Goal: Task Accomplishment & Management: Use online tool/utility

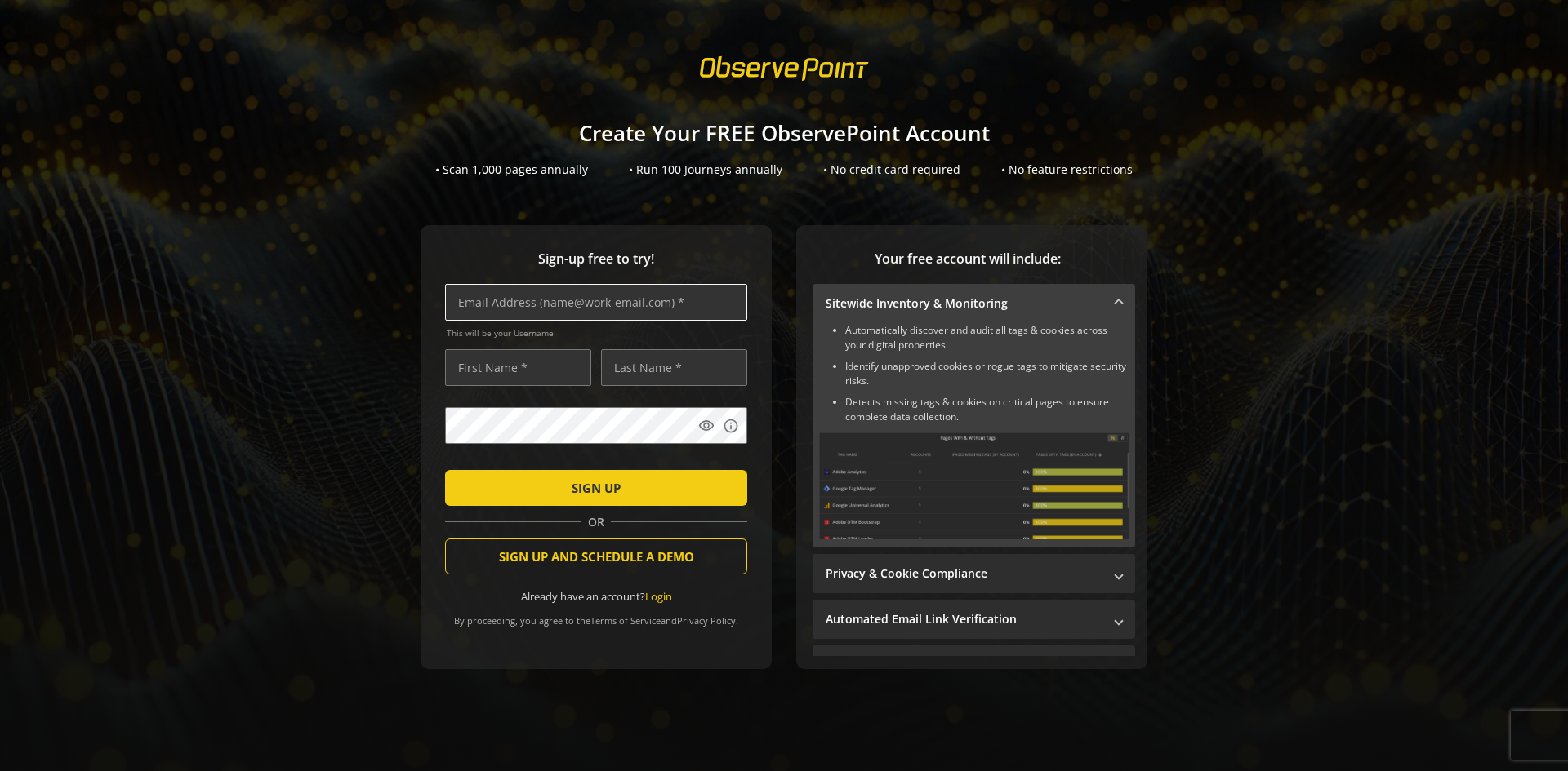
click at [628, 297] on input "text" at bounding box center [596, 302] width 302 height 37
type input "[PERSON_NAME][EMAIL_ADDRESS][DOMAIN_NAME]"
type input "[PERSON_NAME]"
type input "RNMC"
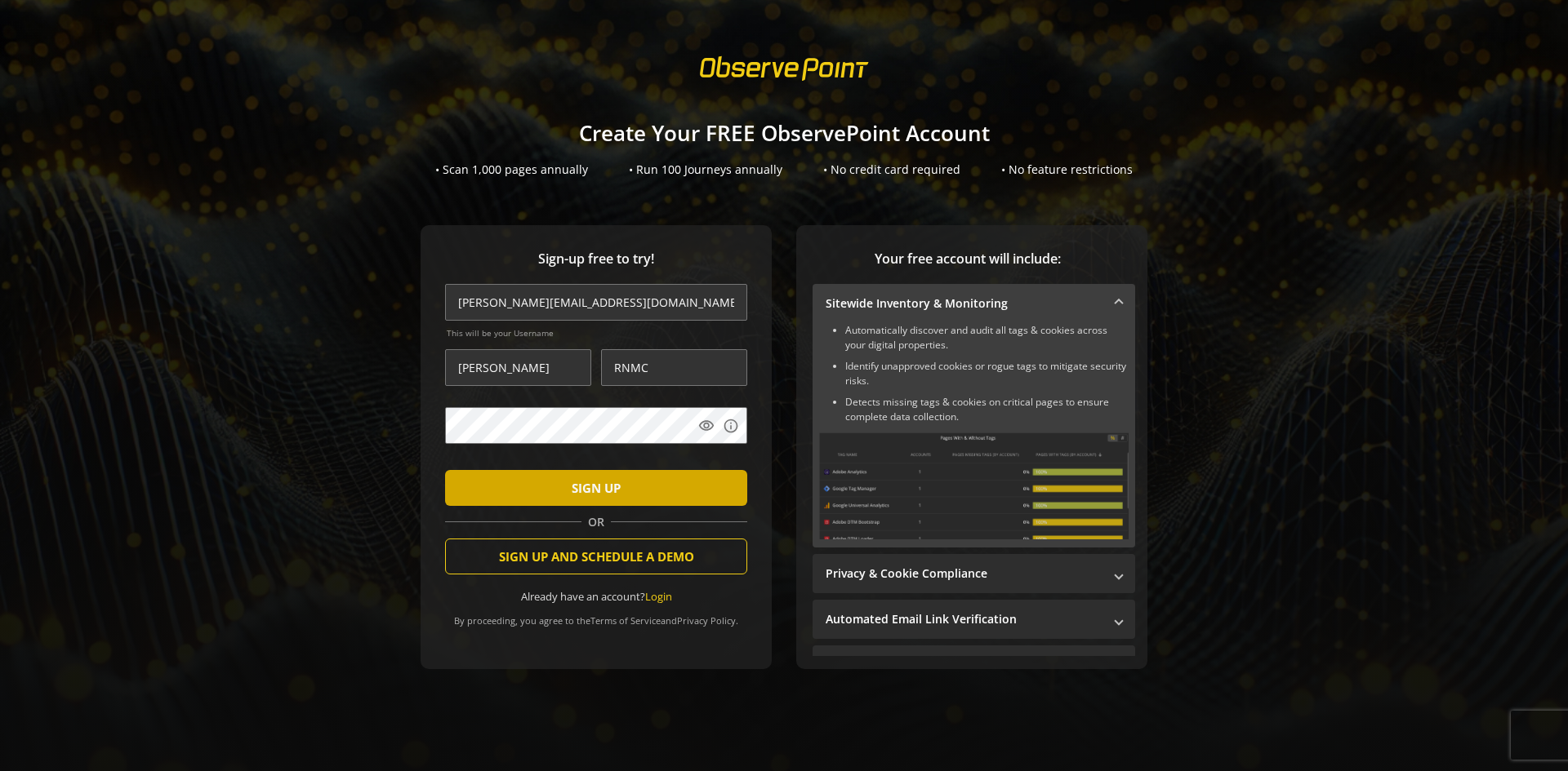
click at [589, 491] on span "SIGN UP" at bounding box center [595, 488] width 49 height 30
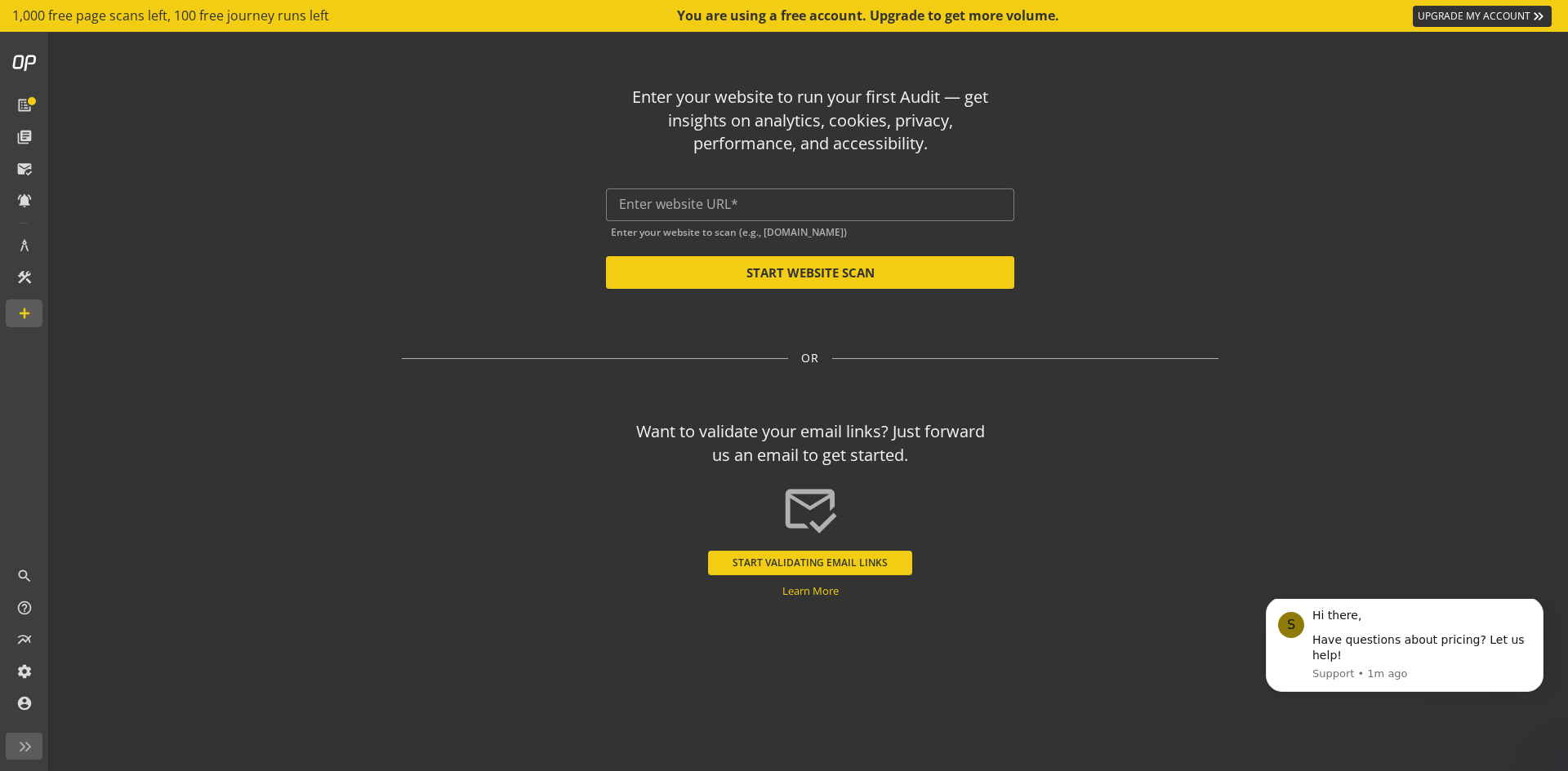
click at [464, 188] on div "Enter your website to run your first Audit — get insights on analytics, cookies…" at bounding box center [809, 180] width 816 height 216
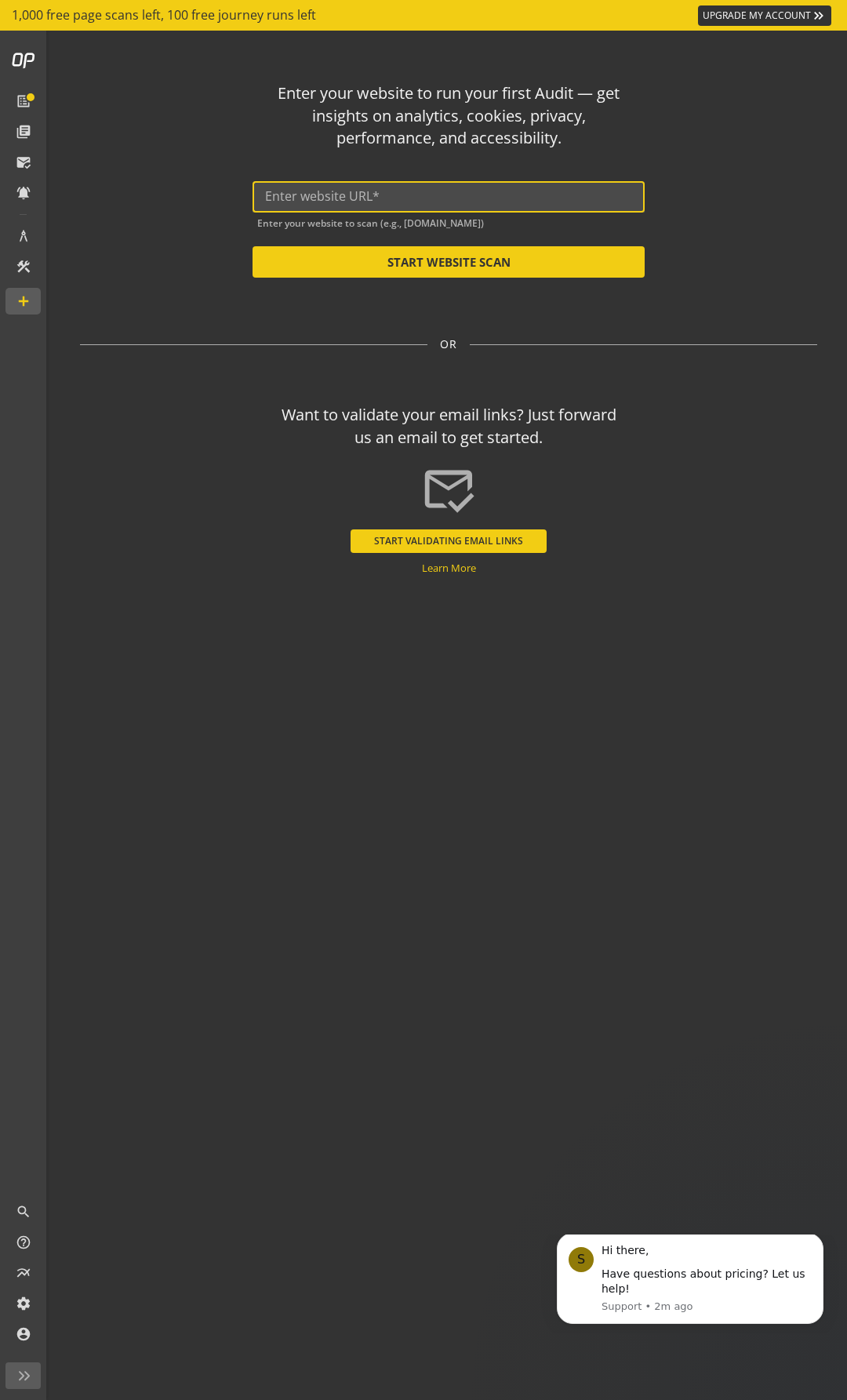
click at [380, 200] on input "text" at bounding box center [449, 196] width 367 height 15
paste input "[URL][DOMAIN_NAME][US_STATE]"
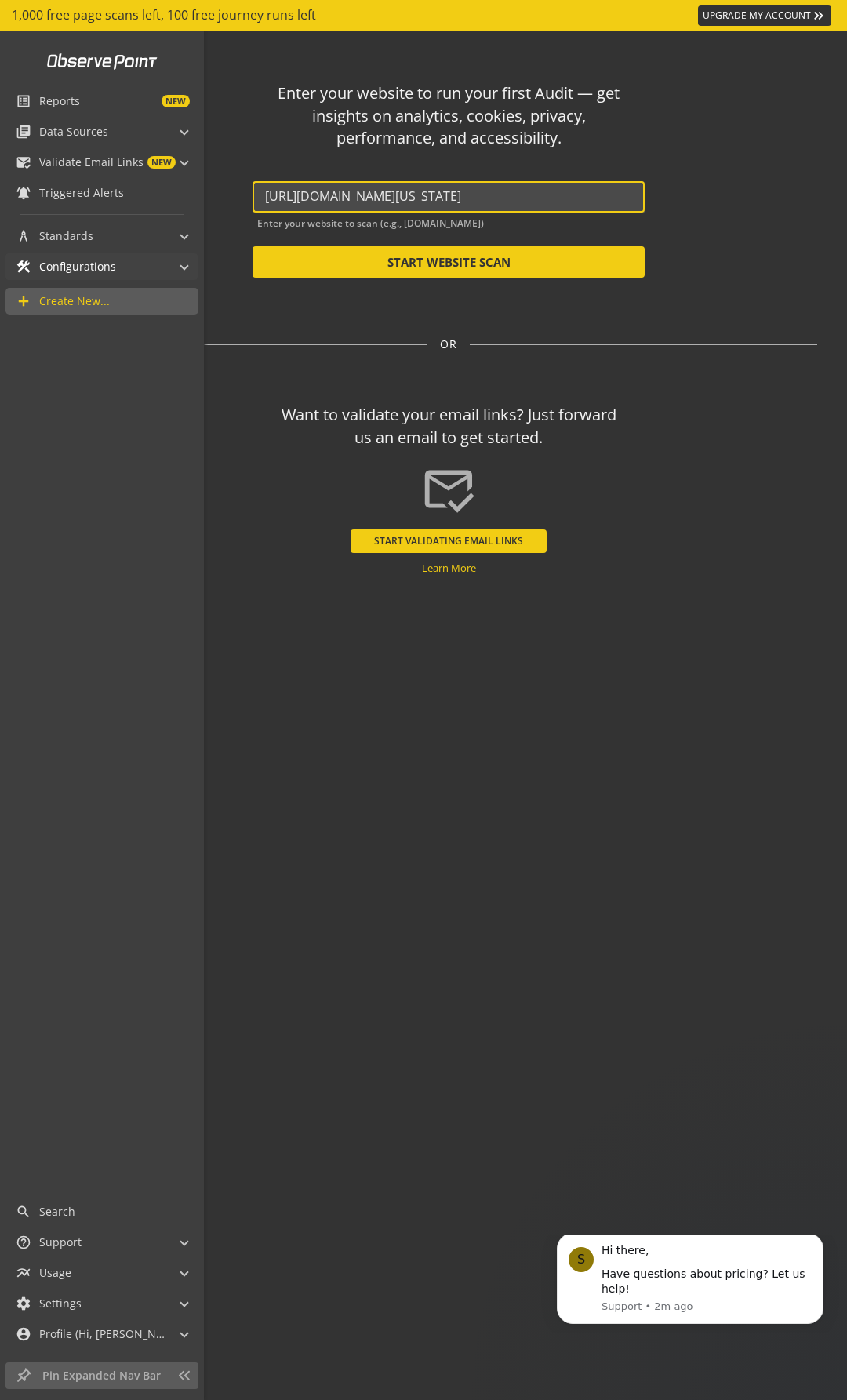
type input "[URL][DOMAIN_NAME][US_STATE]"
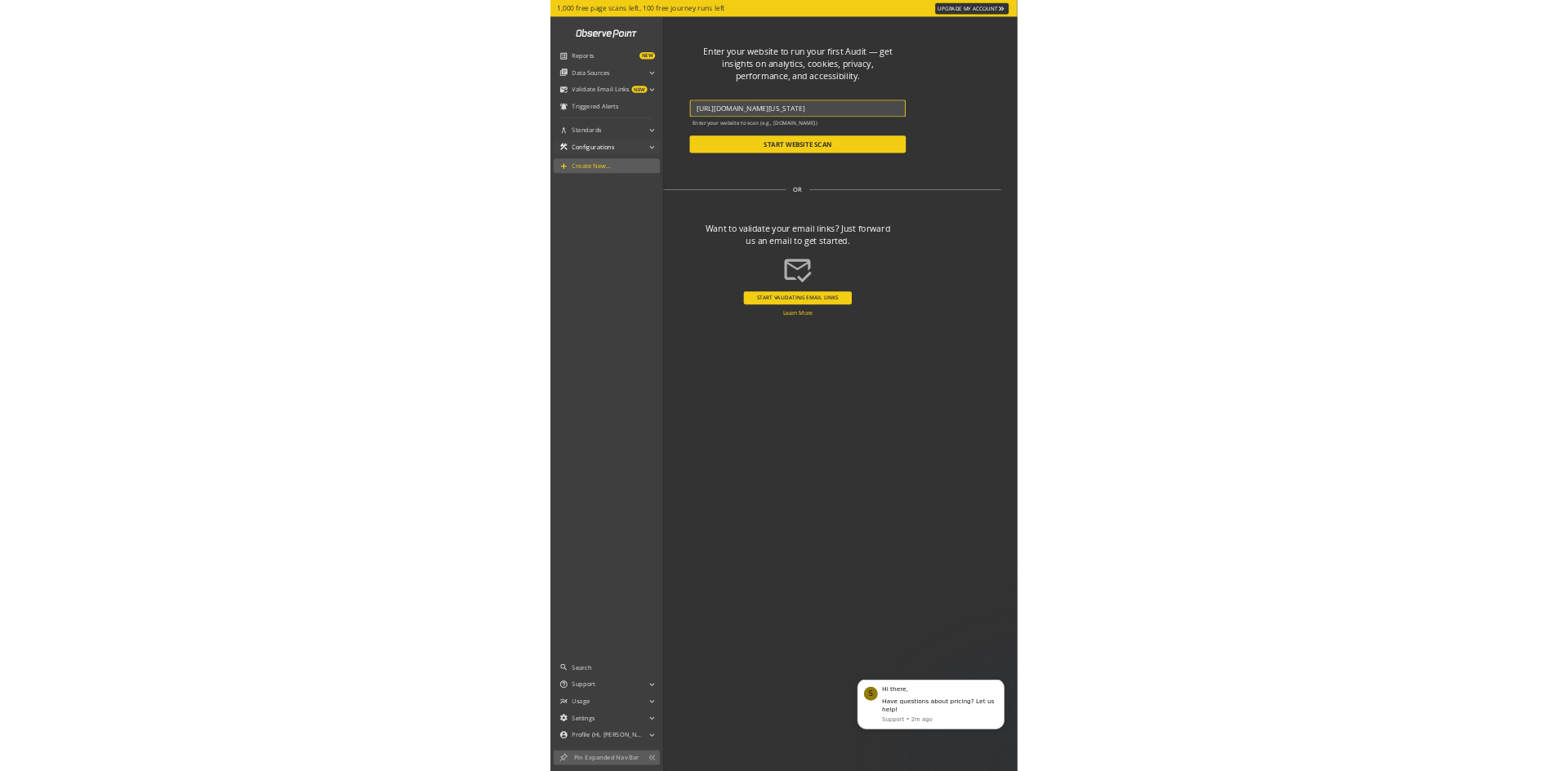
scroll to position [0, 0]
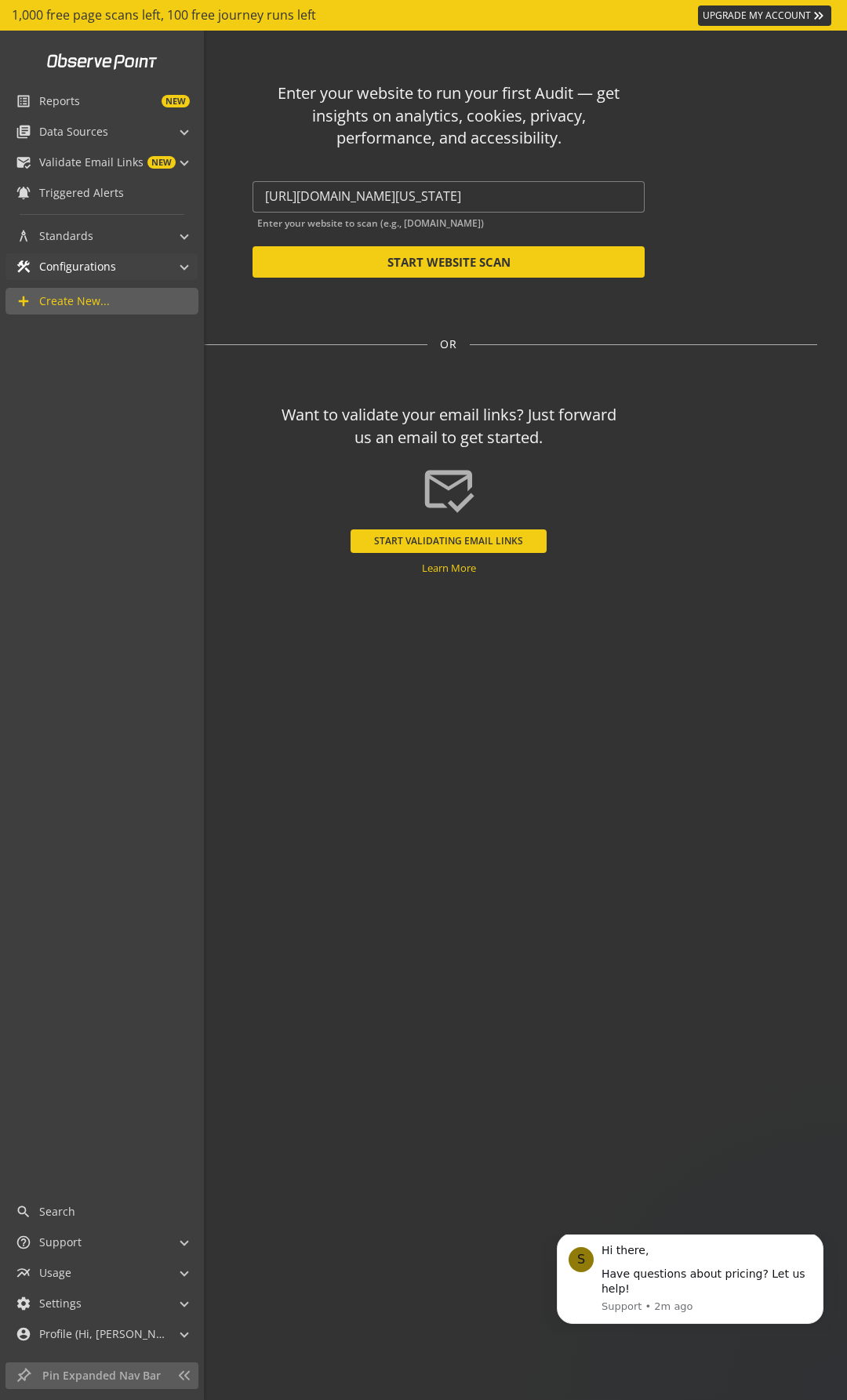
click at [168, 265] on span "construction Configurations" at bounding box center [99, 266] width 166 height 27
click at [164, 232] on mat-panel-title "architecture Standards" at bounding box center [93, 236] width 153 height 27
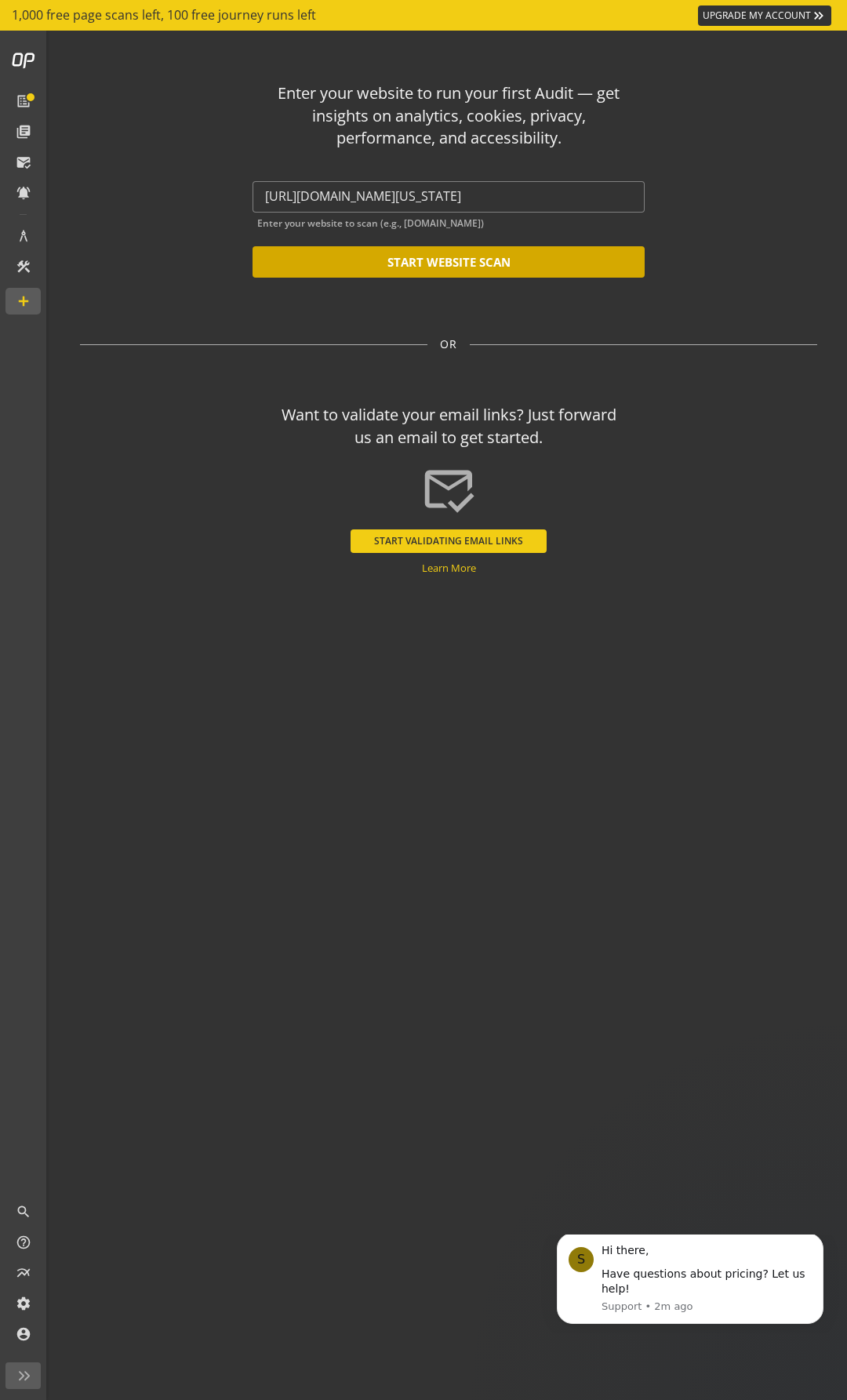
click at [415, 262] on button "START WEBSITE SCAN" at bounding box center [449, 261] width 392 height 31
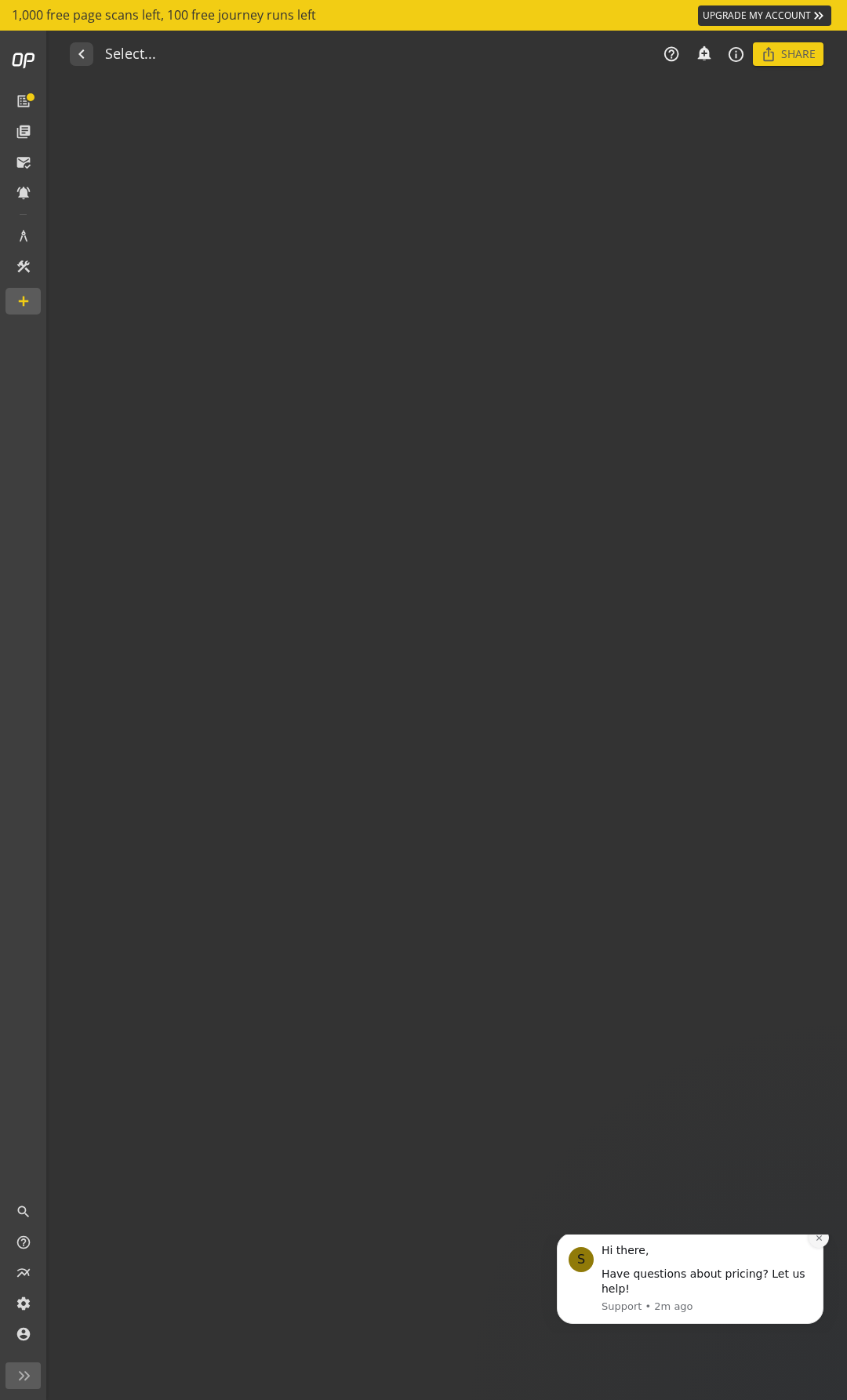
click at [818, 740] on icon "Dismiss notification" at bounding box center [819, 1238] width 9 height 9
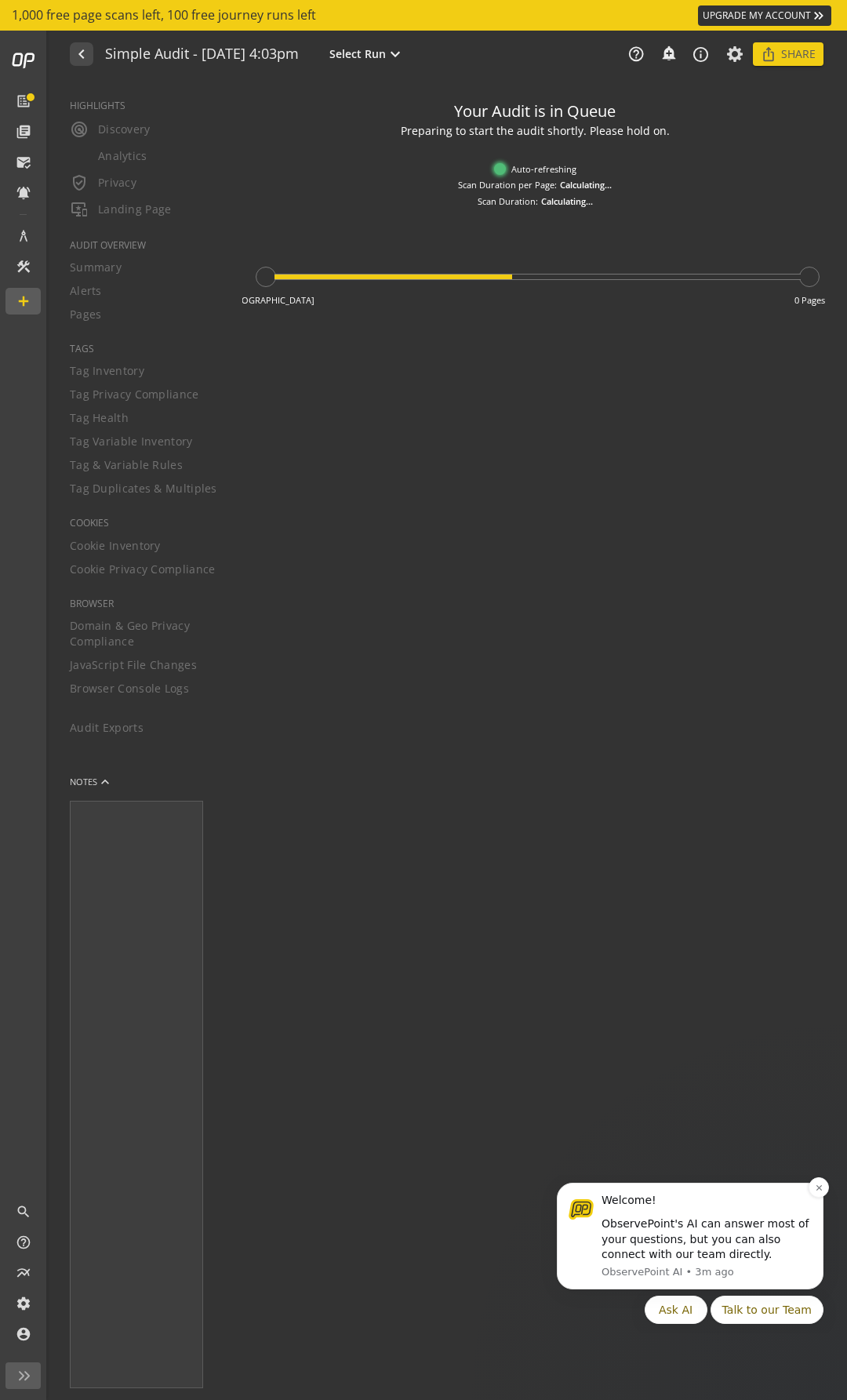
type textarea "Notes can include: -a description of what this audit is validating -changes in …"
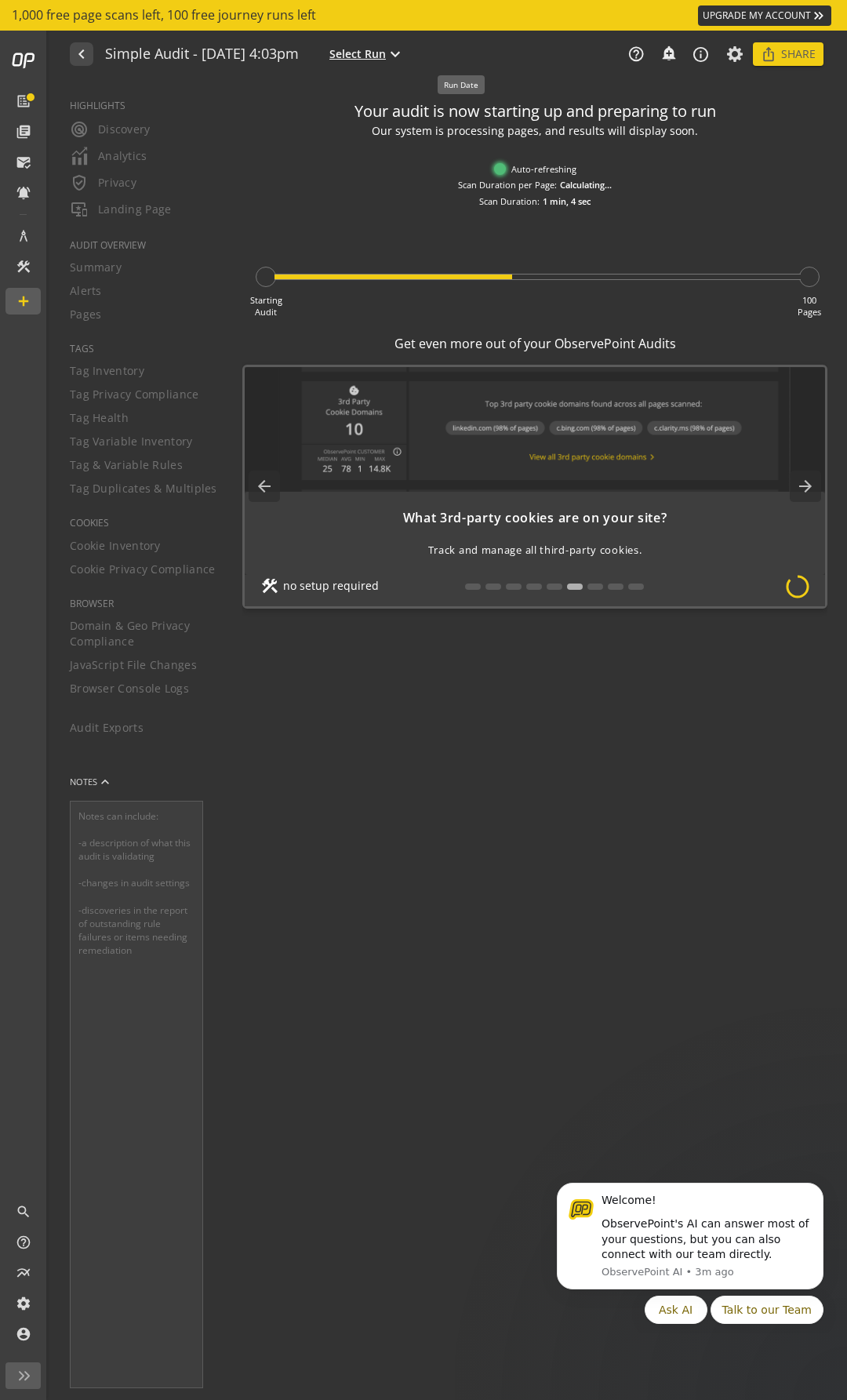
click at [386, 53] on span "Select Run" at bounding box center [357, 54] width 56 height 16
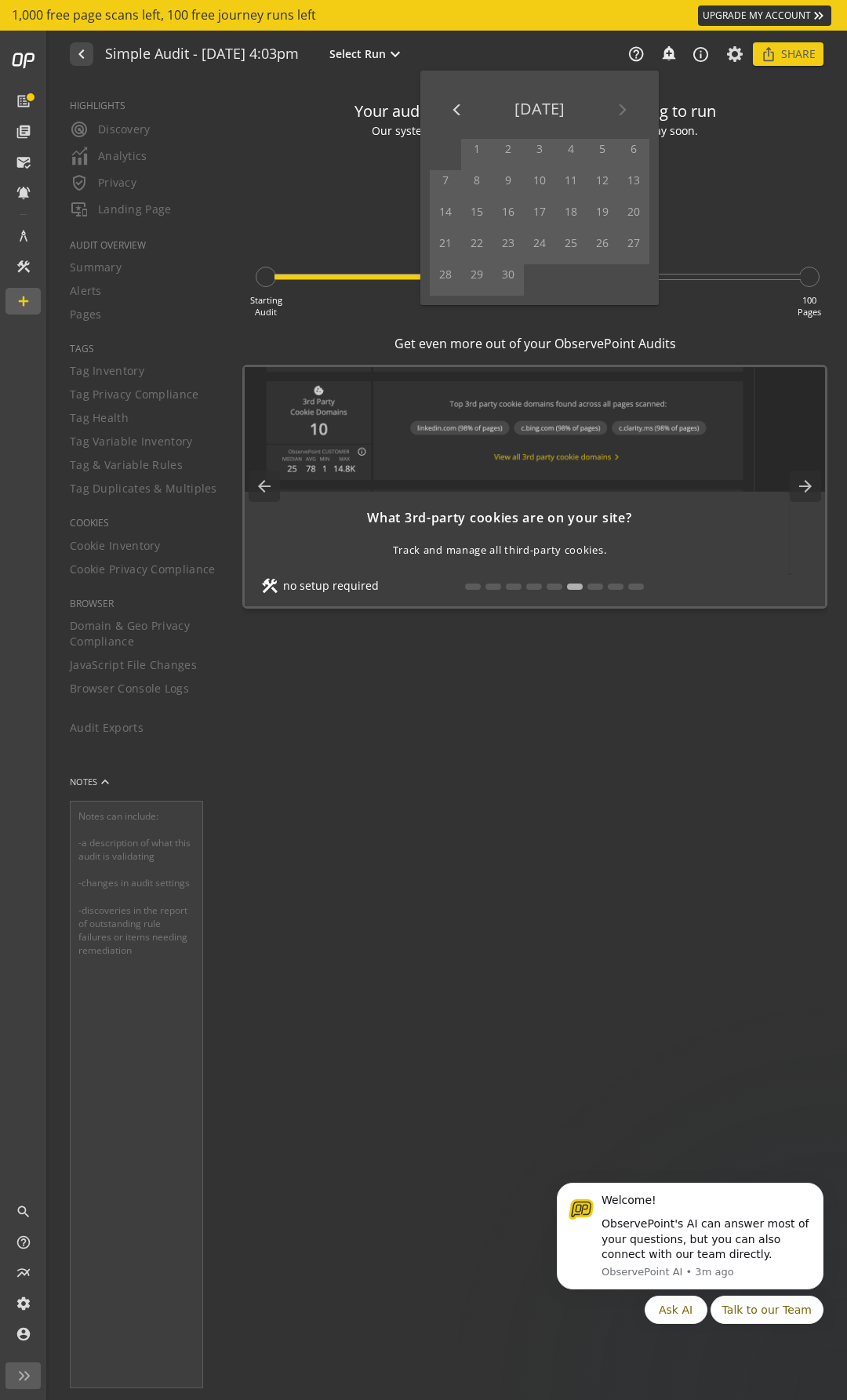
click at [460, 48] on div at bounding box center [423, 700] width 847 height 1400
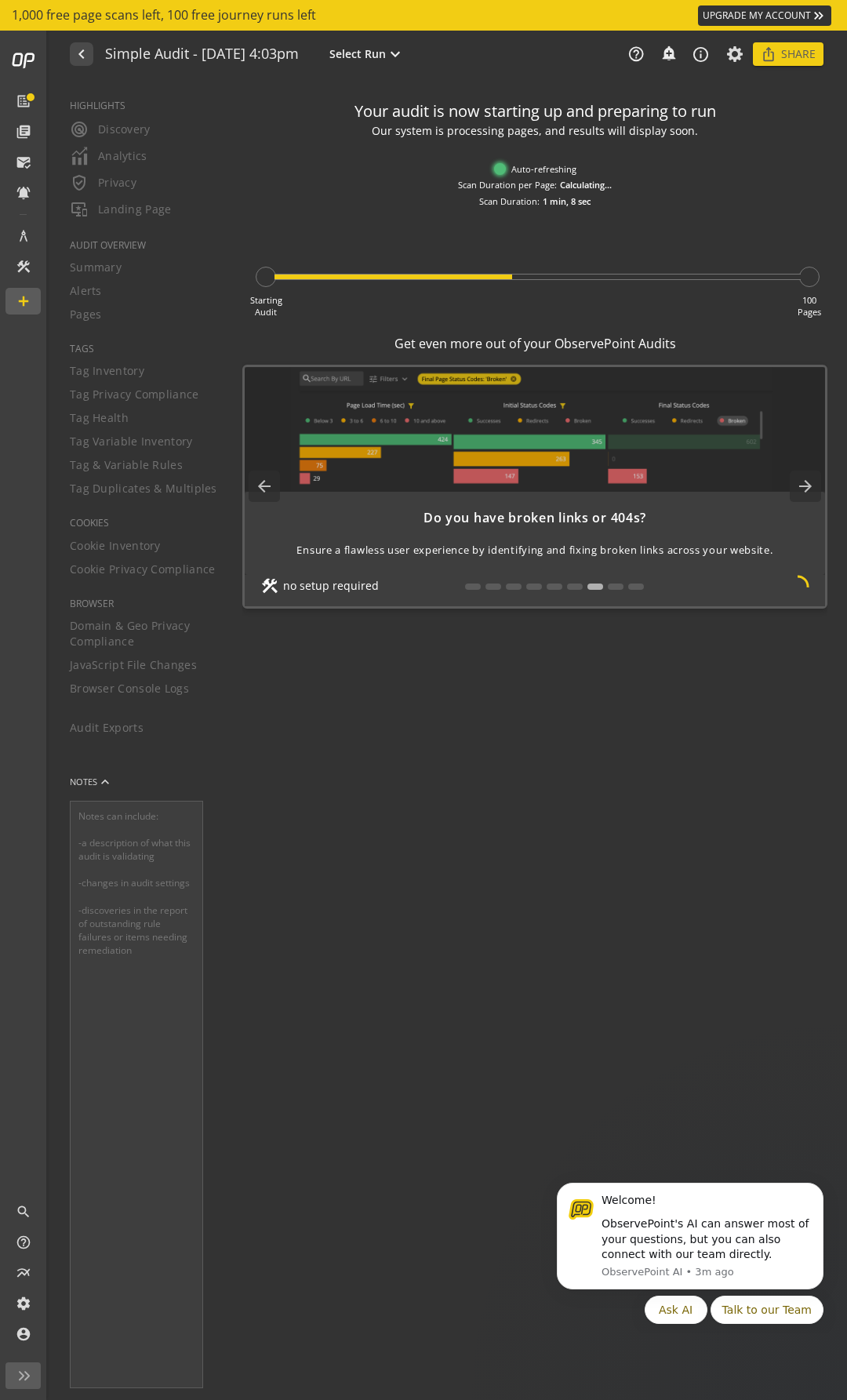
click at [314, 199] on div "Your audit is now starting up and preparing to run Our system is processing pag…" at bounding box center [534, 159] width 585 height 134
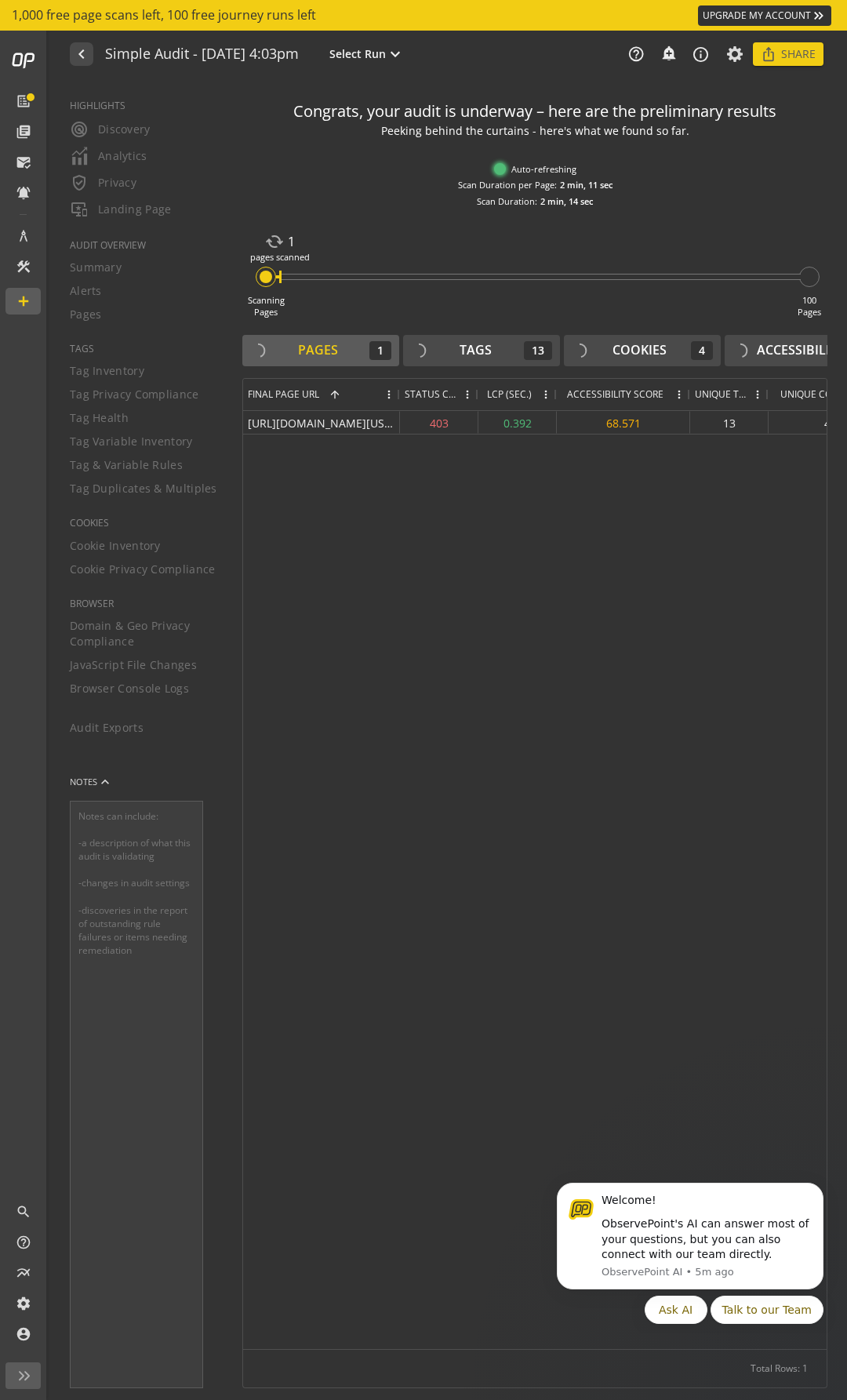
click at [425, 611] on div "[URL][DOMAIN_NAME][US_STATE] 403 0.392 68.571 13 4 3 1" at bounding box center [534, 875] width 583 height 930
click at [351, 428] on div "[URL][DOMAIN_NAME][US_STATE]" at bounding box center [322, 422] width 157 height 23
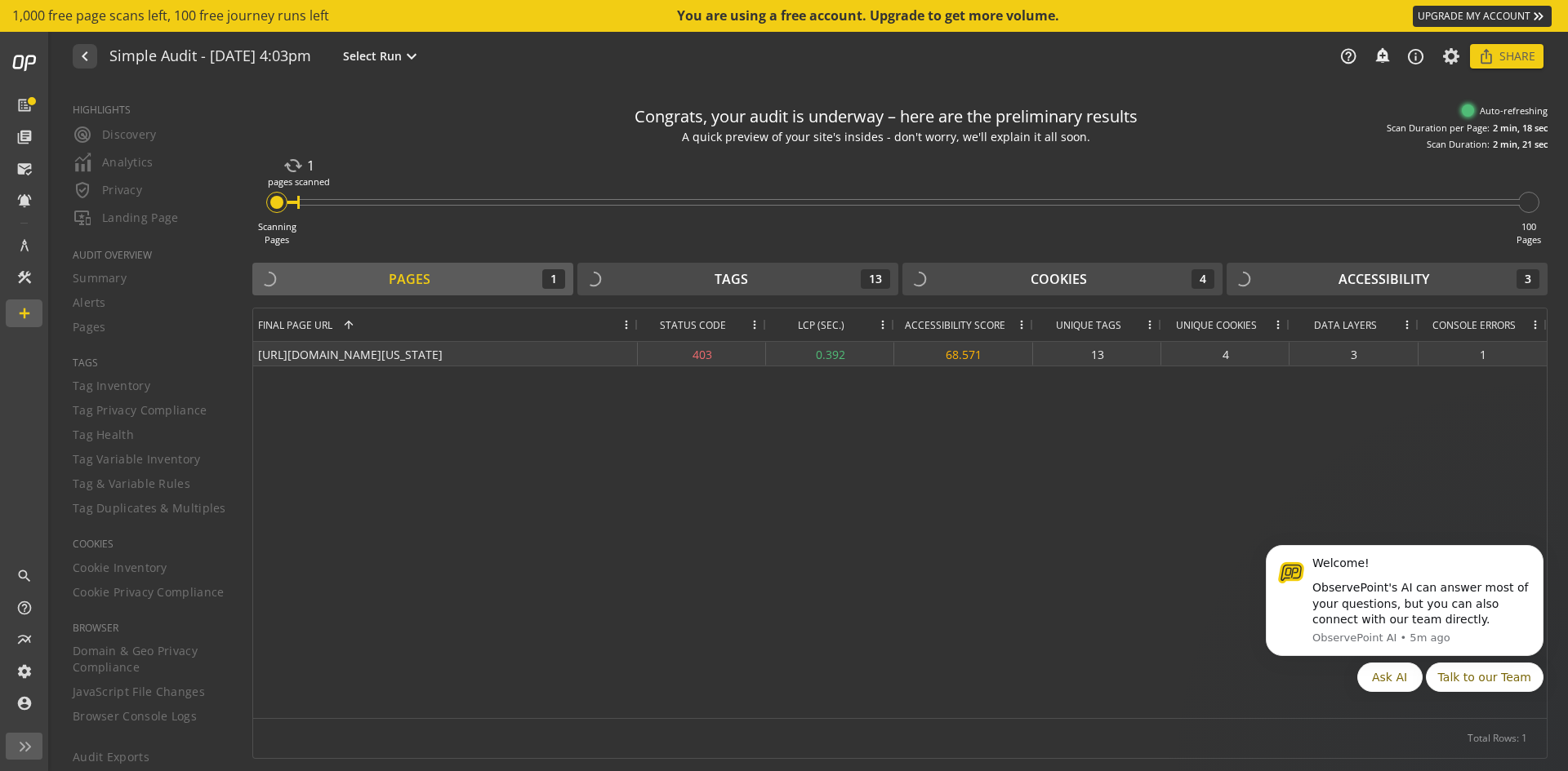
click at [684, 351] on div "403" at bounding box center [702, 354] width 128 height 24
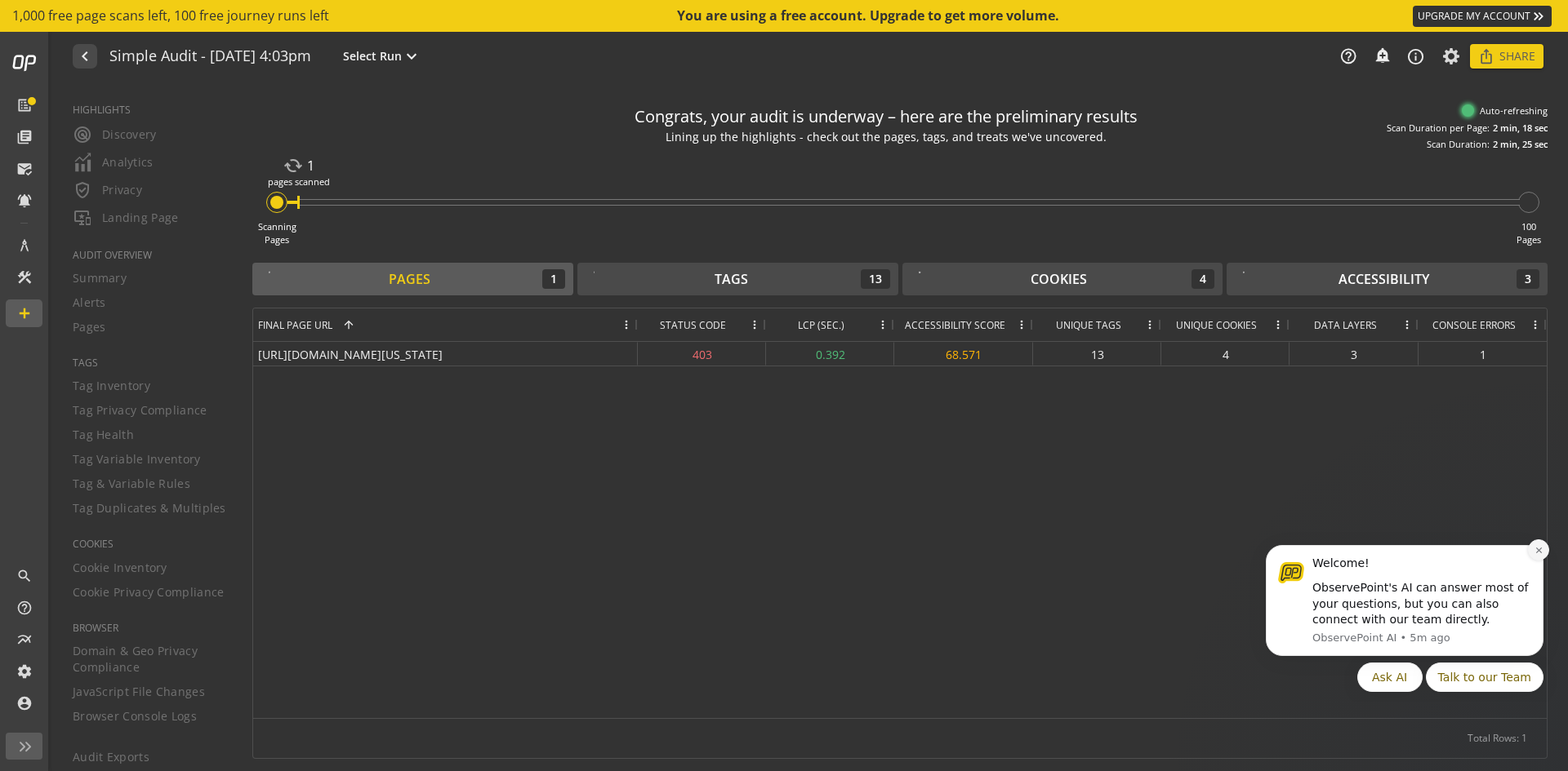
click at [1539, 554] on icon "Dismiss notification" at bounding box center [1538, 550] width 9 height 9
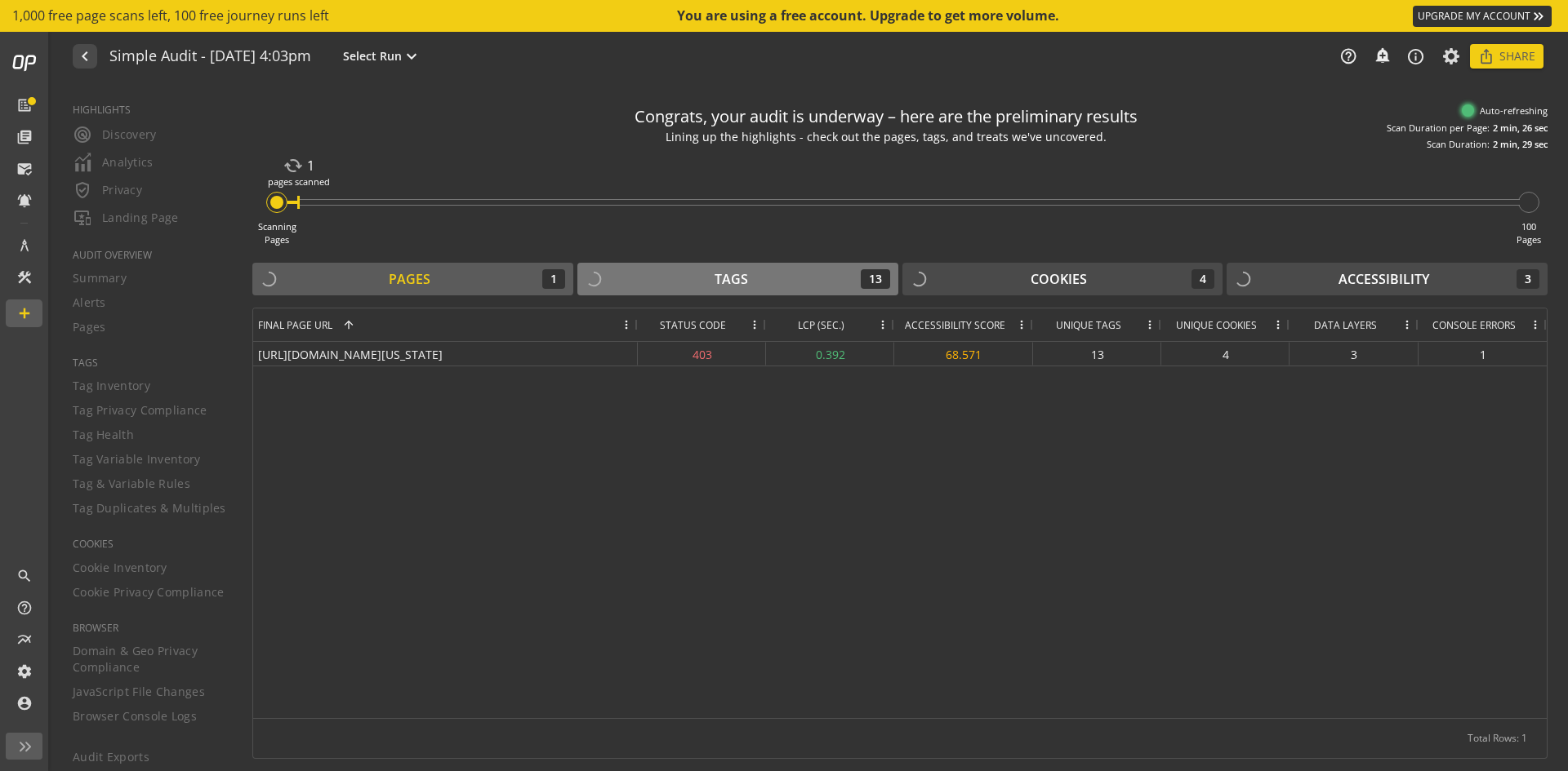
click at [769, 273] on div "Tags 13" at bounding box center [737, 279] width 304 height 19
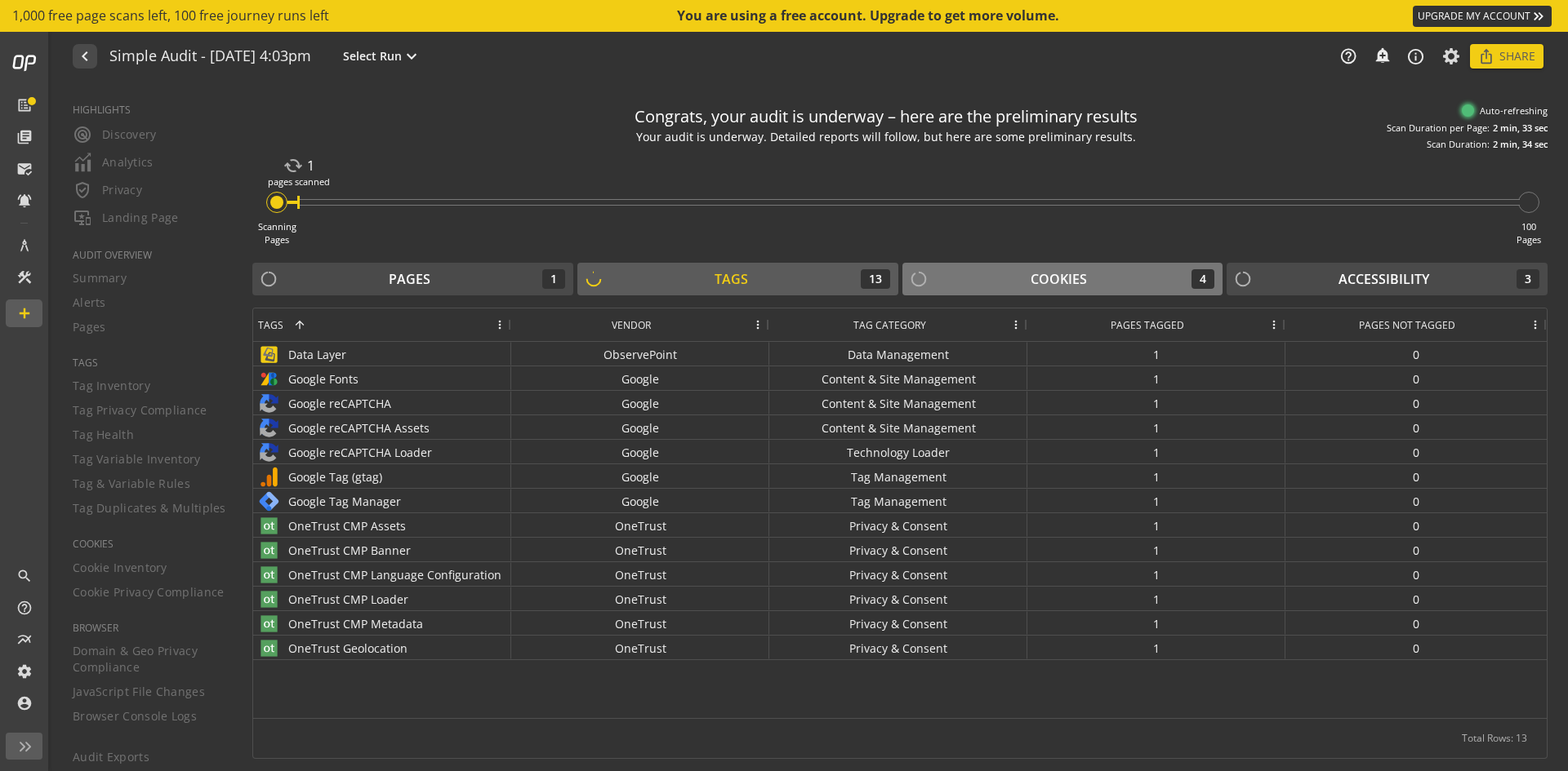
click at [1039, 284] on div "Cookies" at bounding box center [1058, 279] width 57 height 19
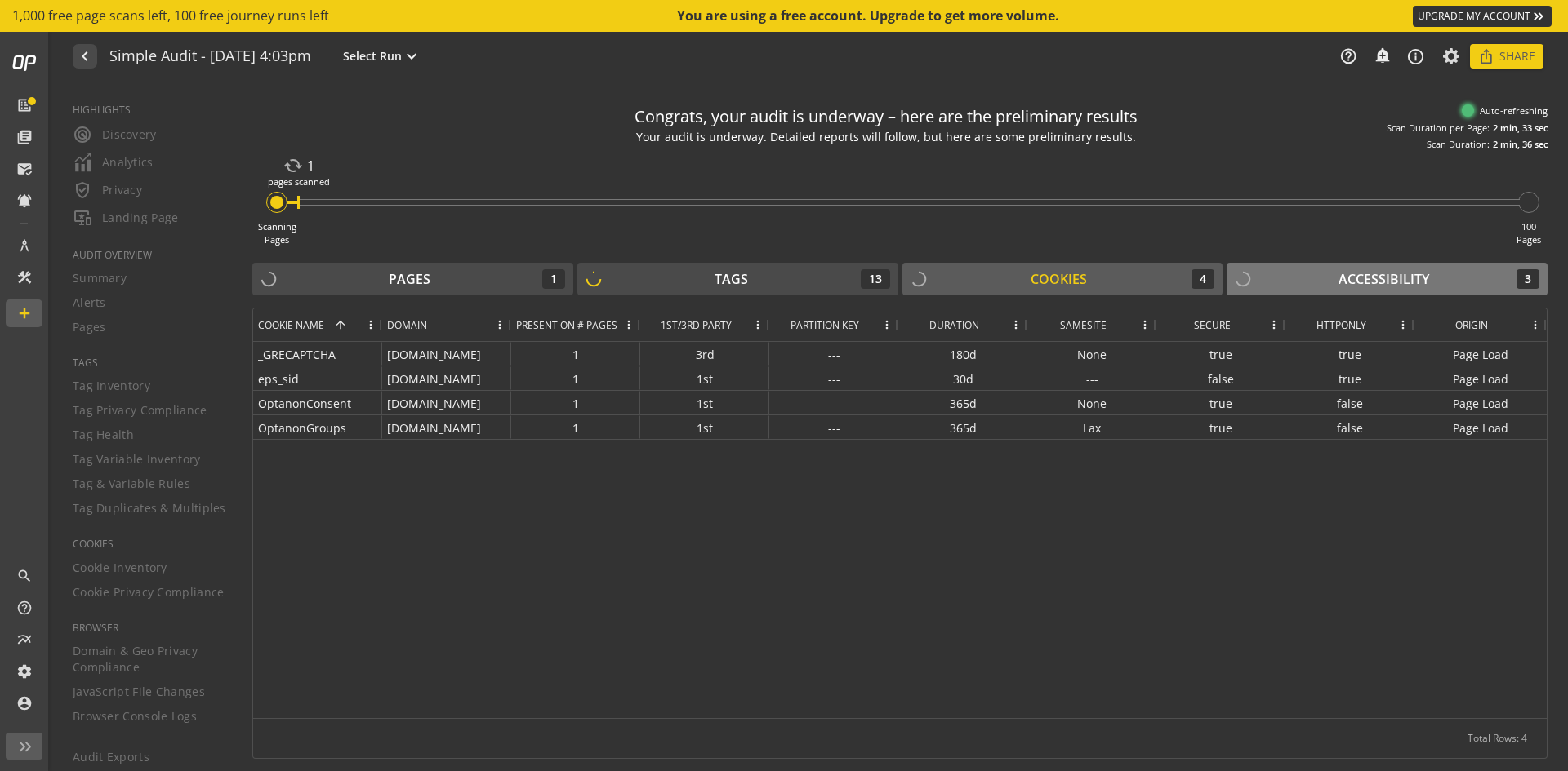
click at [1288, 283] on div "Accessibility 3" at bounding box center [1386, 279] width 304 height 19
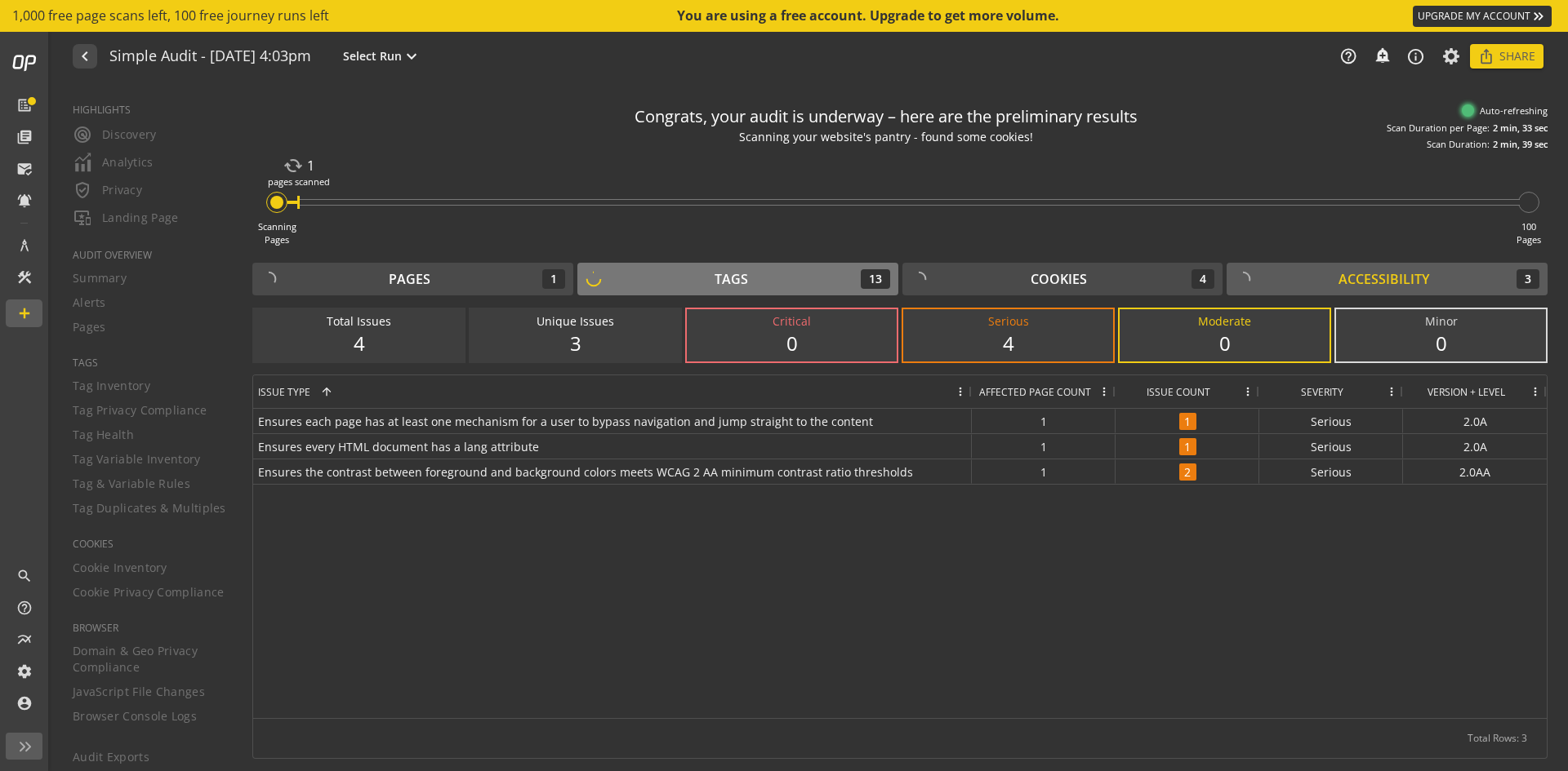
click at [687, 273] on div "Tags 13" at bounding box center [737, 279] width 304 height 19
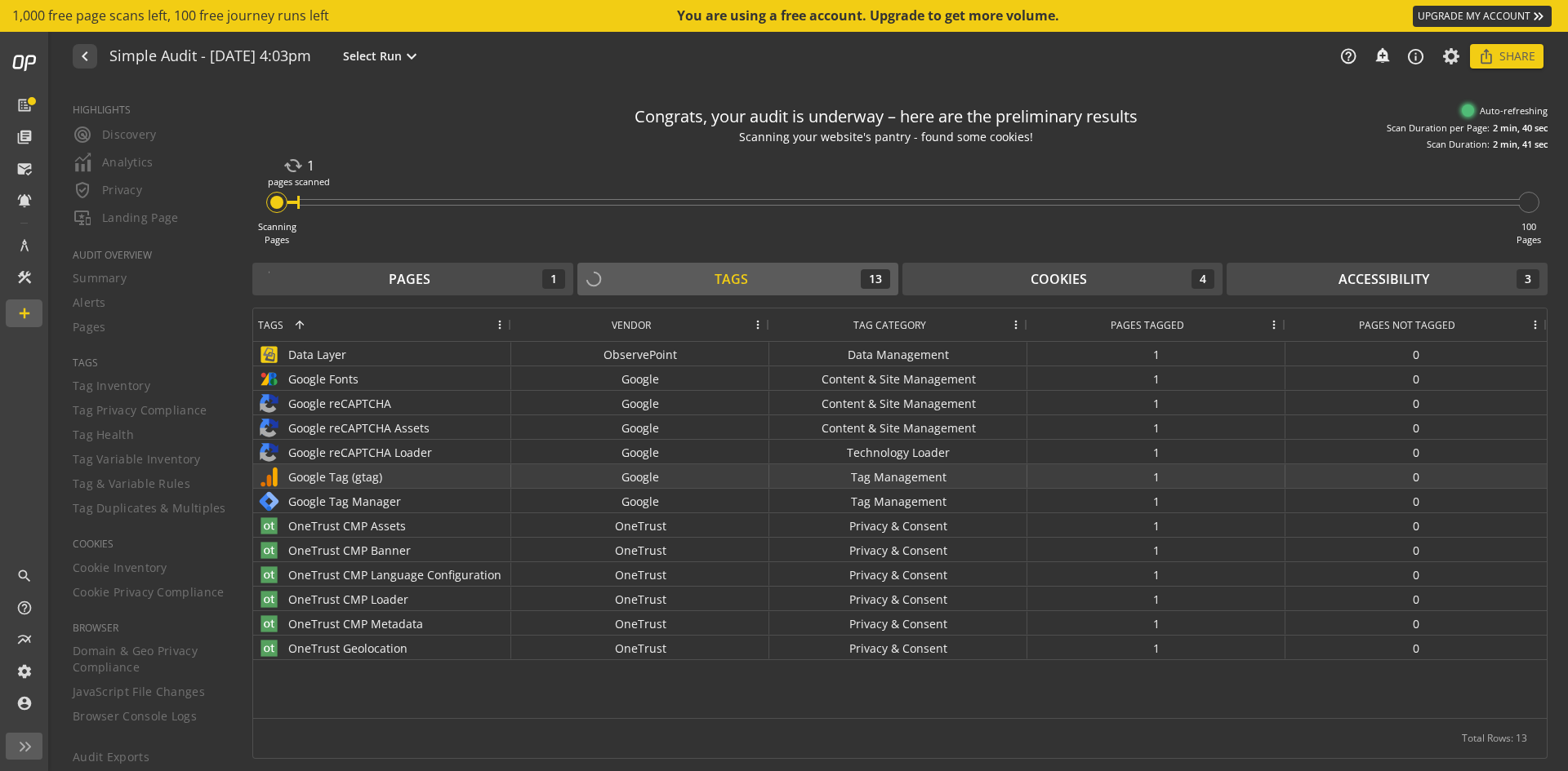
click at [382, 476] on div "Google Tag (gtag)" at bounding box center [382, 477] width 249 height 24
click at [396, 280] on div "Pages" at bounding box center [409, 279] width 42 height 19
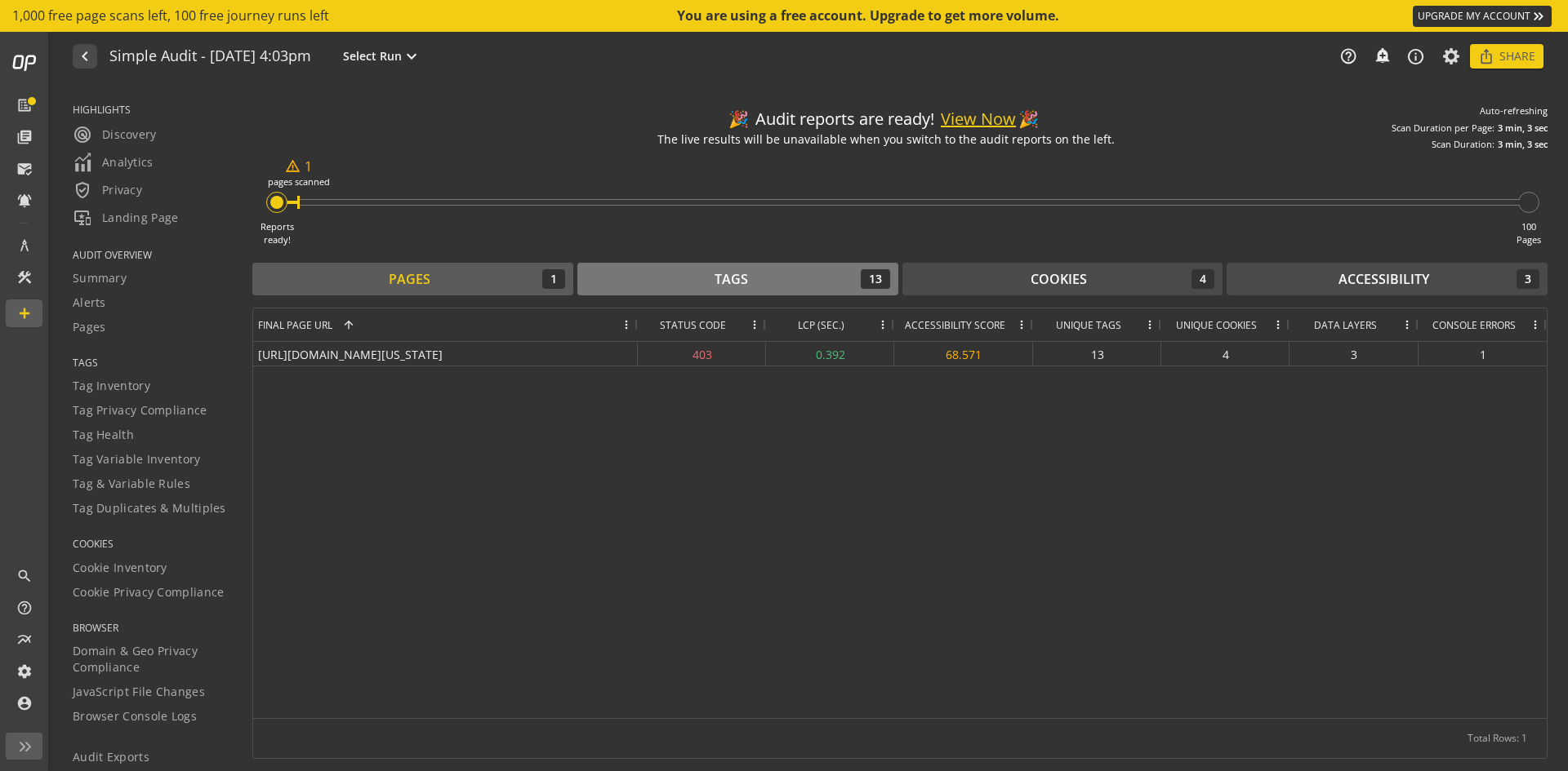
click at [682, 284] on div "Tags 13" at bounding box center [737, 279] width 304 height 19
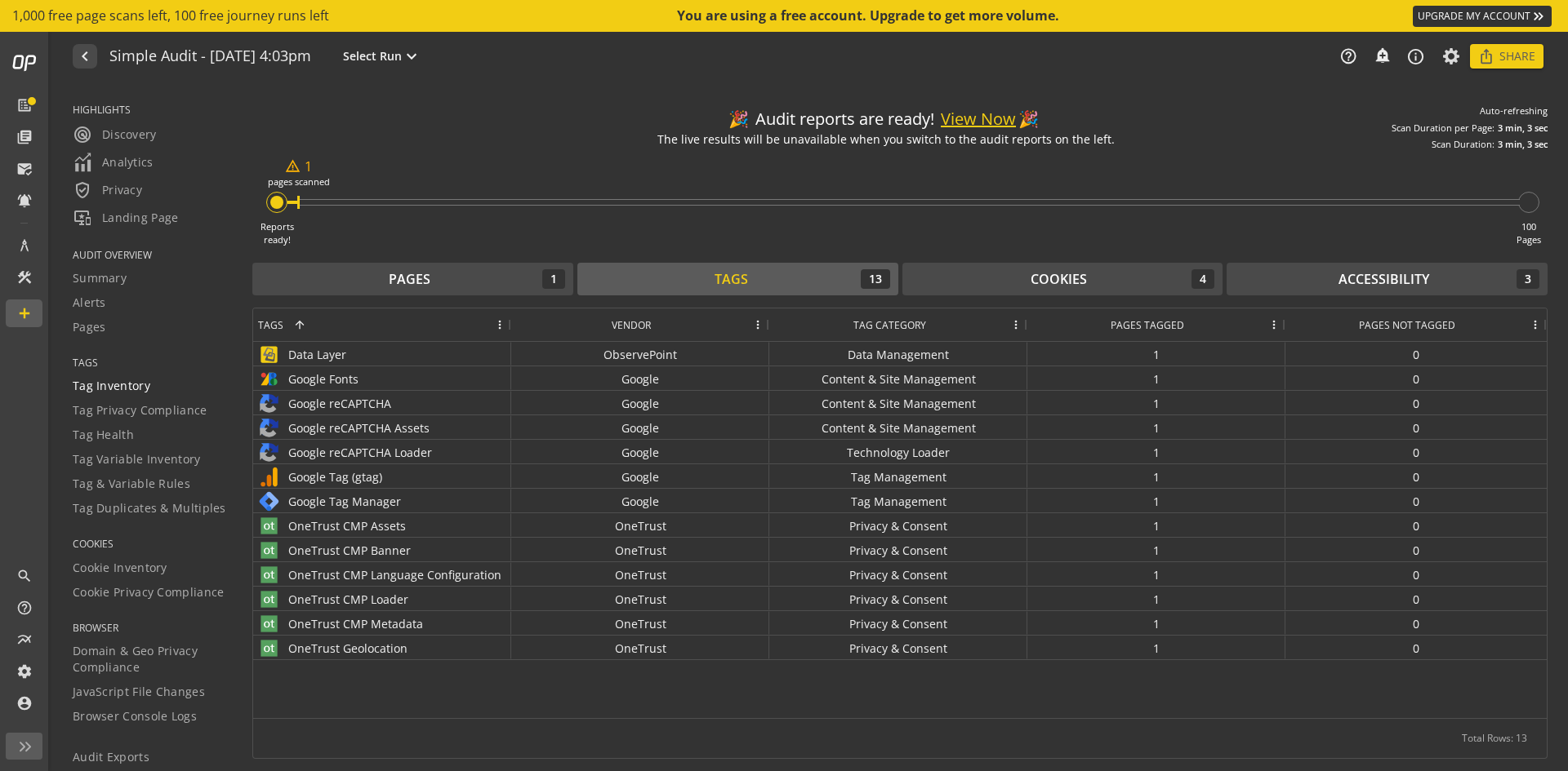
click at [125, 382] on span "Tag Inventory" at bounding box center [111, 386] width 78 height 17
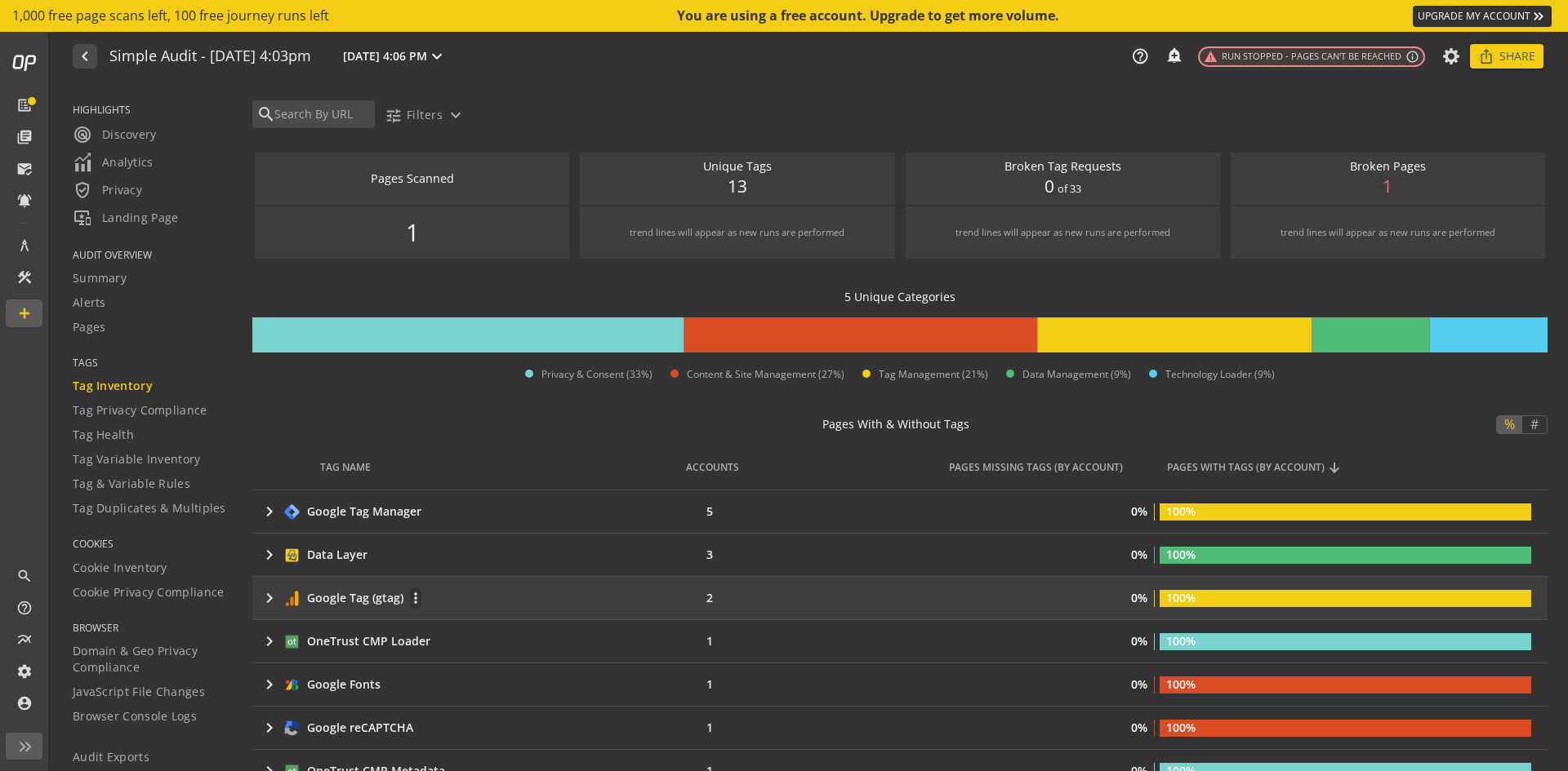
click at [267, 598] on mat-icon "keyboard_arrow_right" at bounding box center [269, 598] width 19 height 19
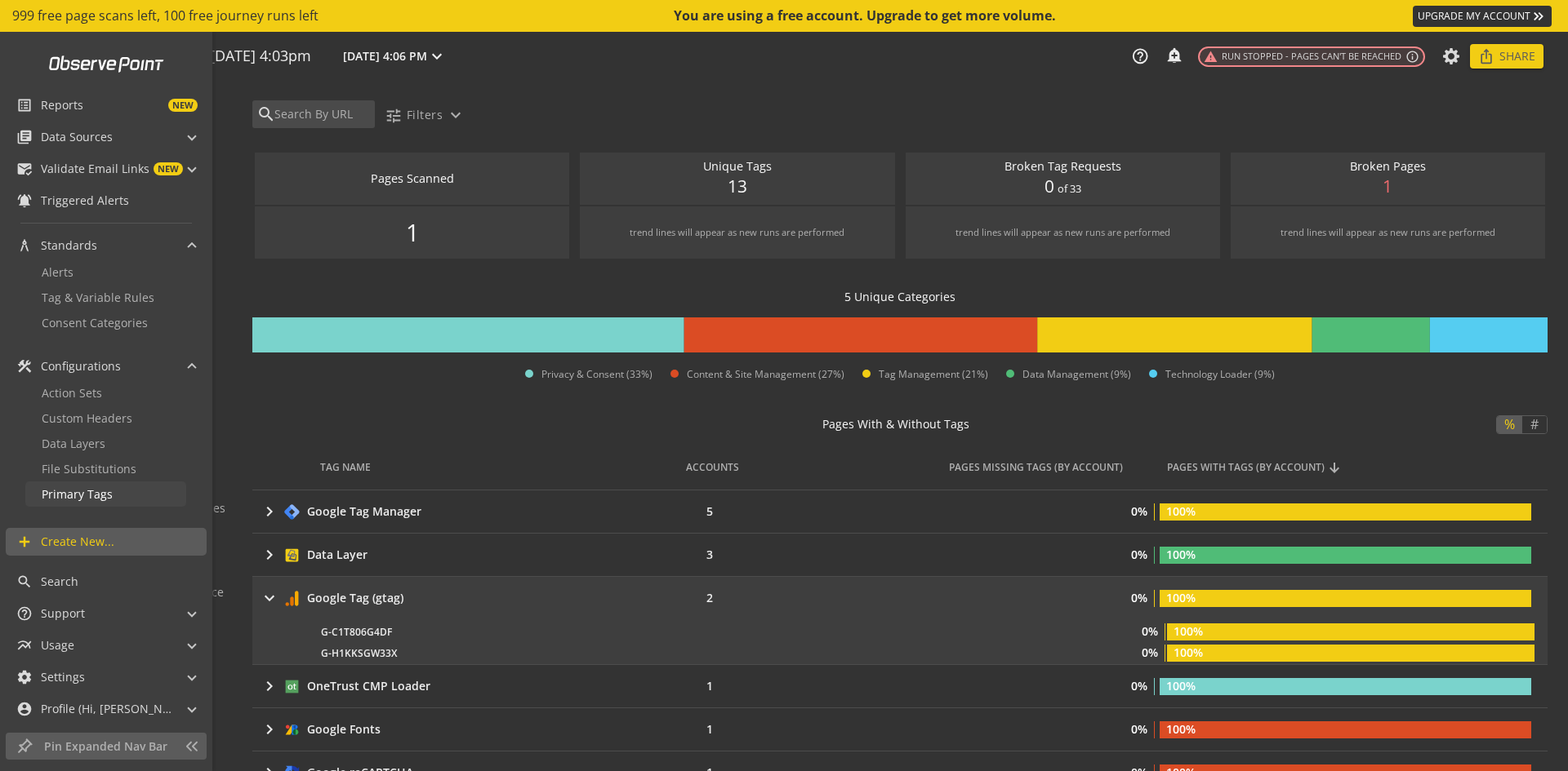
click at [142, 490] on link "Primary Tags" at bounding box center [105, 493] width 160 height 25
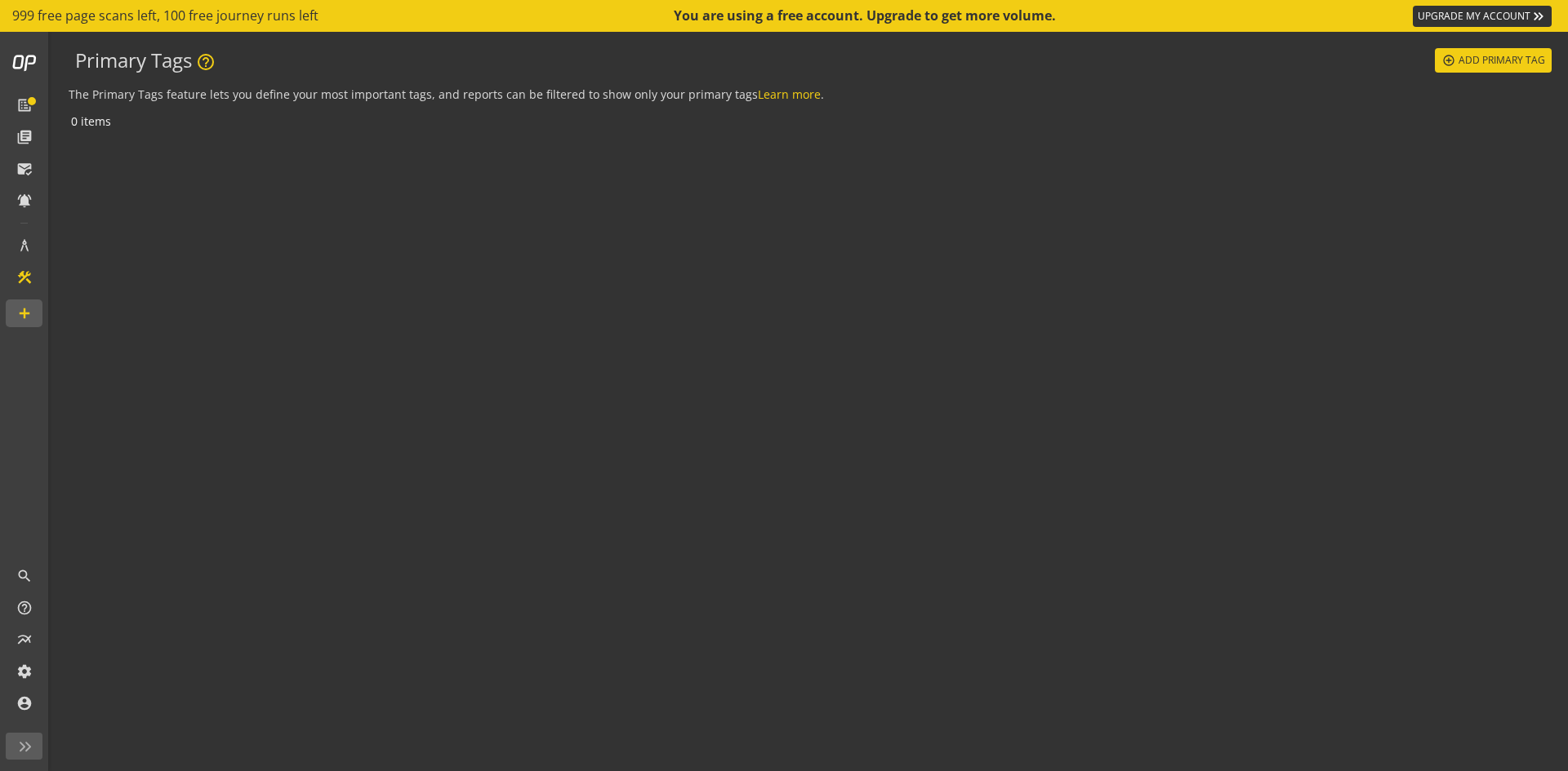
drag, startPoint x: 324, startPoint y: 96, endPoint x: 473, endPoint y: 92, distance: 149.1
click at [473, 92] on p "The Primary Tags feature lets you define your most important tags, and reports …" at bounding box center [809, 95] width 1483 height 17
click at [519, 88] on p "The Primary Tags feature lets you define your most important tags, and reports …" at bounding box center [809, 95] width 1483 height 17
click at [1504, 60] on span "Add Primary Tag" at bounding box center [1501, 60] width 86 height 30
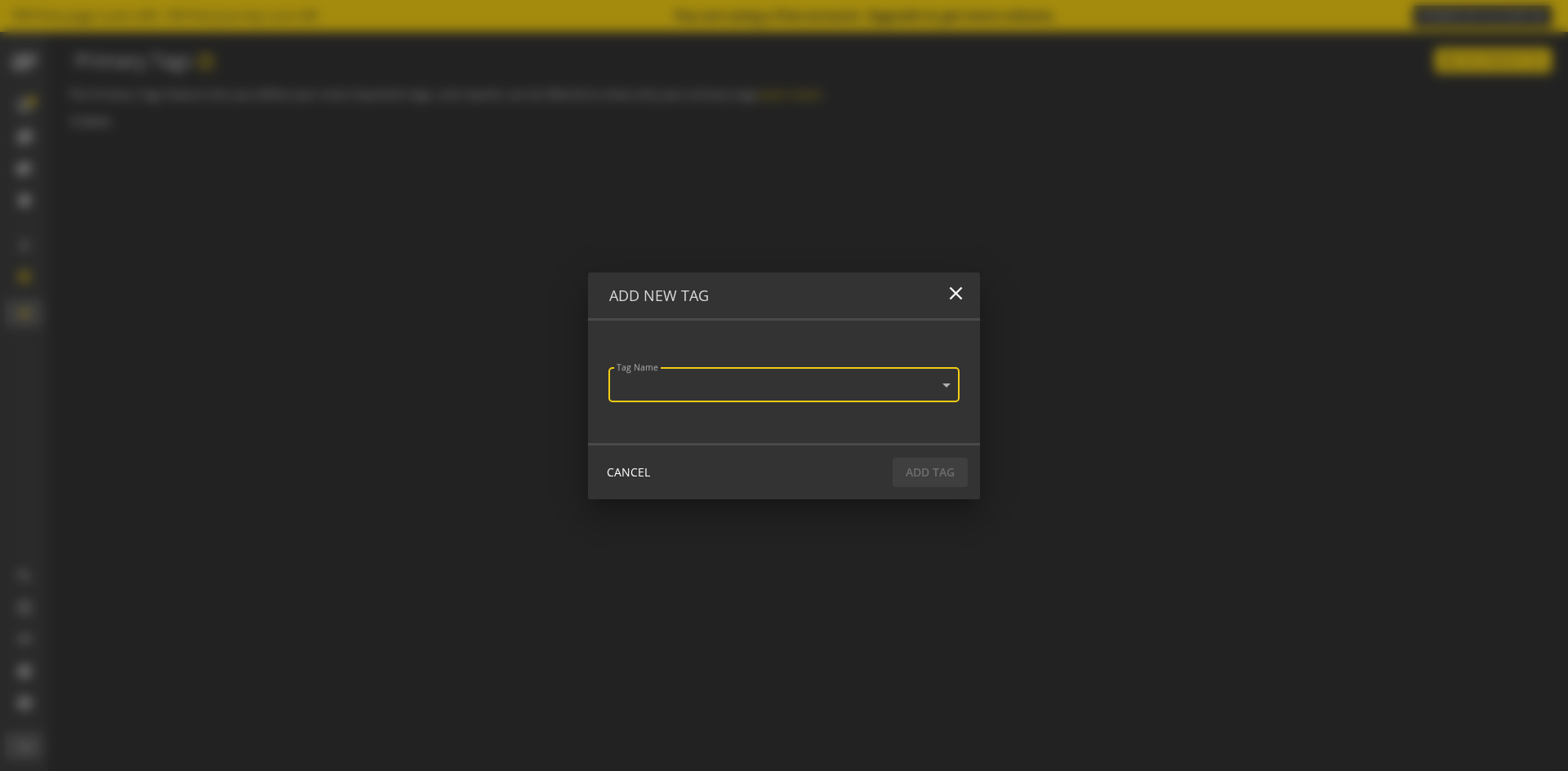
click at [919, 378] on div "Tag Name" at bounding box center [776, 371] width 325 height 19
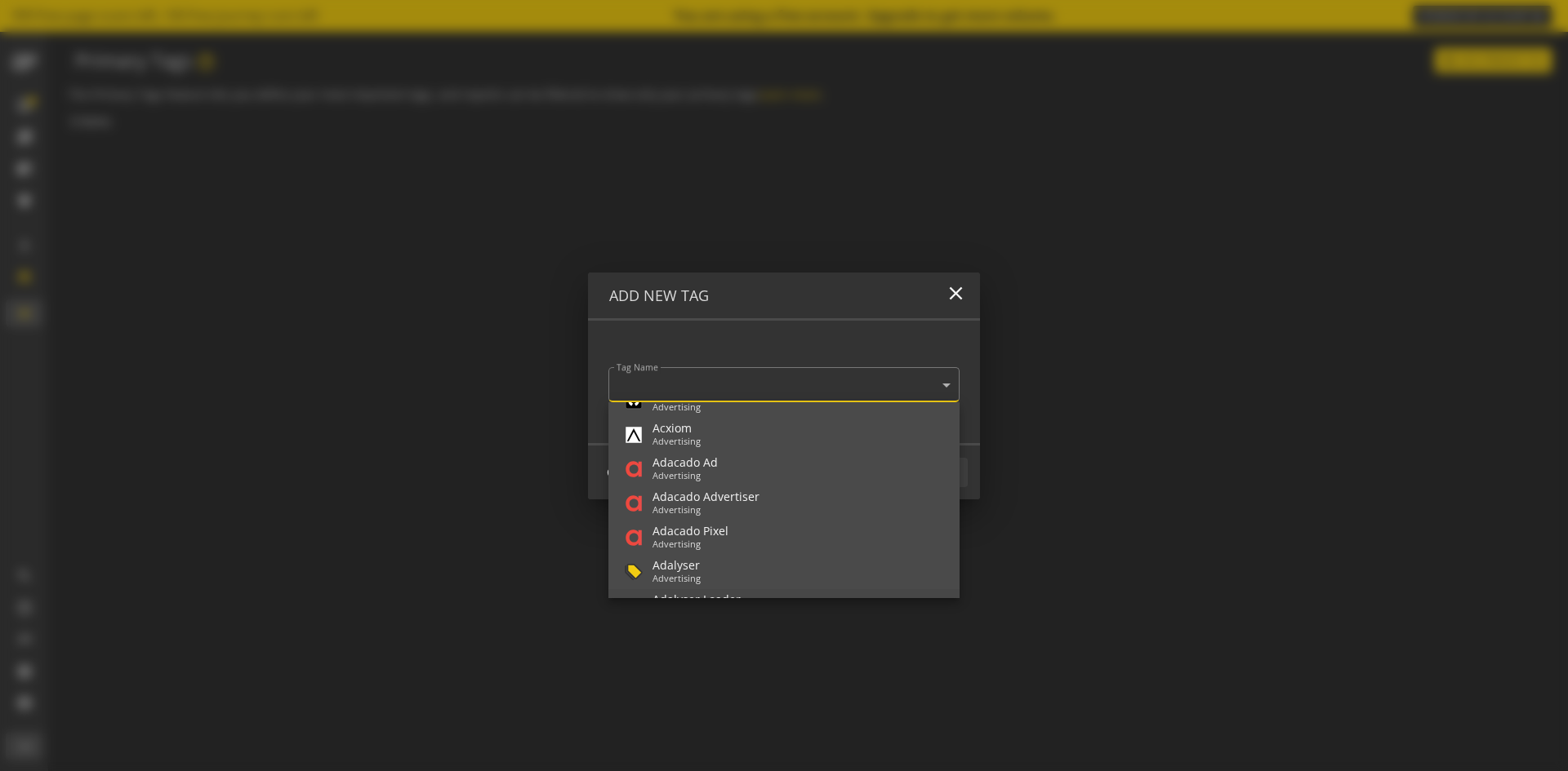
scroll to position [1224, 0]
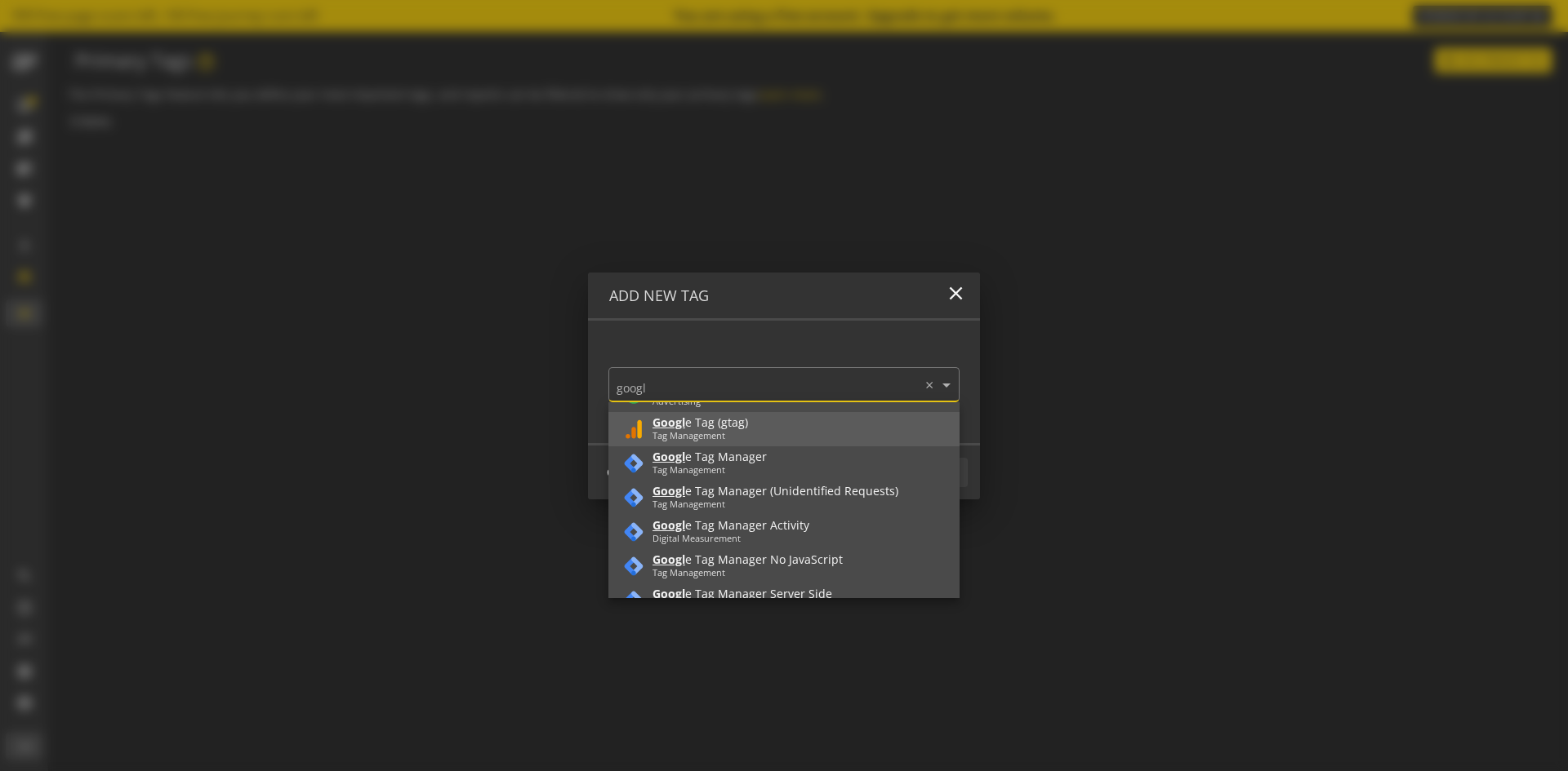
click at [700, 421] on div "Googl e Tag (gtag)" at bounding box center [700, 423] width 96 height 13
type input "googl"
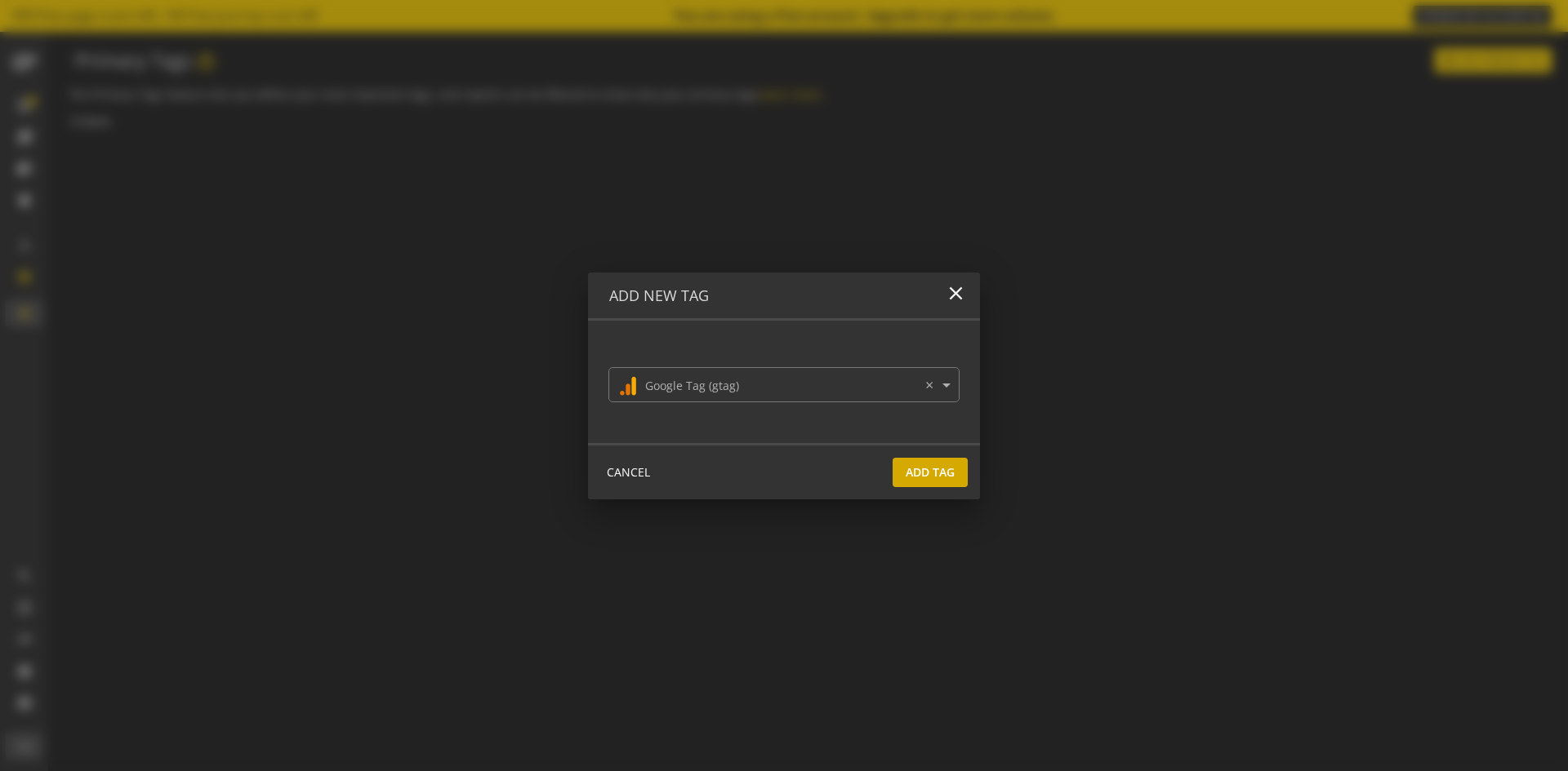
click at [928, 469] on span "Add Tag" at bounding box center [929, 473] width 49 height 30
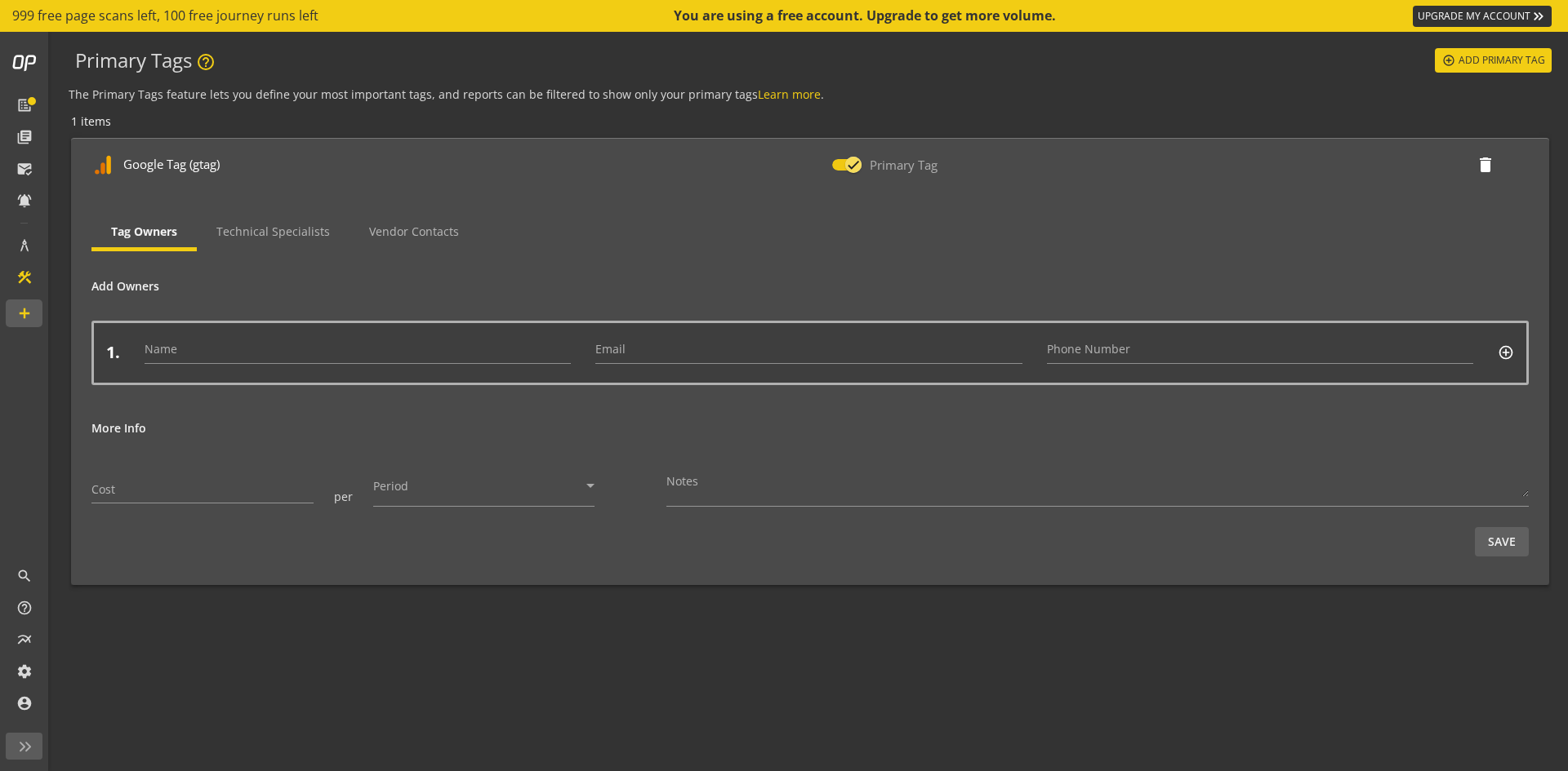
click at [439, 416] on div "Add Owners 1. Name Email Phone Number add_circle_outline" at bounding box center [810, 336] width 1437 height 171
click at [267, 234] on span "Technical Specialists" at bounding box center [273, 232] width 113 height 11
click at [406, 231] on span "Vendor Contacts" at bounding box center [414, 232] width 90 height 11
click at [144, 228] on span "Tag Owners" at bounding box center [144, 232] width 65 height 11
click at [1455, 58] on mat-icon "control_point" at bounding box center [1448, 60] width 15 height 15
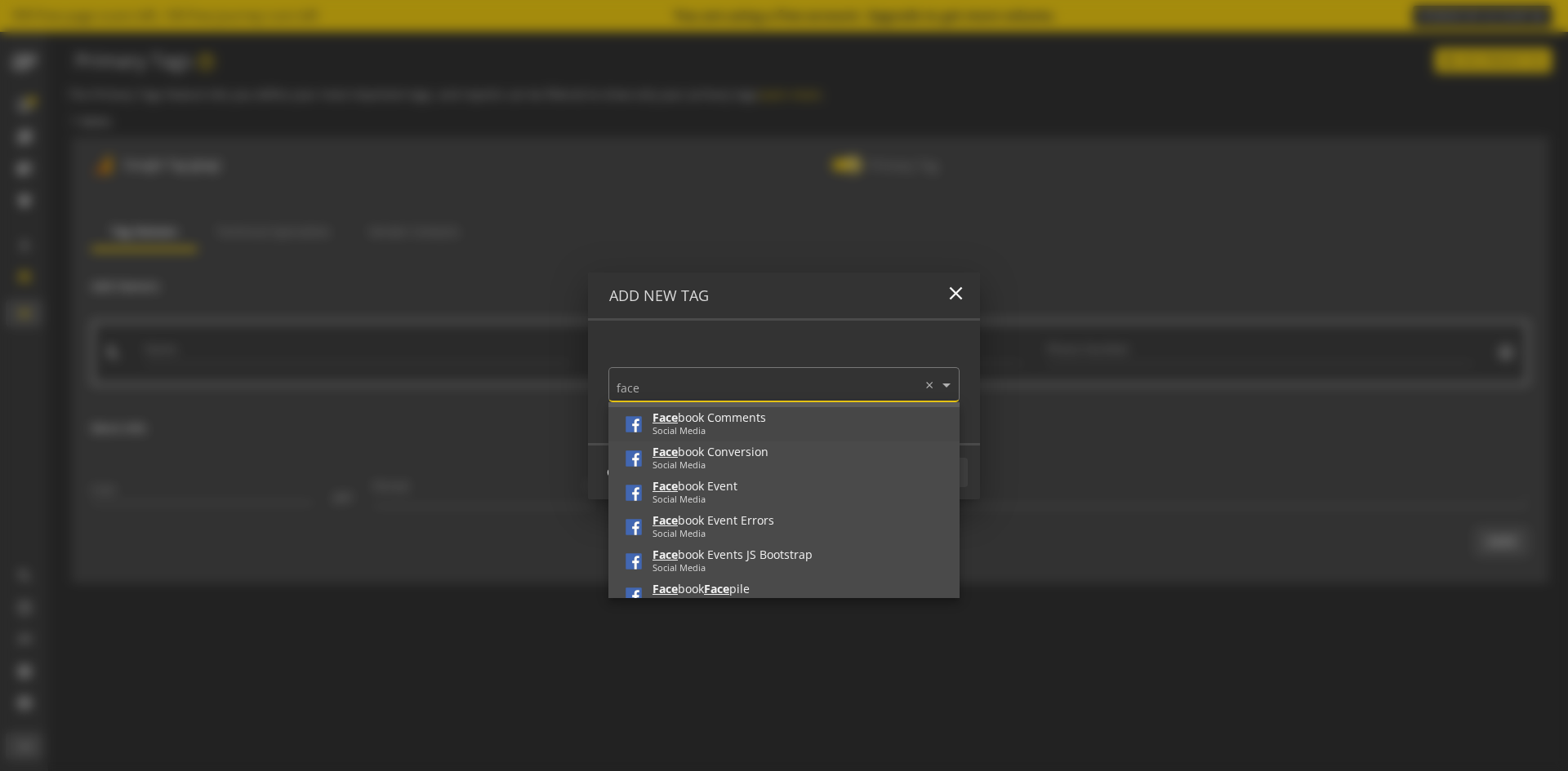
scroll to position [0, 0]
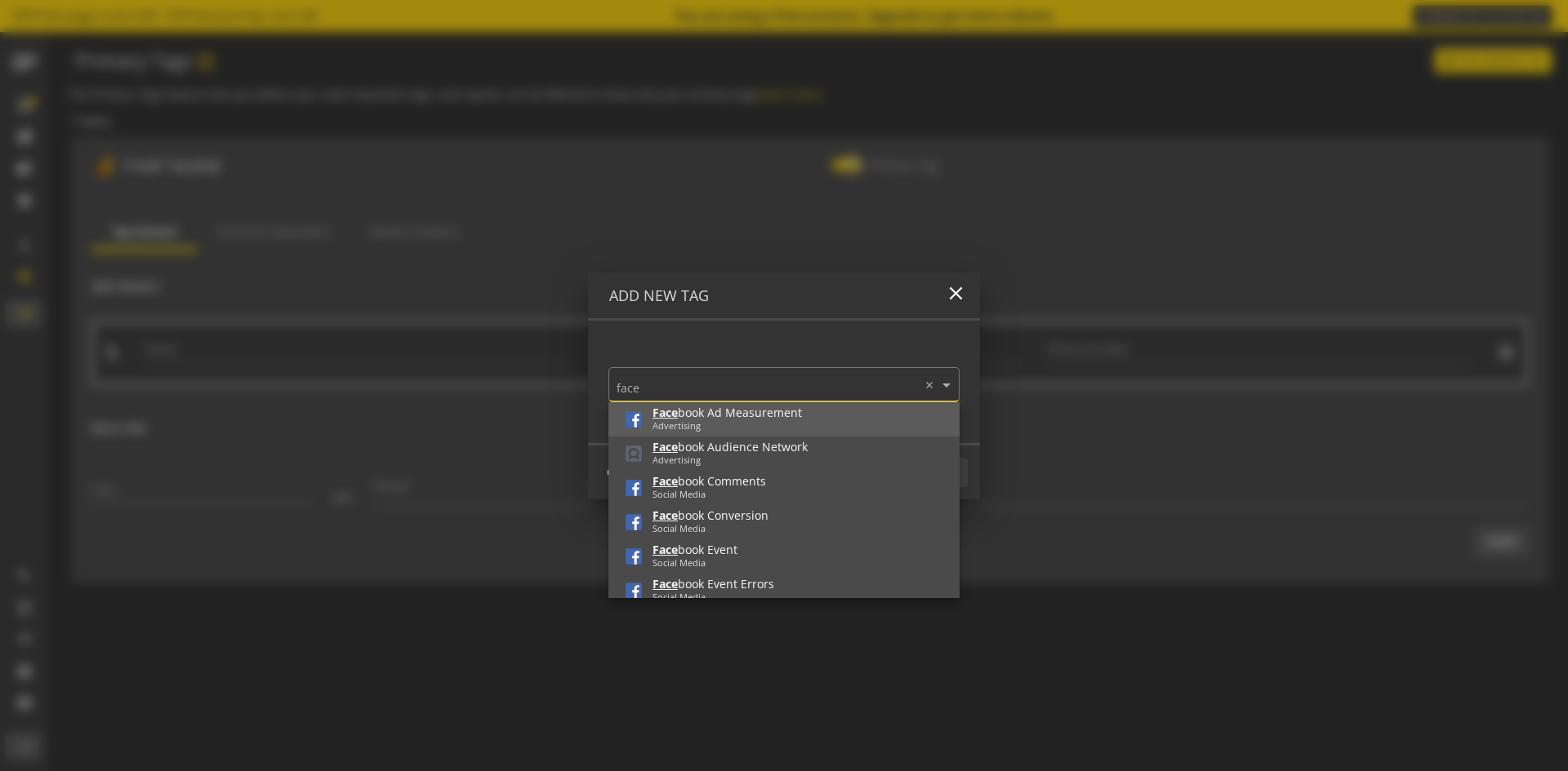
click at [748, 413] on div "Face book Ad Measurement" at bounding box center [727, 412] width 149 height 13
type input "face"
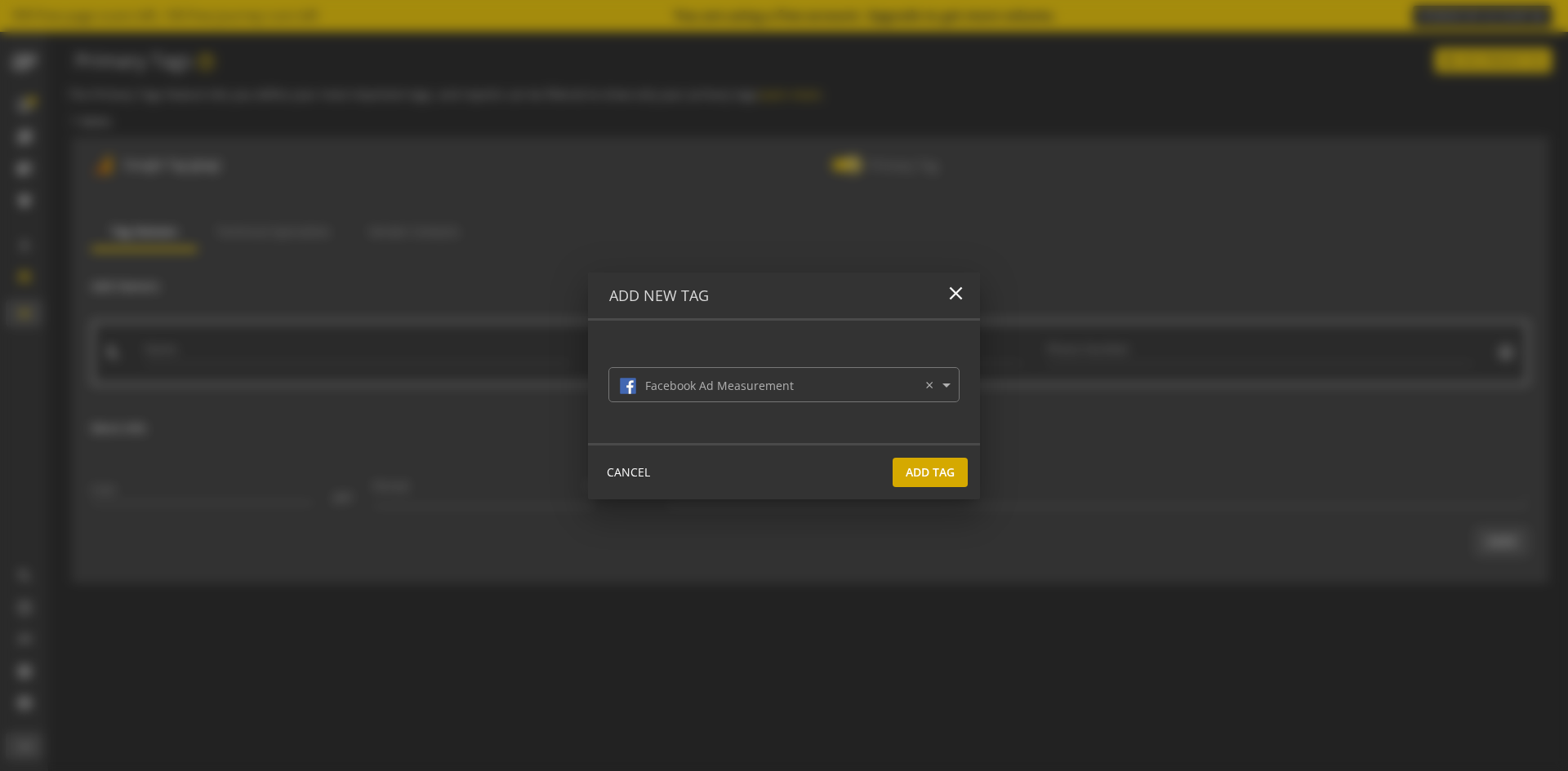
click at [935, 494] on div "CANCEL Add Tag" at bounding box center [784, 471] width 392 height 57
click at [935, 473] on span "Add Tag" at bounding box center [929, 473] width 49 height 30
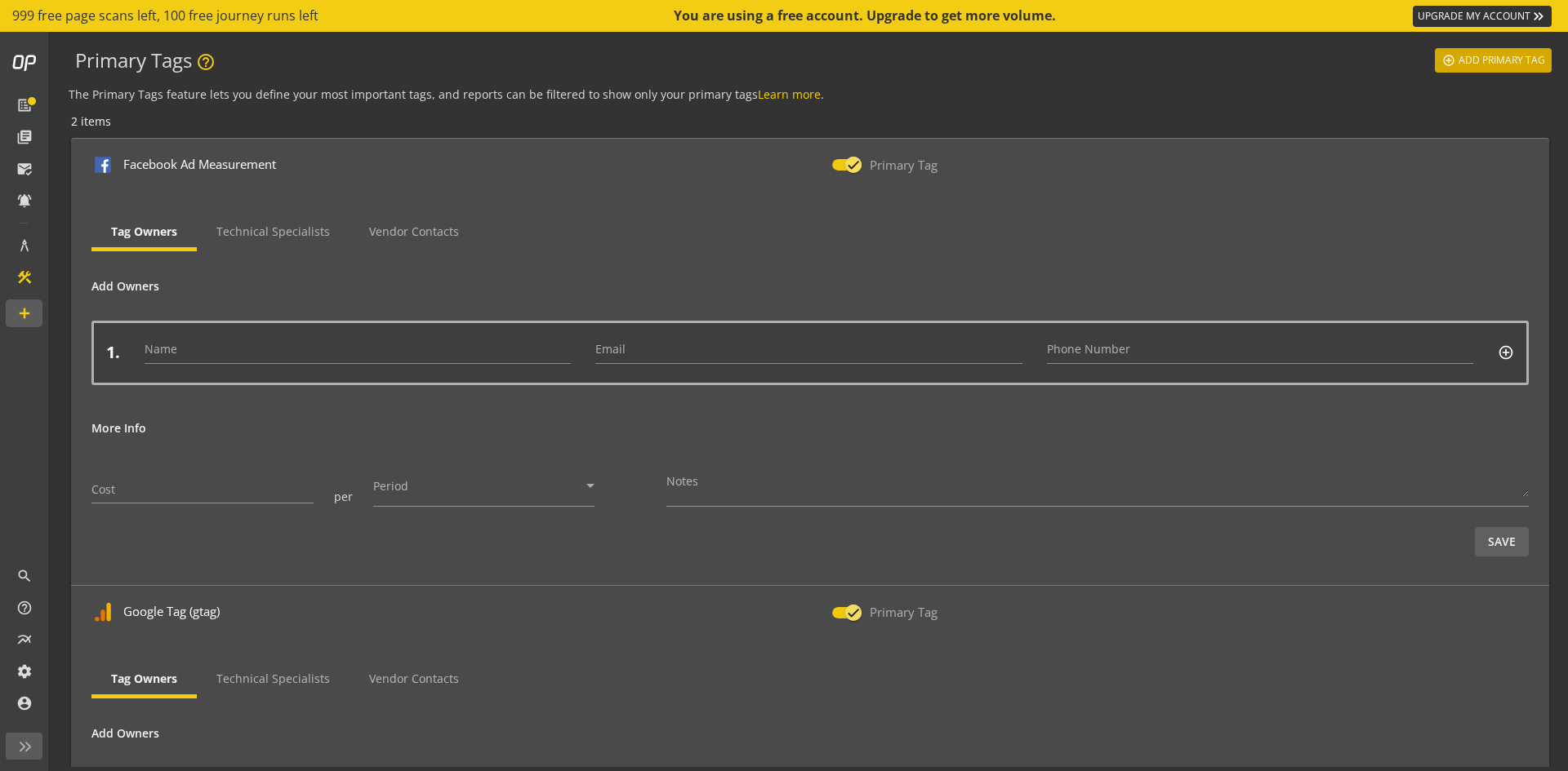
click at [1484, 62] on span "Add Primary Tag" at bounding box center [1501, 60] width 86 height 30
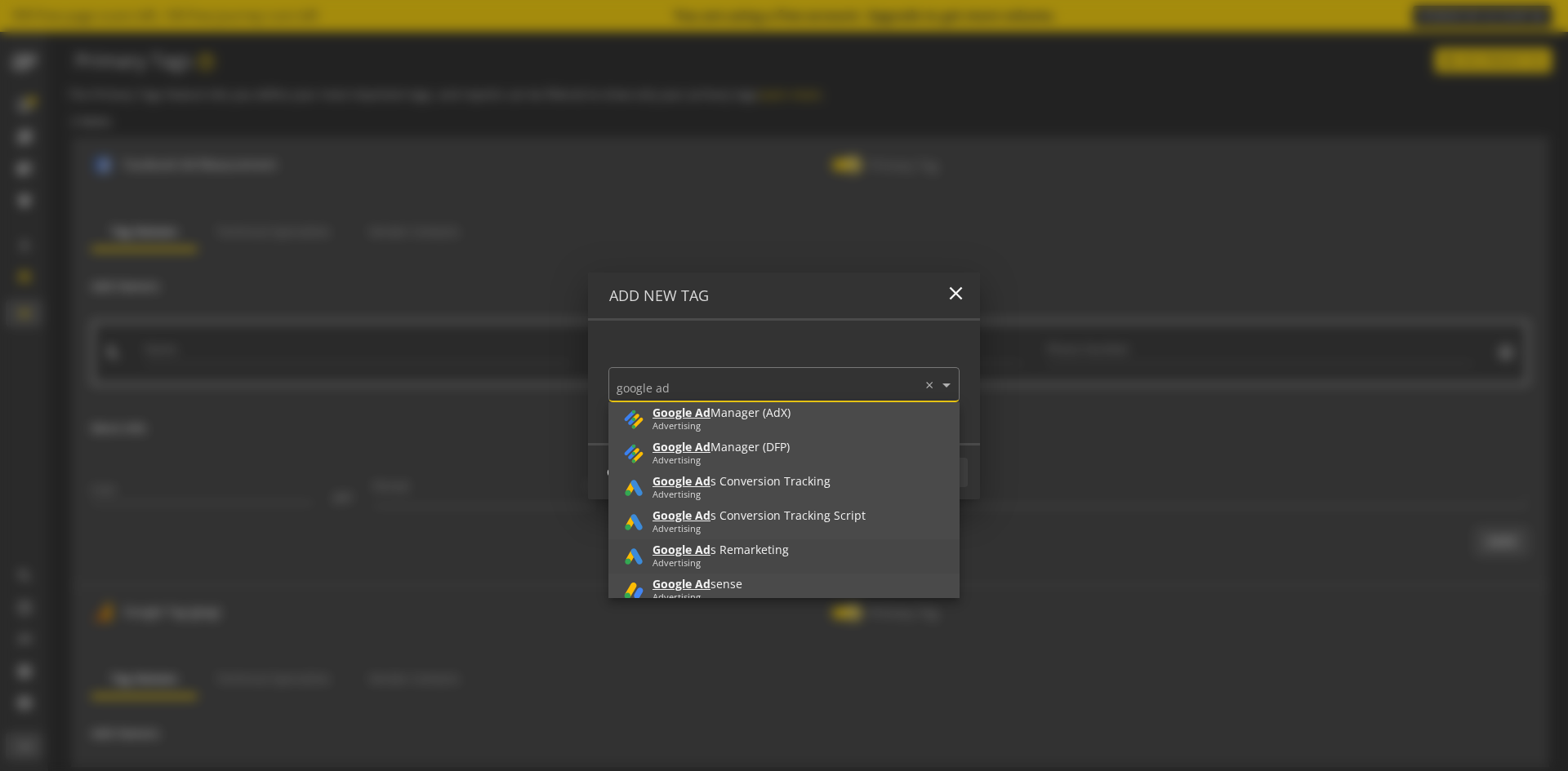
click at [724, 552] on div "Google Ad s Remarketing" at bounding box center [720, 550] width 136 height 13
type input "google ad"
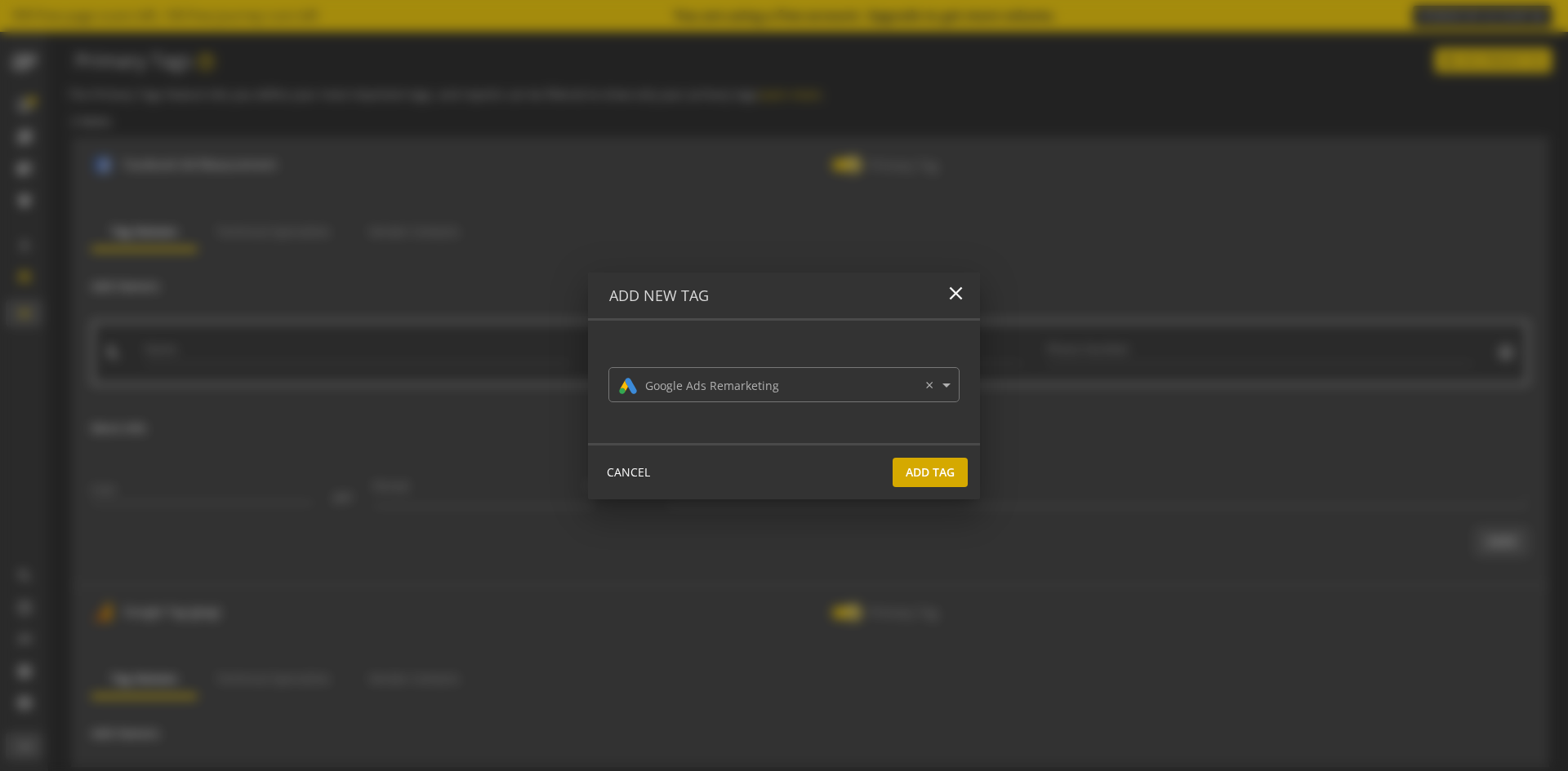
click at [941, 480] on span "Add Tag" at bounding box center [929, 473] width 49 height 30
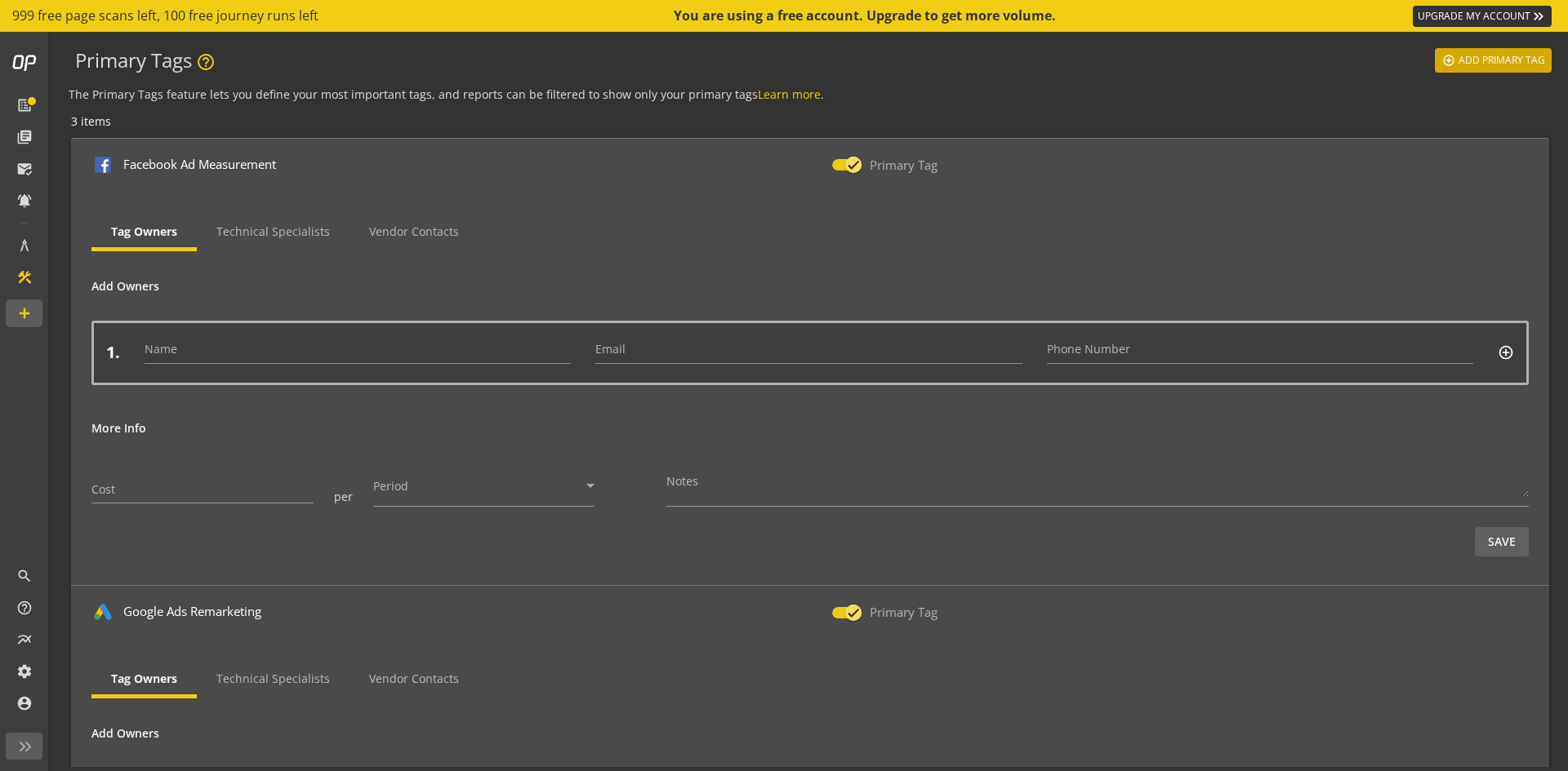
click at [1481, 65] on span "Add Primary Tag" at bounding box center [1501, 60] width 86 height 30
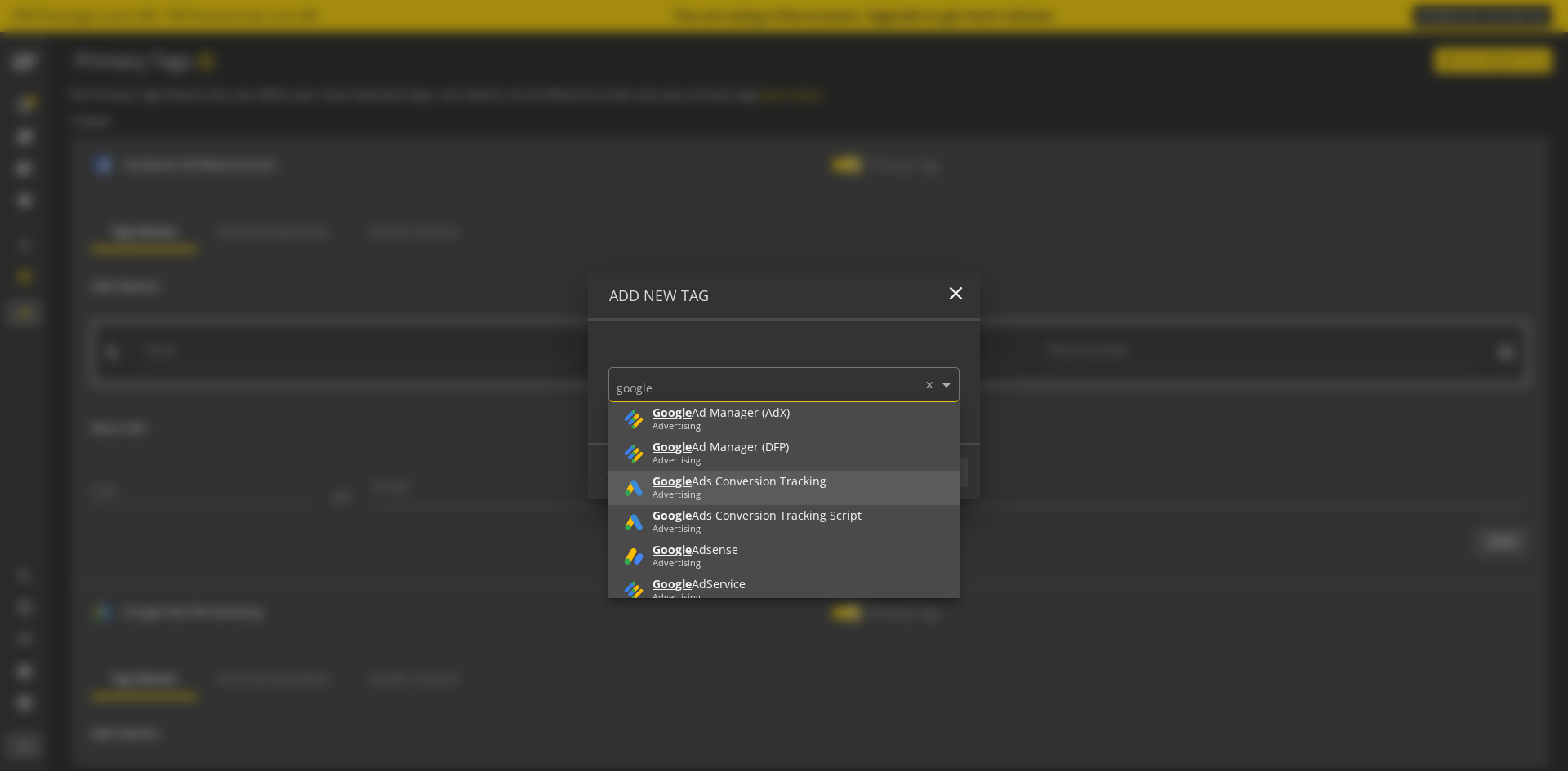
click at [843, 487] on div "Google Ads Conversion Tracking Advertising" at bounding box center [784, 487] width 325 height 26
type input "google"
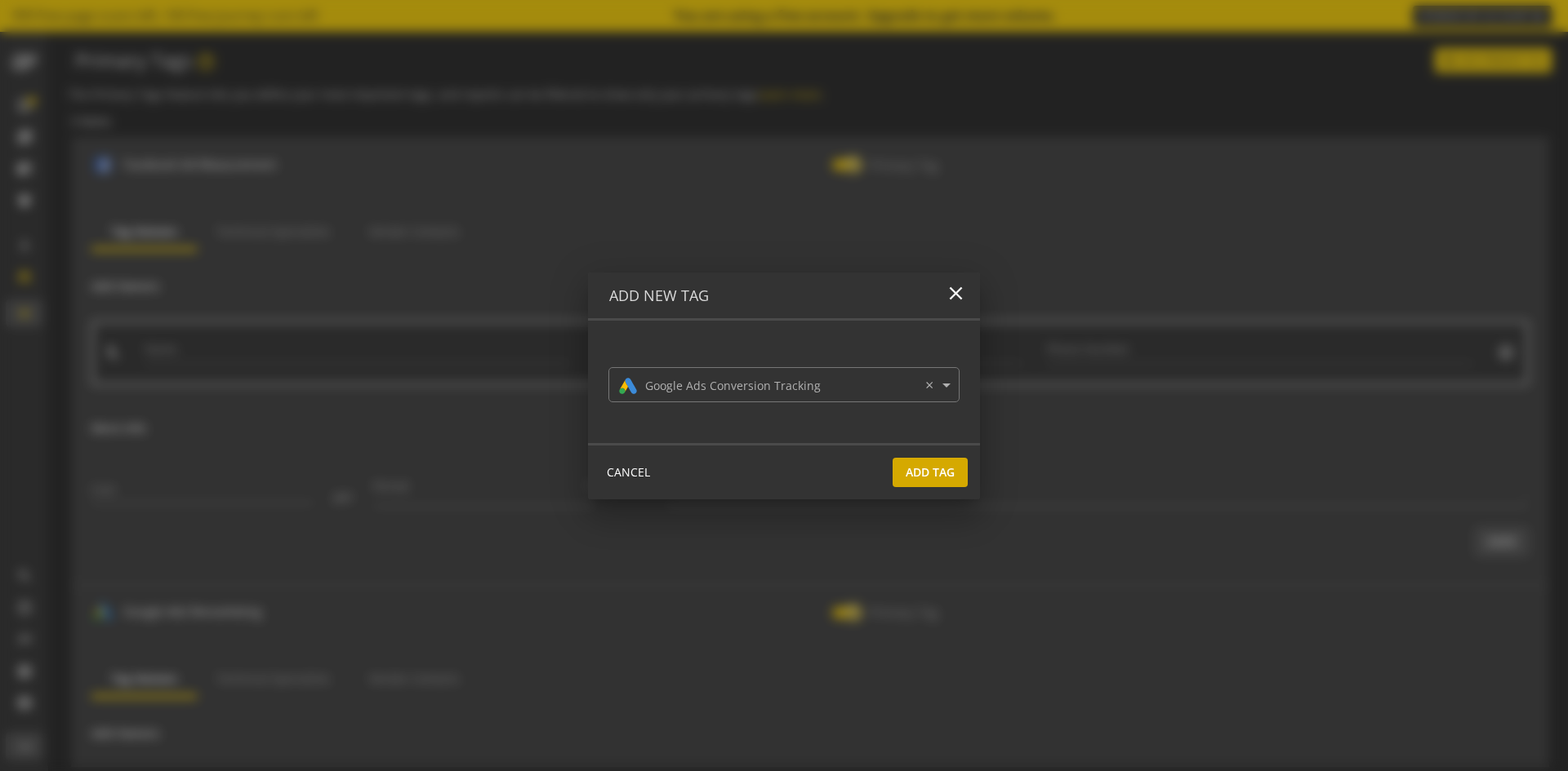
click at [932, 482] on span "Add Tag" at bounding box center [929, 473] width 49 height 30
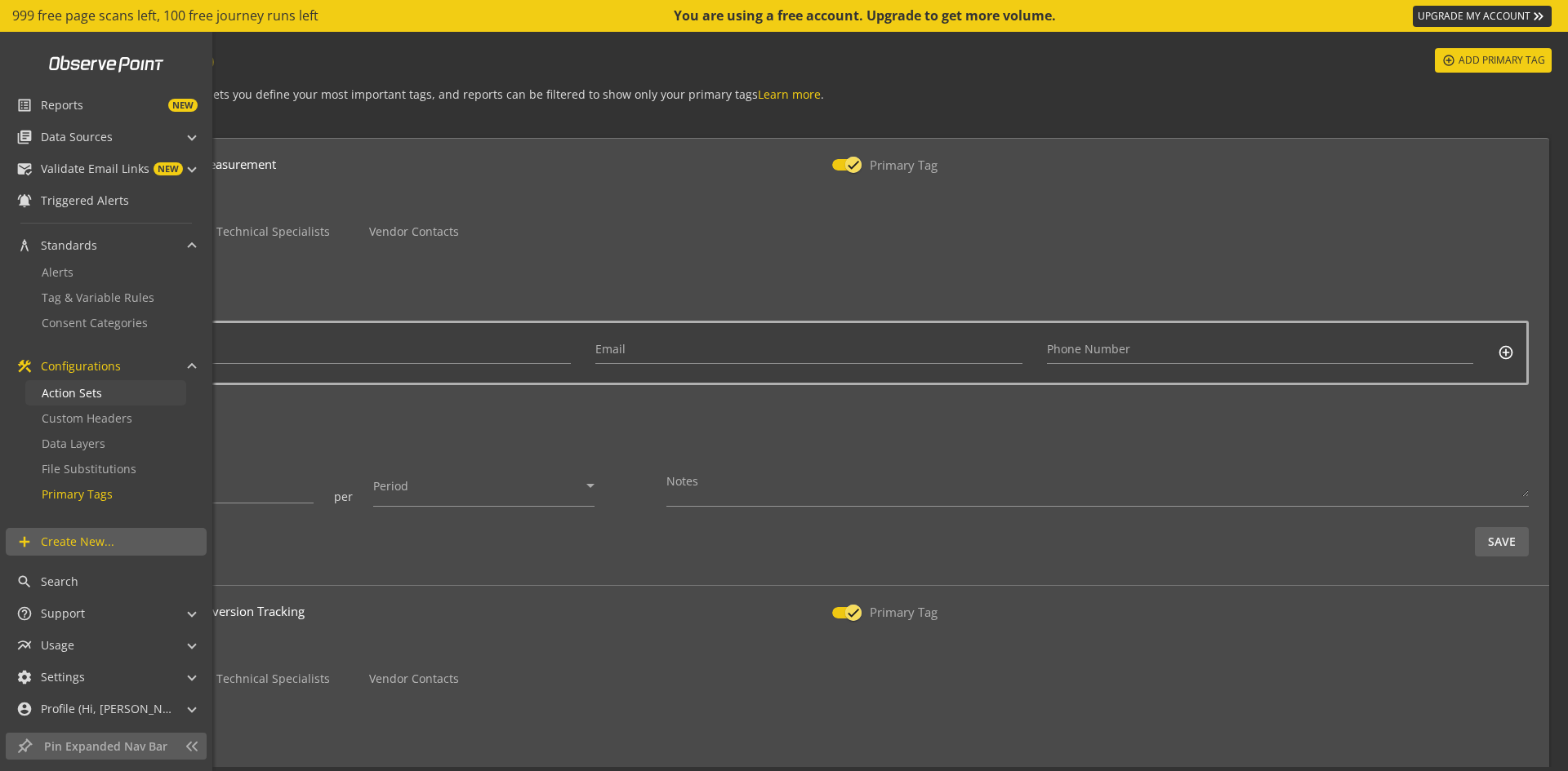
click at [52, 395] on span "Action Sets" at bounding box center [71, 393] width 60 height 16
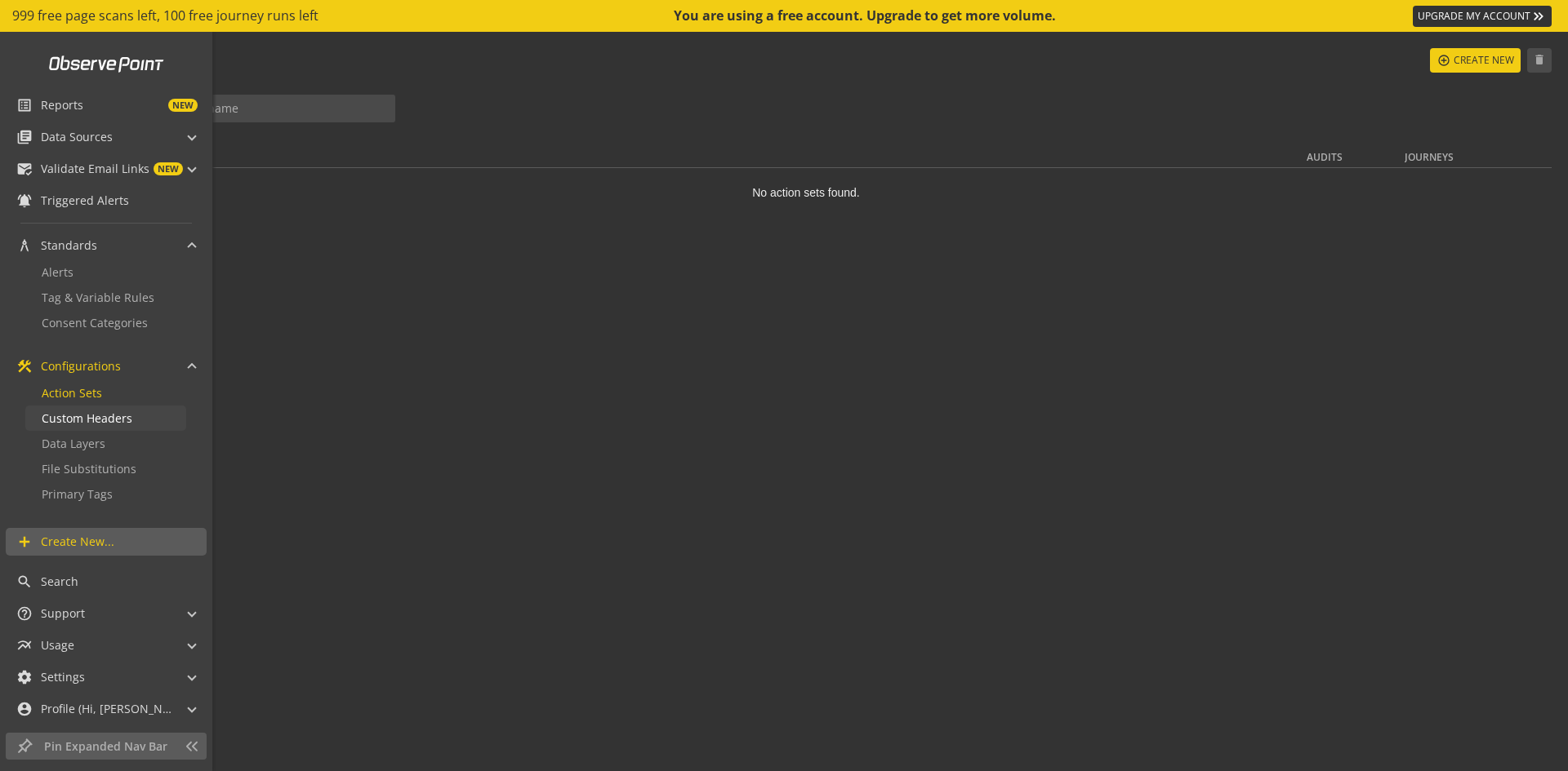
click at [92, 418] on span "Custom Headers" at bounding box center [87, 418] width 91 height 16
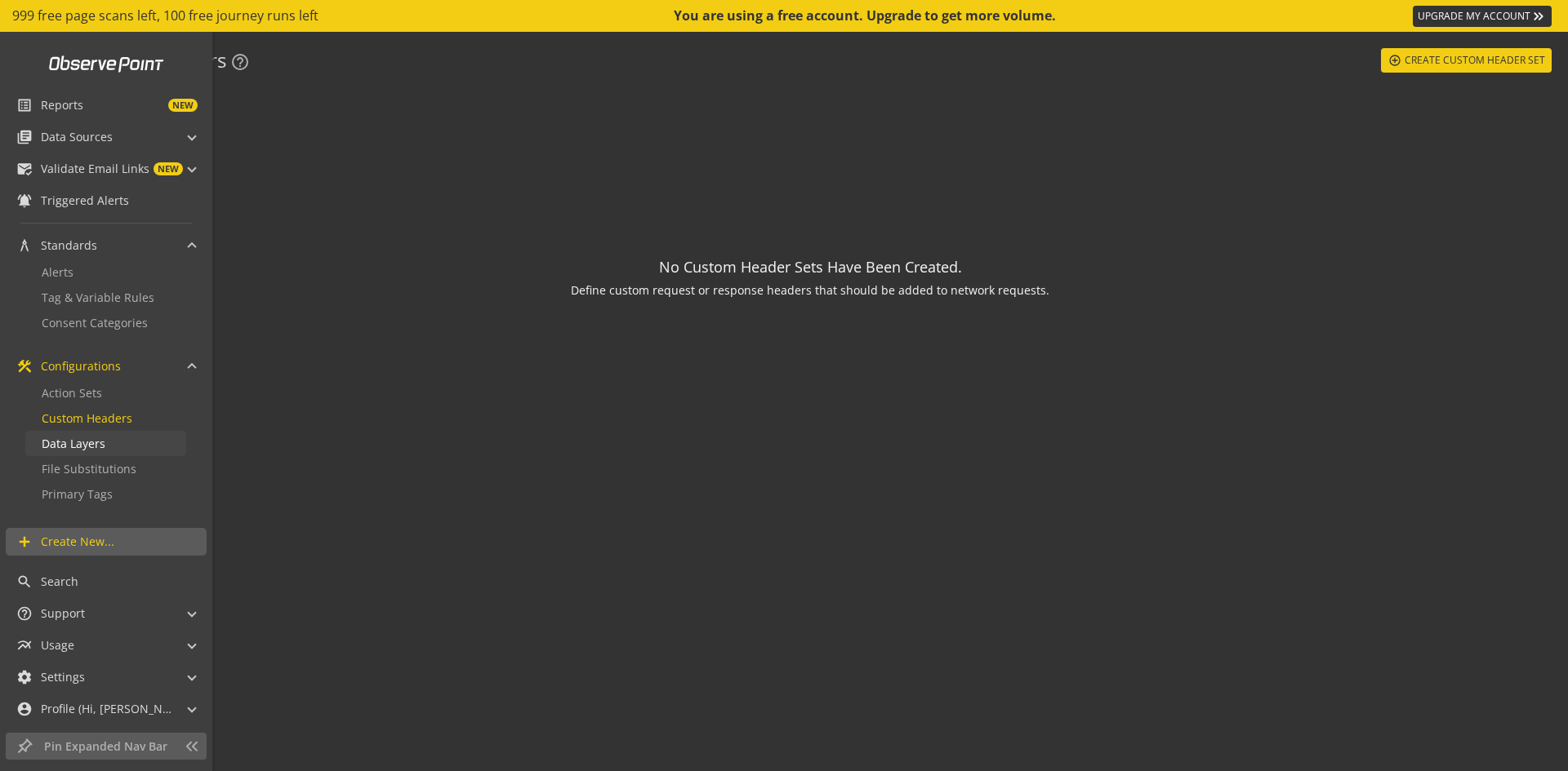
click at [81, 450] on span "Data Layers" at bounding box center [73, 443] width 64 height 16
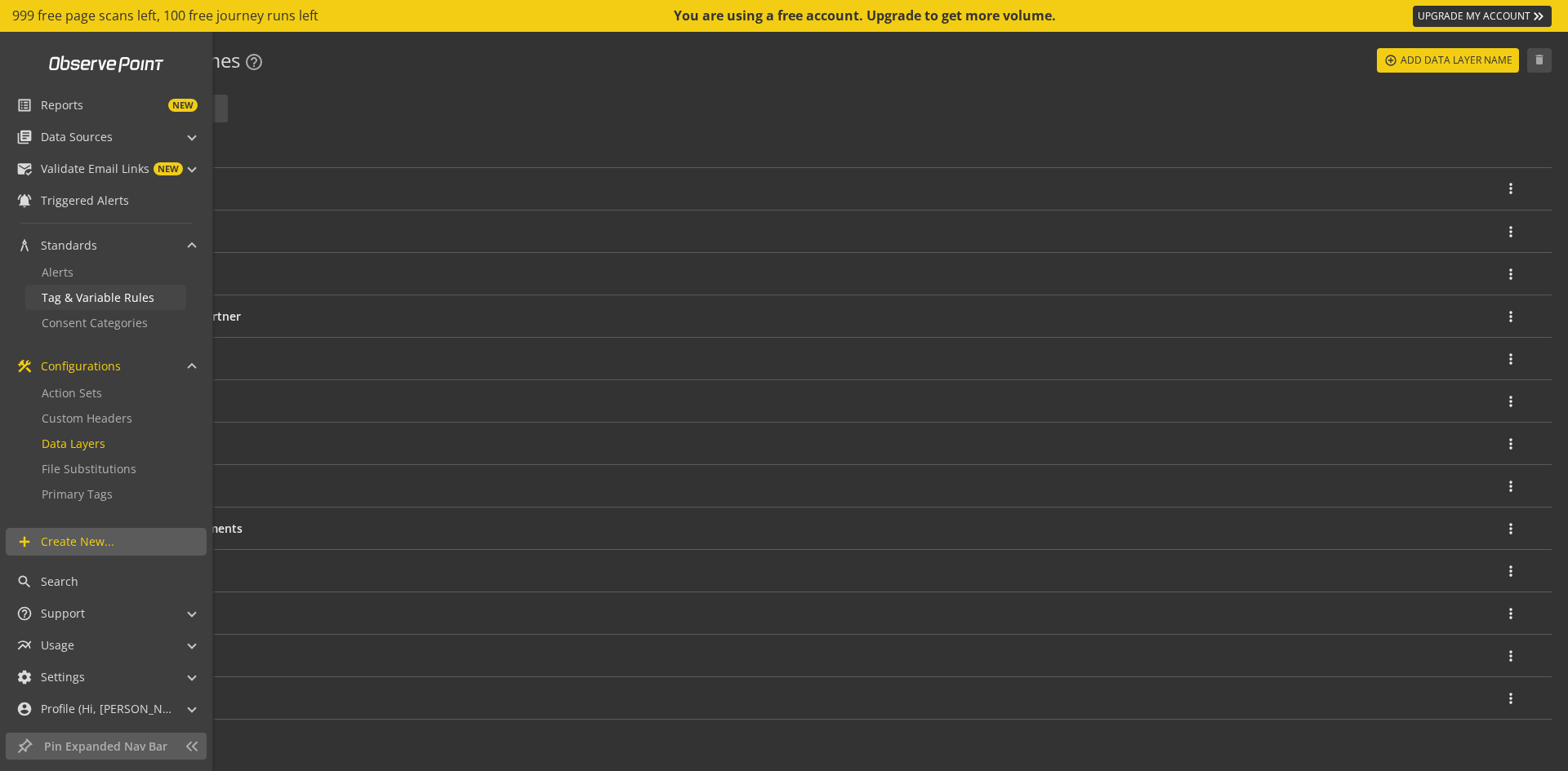
click at [73, 297] on span "Tag & Variable Rules" at bounding box center [98, 297] width 113 height 16
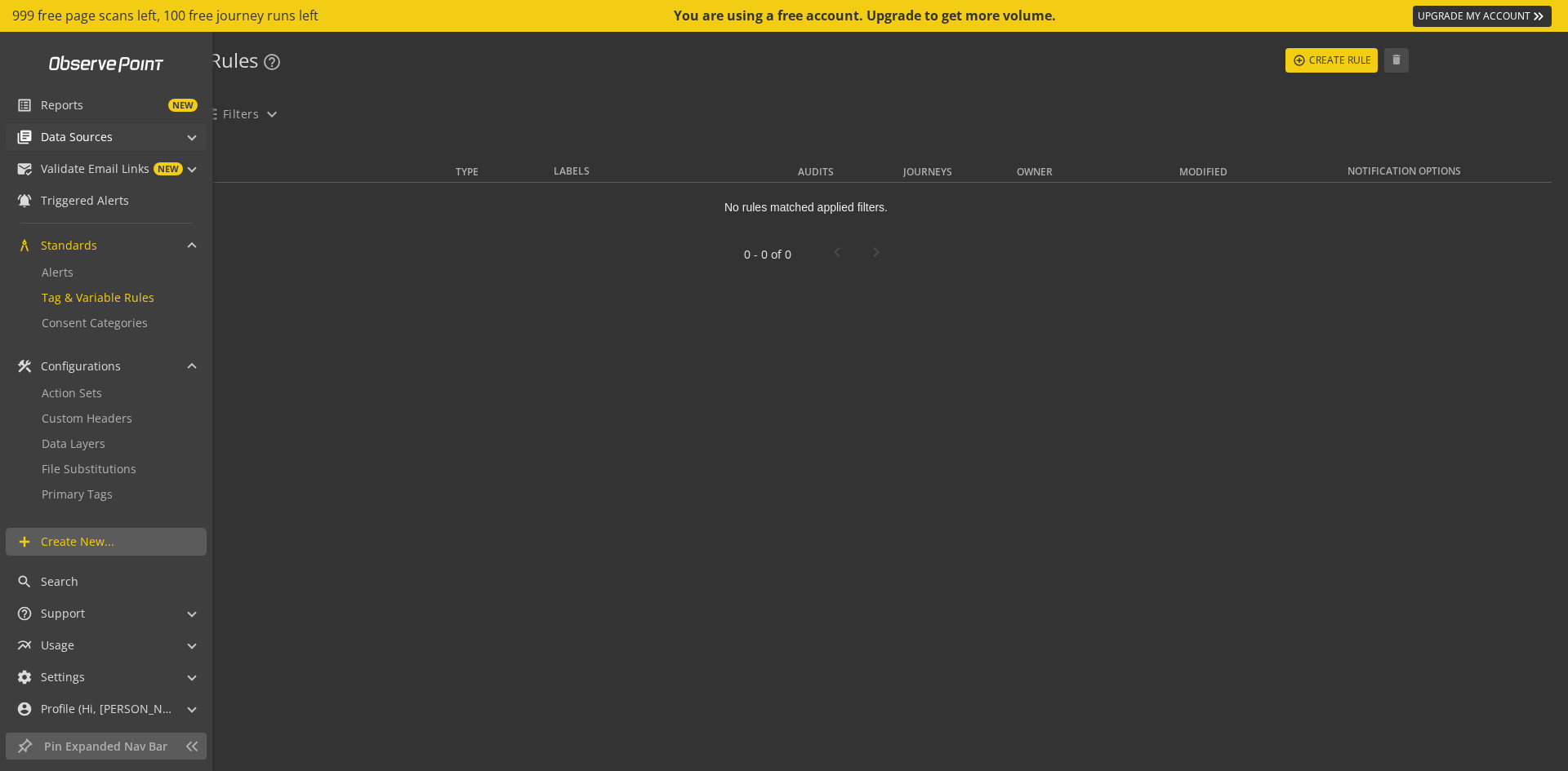
click at [65, 133] on span "Data Sources" at bounding box center [76, 137] width 71 height 17
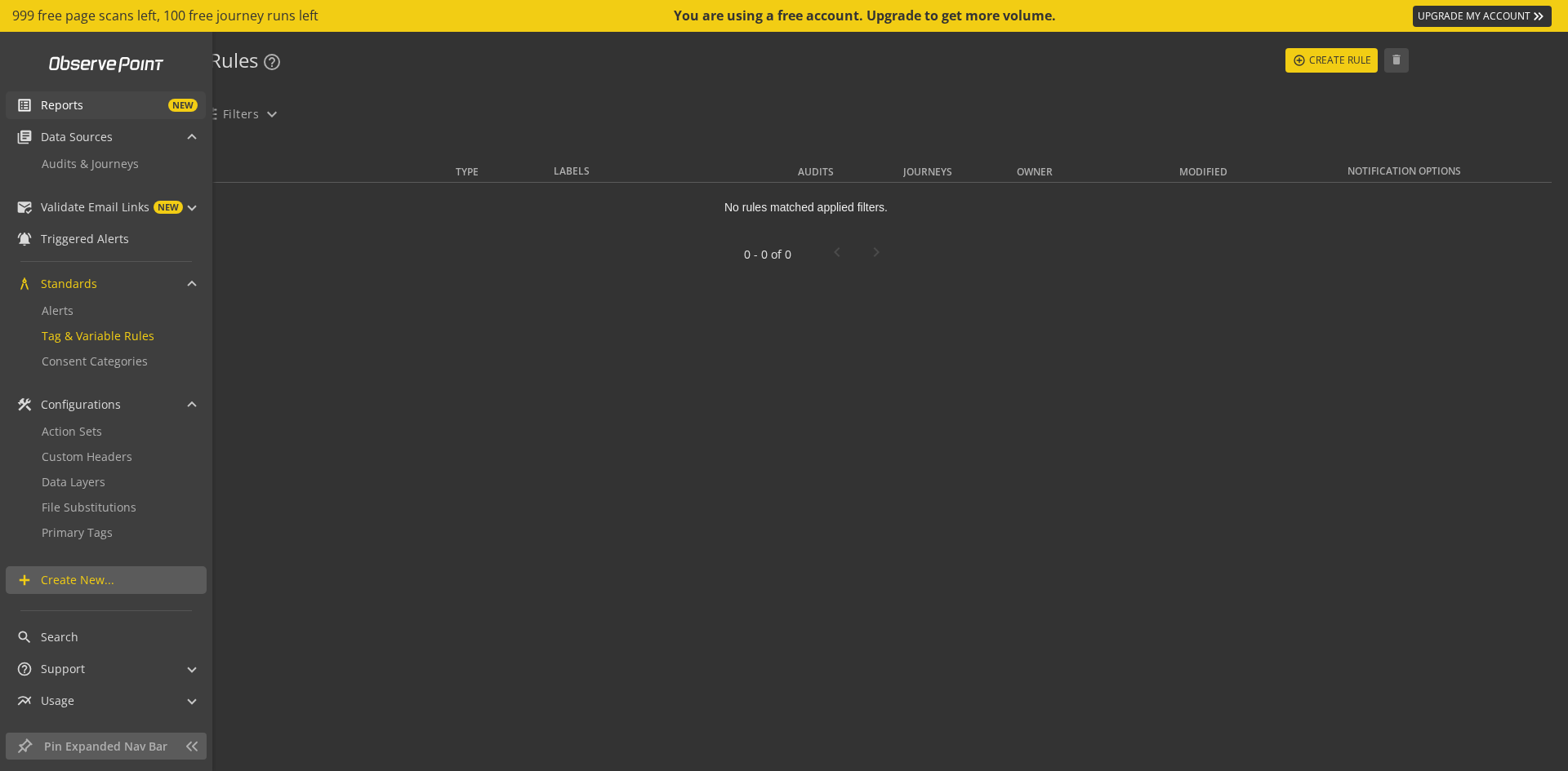
click at [69, 106] on span "Reports" at bounding box center [62, 106] width 43 height 17
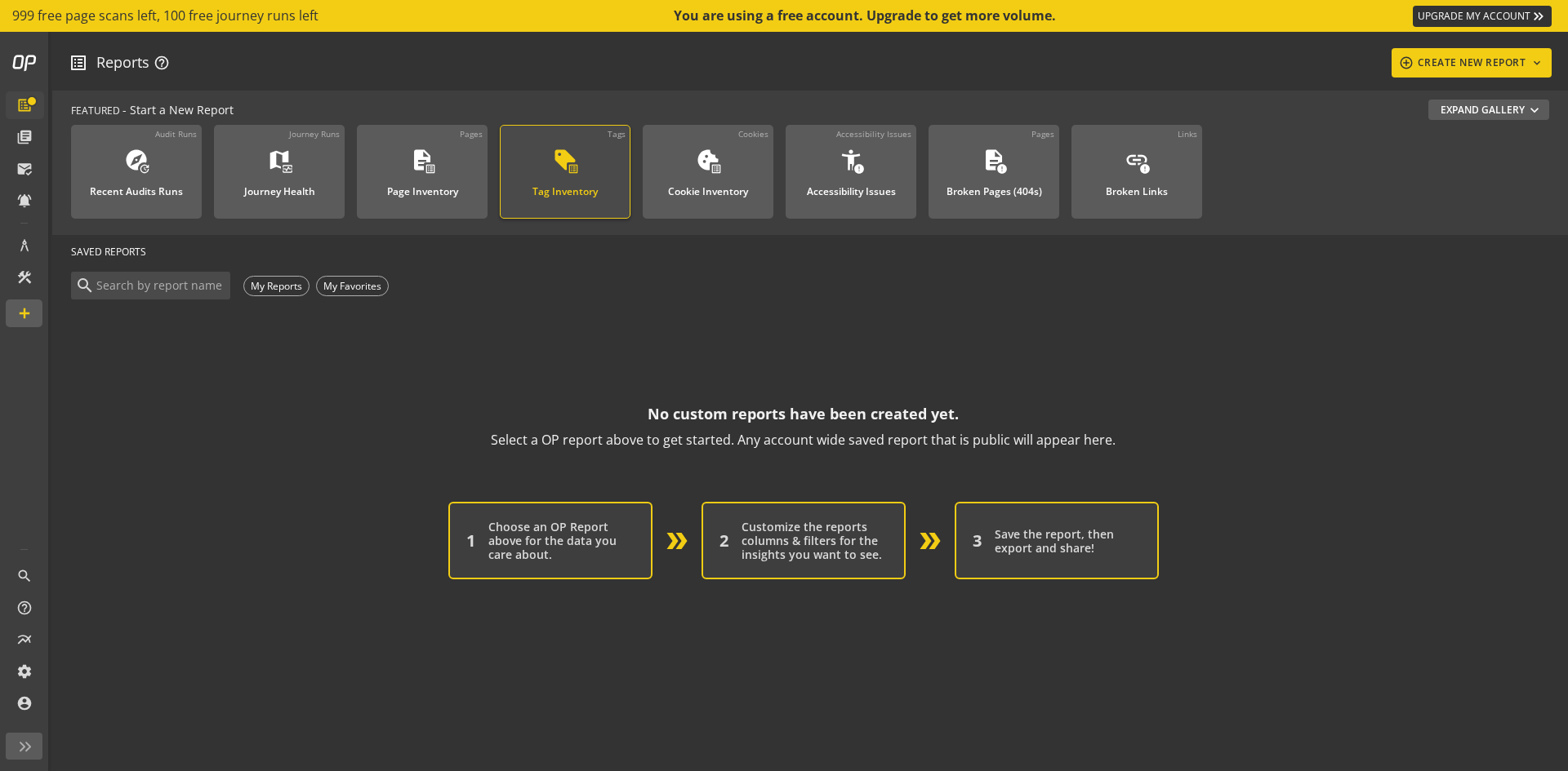
drag, startPoint x: 166, startPoint y: 172, endPoint x: 570, endPoint y: 159, distance: 404.2
click at [570, 159] on mat-icon "sell" at bounding box center [565, 159] width 24 height 24
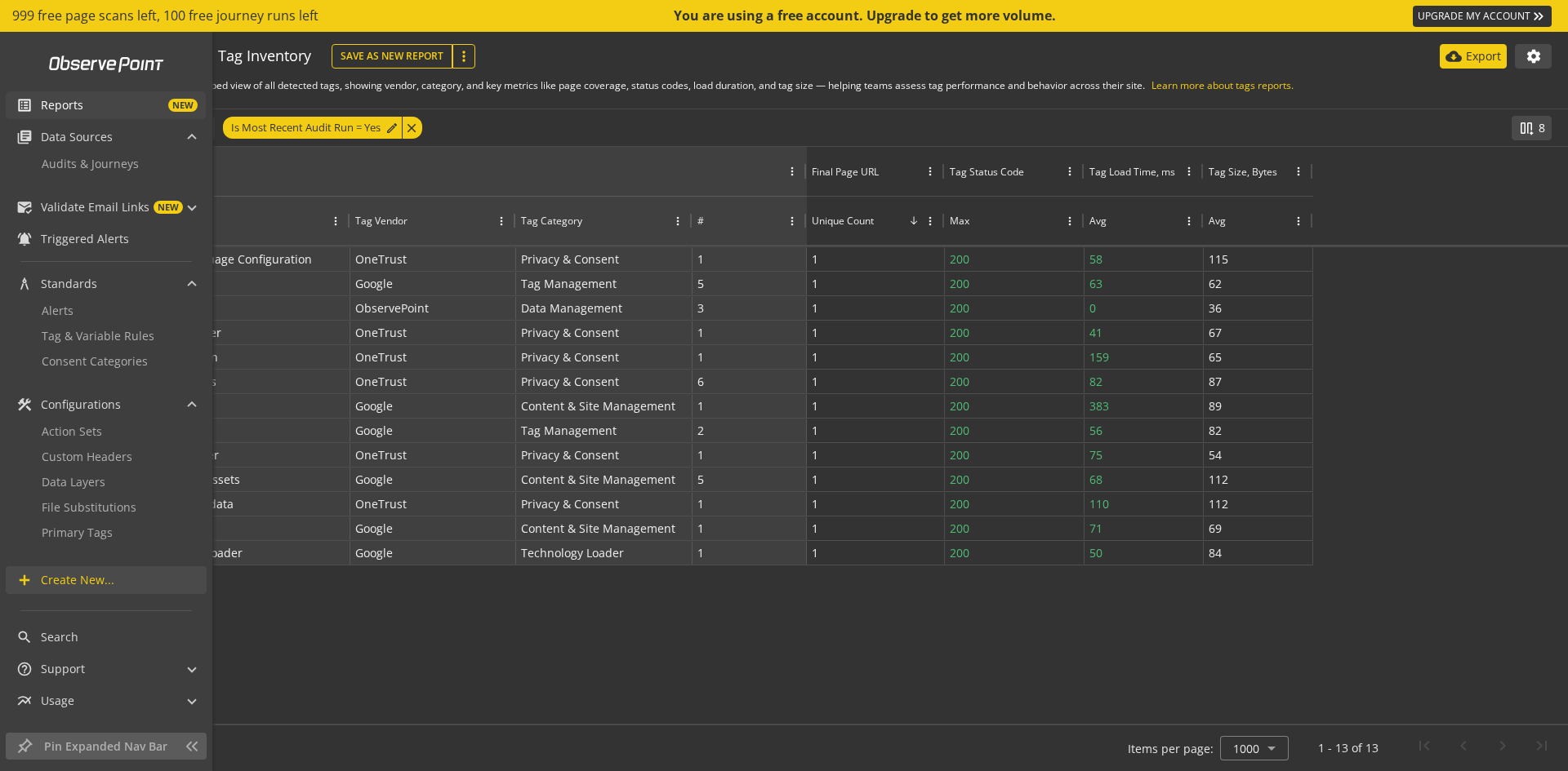
click at [65, 581] on span "Create New..." at bounding box center [77, 580] width 73 height 17
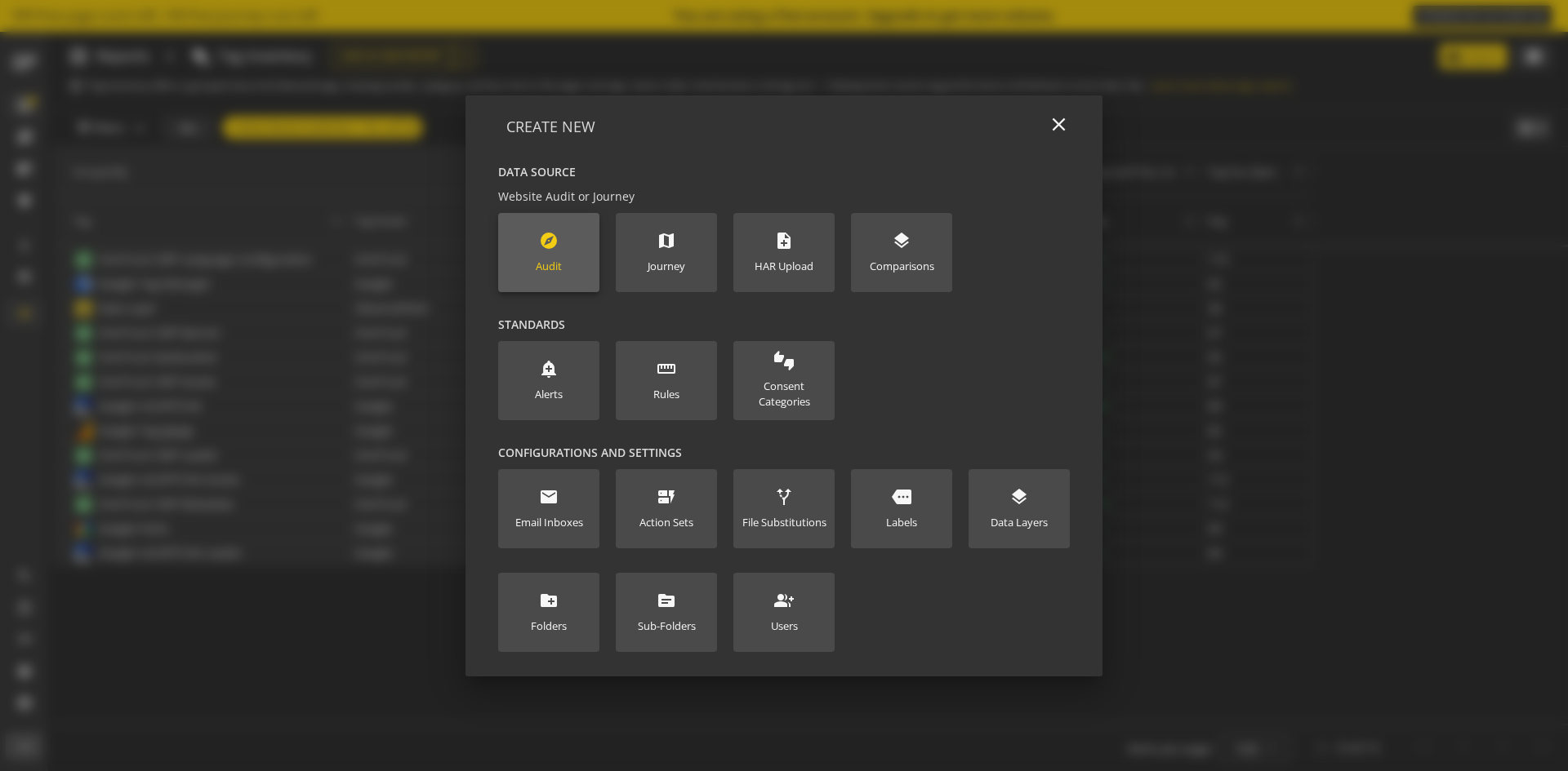
click at [542, 249] on mat-icon "explore" at bounding box center [548, 240] width 19 height 19
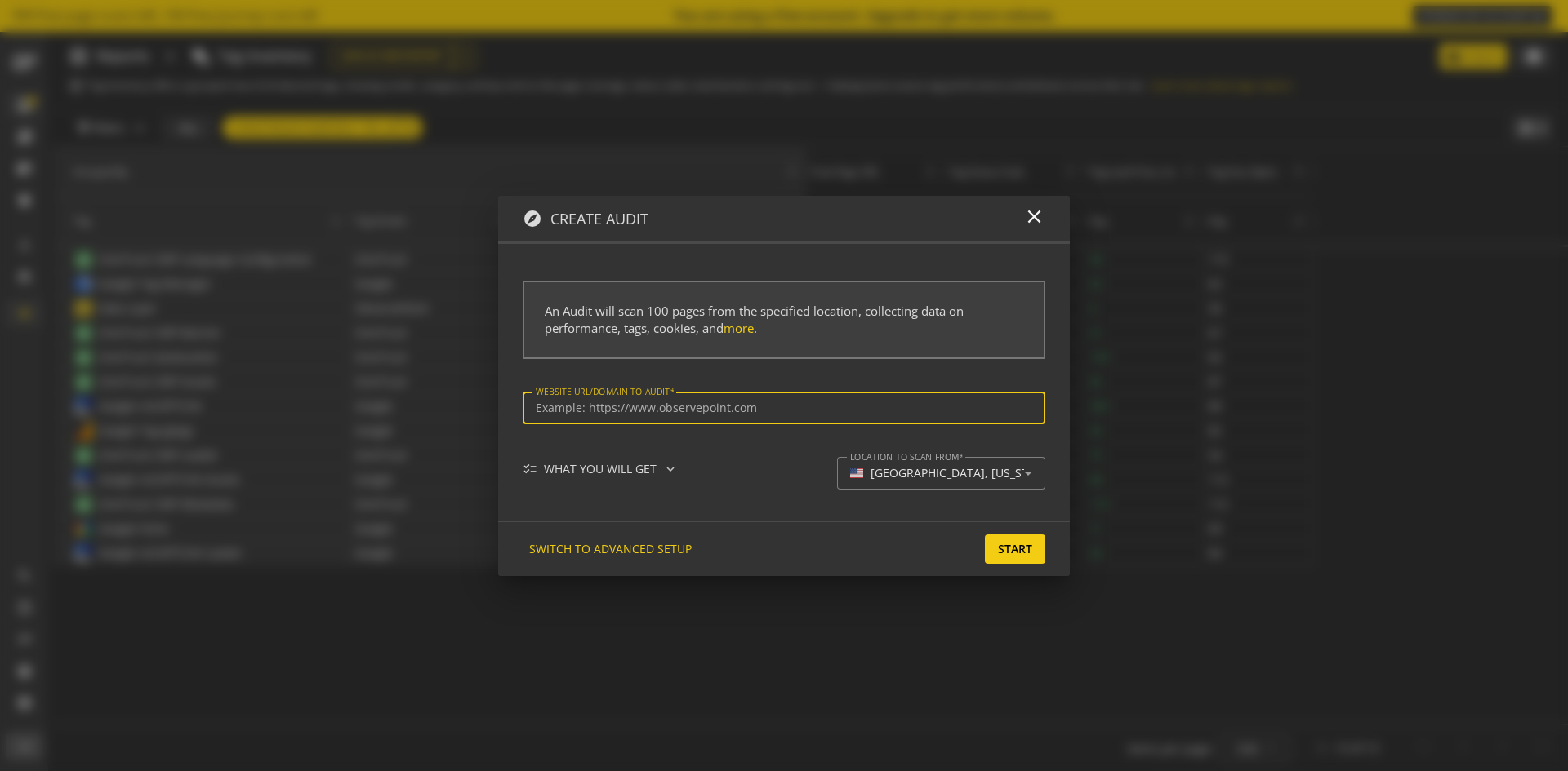
click at [606, 406] on input "Website url/domain to Audit" at bounding box center [784, 408] width 496 height 14
type input "[URL][DOMAIN_NAME]."
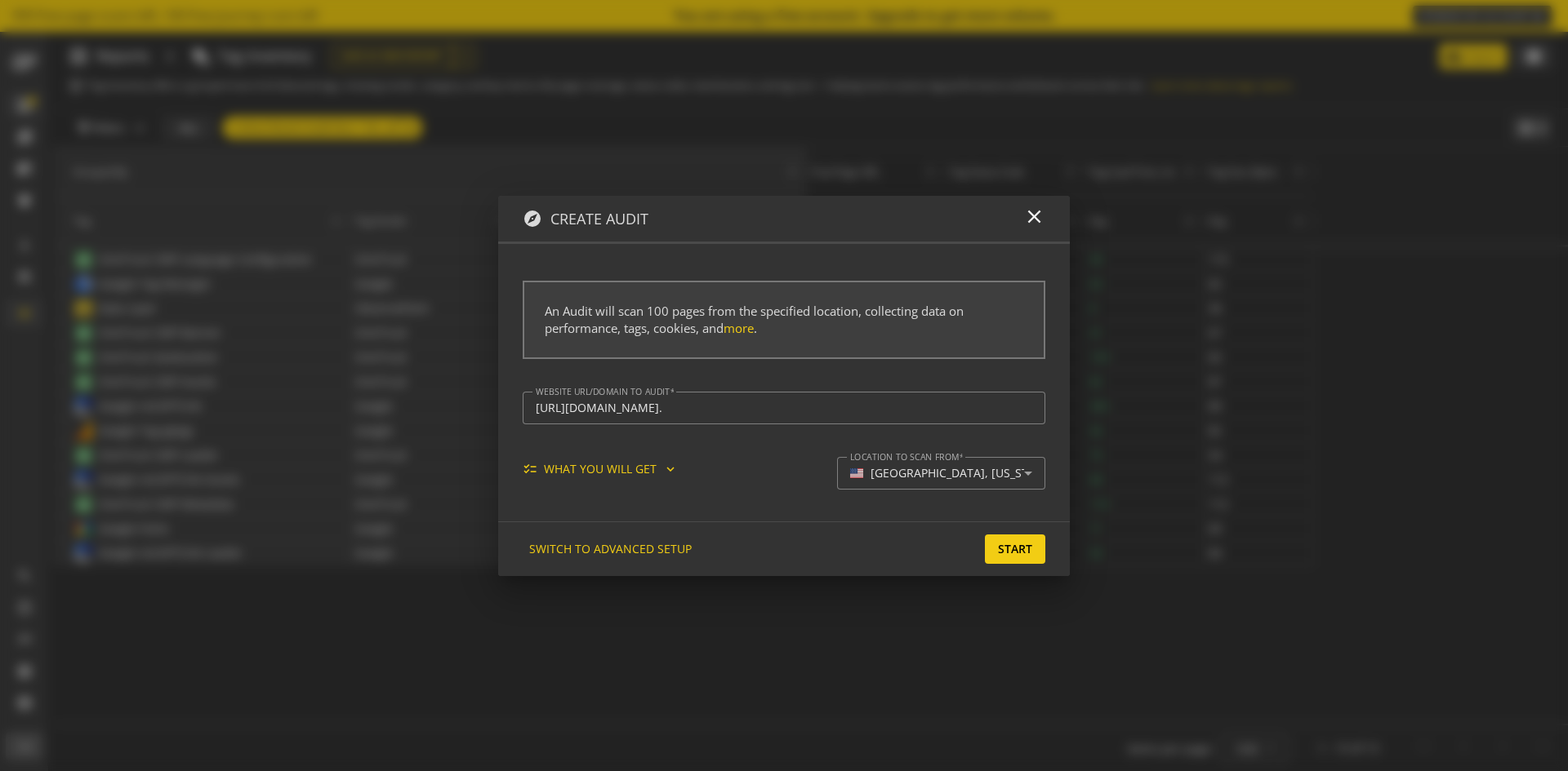
click at [666, 471] on mat-icon "expand_more" at bounding box center [670, 469] width 15 height 15
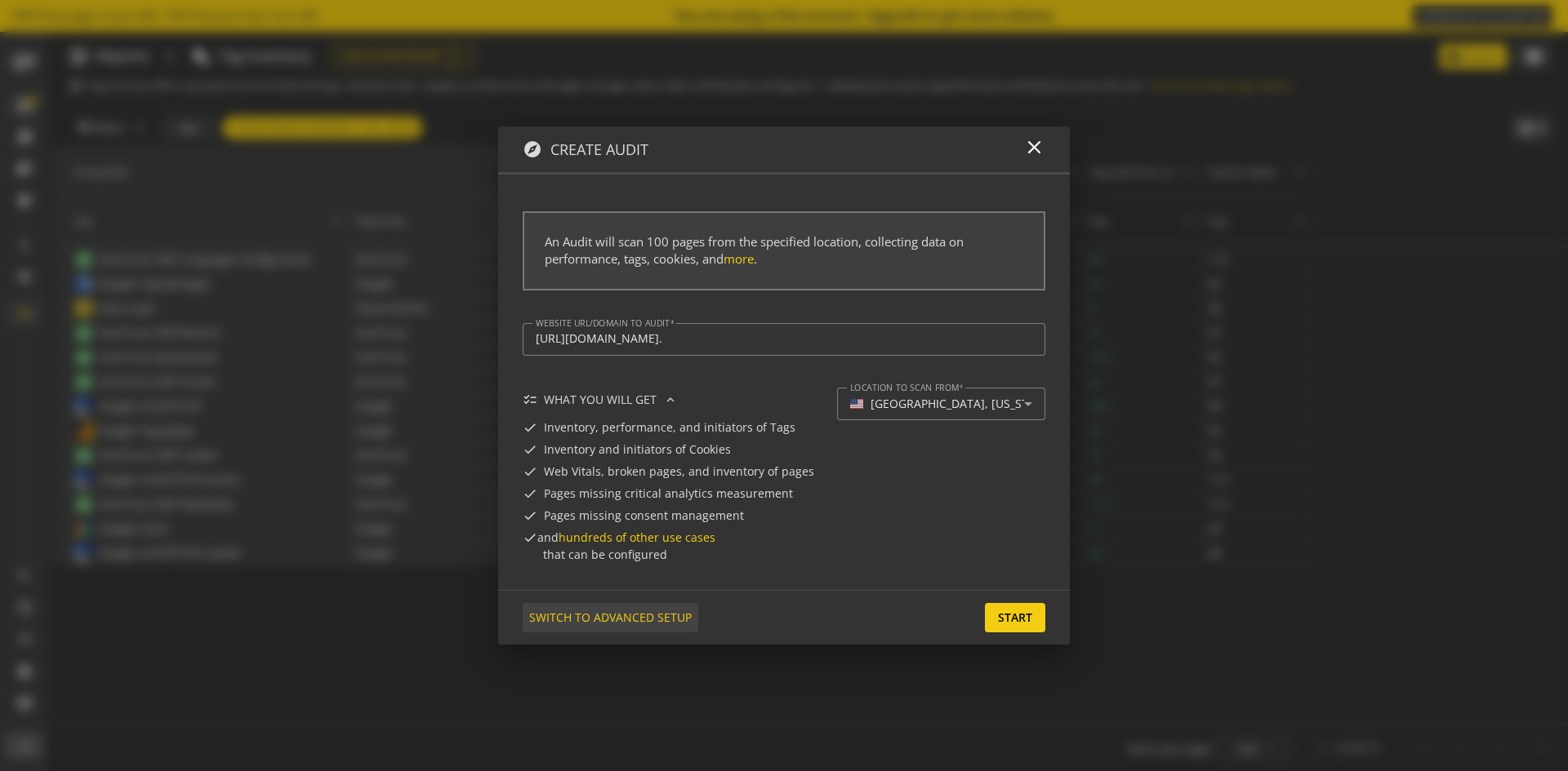
click at [639, 613] on span "SWITCH TO ADVANCED SETUP" at bounding box center [610, 618] width 162 height 30
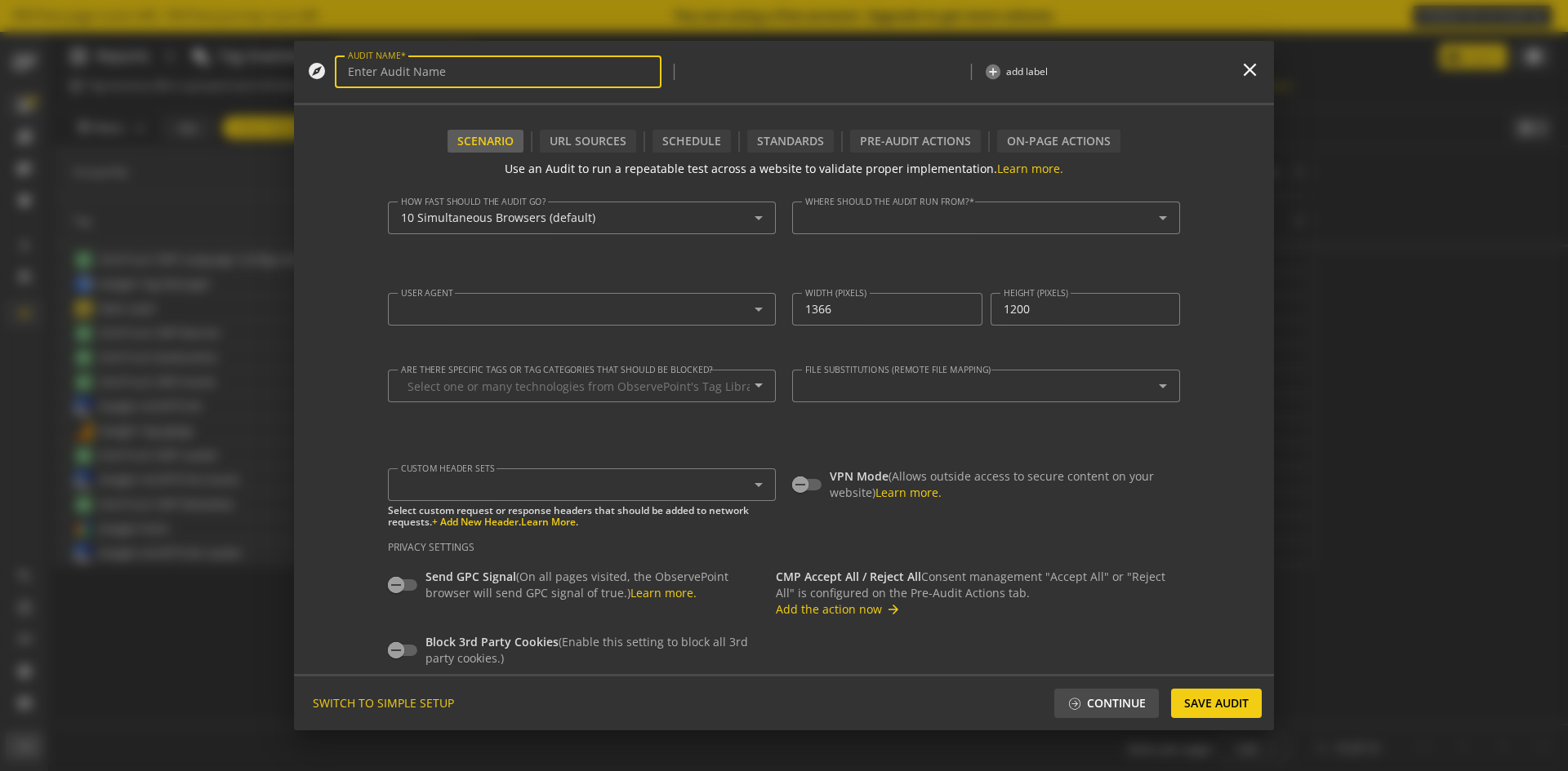
type input "Simple Audit - [DATE] 4:25pm"
type textarea "[PERSON_NAME][EMAIL_ADDRESS][DOMAIN_NAME]"
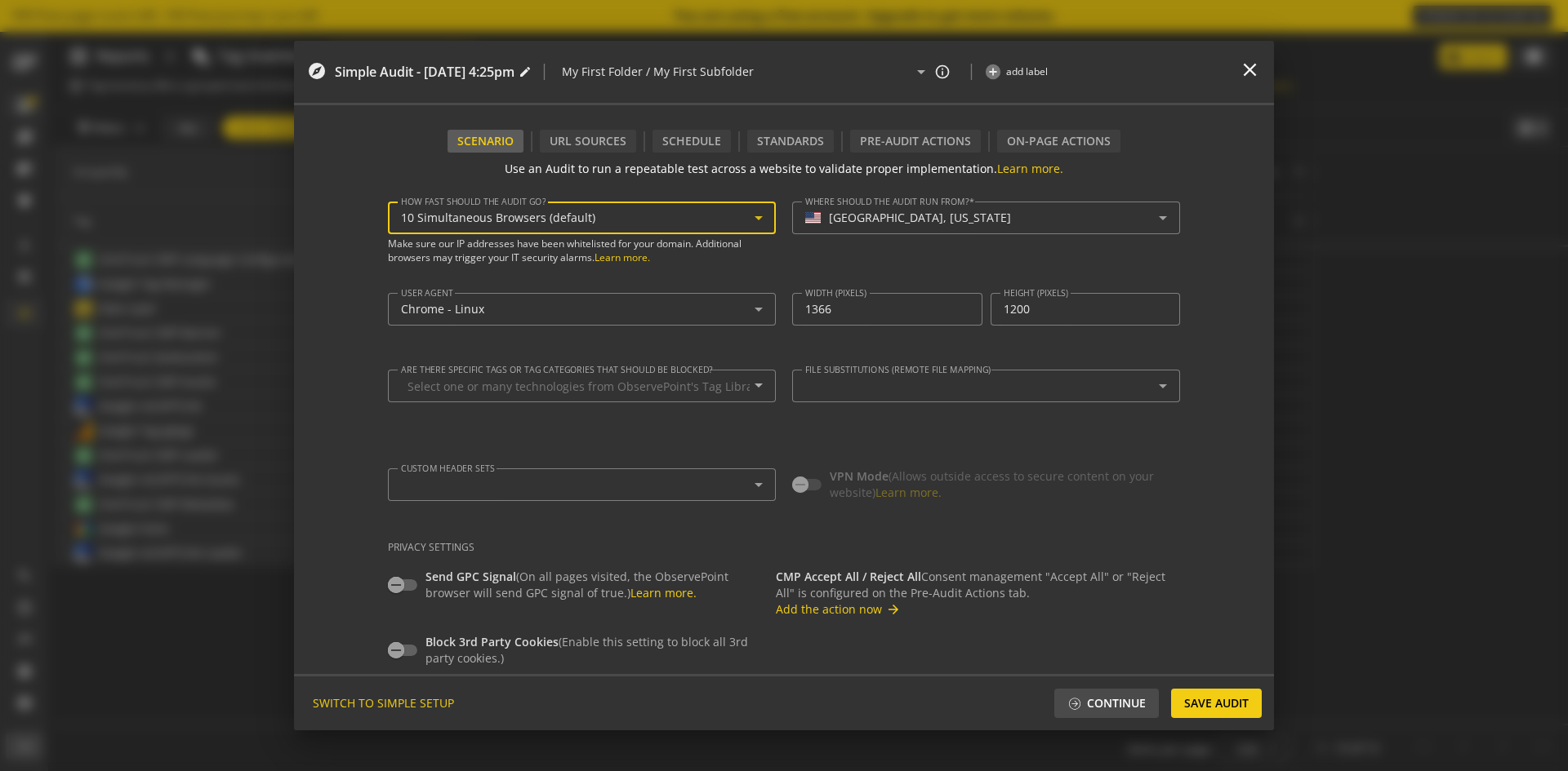
click at [593, 225] on div "10 Simultaneous Browsers (default)" at bounding box center [581, 218] width 362 height 19
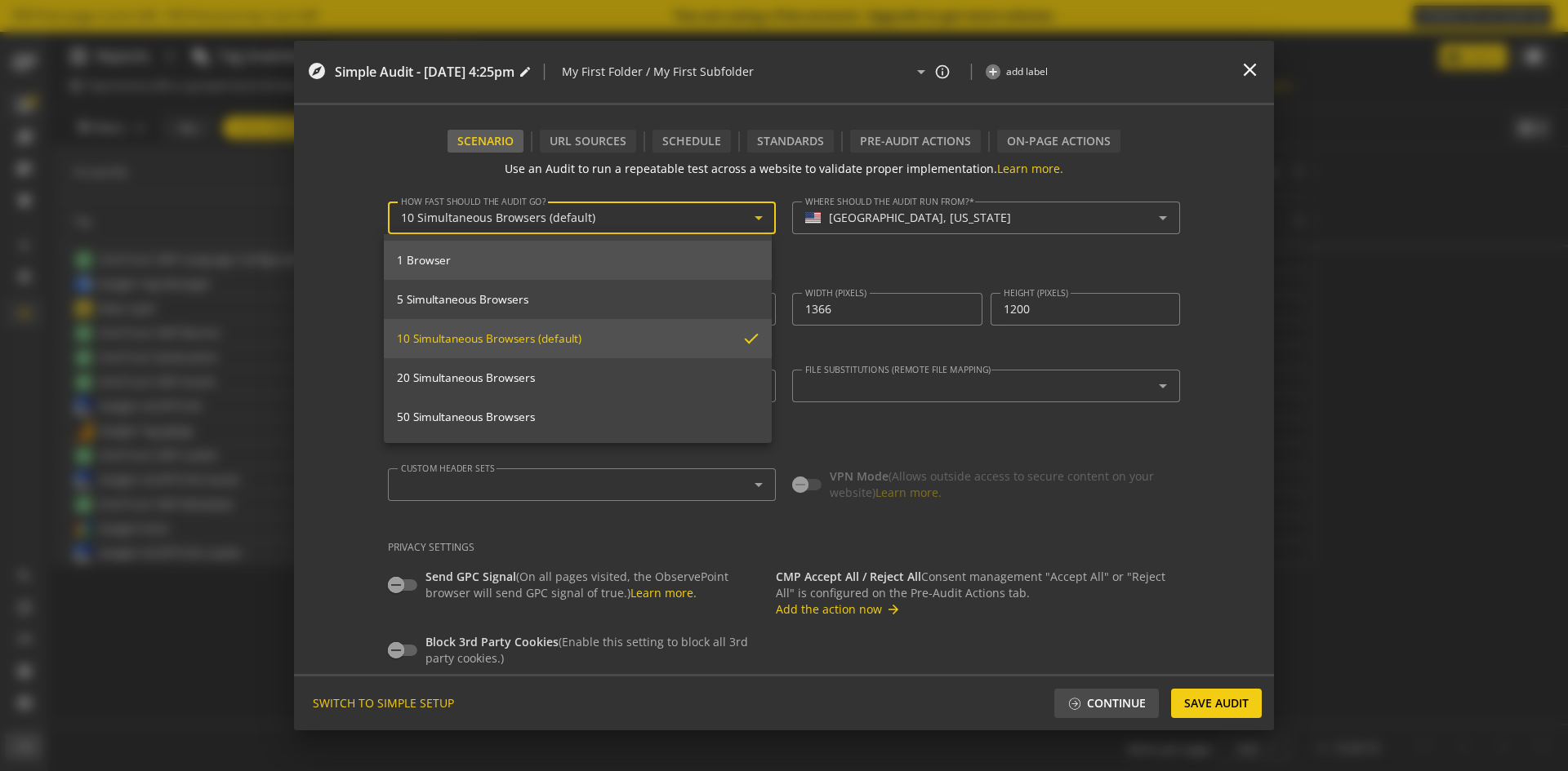
click at [558, 270] on mat-option "1 Browser" at bounding box center [578, 260] width 388 height 39
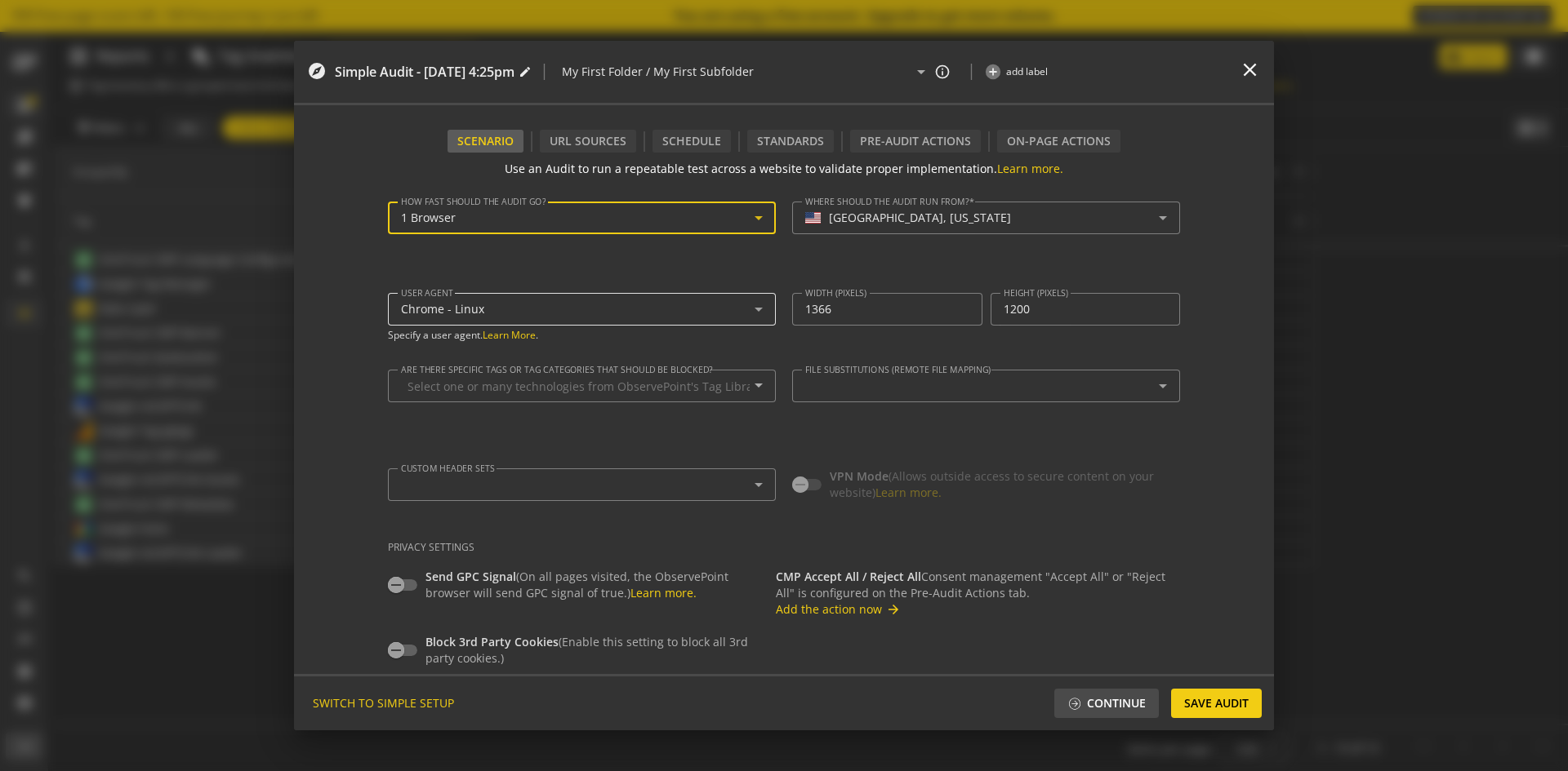
click at [534, 305] on div "Chrome - Linux" at bounding box center [577, 310] width 353 height 14
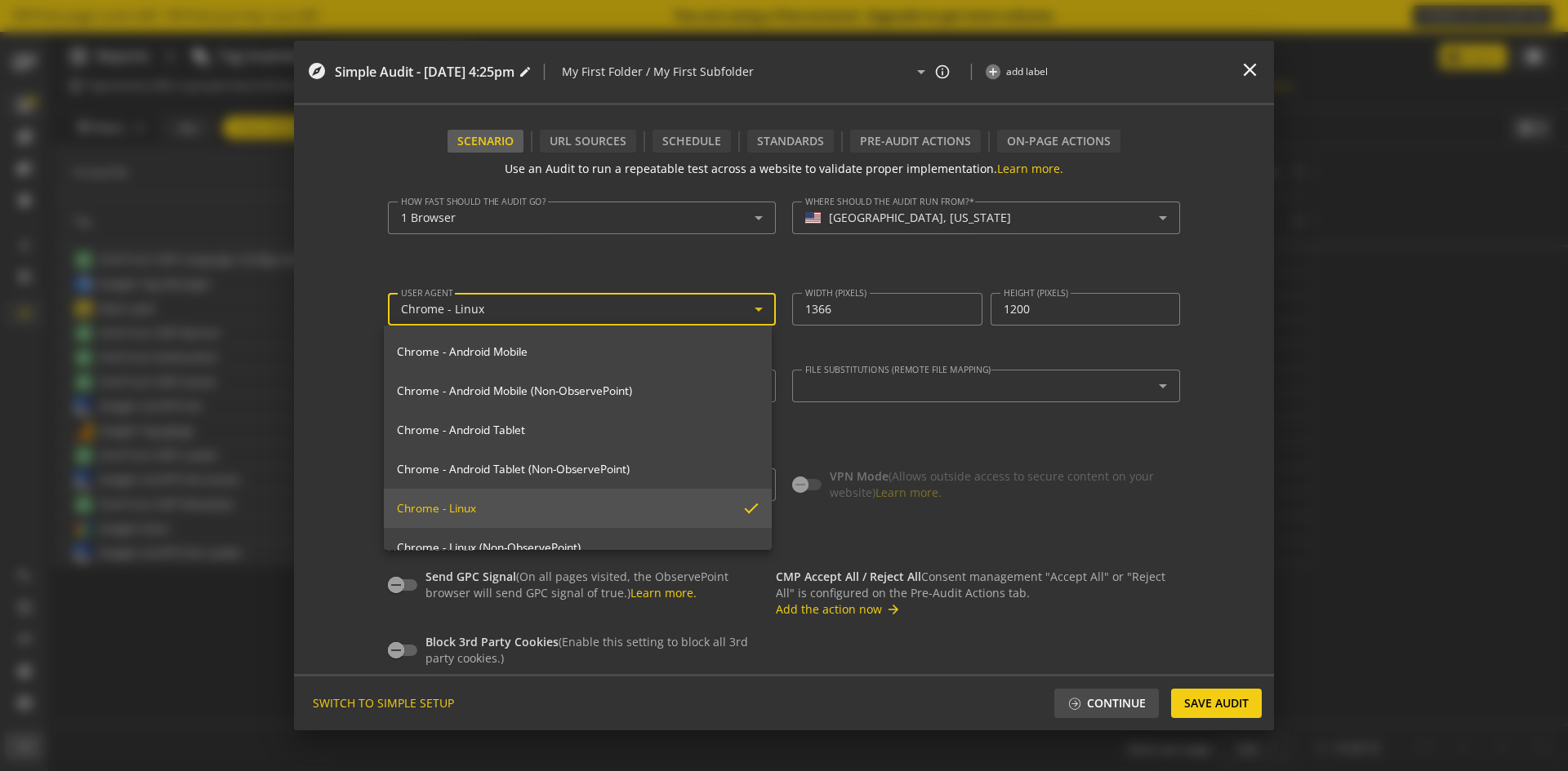
click at [534, 305] on div at bounding box center [784, 386] width 1568 height 771
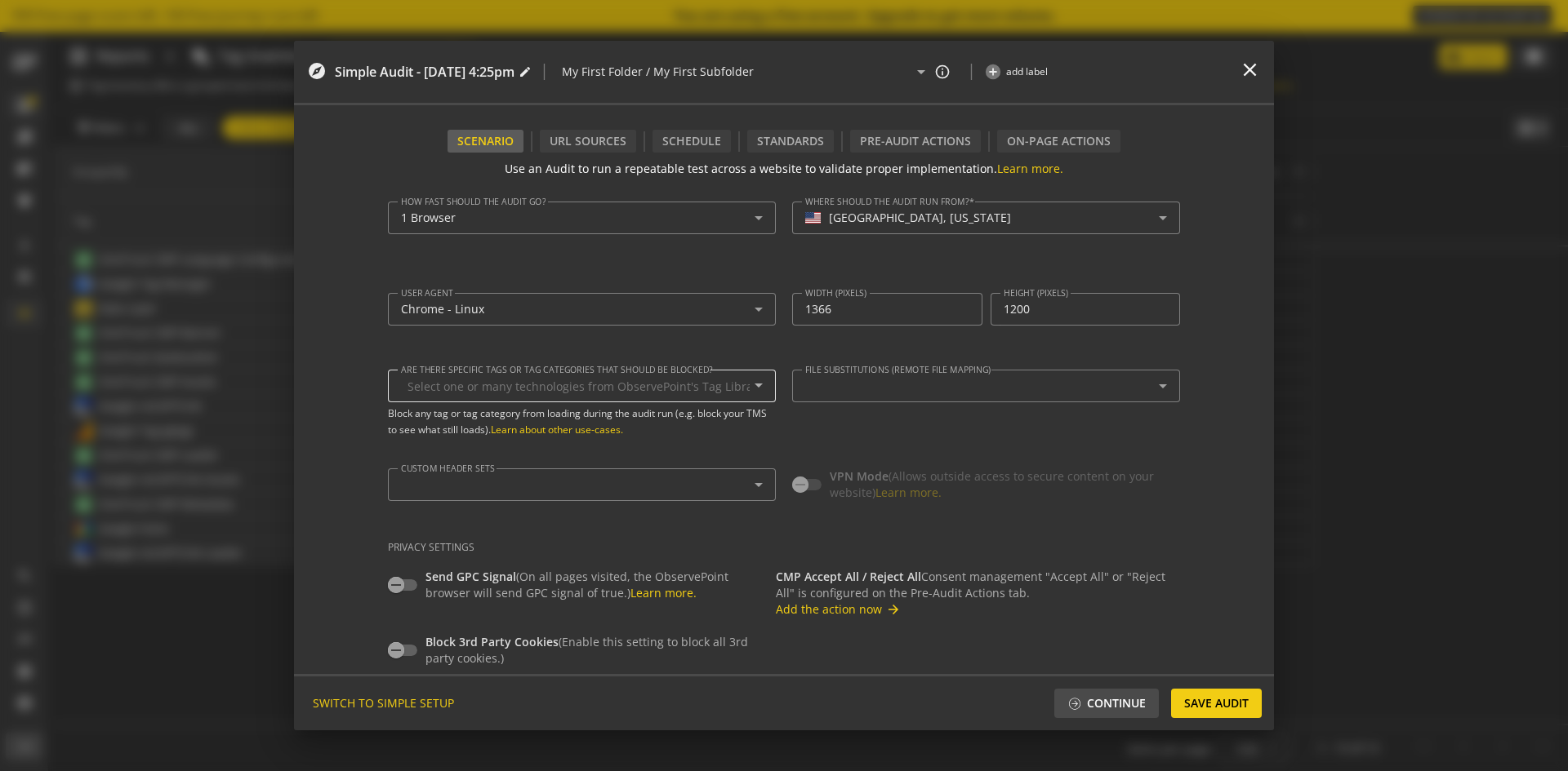
click at [514, 379] on div at bounding box center [571, 386] width 342 height 32
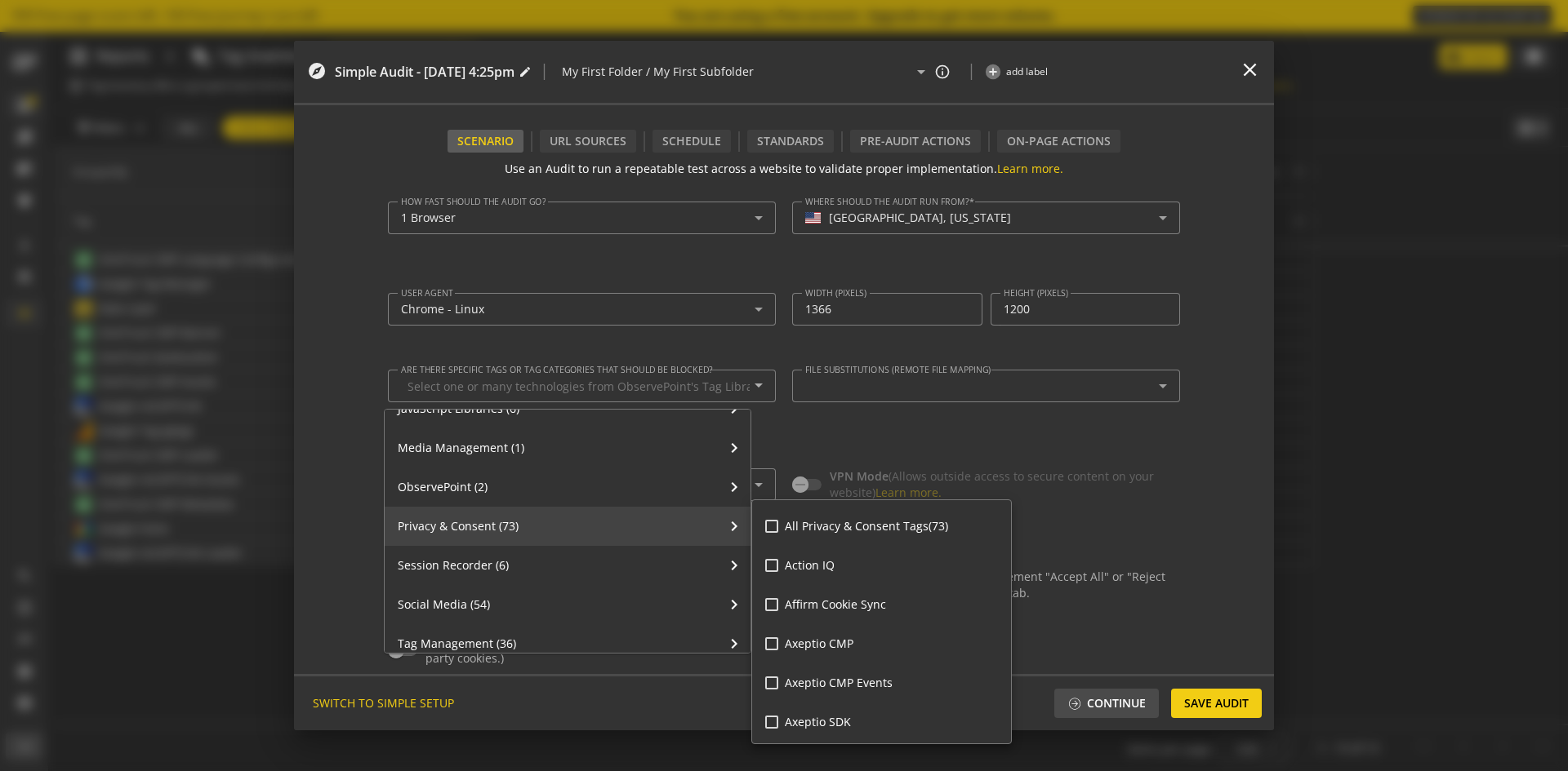
click at [771, 526] on input "All Privacy & Consent Tags (73)" at bounding box center [771, 526] width 13 height 13
checkbox input "true"
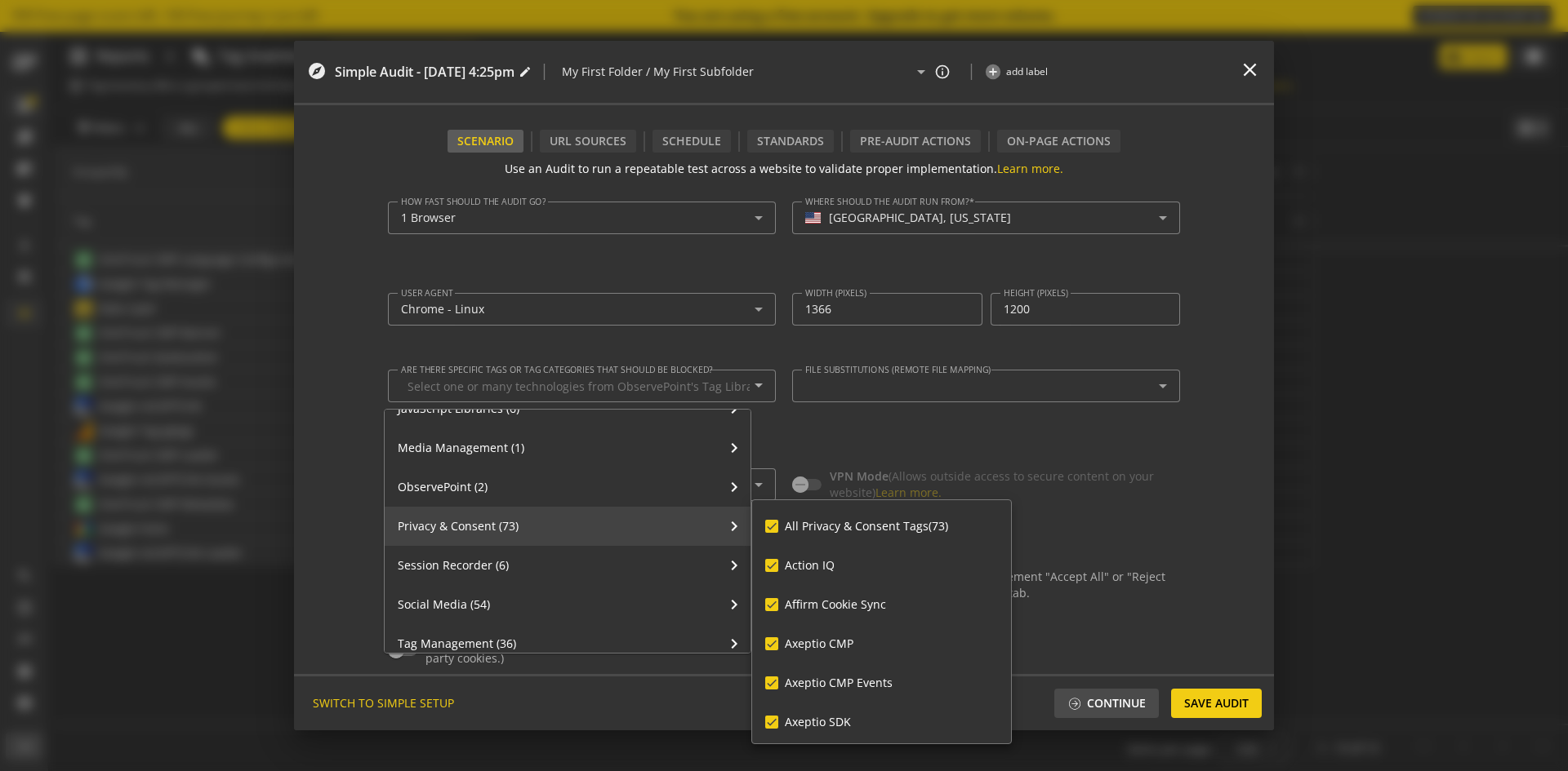
checkbox input "true"
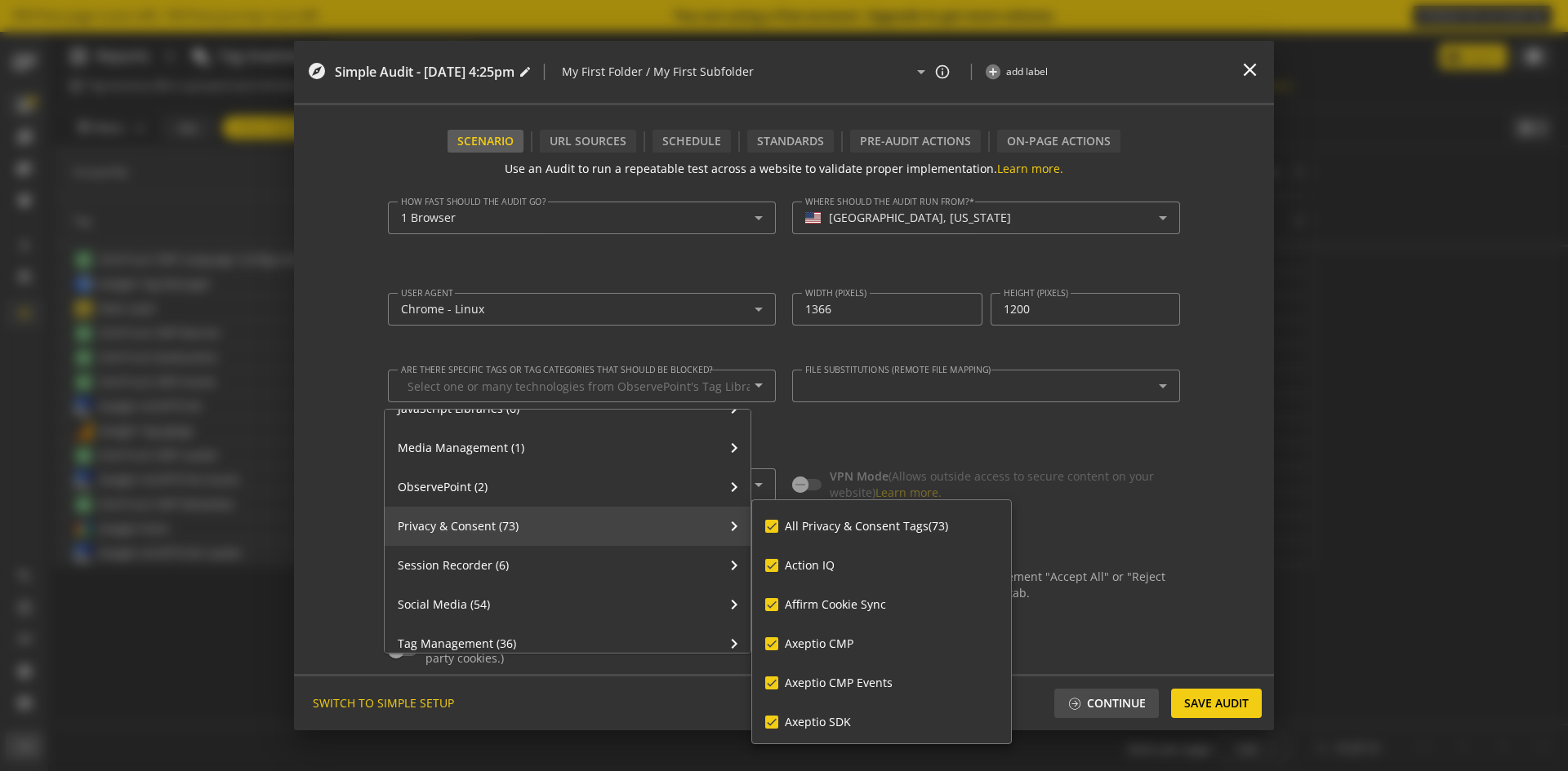
checkbox input "true"
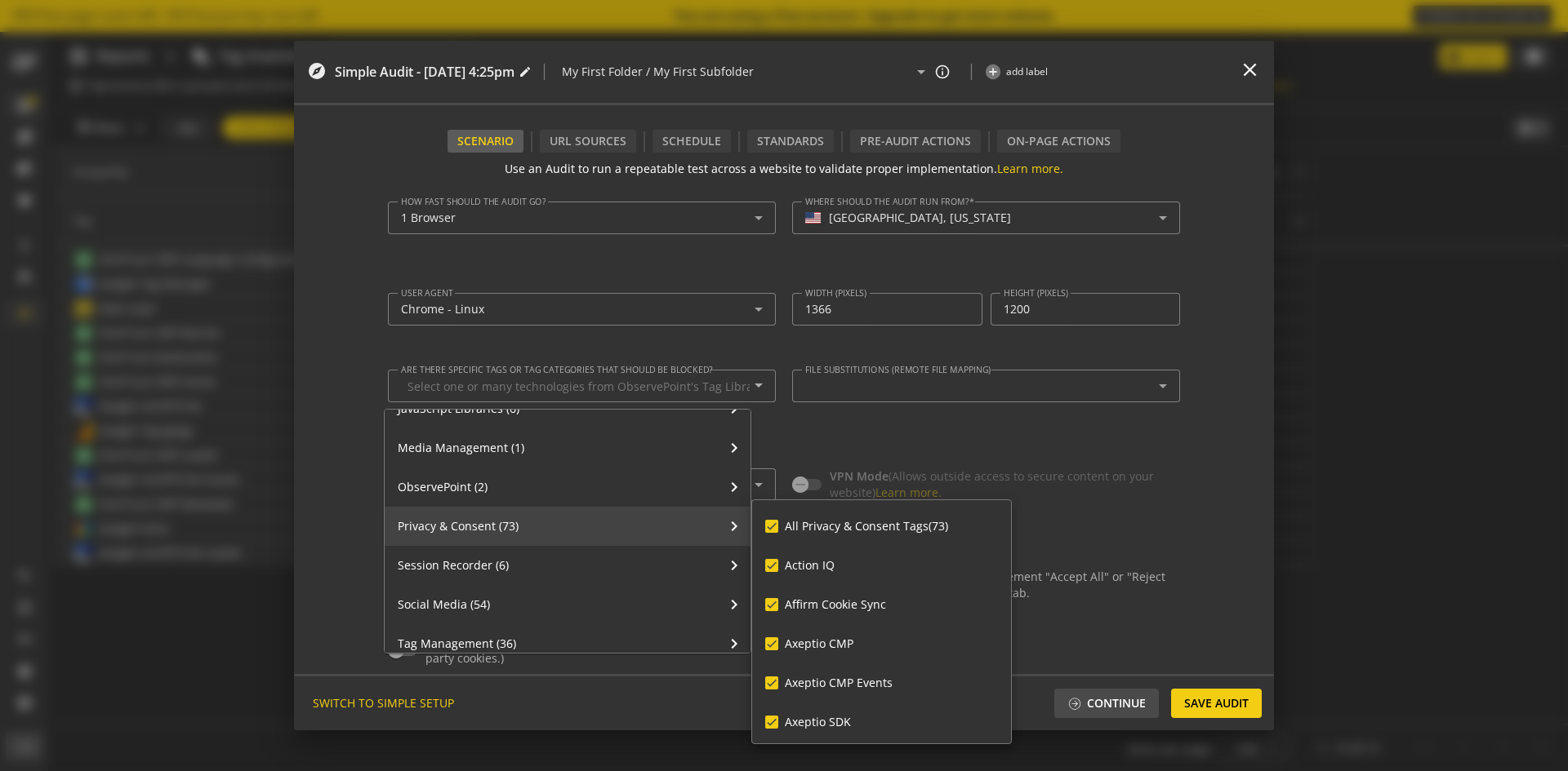
checkbox input "true"
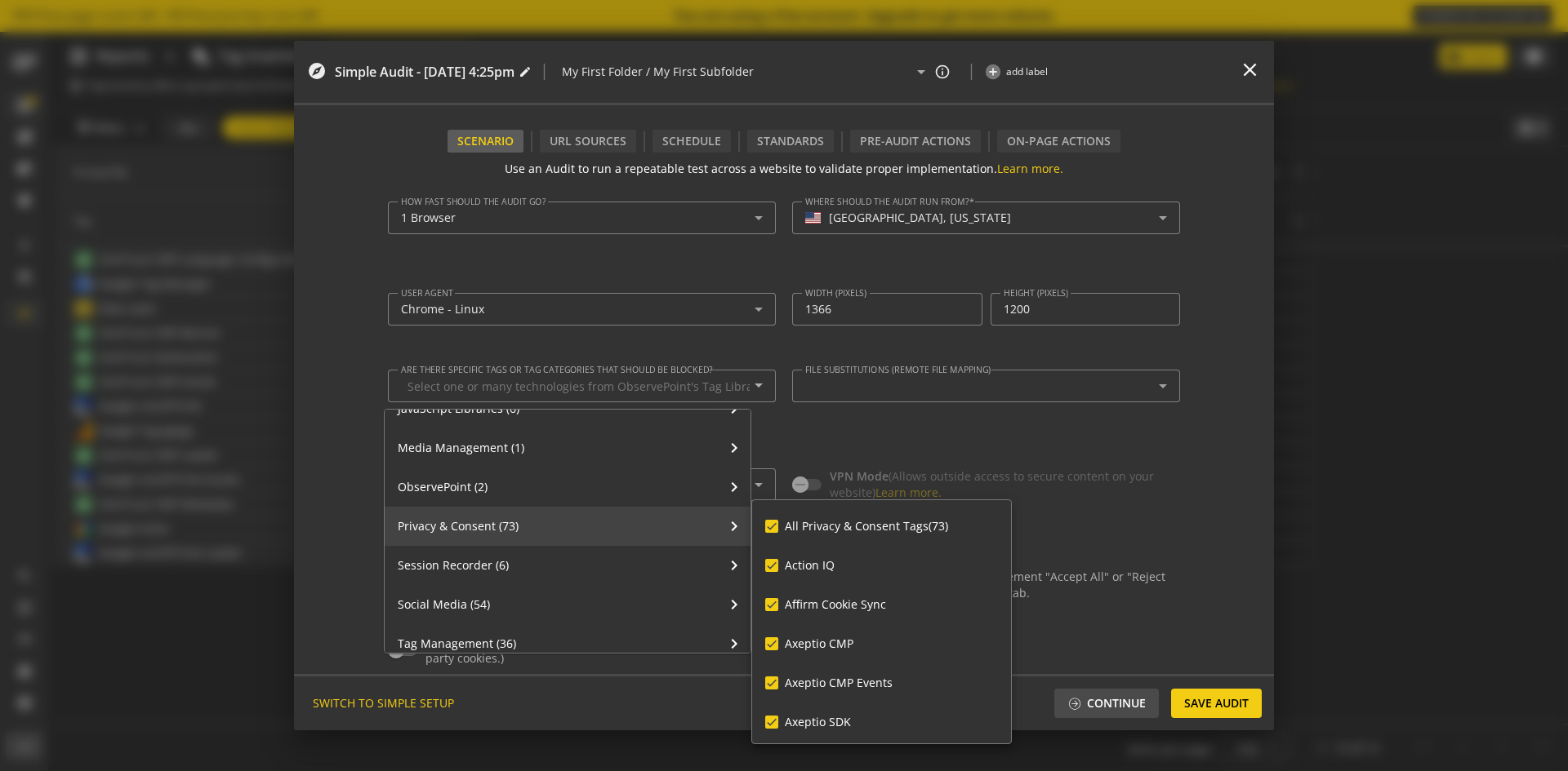
checkbox input "true"
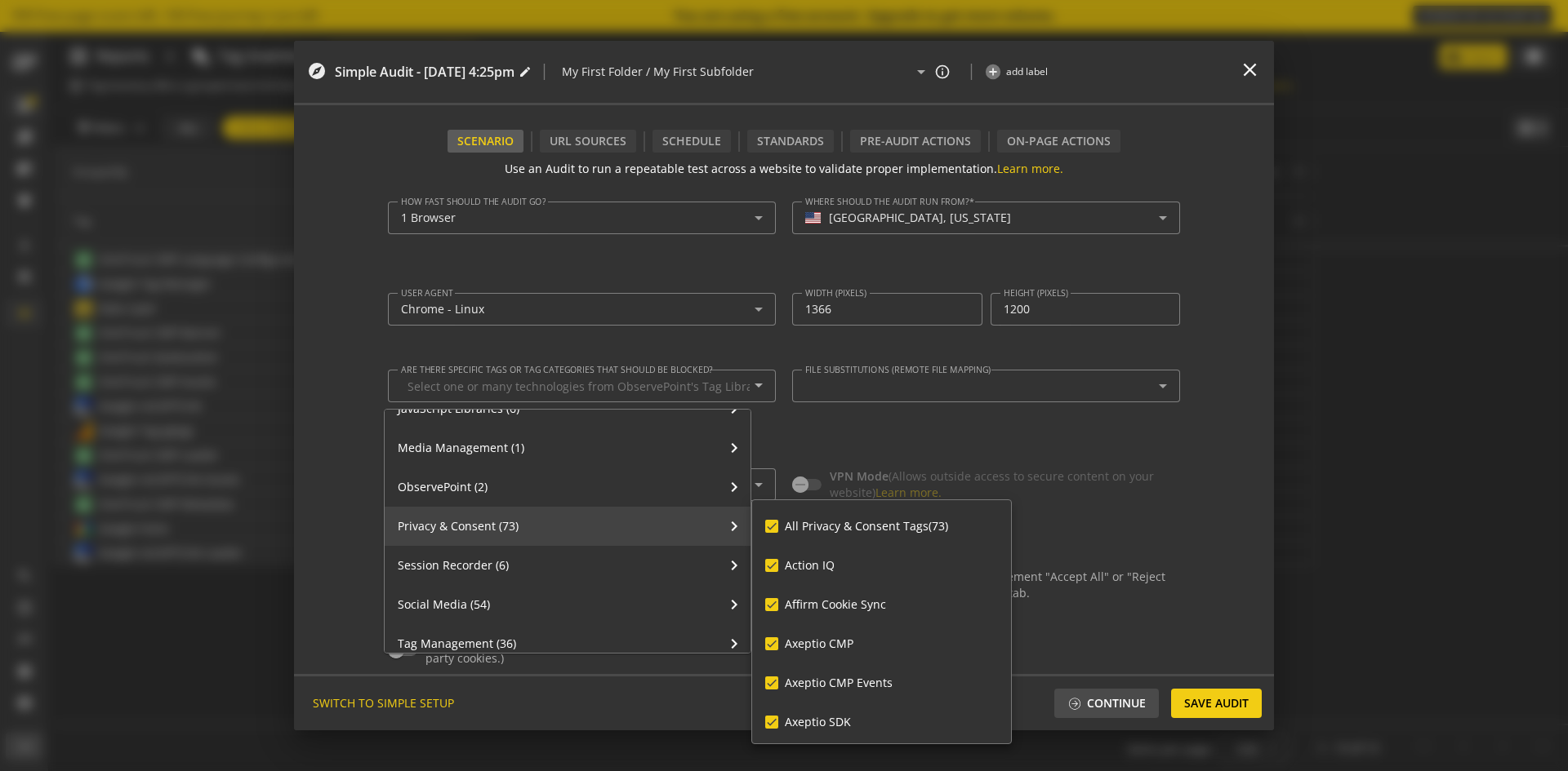
checkbox input "true"
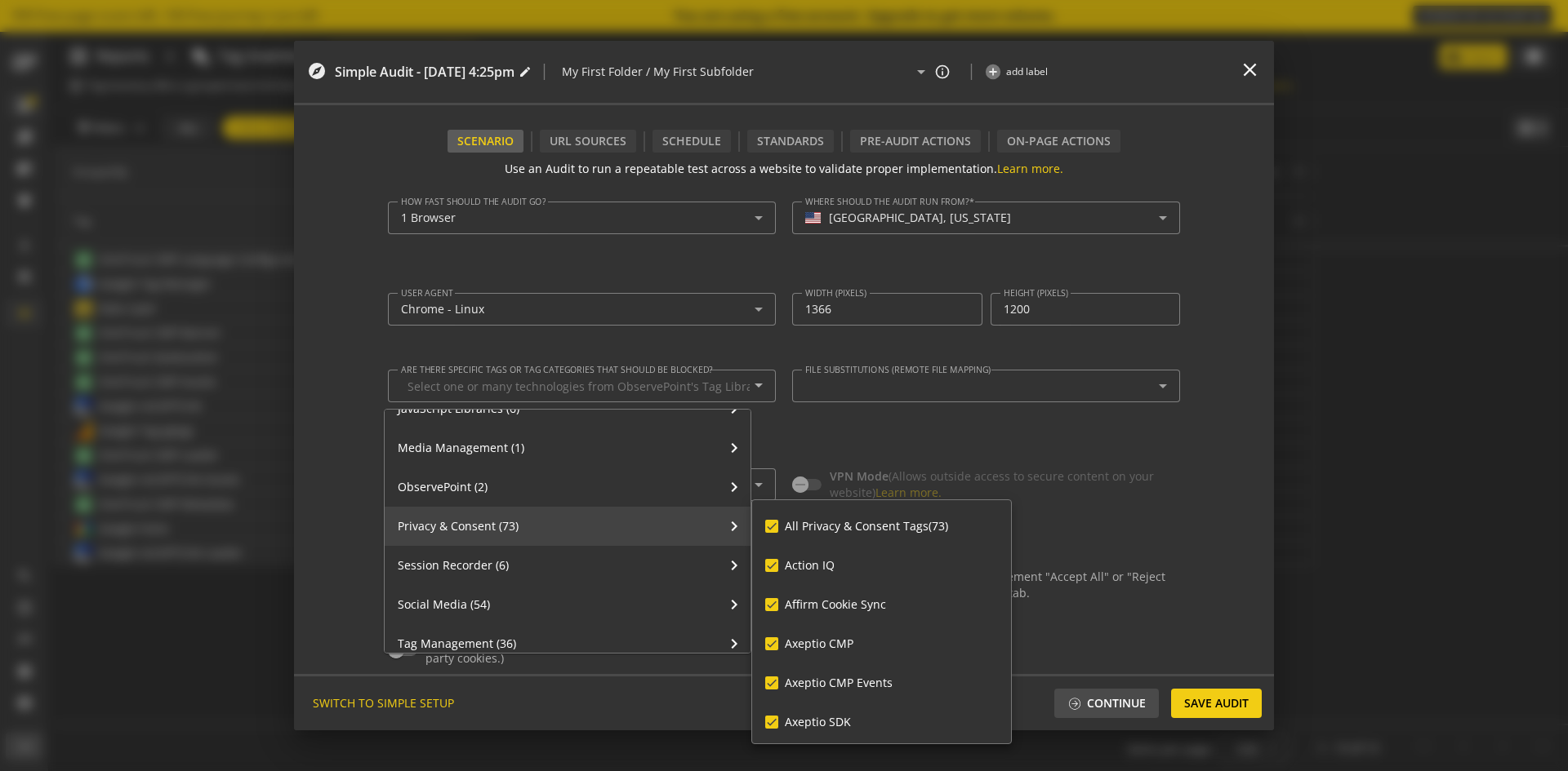
checkbox input "true"
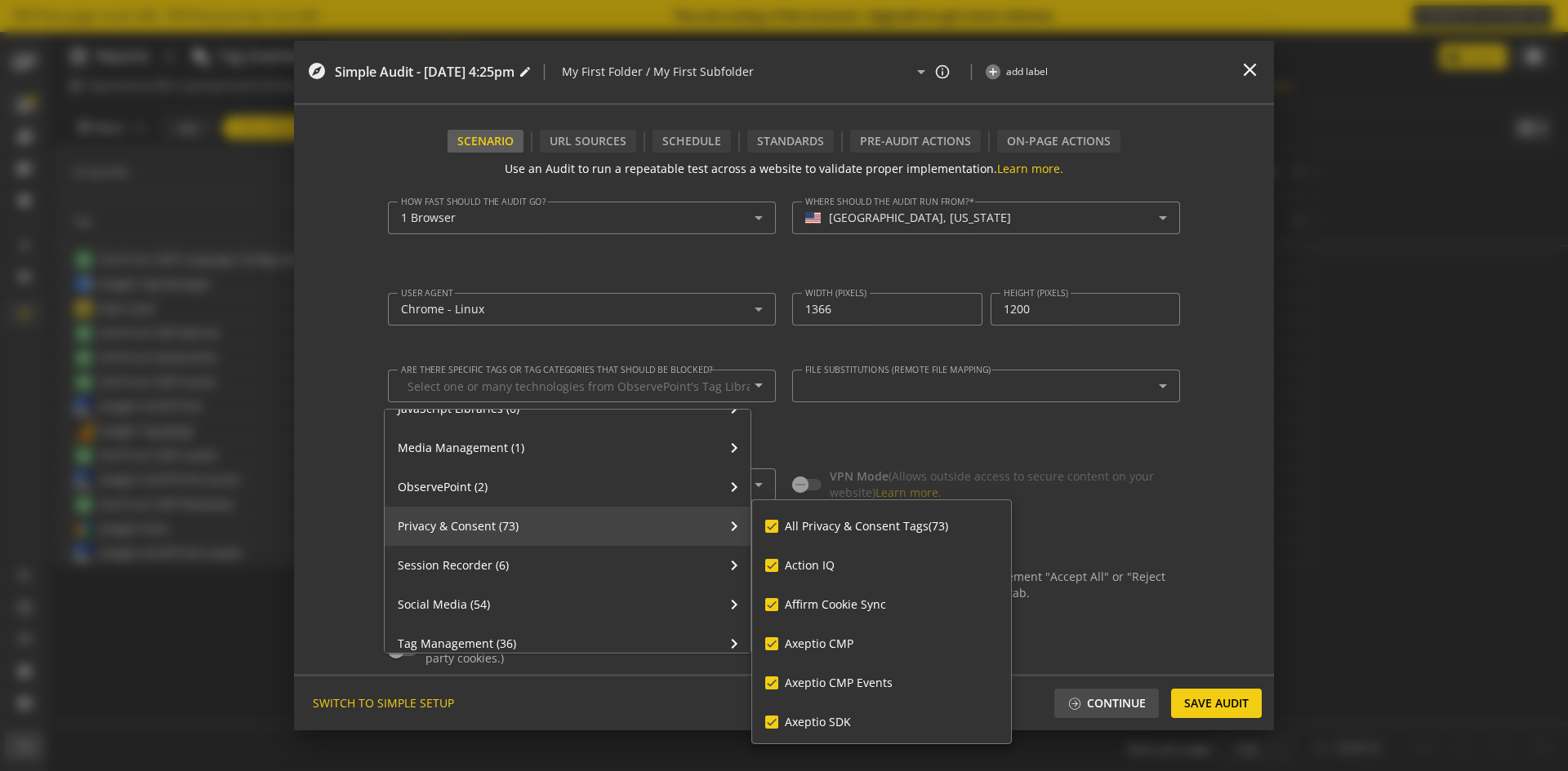
checkbox input "true"
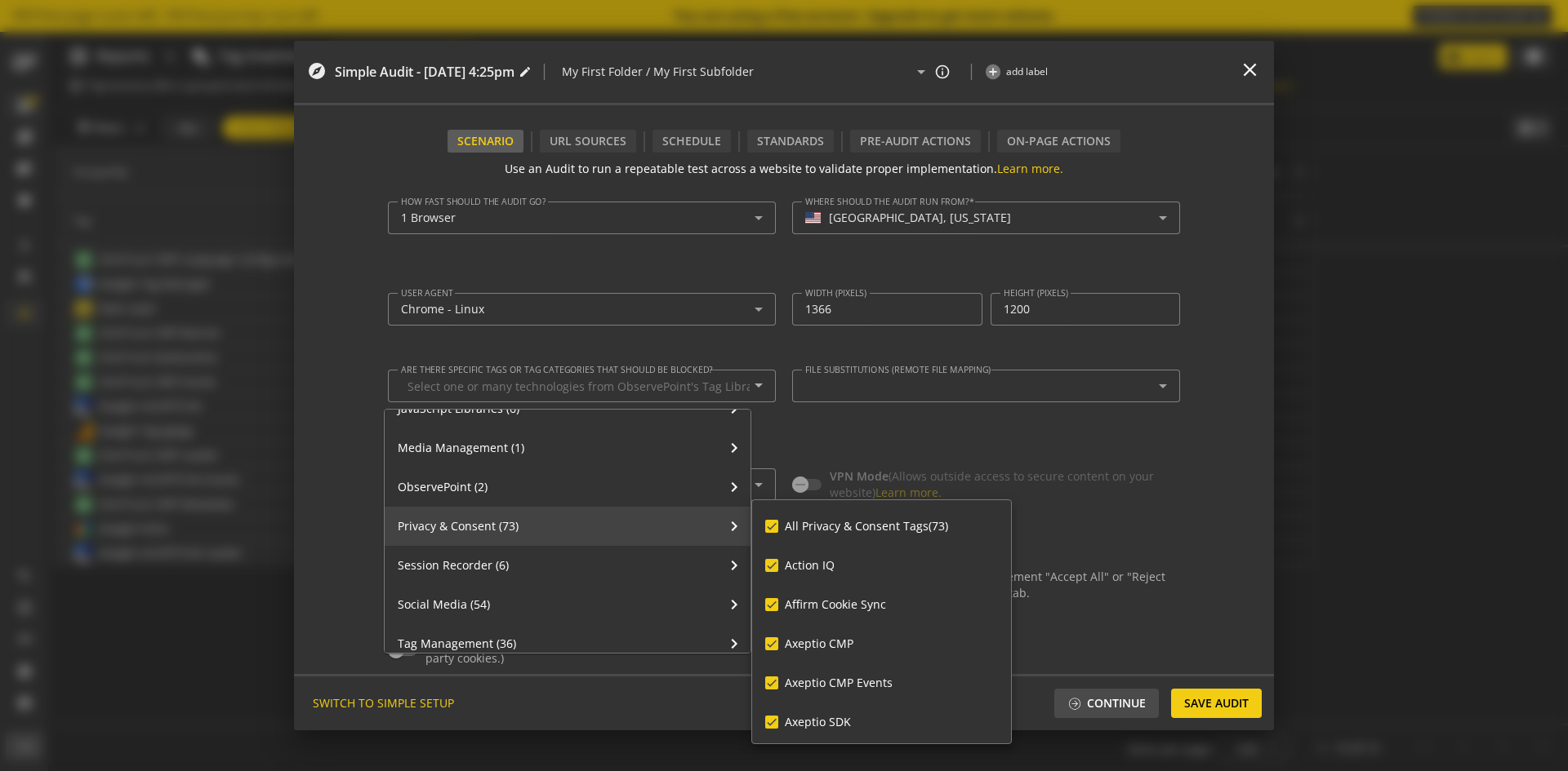
checkbox input "true"
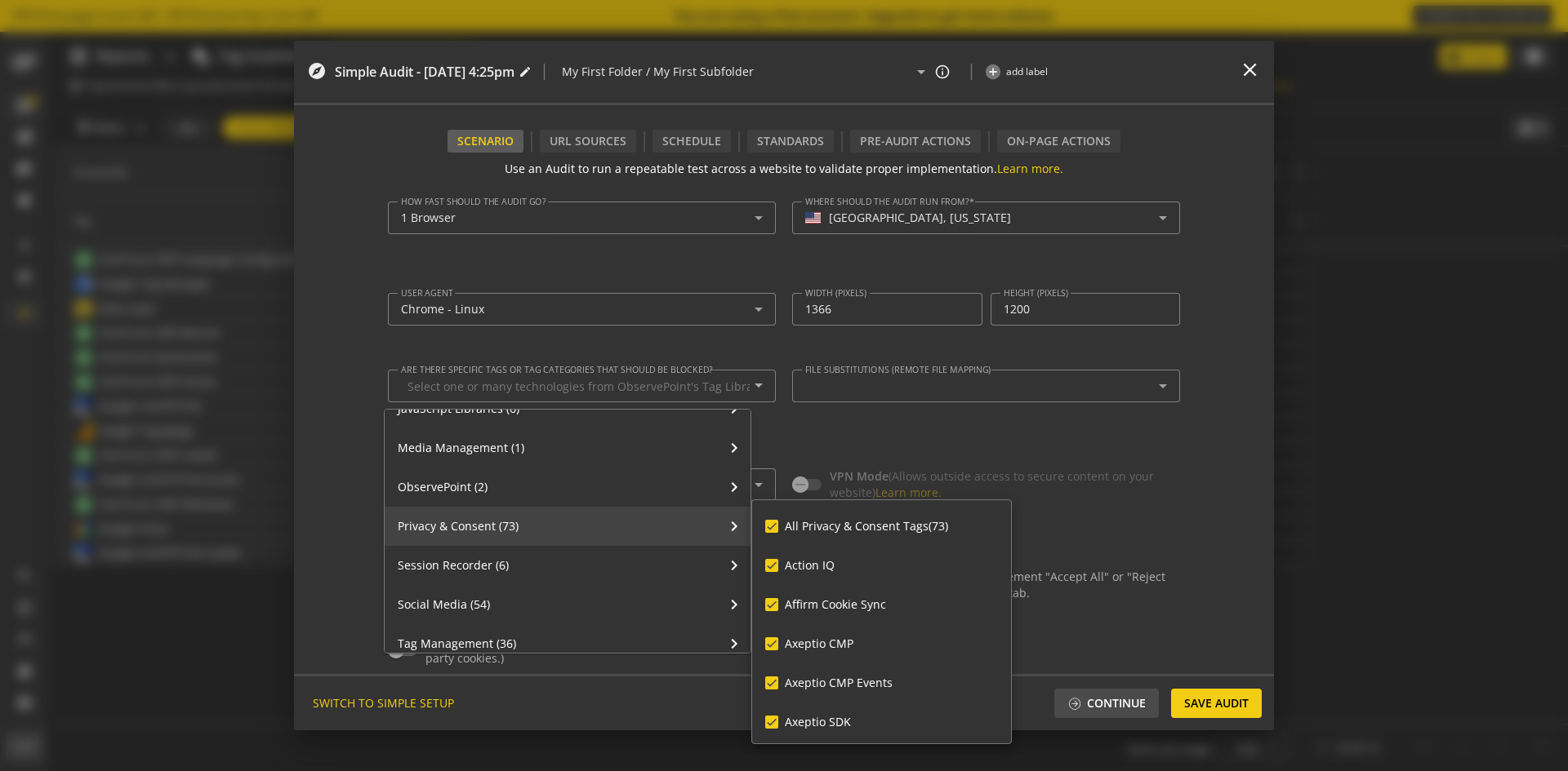
checkbox input "true"
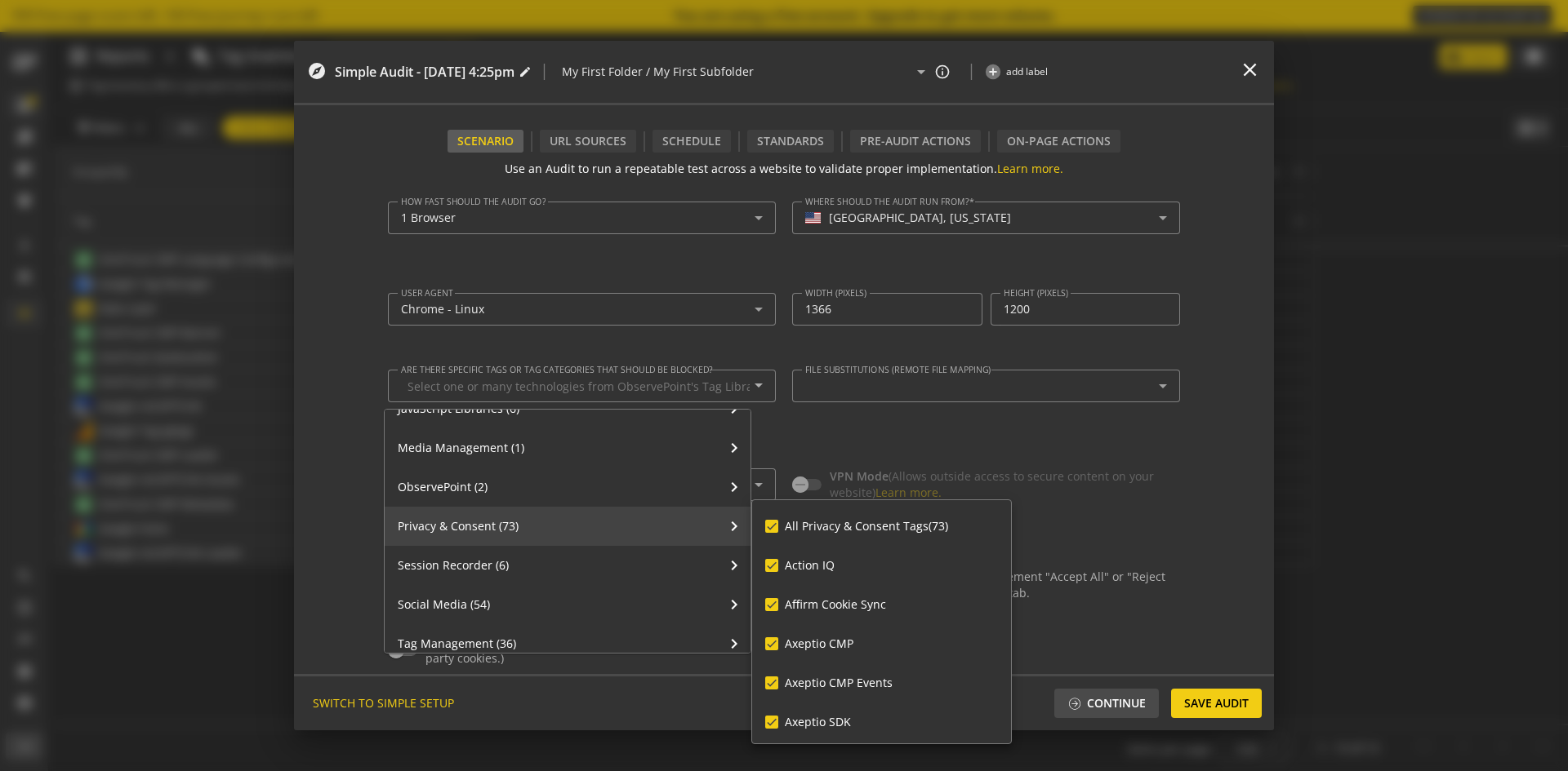
checkbox input "true"
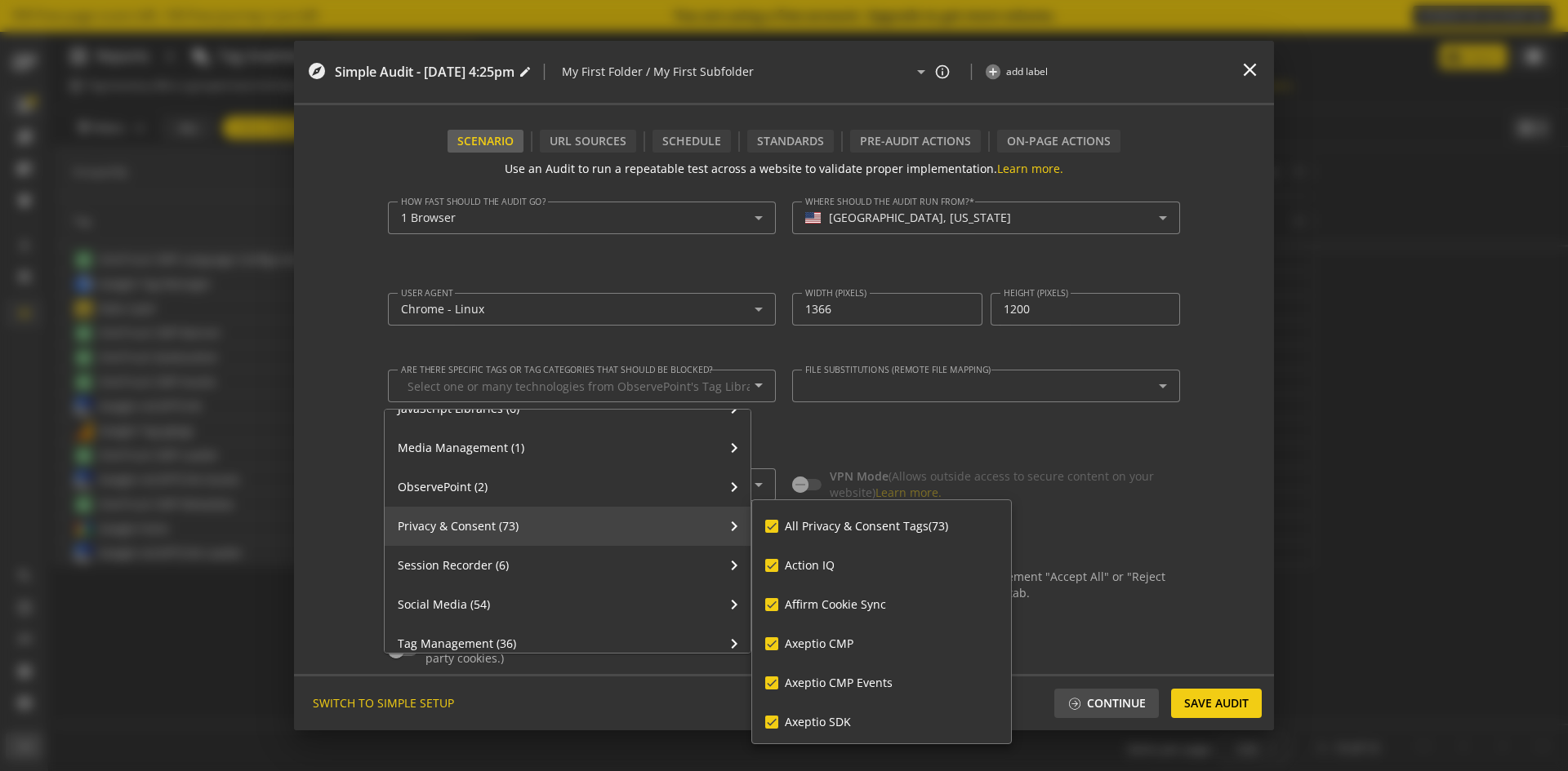
checkbox input "true"
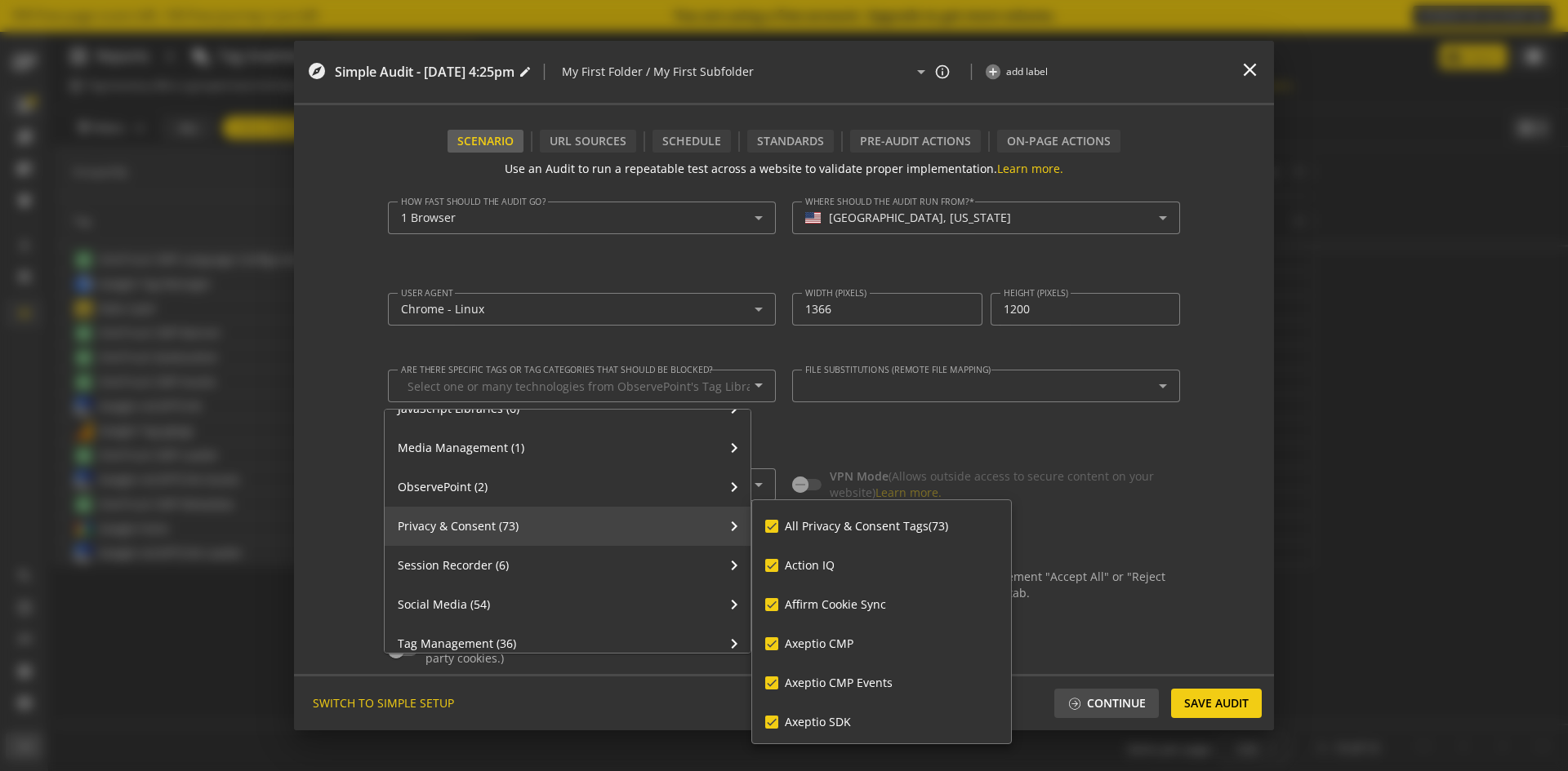
checkbox input "true"
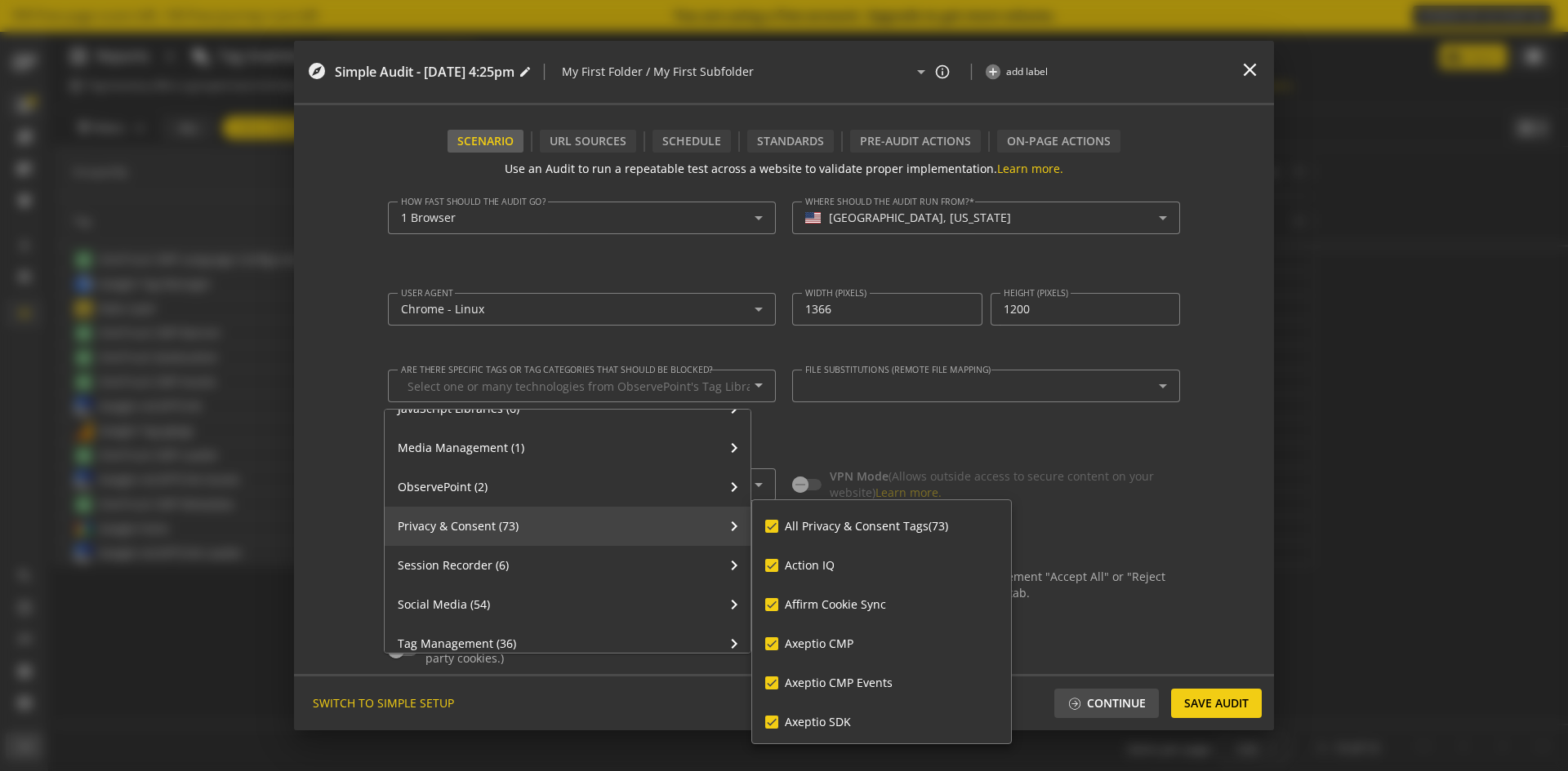
checkbox input "true"
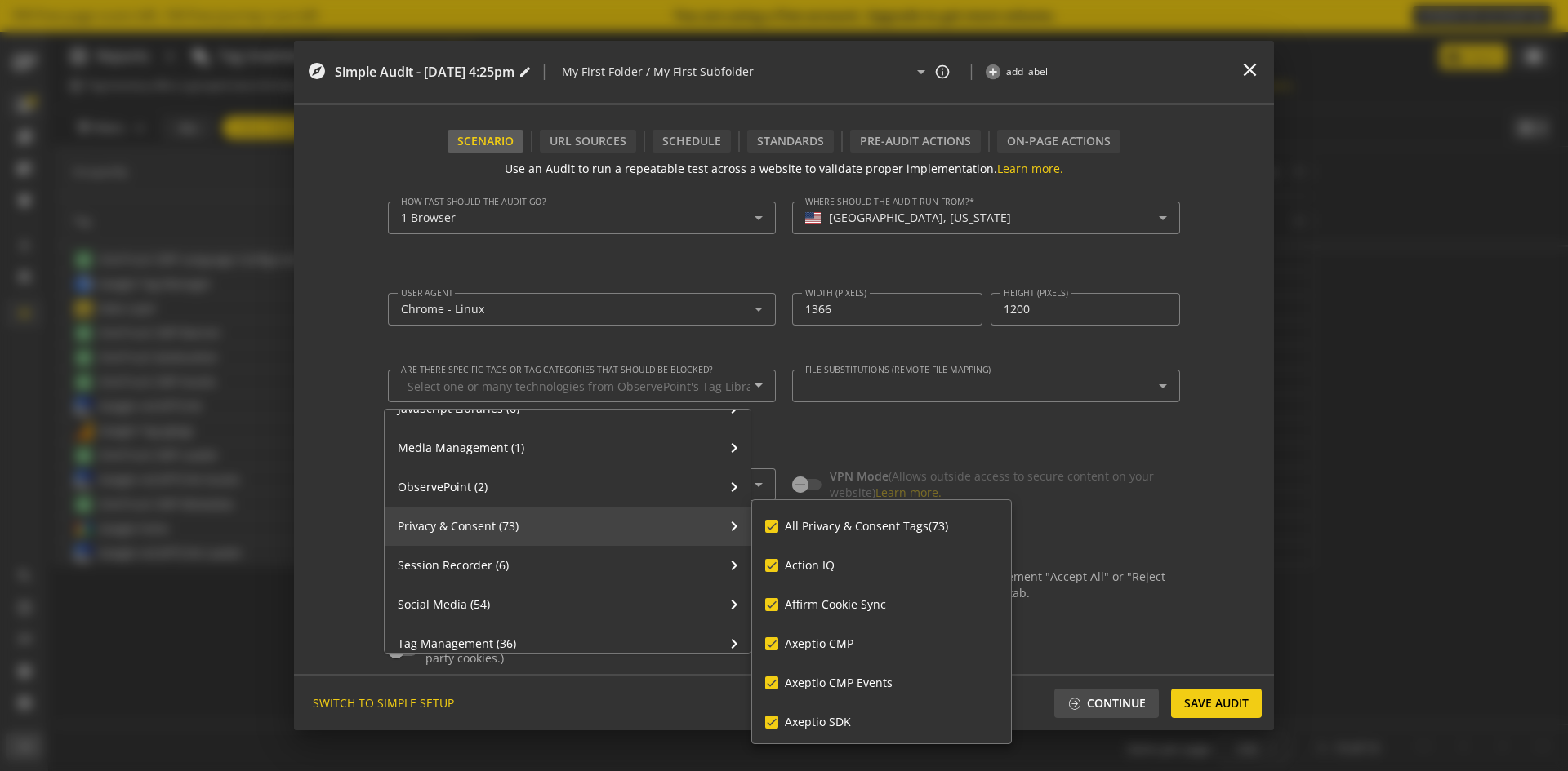
checkbox input "true"
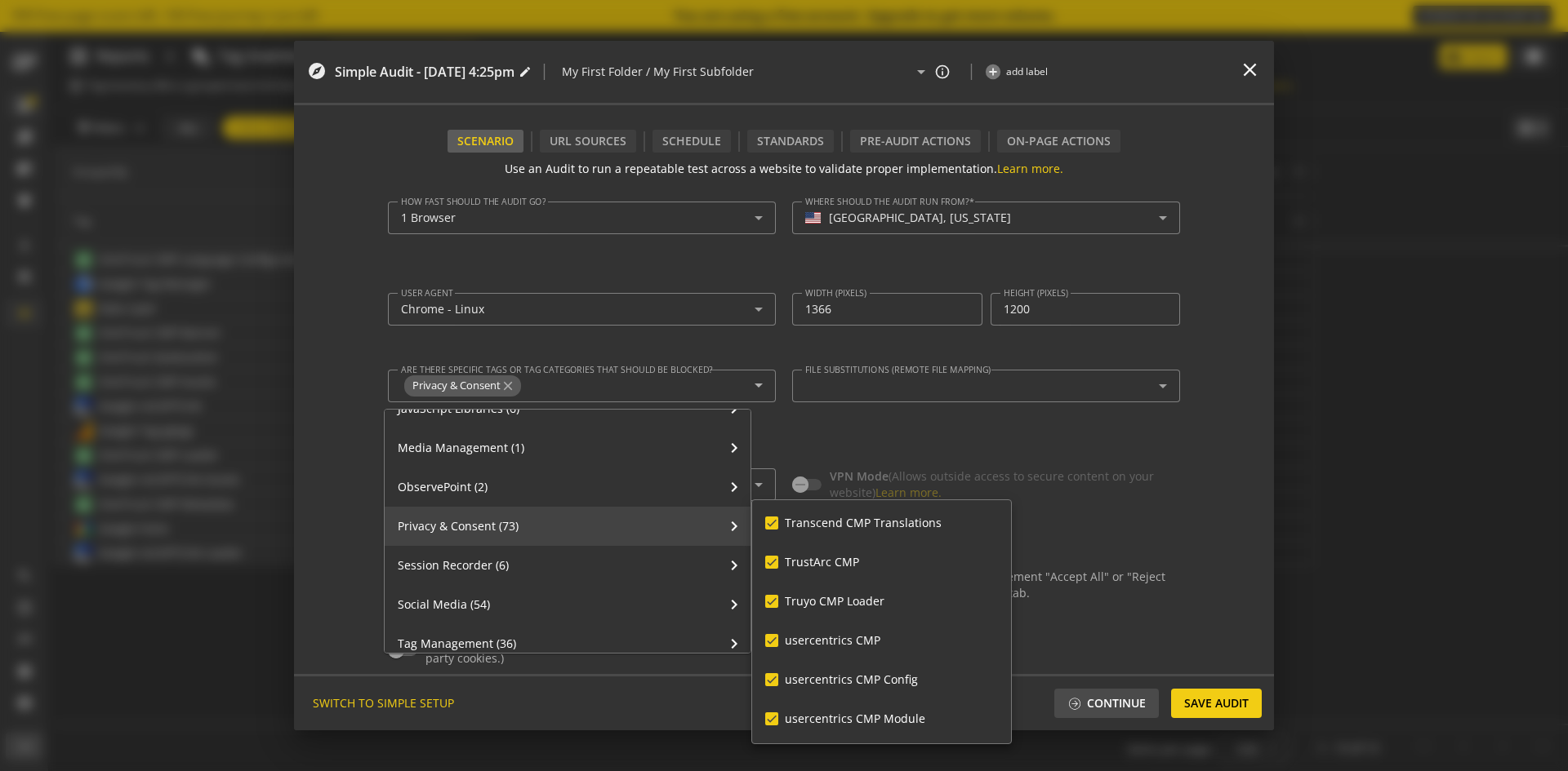
scroll to position [2661, 0]
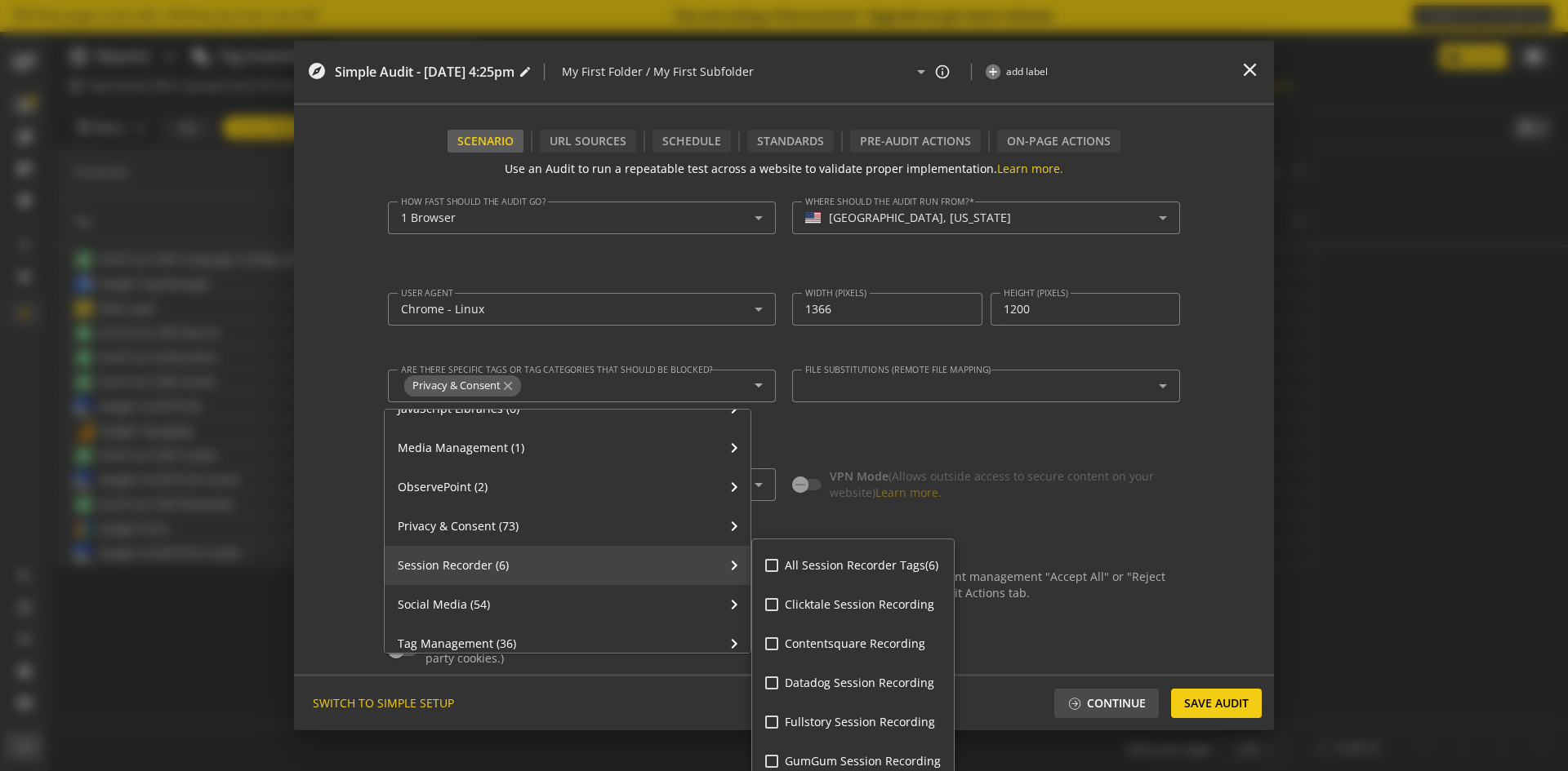
click at [619, 569] on div "chevron_right Session Recorder (6)" at bounding box center [567, 565] width 365 height 39
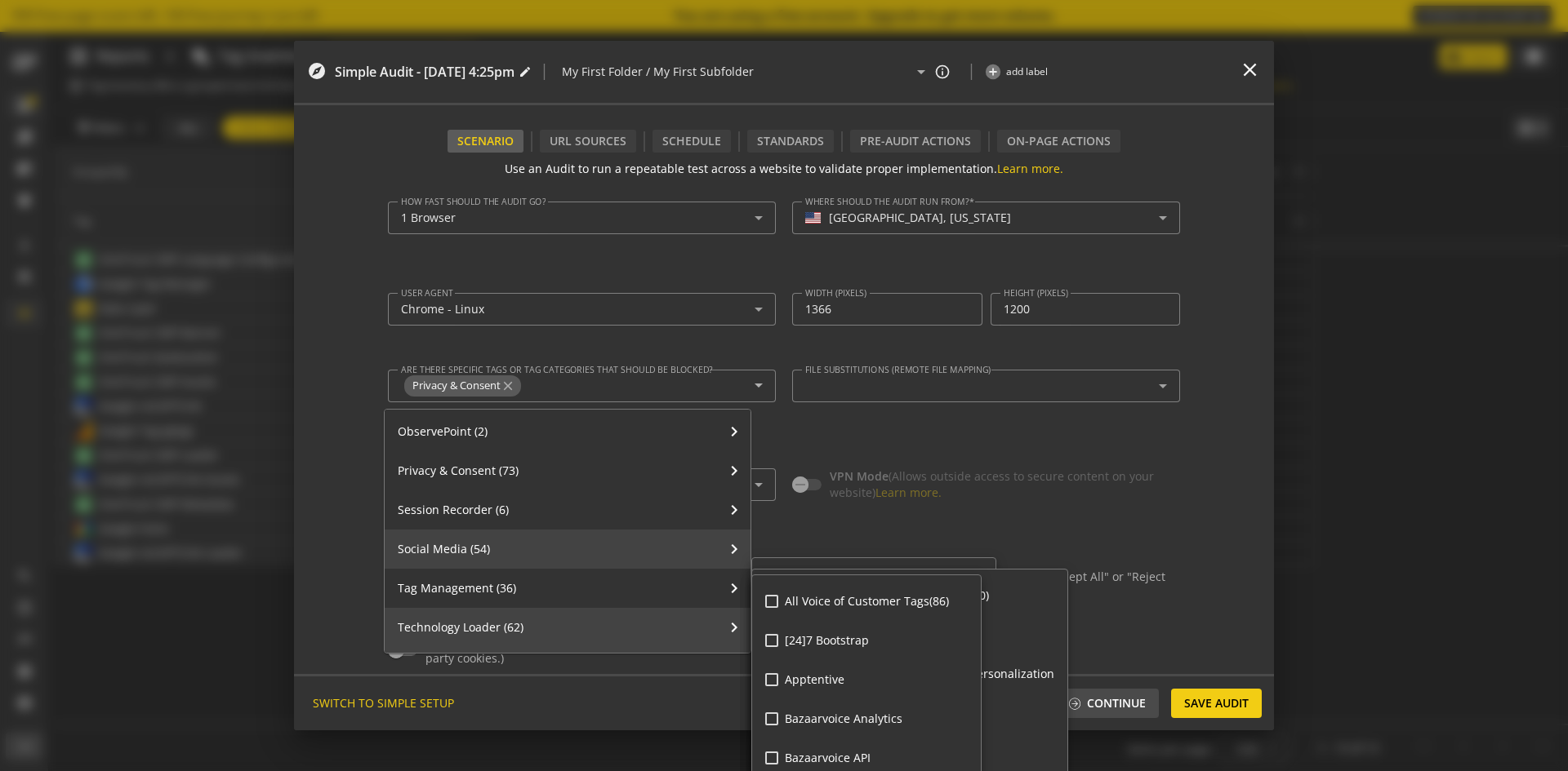
scroll to position [652, 0]
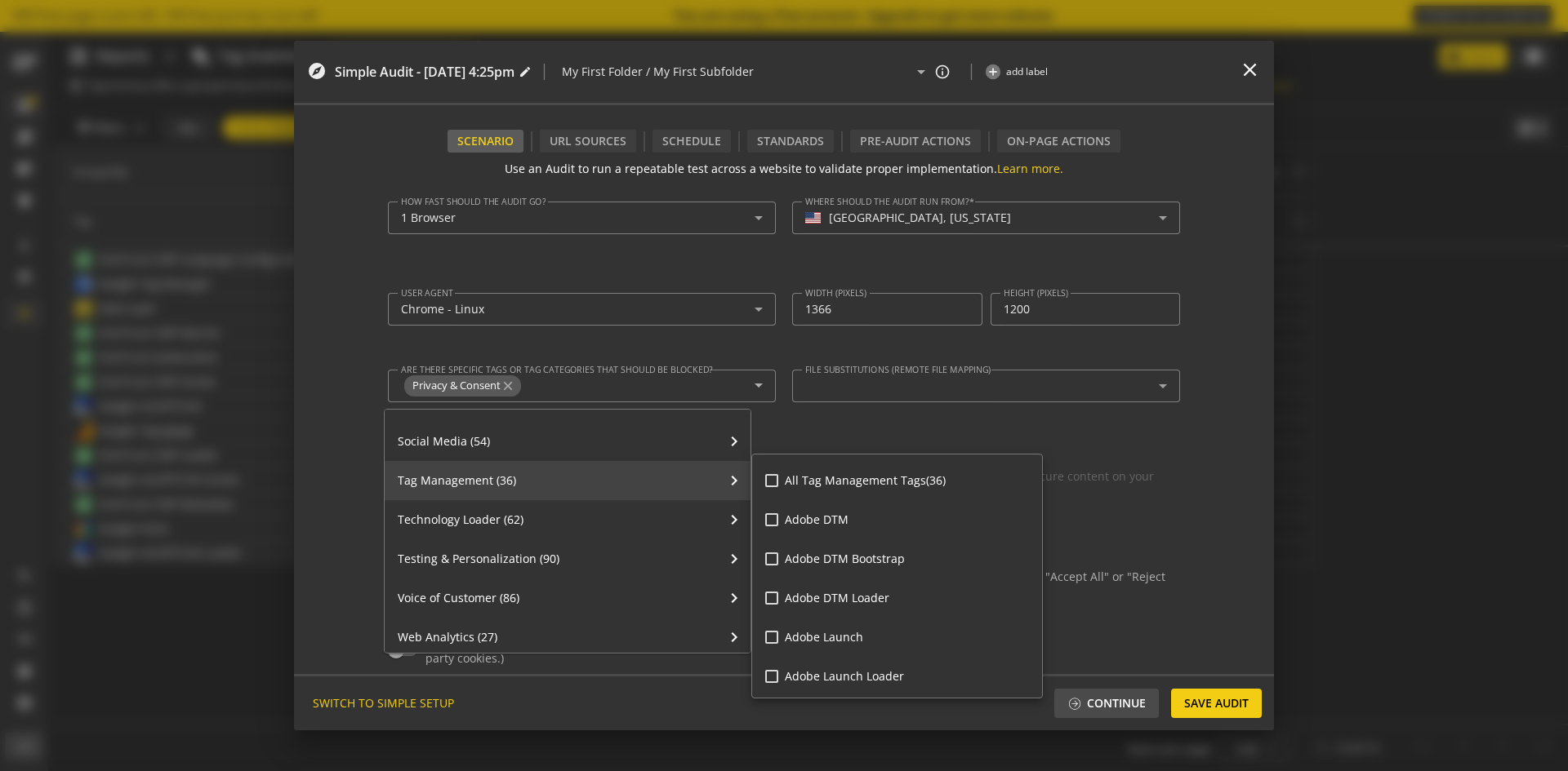
click at [567, 481] on div "chevron_right Tag Management (36)" at bounding box center [567, 480] width 365 height 39
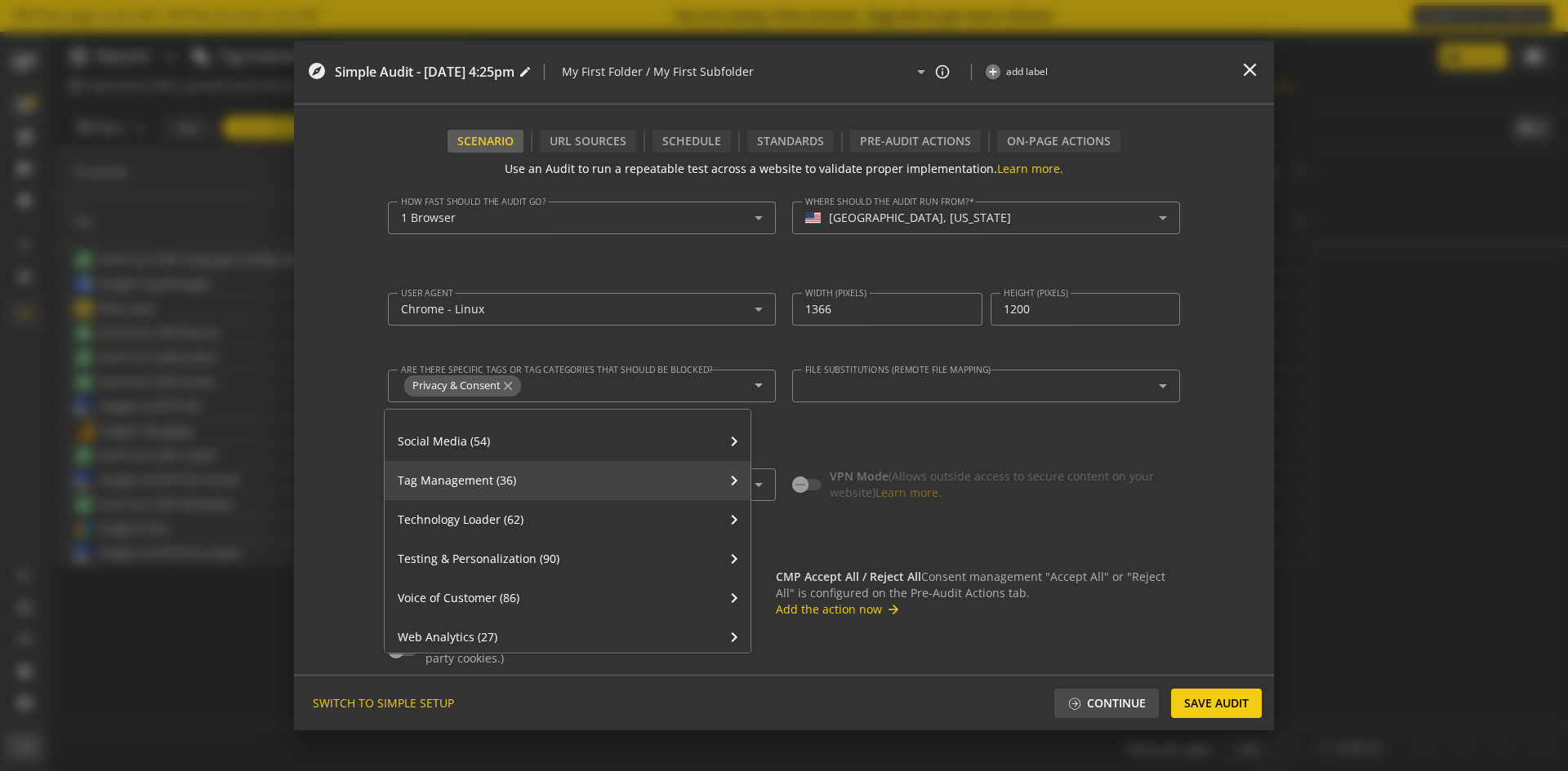
click at [725, 476] on mat-icon "chevron_right" at bounding box center [733, 480] width 19 height 19
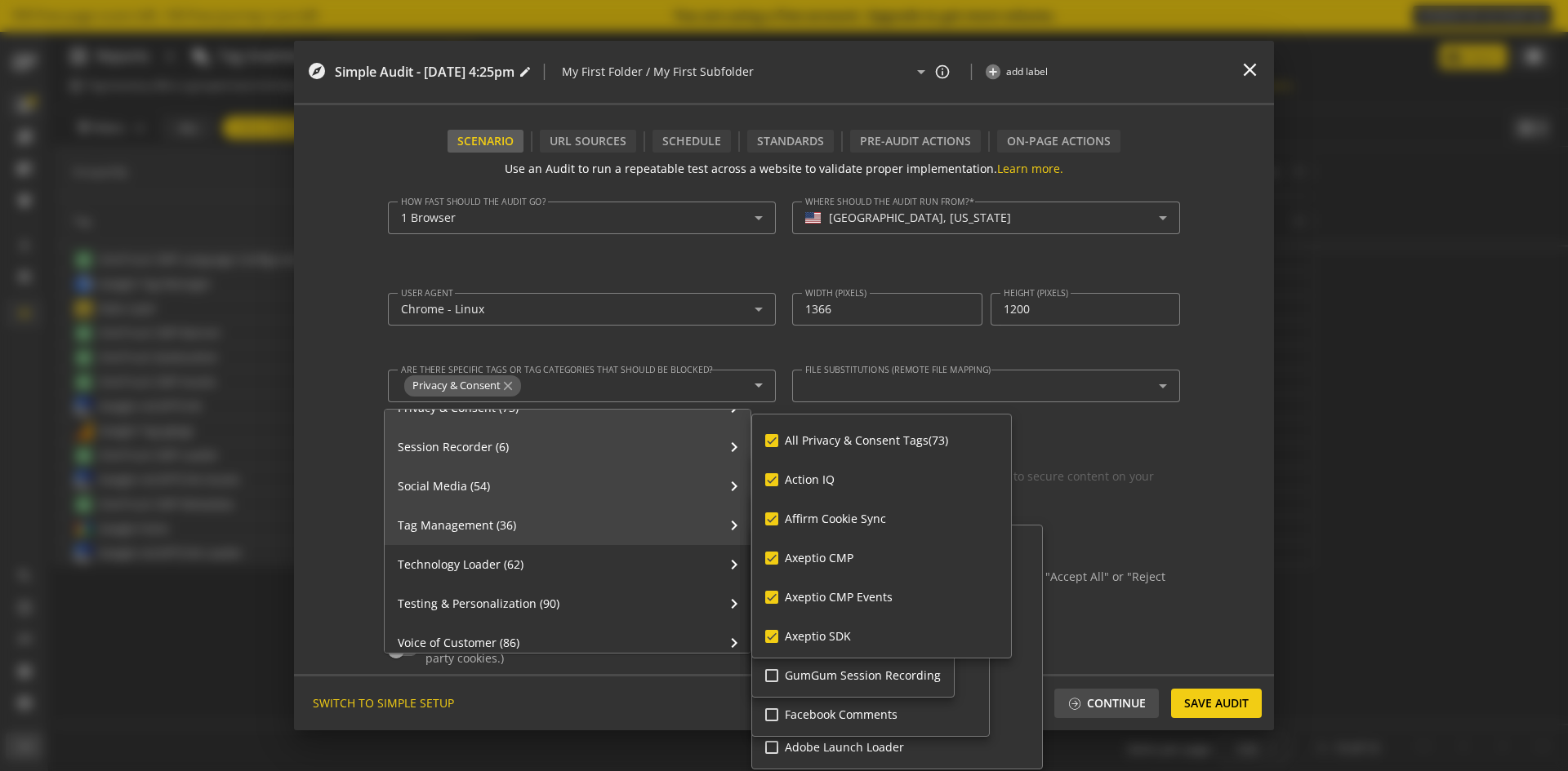
scroll to position [575, 0]
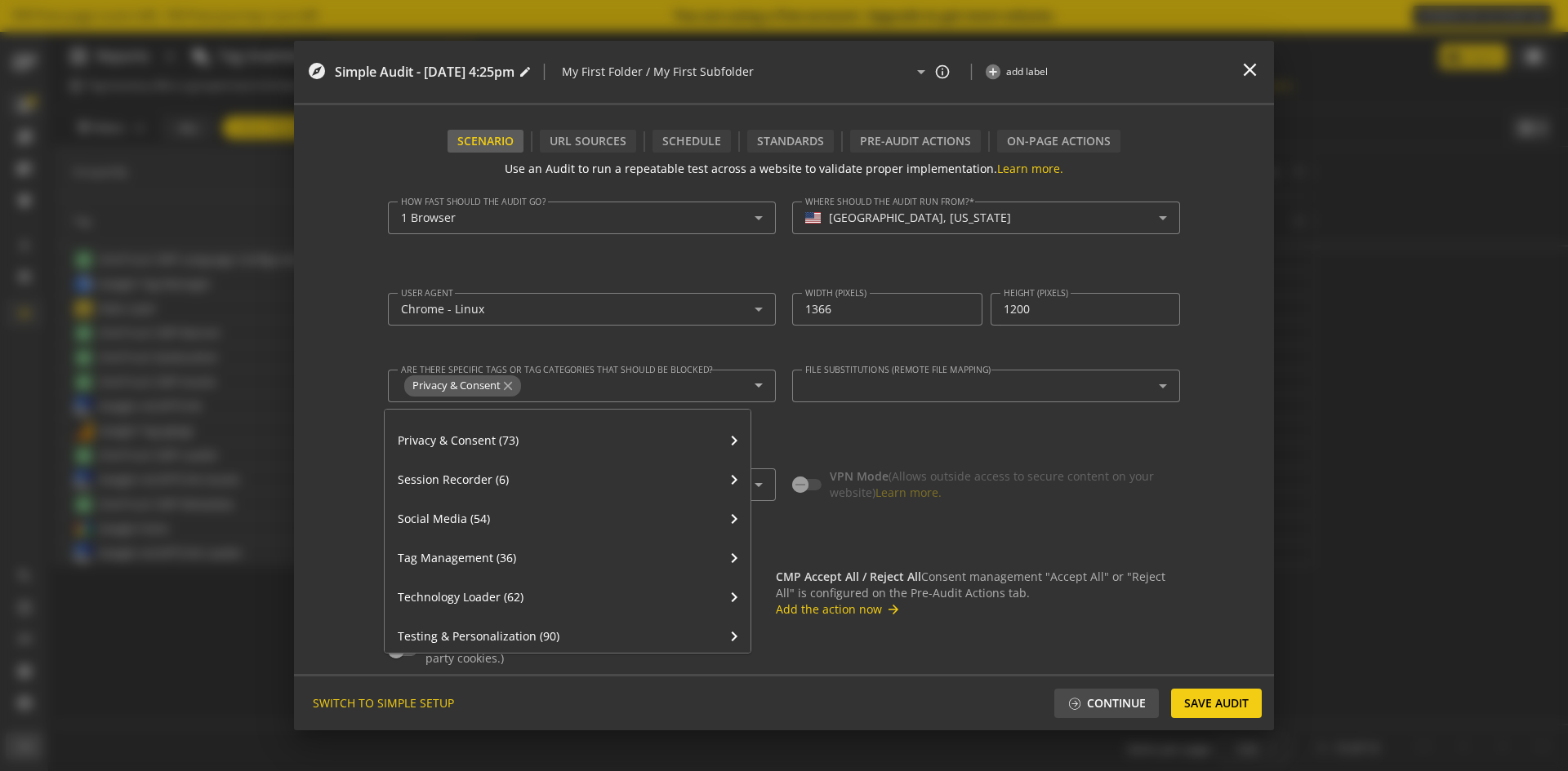
click at [570, 382] on div at bounding box center [784, 386] width 1568 height 771
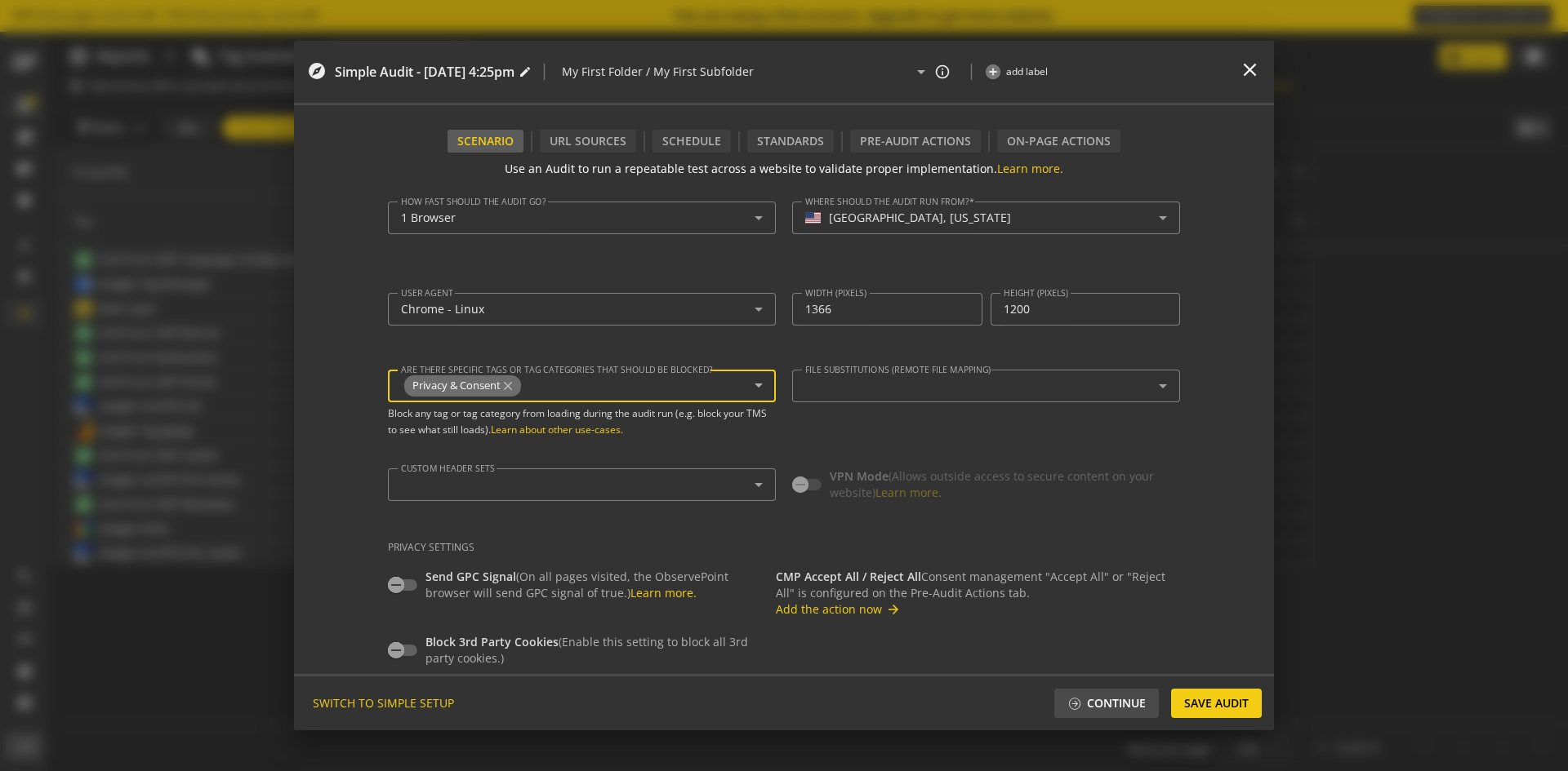
click at [618, 386] on div "Privacy & Consent close" at bounding box center [571, 386] width 342 height 28
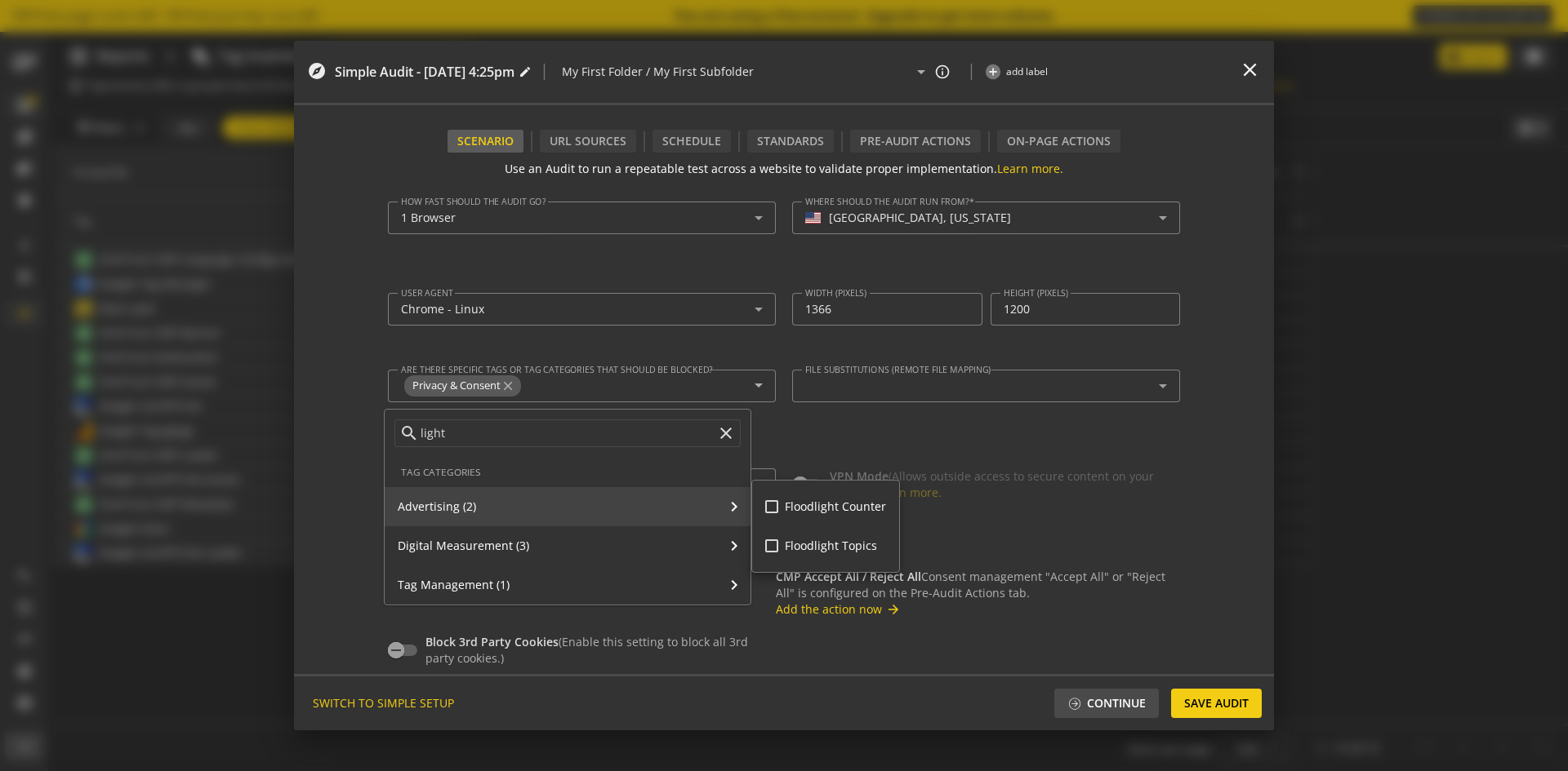
type input "light"
click at [768, 506] on input "Floodlight Counter" at bounding box center [771, 507] width 13 height 13
checkbox input "true"
click at [771, 549] on input "Floodlight Topics" at bounding box center [771, 546] width 13 height 13
checkbox input "true"
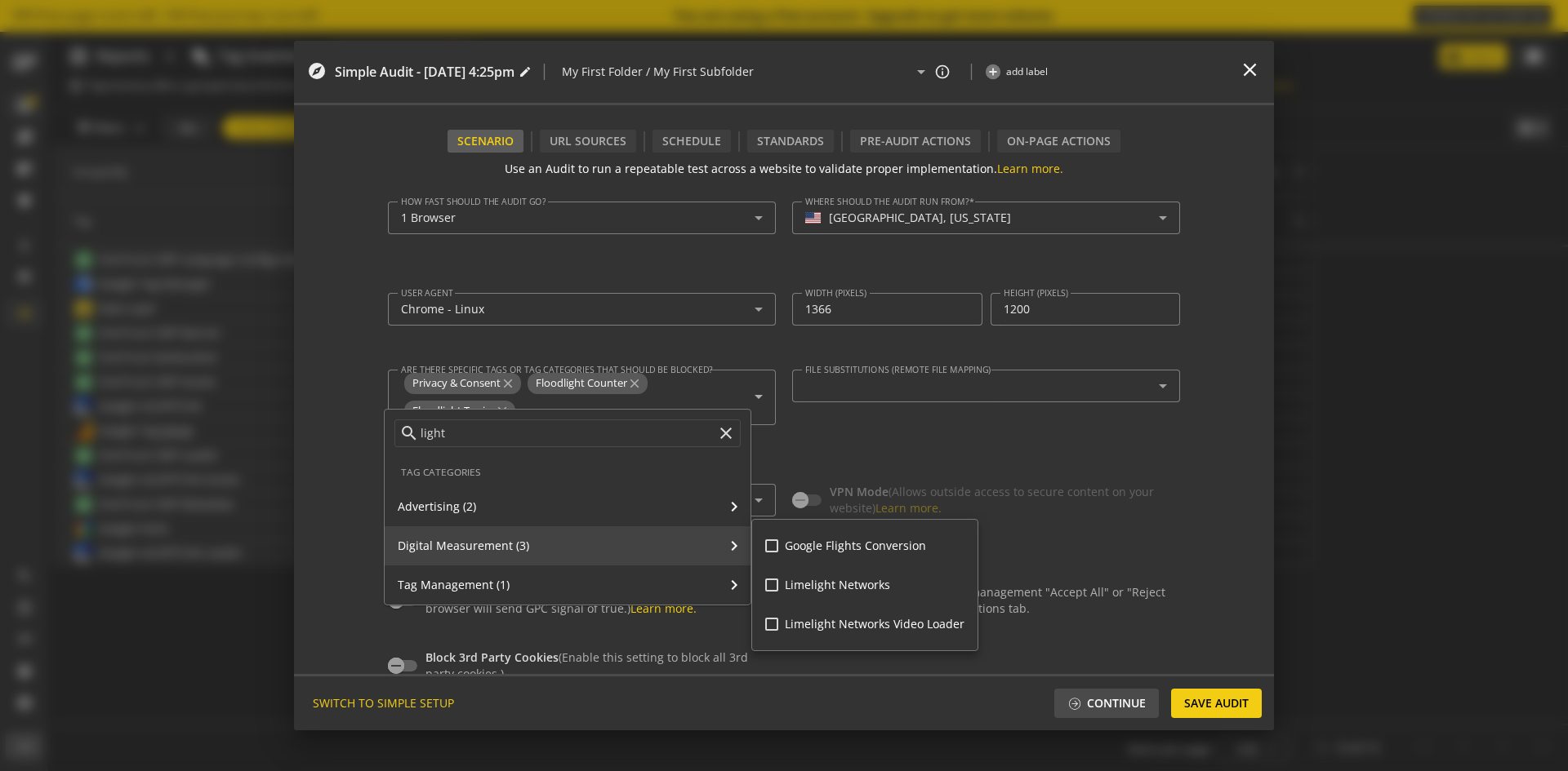
click at [765, 547] on input "Google Flights Conversion" at bounding box center [771, 546] width 13 height 13
checkbox input "true"
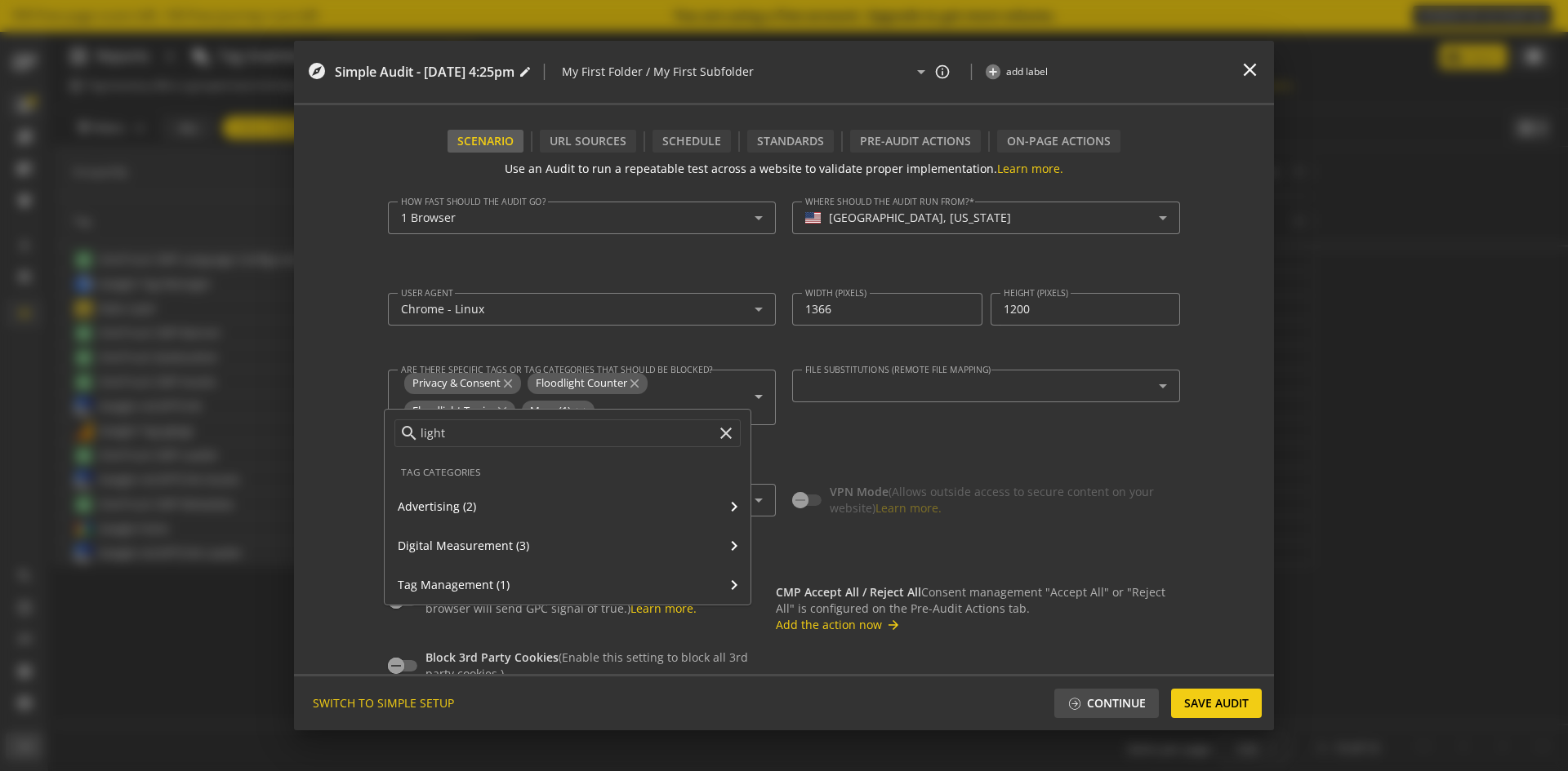
click at [949, 699] on div at bounding box center [784, 386] width 1568 height 771
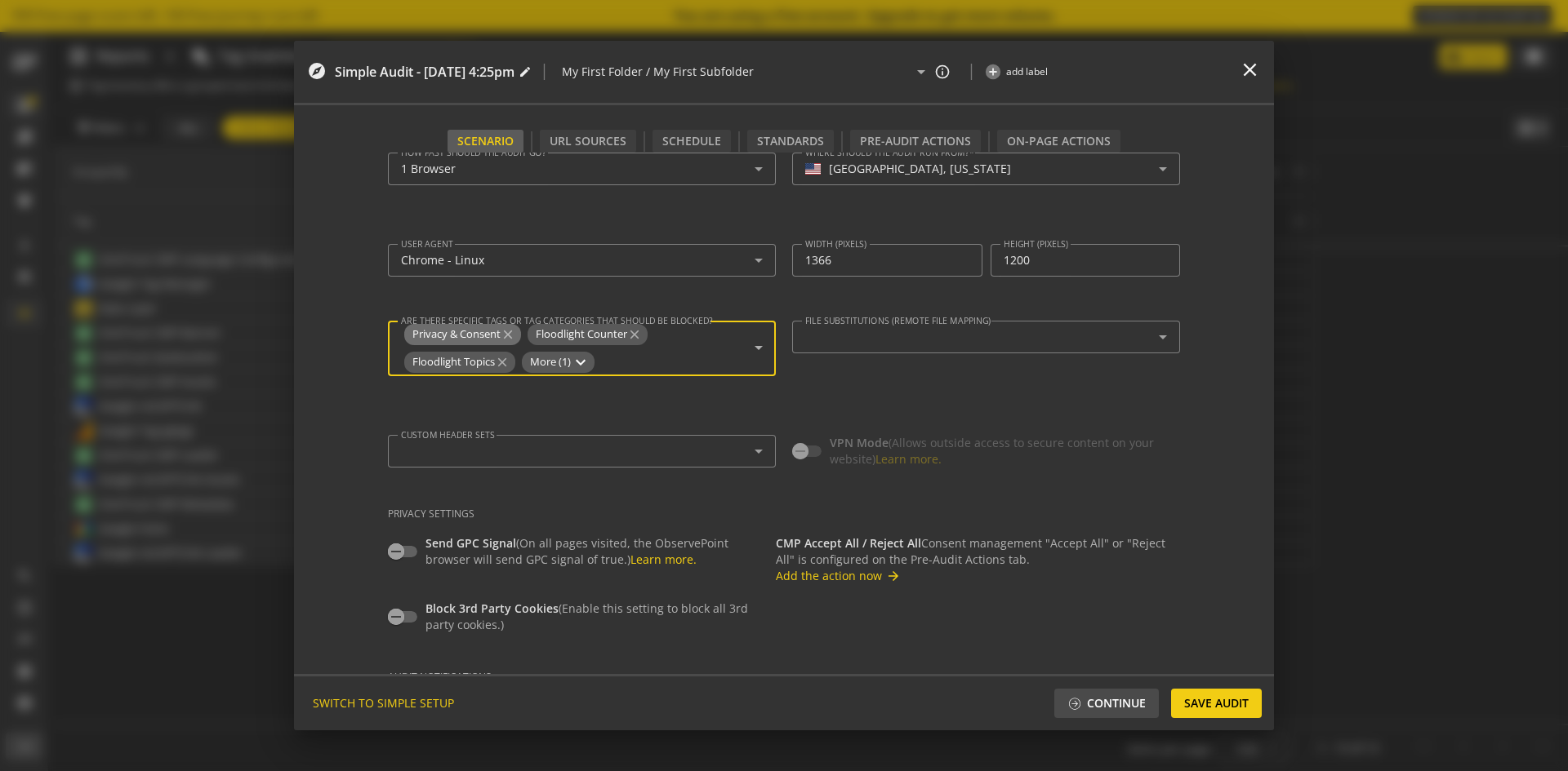
scroll to position [82, 0]
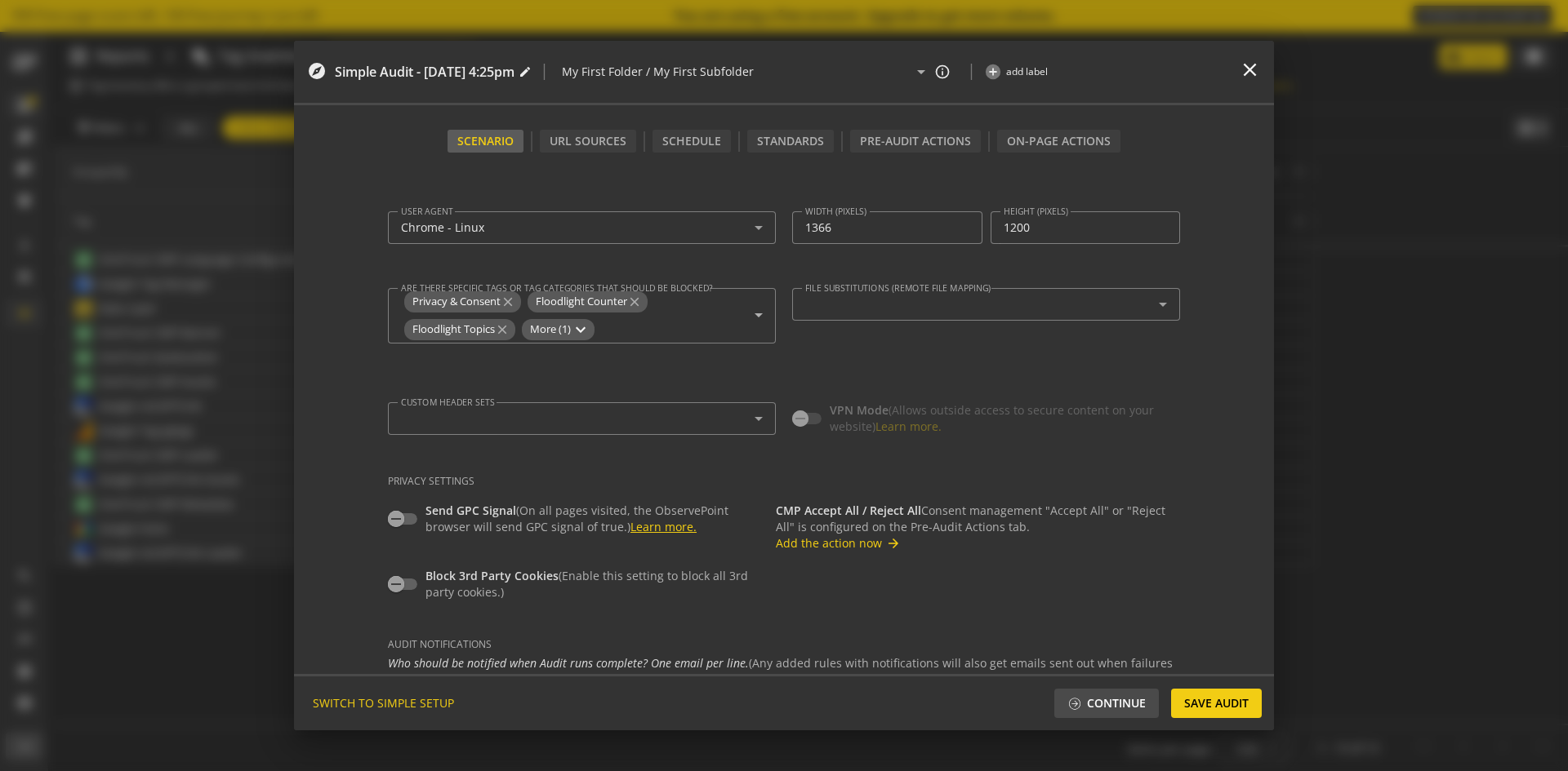
click at [631, 525] on link "Learn more." at bounding box center [663, 526] width 66 height 16
click at [392, 516] on icon "button" at bounding box center [396, 519] width 15 height 15
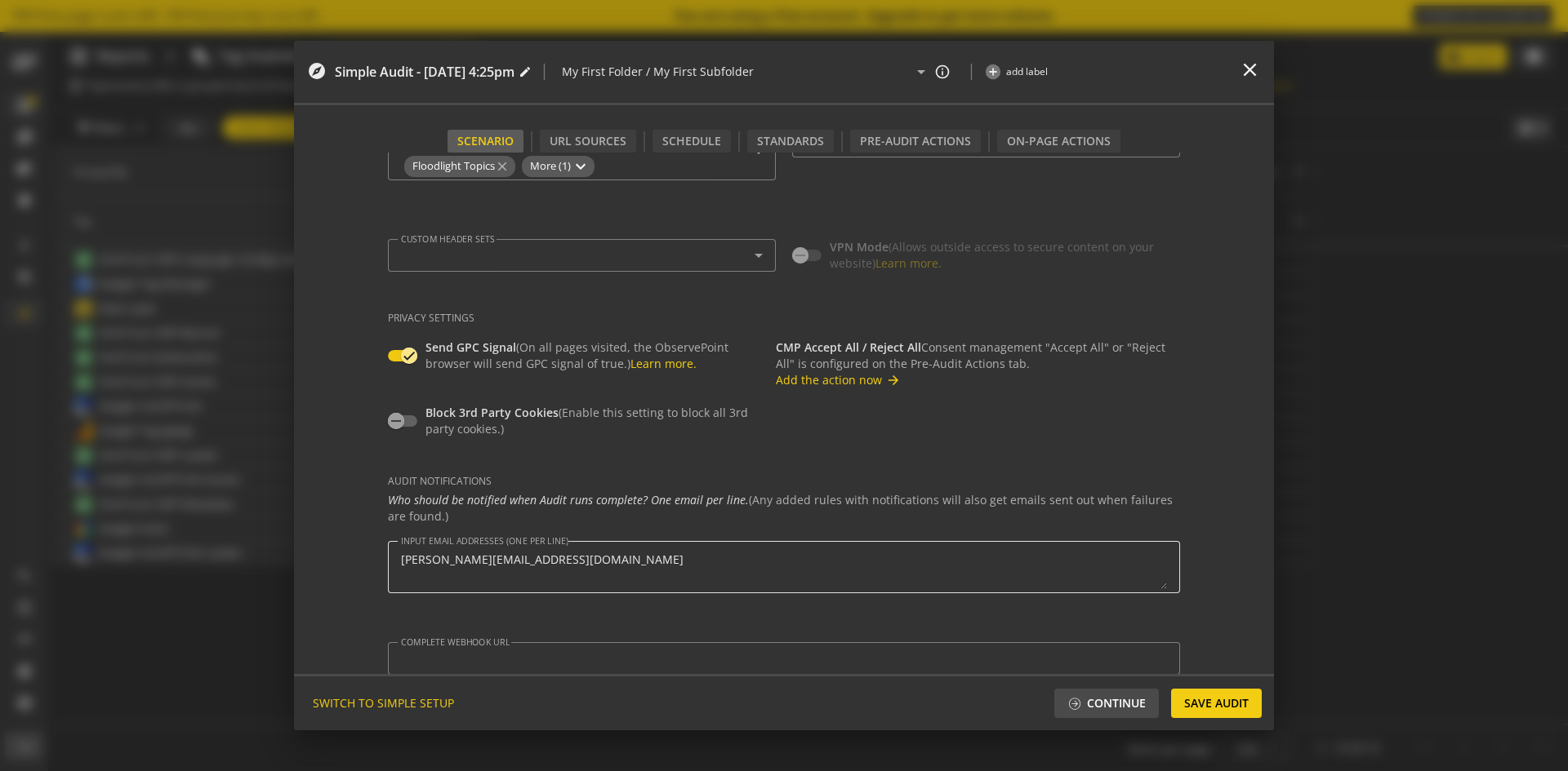
scroll to position [262, 0]
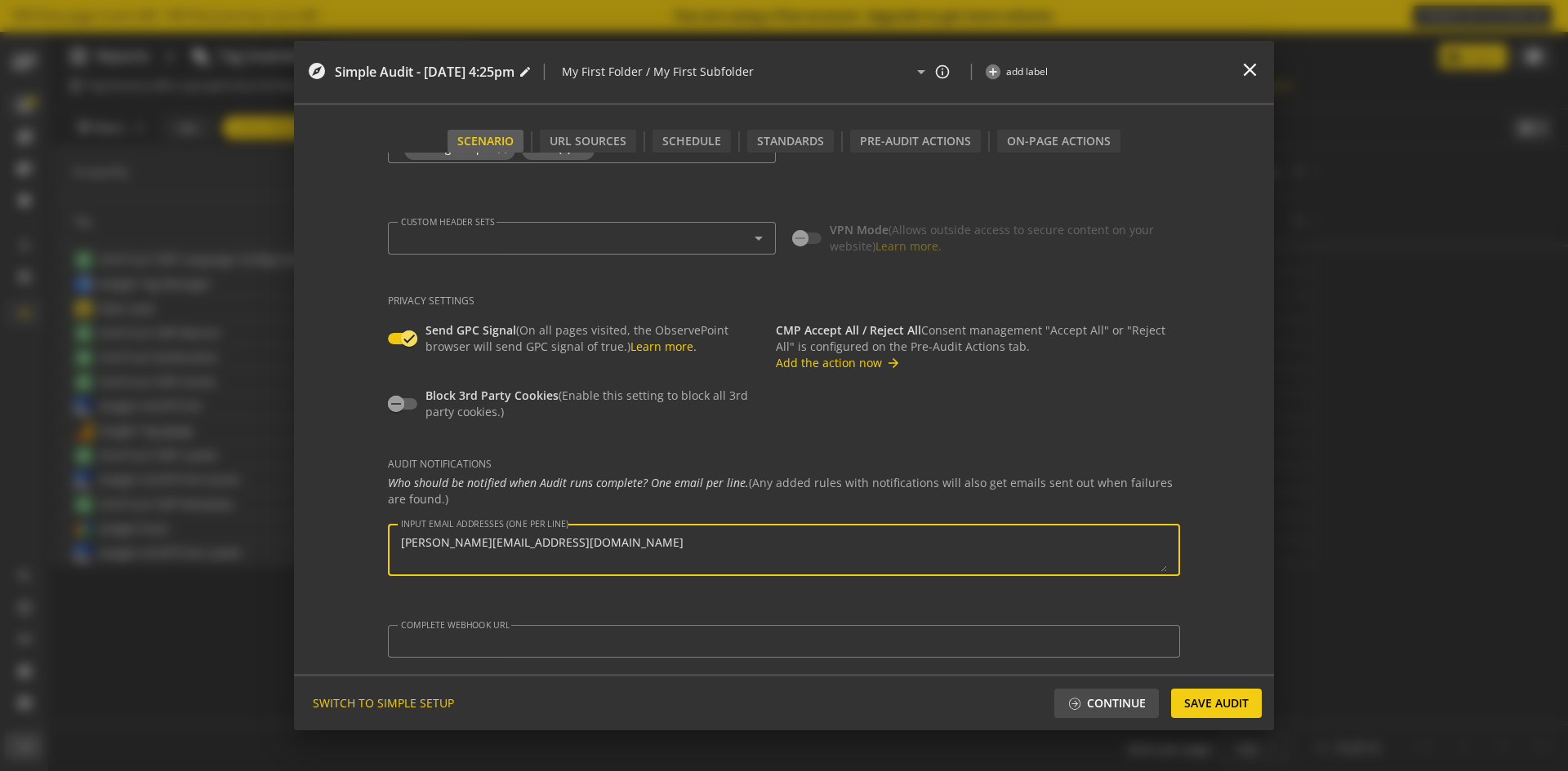
click at [596, 550] on textarea "[PERSON_NAME][EMAIL_ADDRESS][DOMAIN_NAME]" at bounding box center [784, 550] width 766 height 44
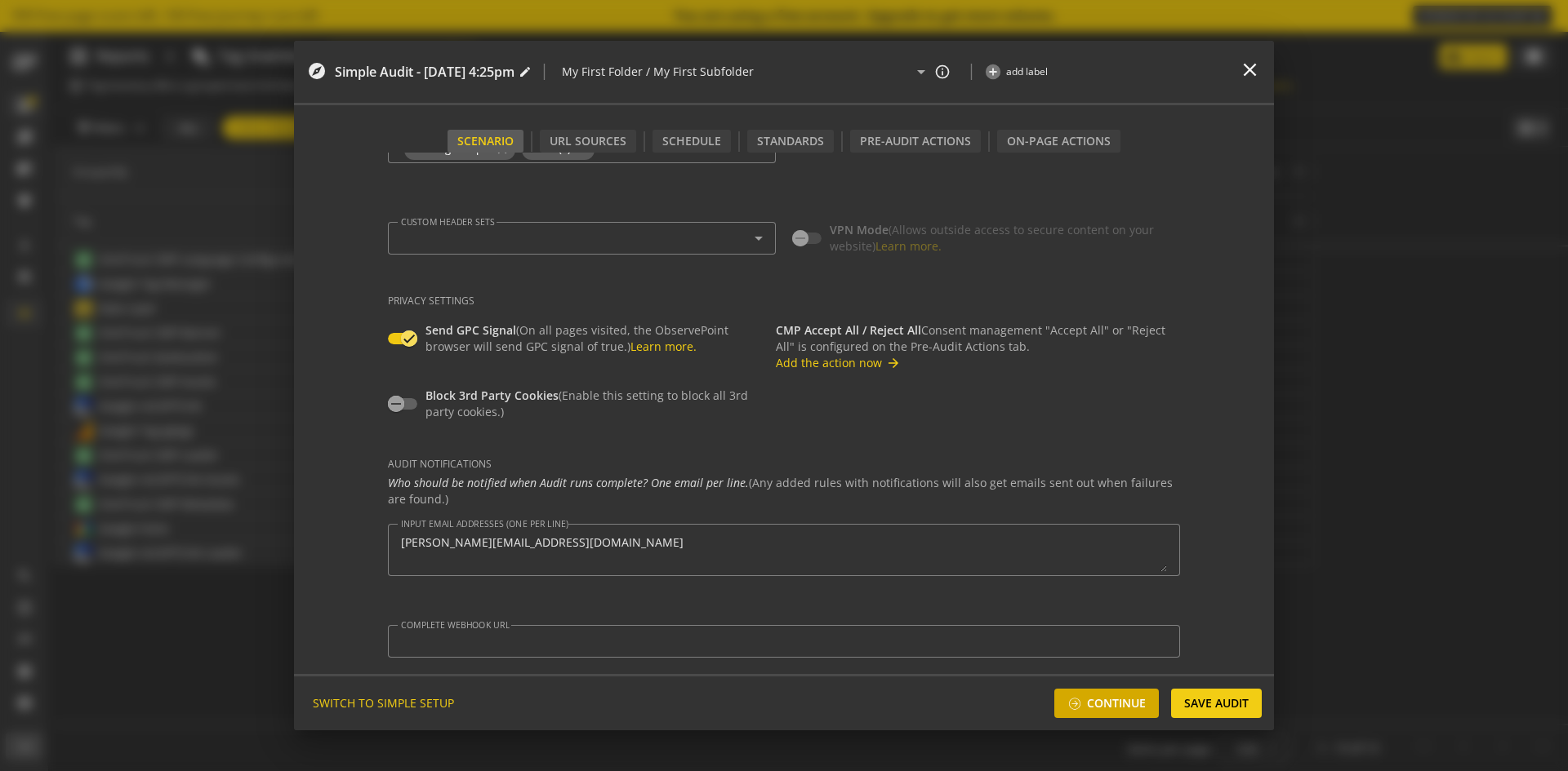
click at [1110, 707] on span "Continue" at bounding box center [1115, 703] width 58 height 30
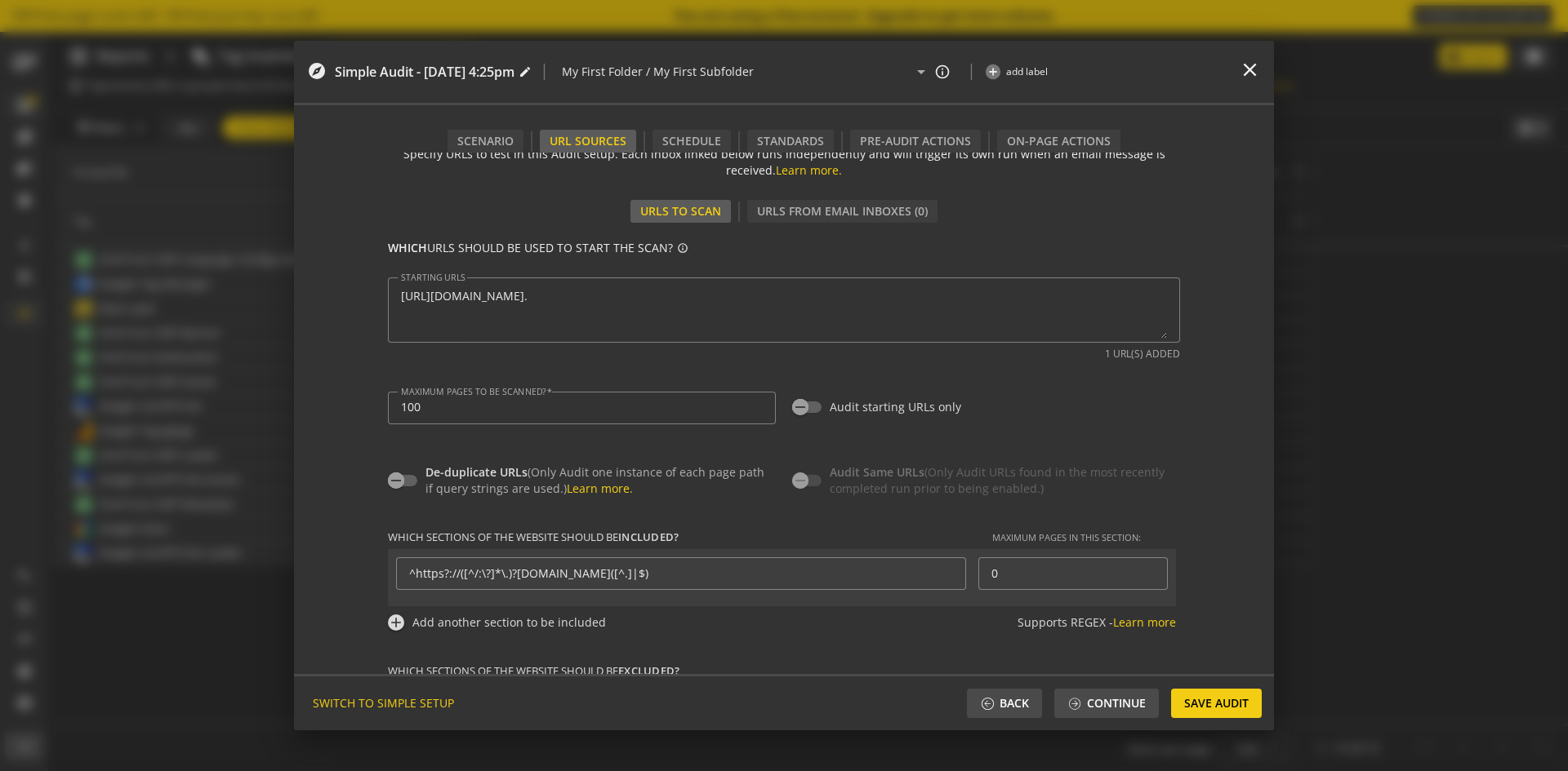
scroll to position [0, 0]
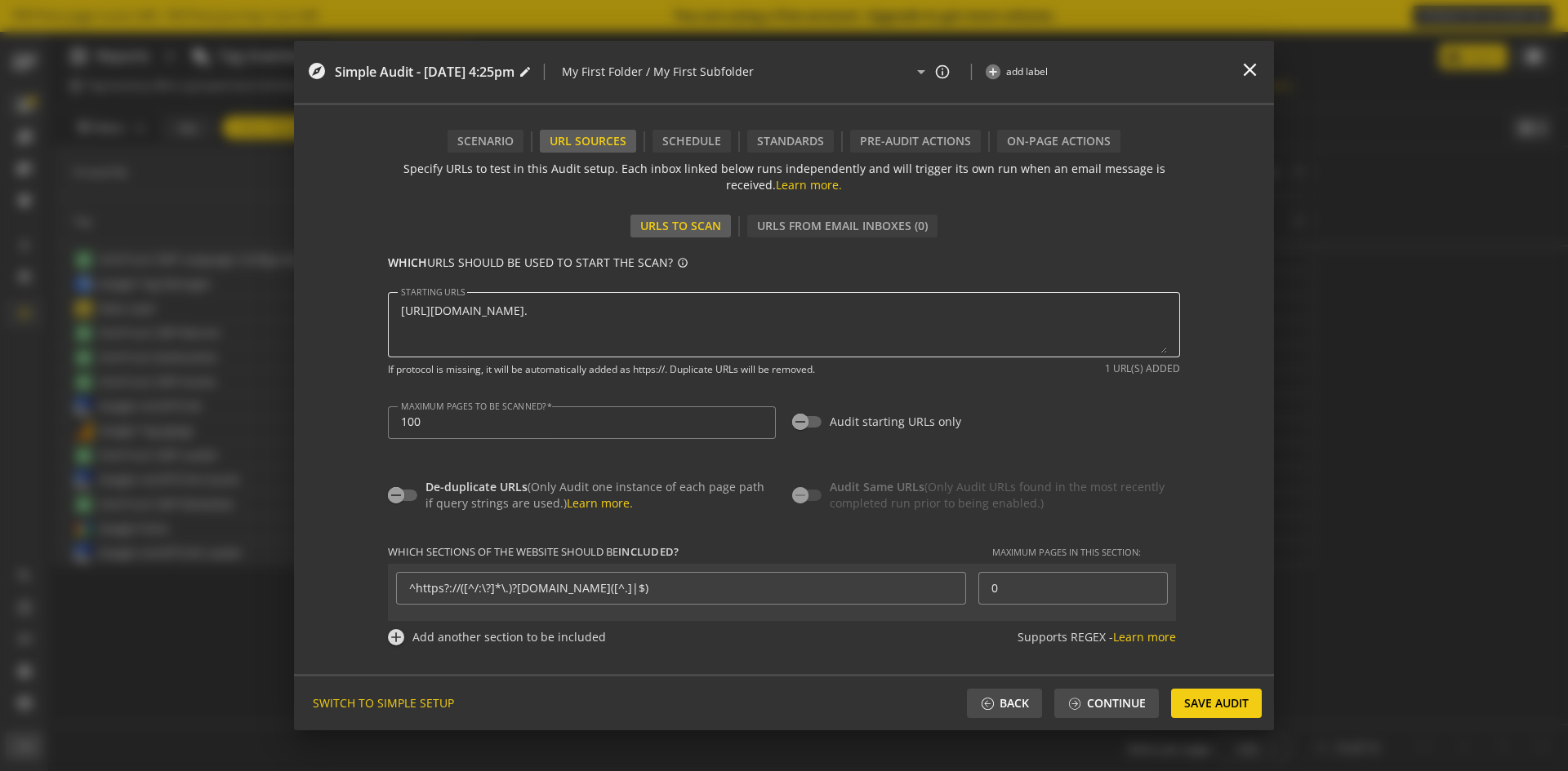
click at [859, 320] on textarea "STARTING URLS" at bounding box center [784, 325] width 766 height 57
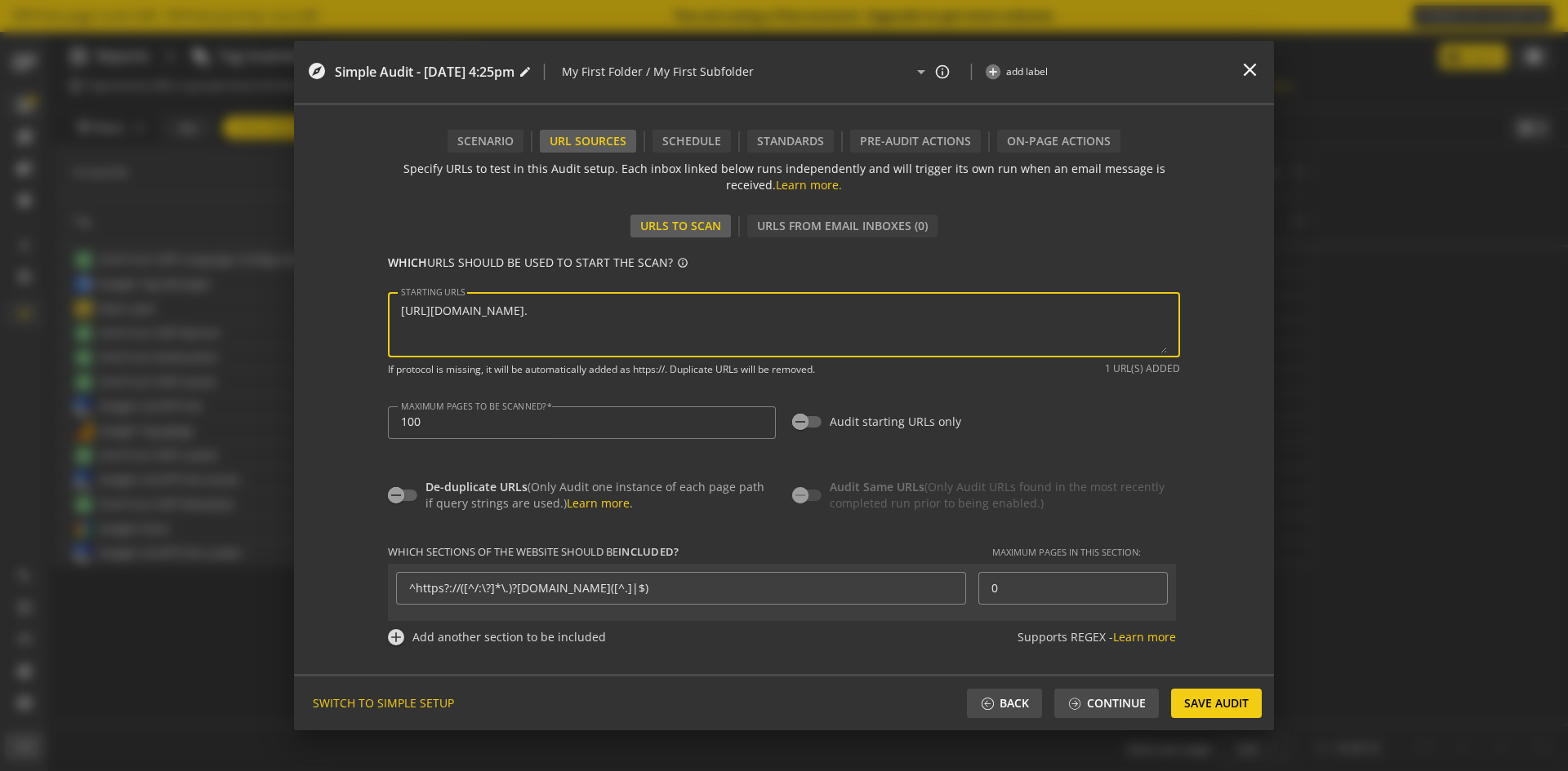
click at [584, 338] on textarea "STARTING URLS" at bounding box center [784, 325] width 766 height 57
click at [1145, 329] on textarea "STARTING URLS" at bounding box center [784, 325] width 766 height 57
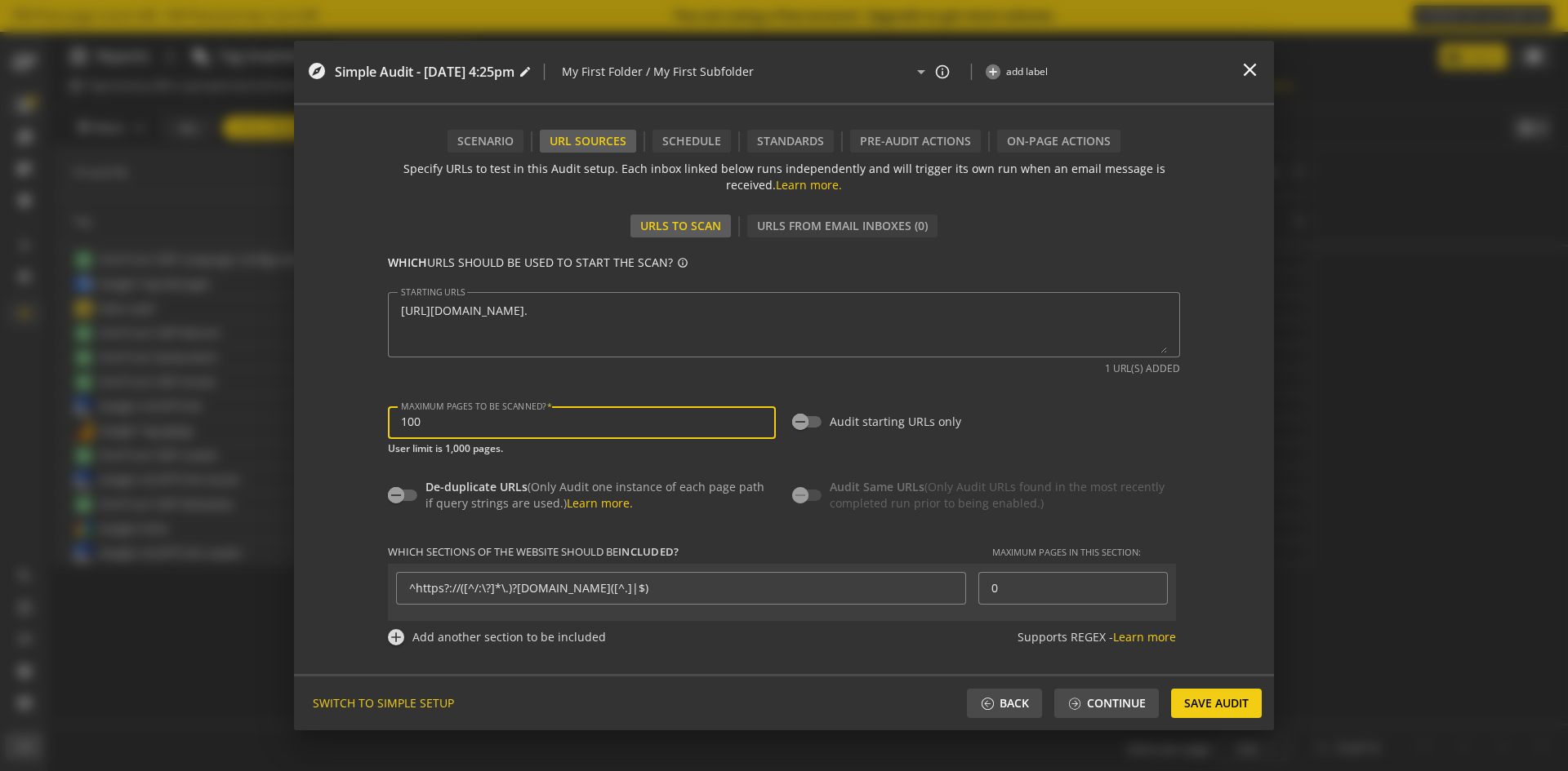
drag, startPoint x: 486, startPoint y: 421, endPoint x: 406, endPoint y: 416, distance: 80.2
click at [406, 416] on input "100" at bounding box center [581, 422] width 362 height 14
type input "1"
click at [804, 423] on span "button" at bounding box center [799, 422] width 32 height 32
type input "1"
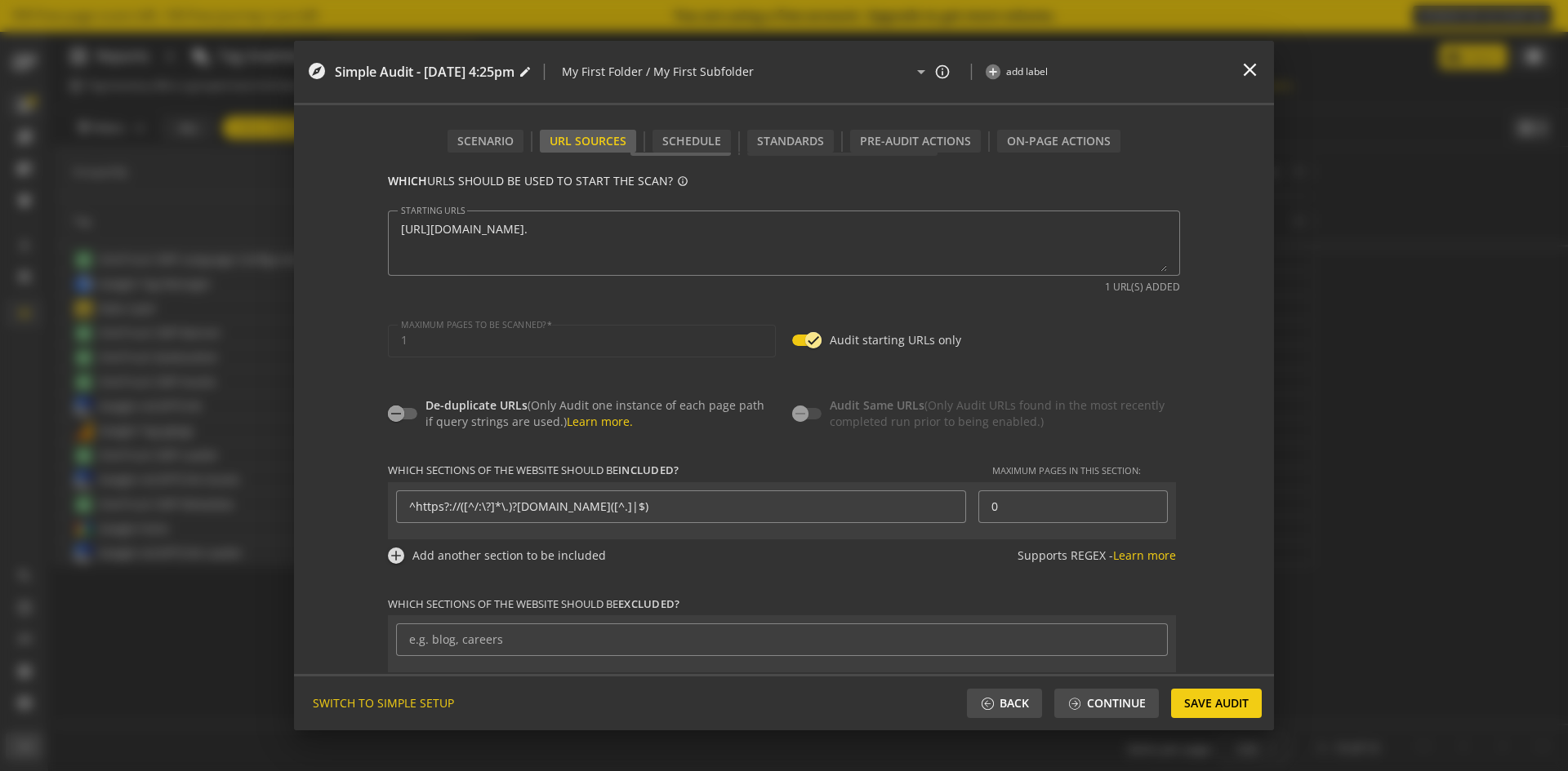
scroll to position [120, 0]
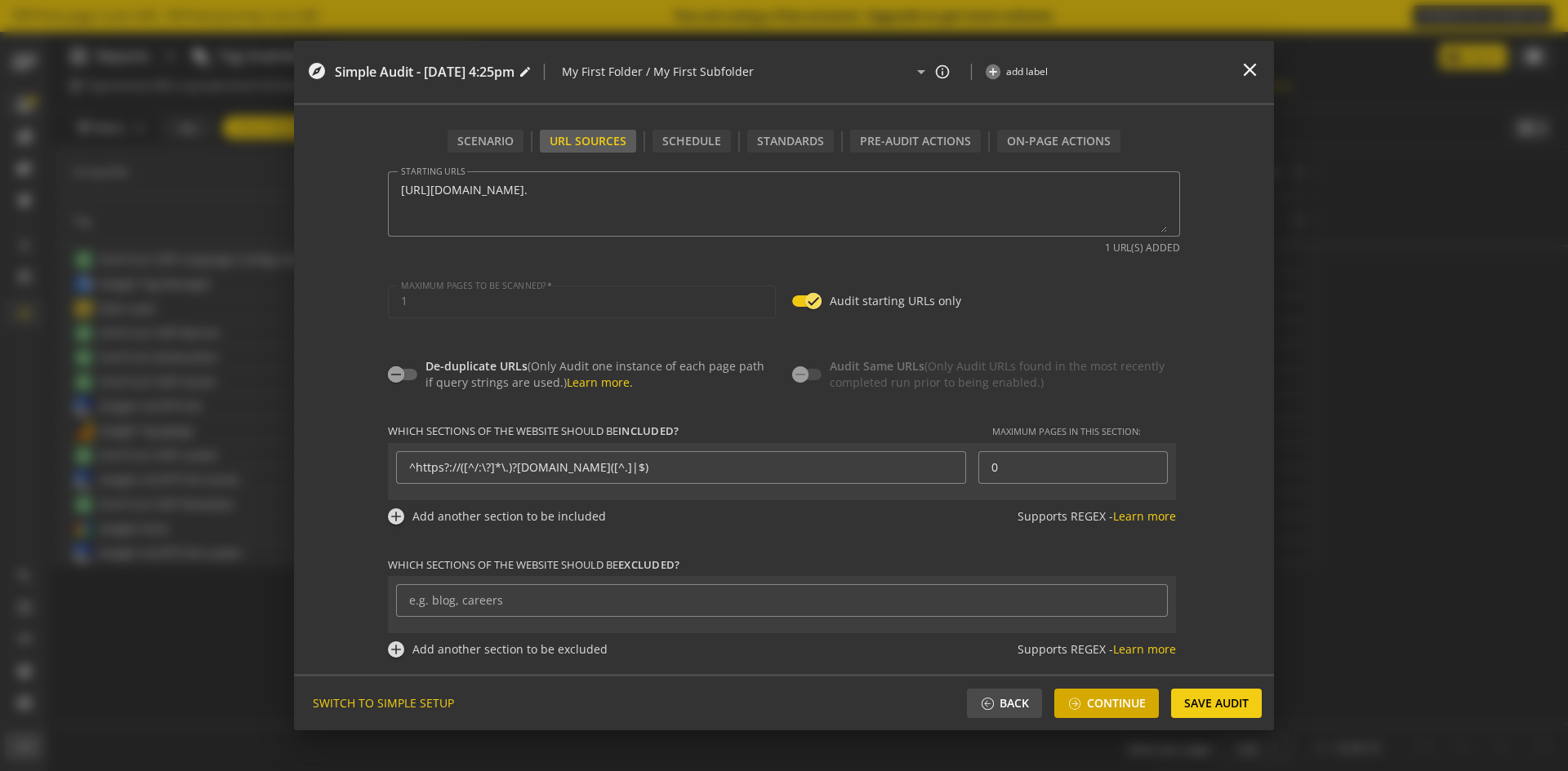
click at [1113, 697] on span "Continue" at bounding box center [1115, 703] width 58 height 30
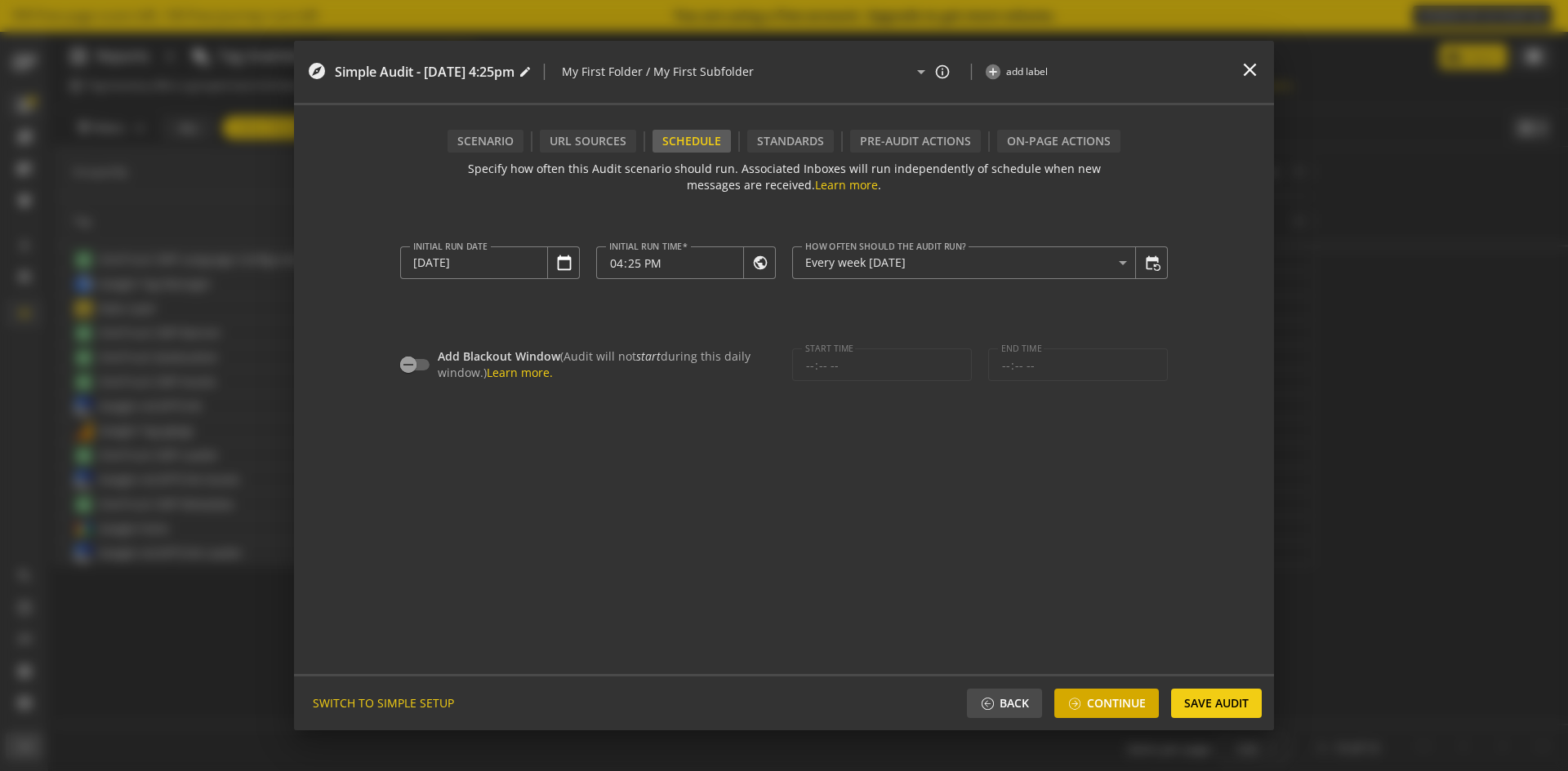
click at [1094, 703] on span "Continue" at bounding box center [1115, 703] width 58 height 30
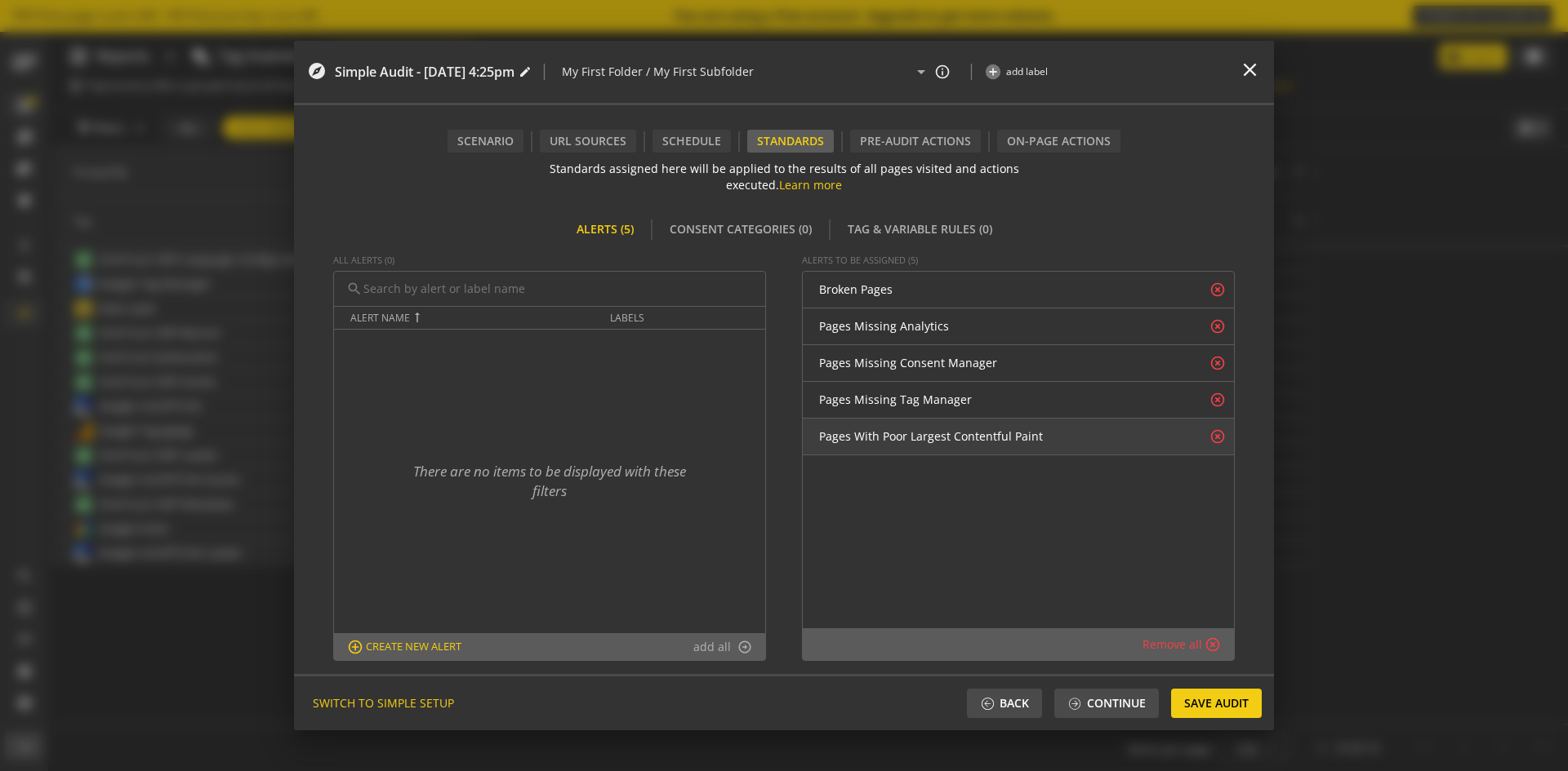
click at [1217, 436] on mat-icon "highlight_off" at bounding box center [1217, 436] width 17 height 17
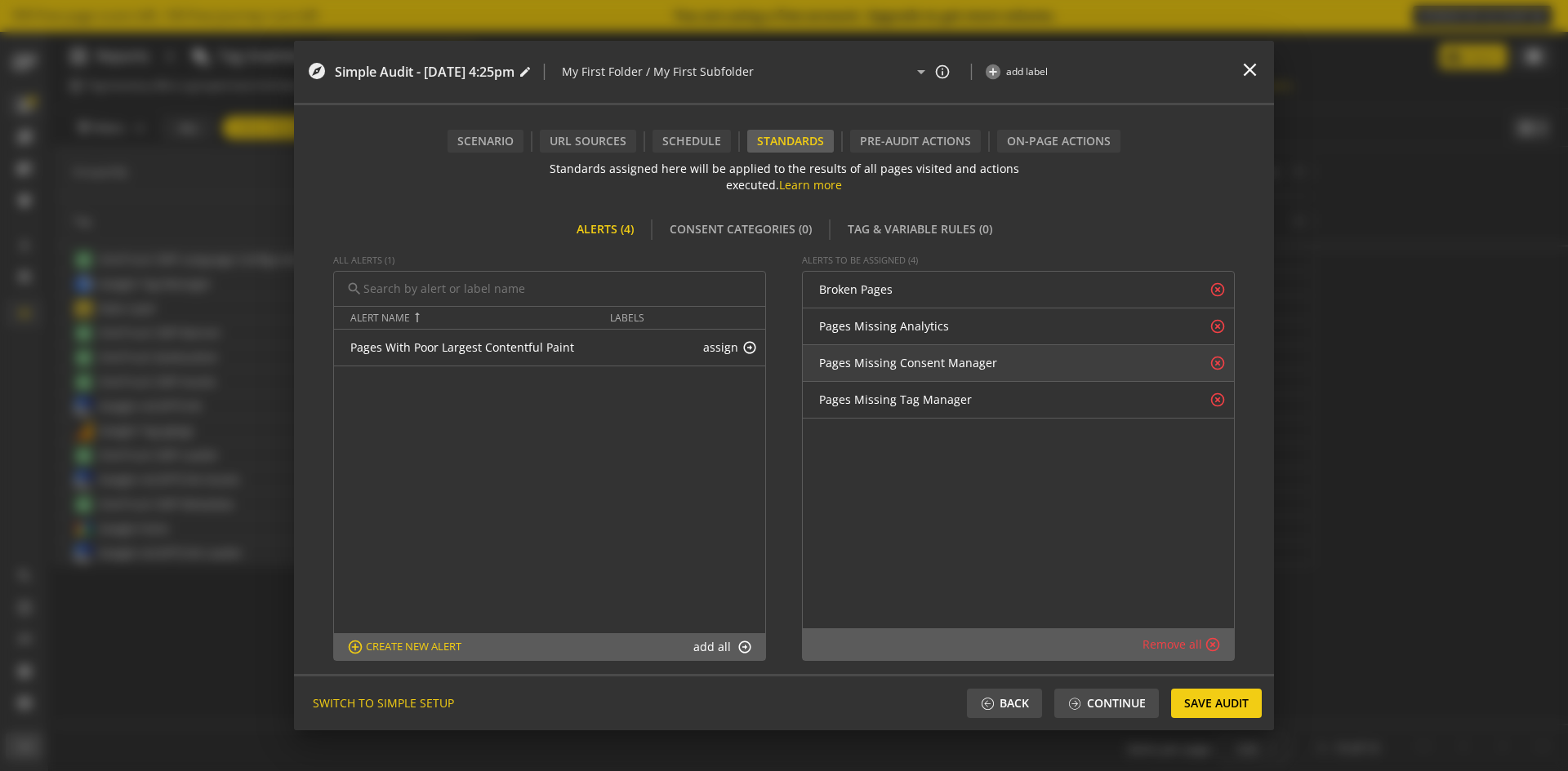
click at [1216, 360] on mat-icon "highlight_off" at bounding box center [1217, 363] width 17 height 17
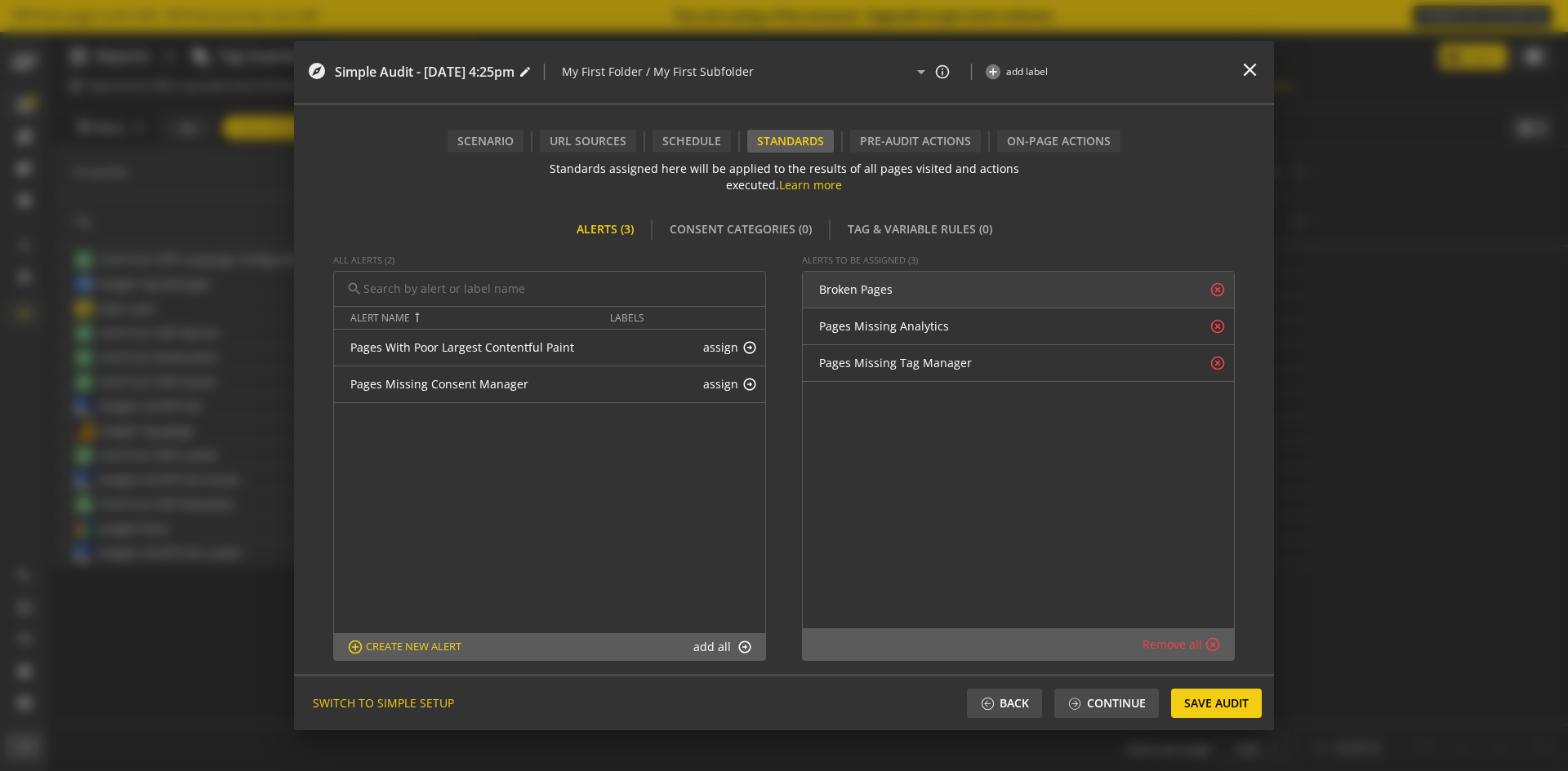
click at [1219, 283] on mat-icon "highlight_off" at bounding box center [1217, 290] width 17 height 17
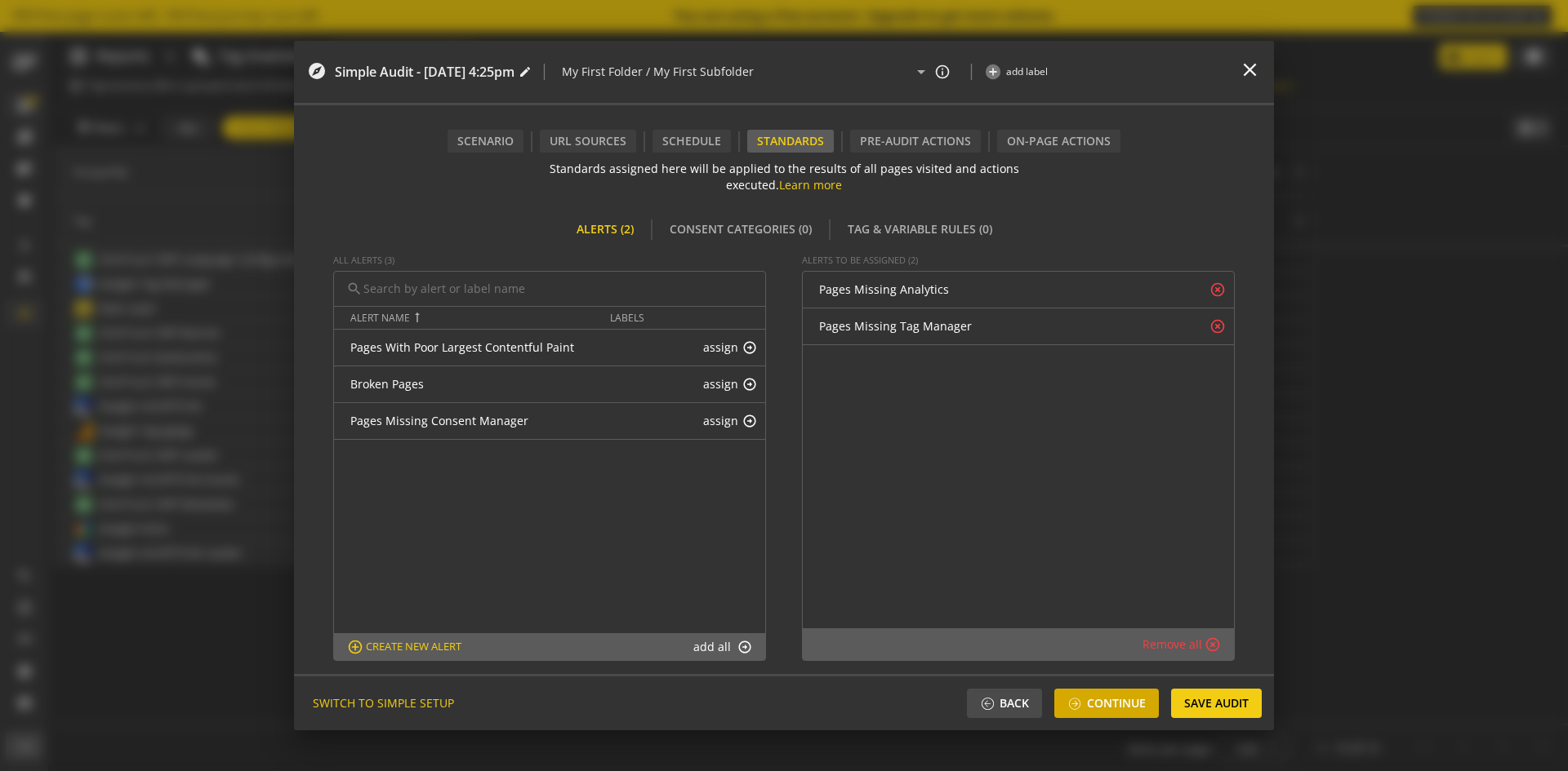
click at [1112, 700] on span "Continue" at bounding box center [1115, 703] width 58 height 30
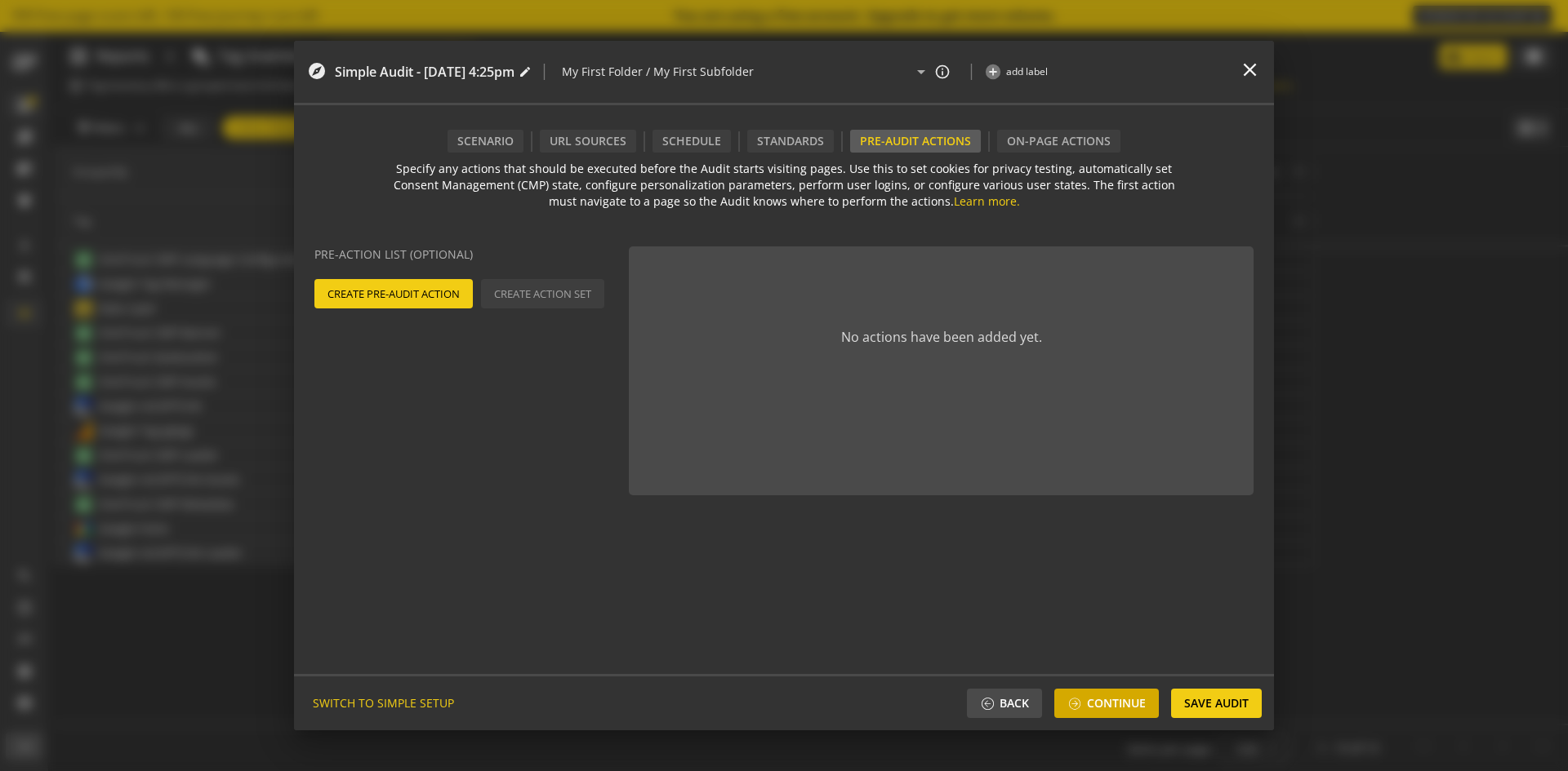
click at [1103, 705] on span "Continue" at bounding box center [1115, 703] width 58 height 30
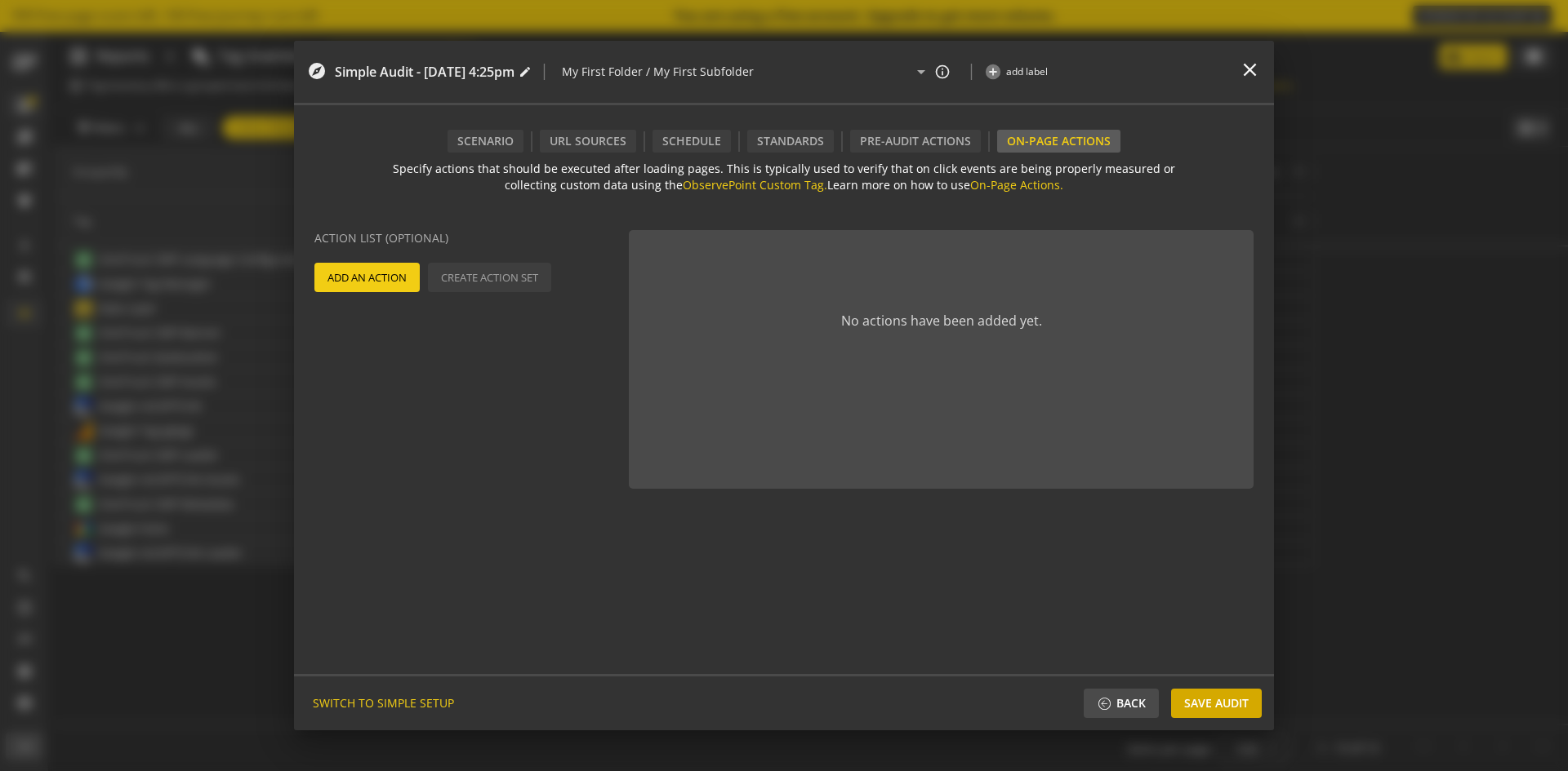
click at [1216, 700] on span "Save Audit" at bounding box center [1217, 703] width 65 height 30
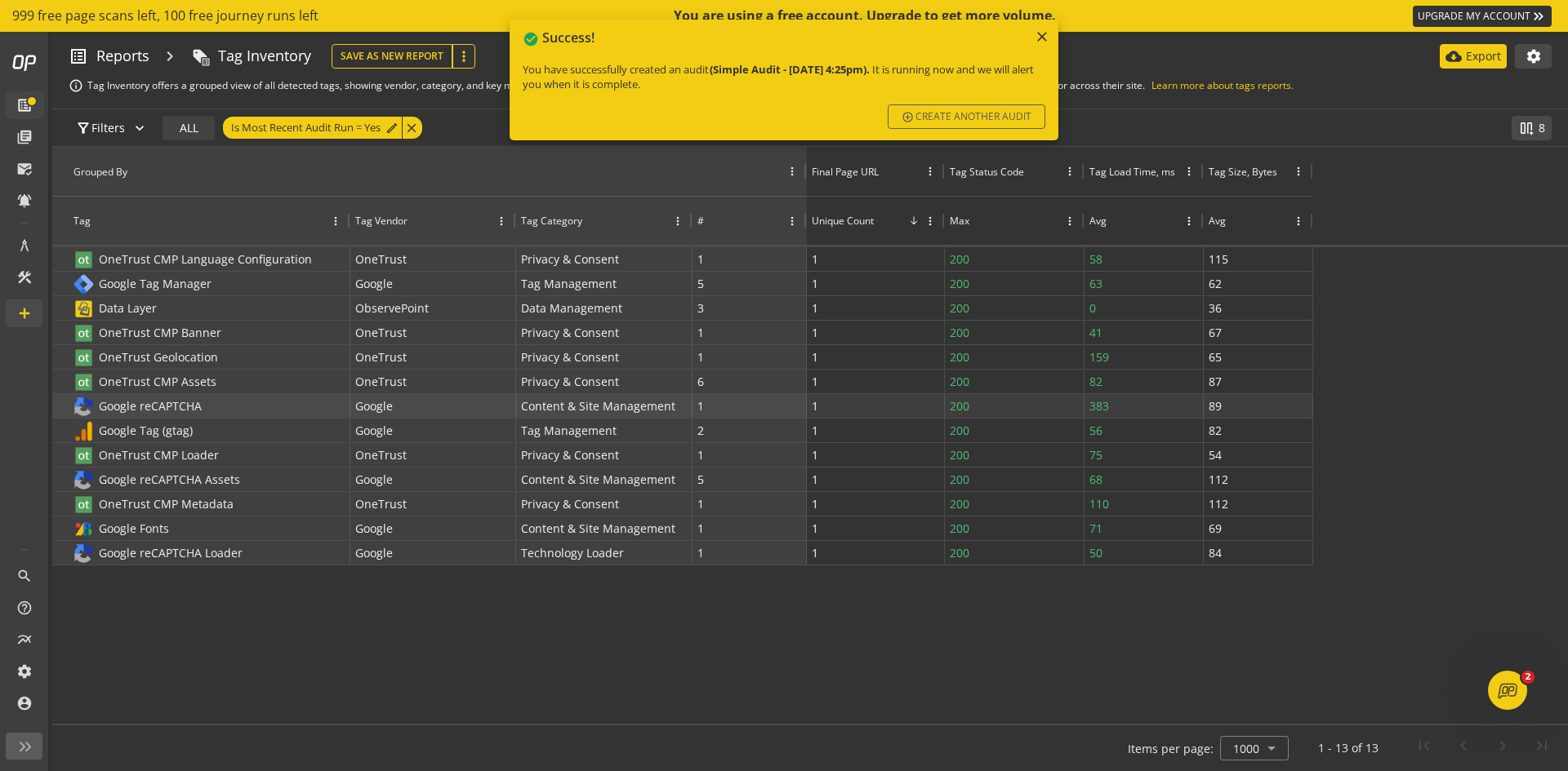
scroll to position [0, 0]
click at [1037, 29] on mat-icon "close" at bounding box center [1042, 37] width 17 height 17
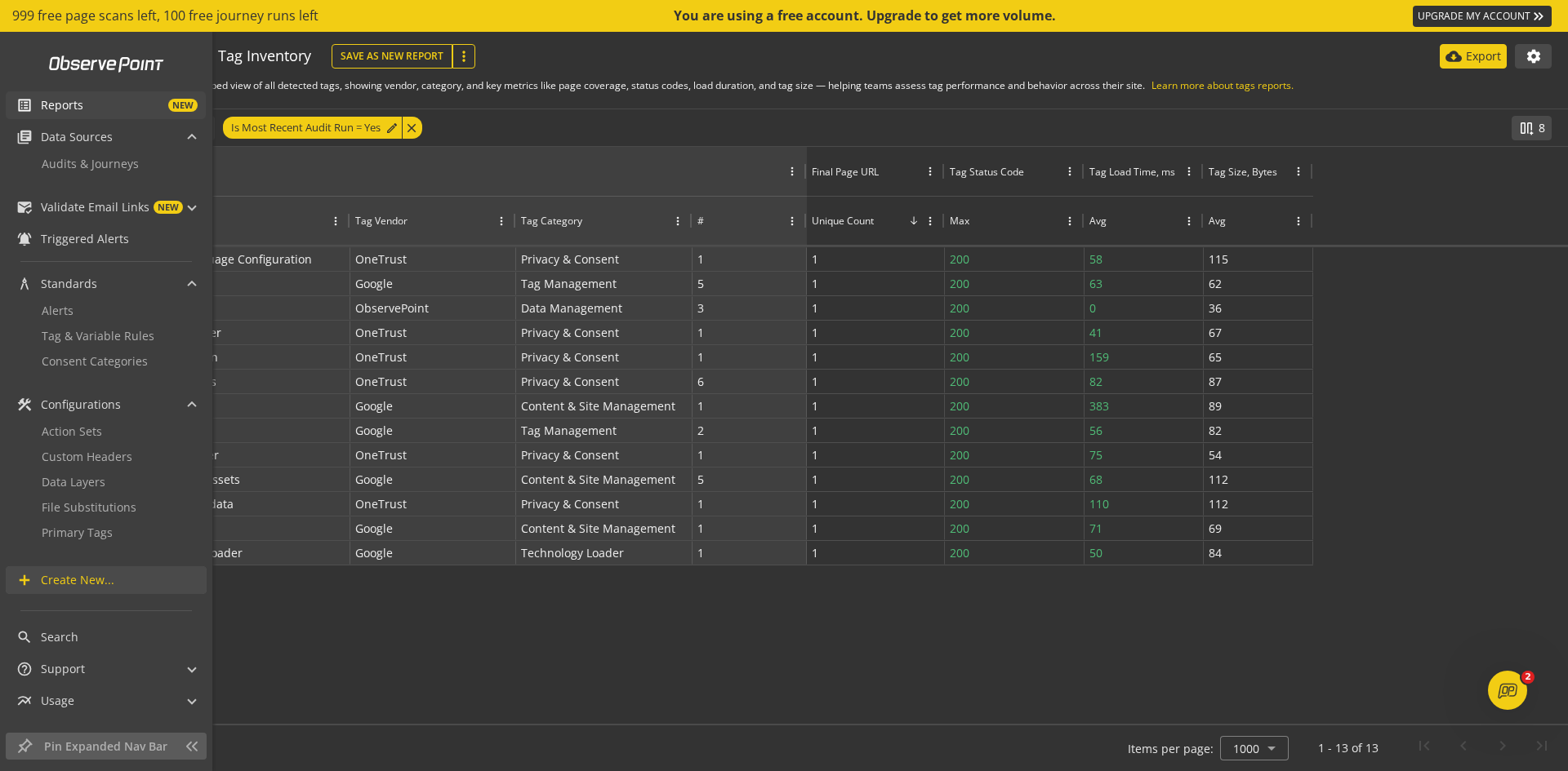
click at [39, 103] on span "list_alt" at bounding box center [29, 106] width 24 height 17
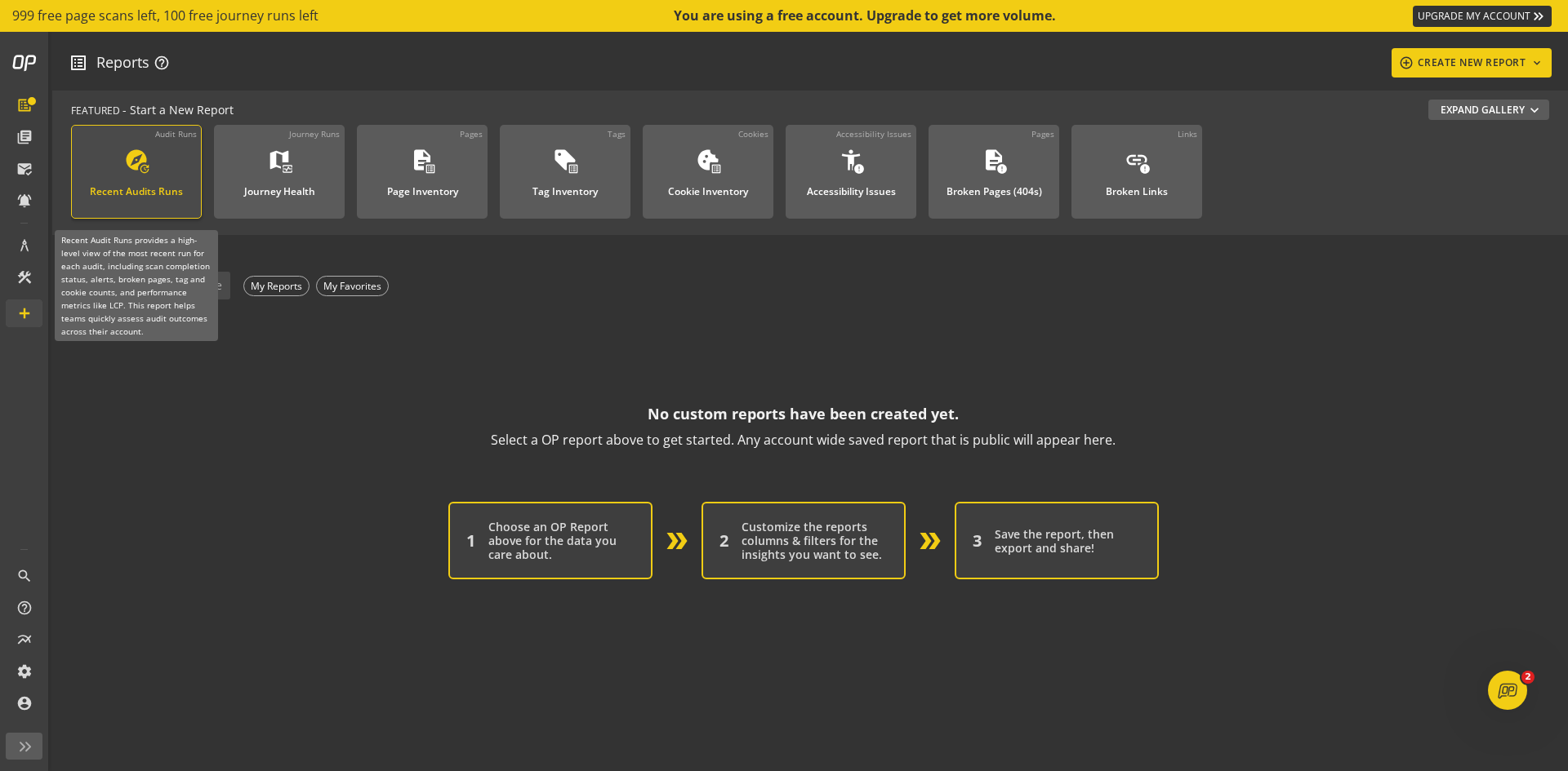
click at [135, 171] on mat-icon "explore" at bounding box center [136, 159] width 24 height 24
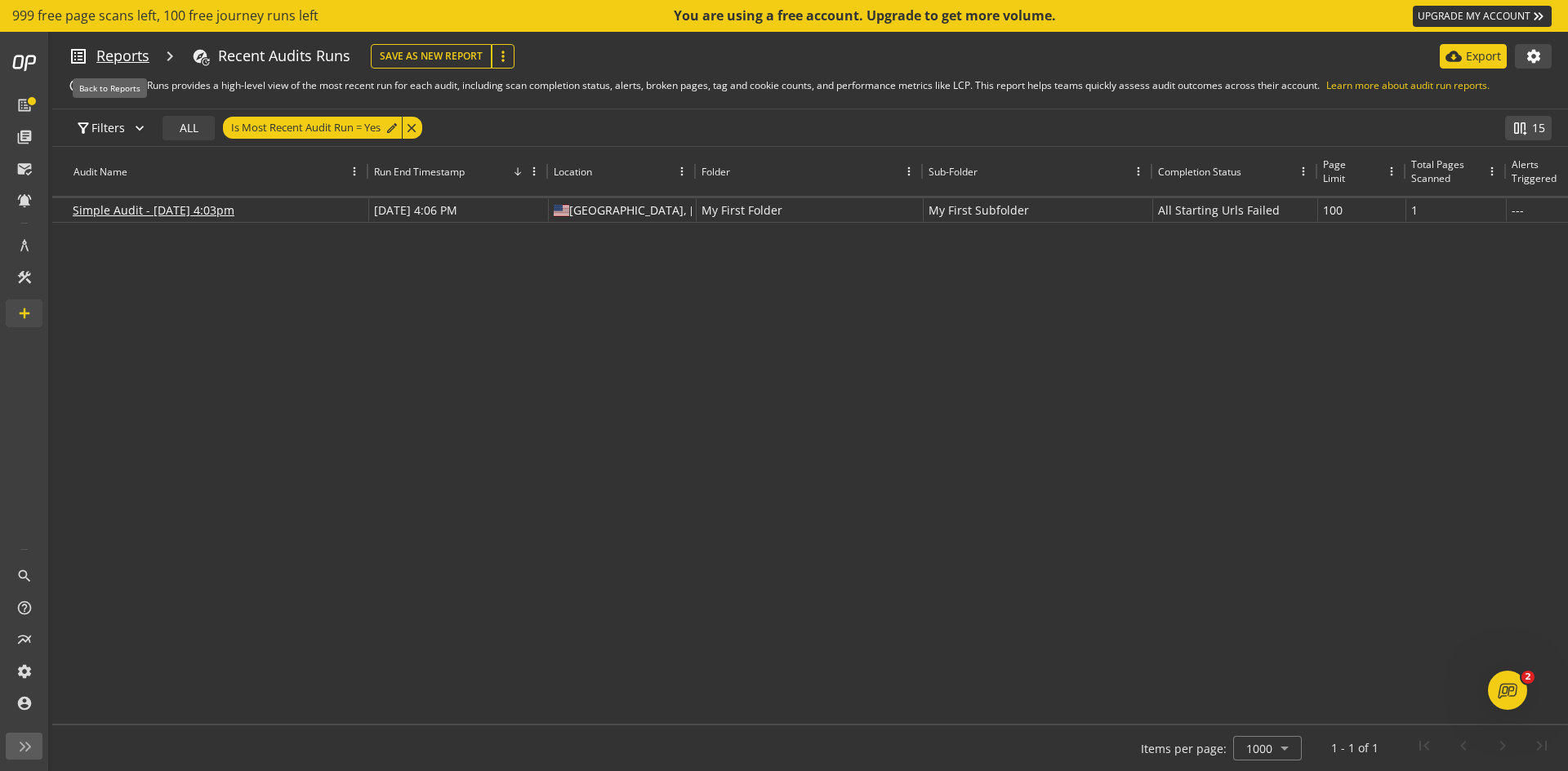
click at [112, 53] on span "Reports" at bounding box center [122, 56] width 53 height 21
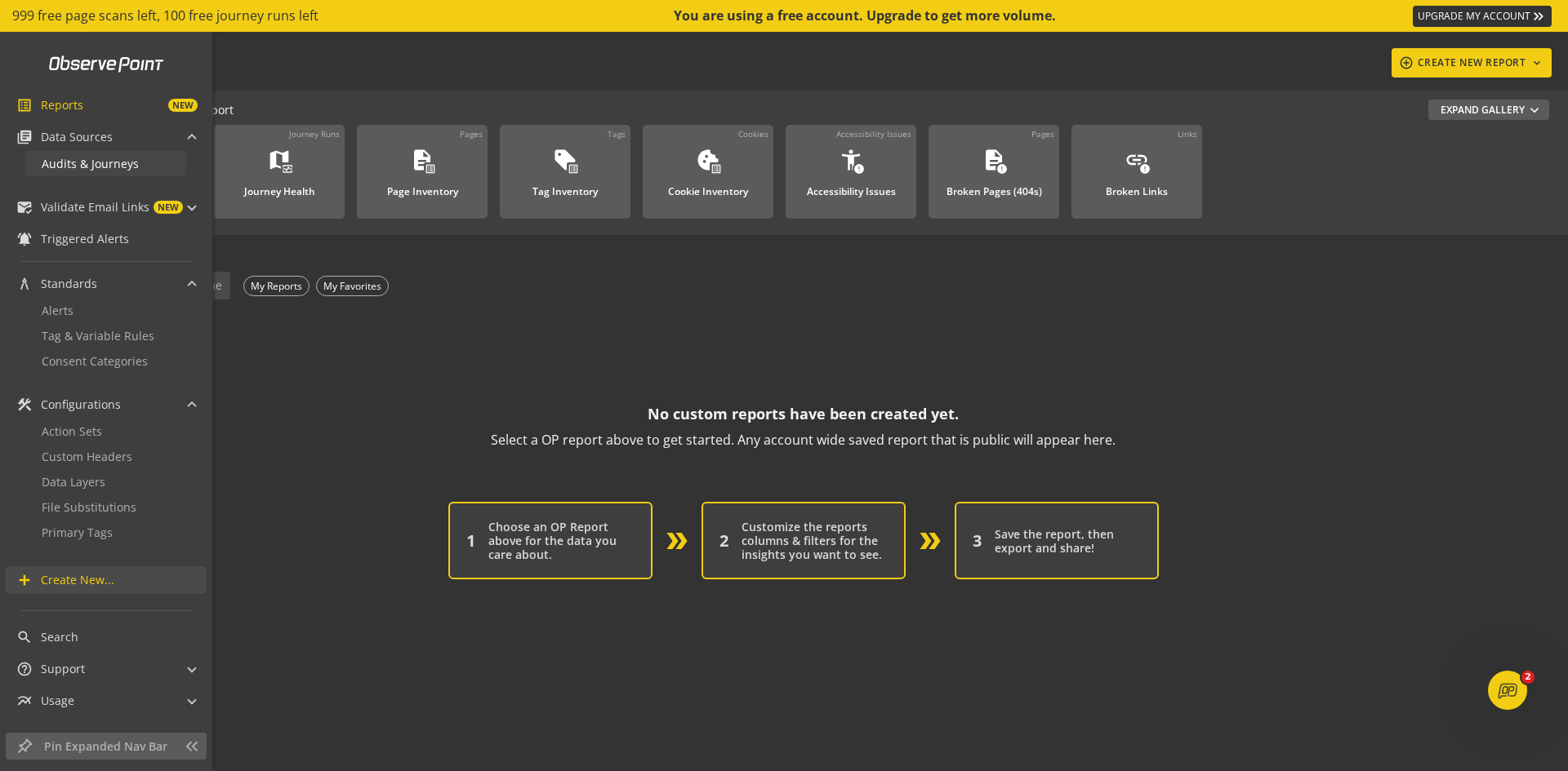
click at [84, 161] on span "Audits & Journeys" at bounding box center [90, 163] width 97 height 16
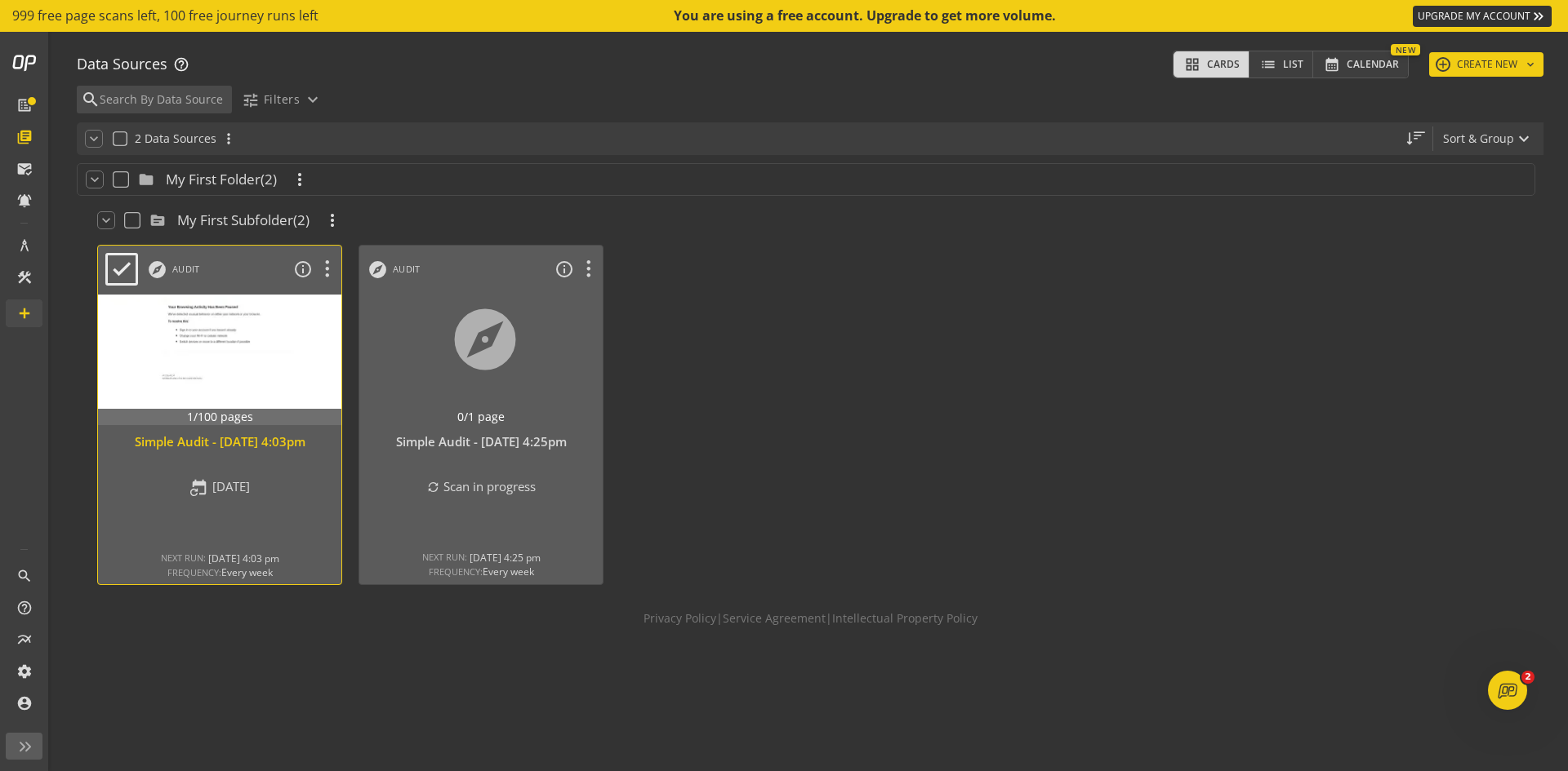
click at [187, 342] on div at bounding box center [220, 360] width 256 height 137
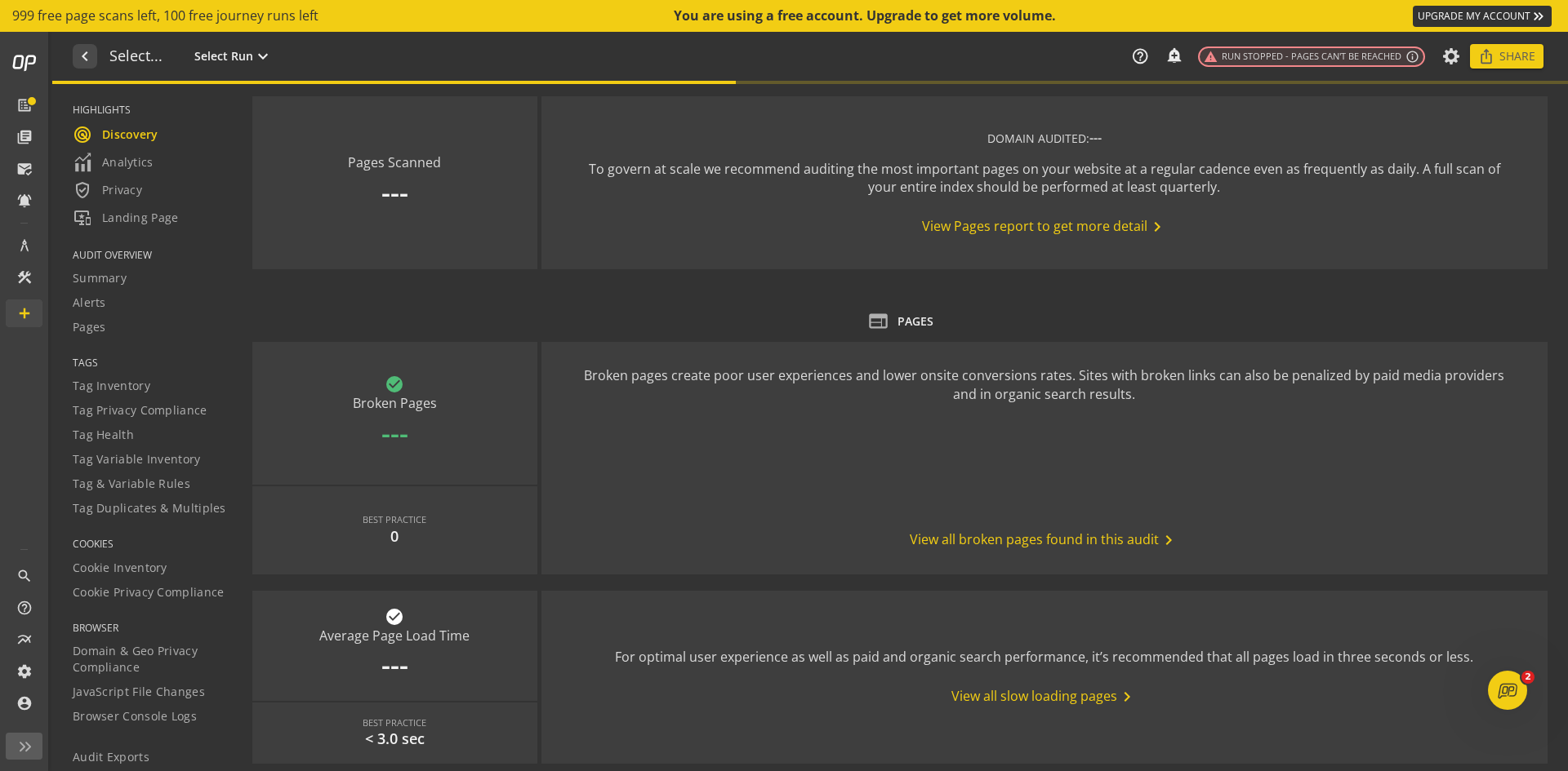
type textarea "Notes can include: -a description of what this audit is validating -changes in …"
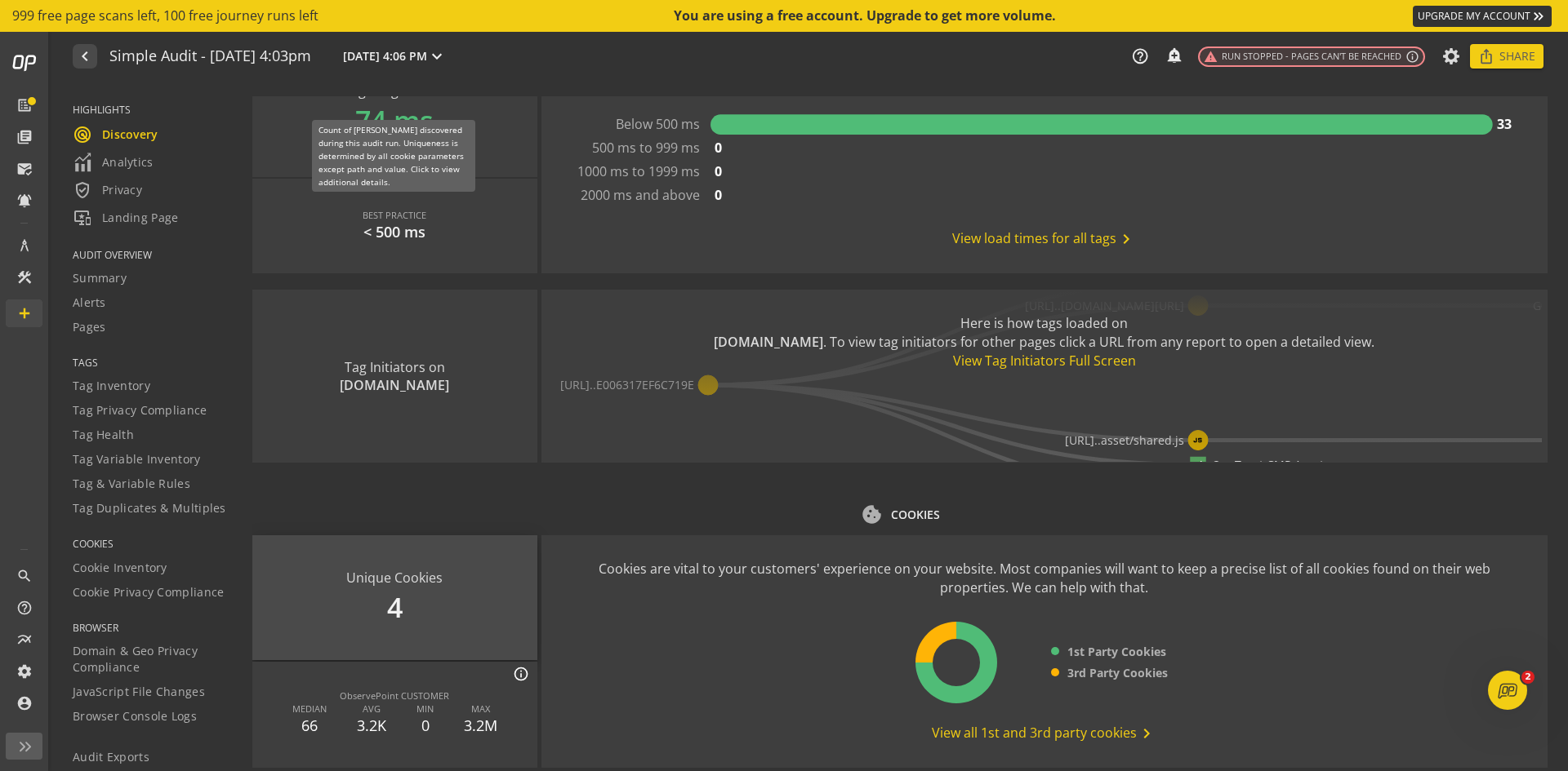
scroll to position [1876, 0]
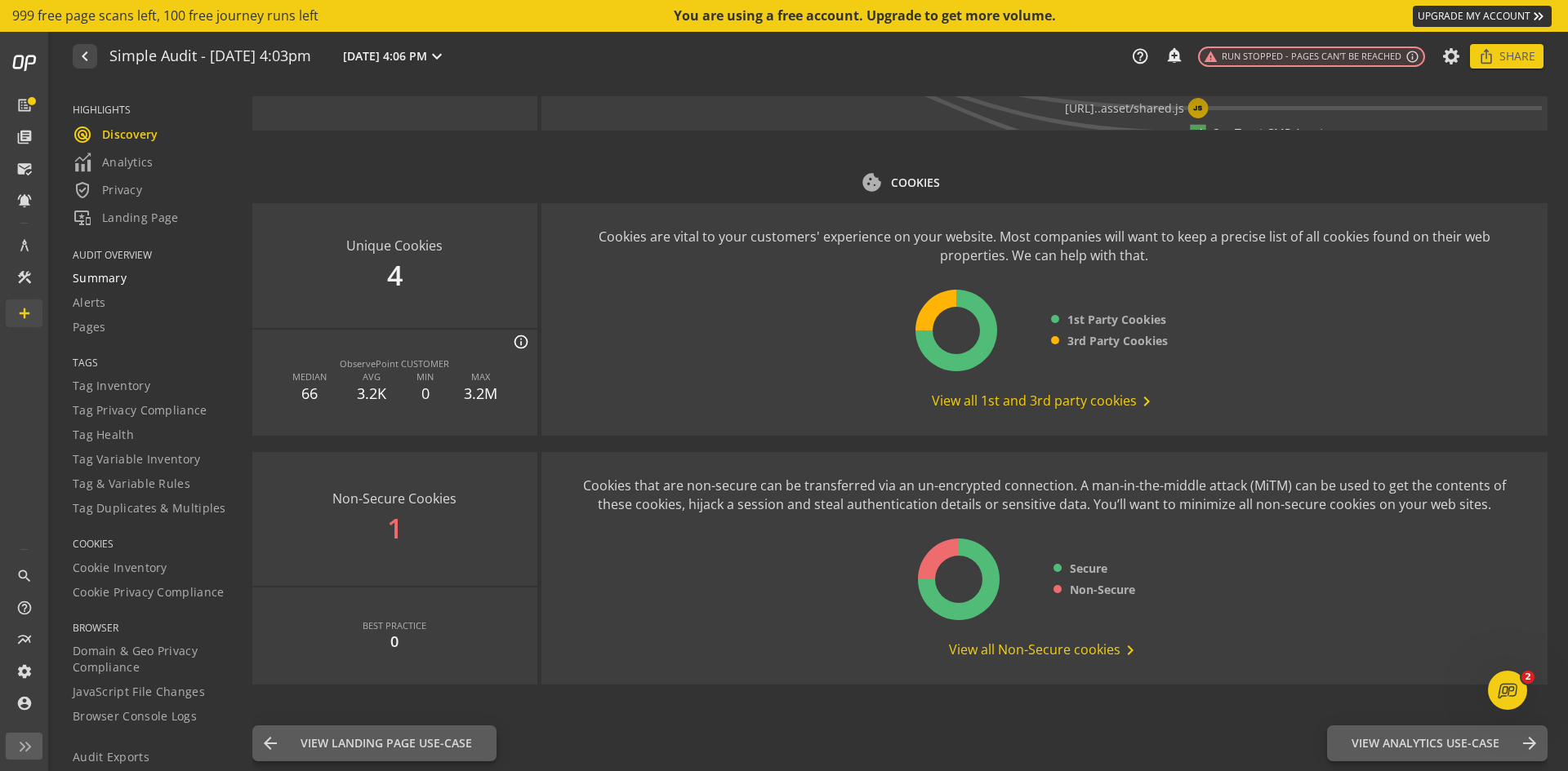
click at [95, 282] on span "Summary" at bounding box center [99, 278] width 54 height 17
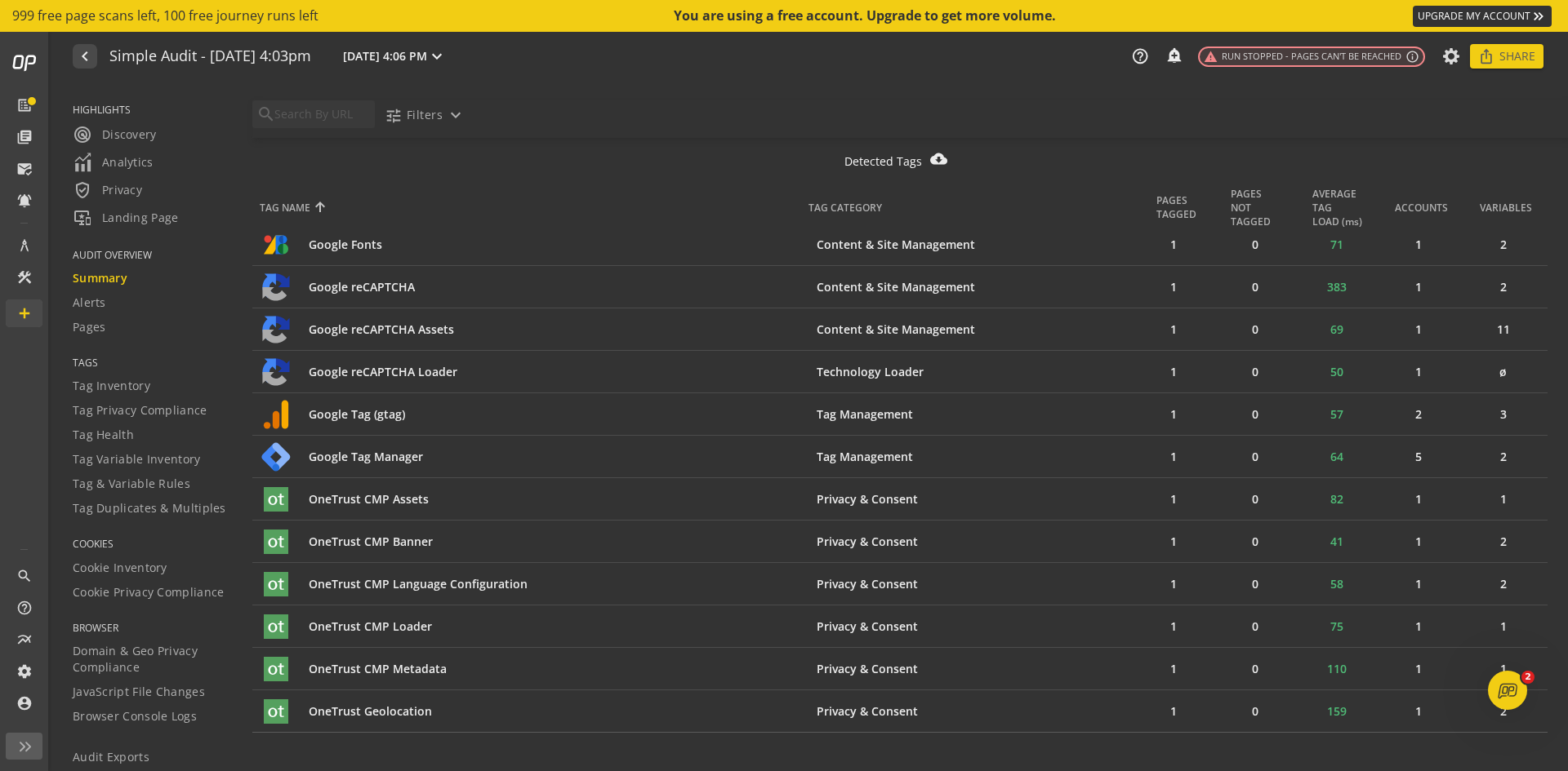
scroll to position [823, 0]
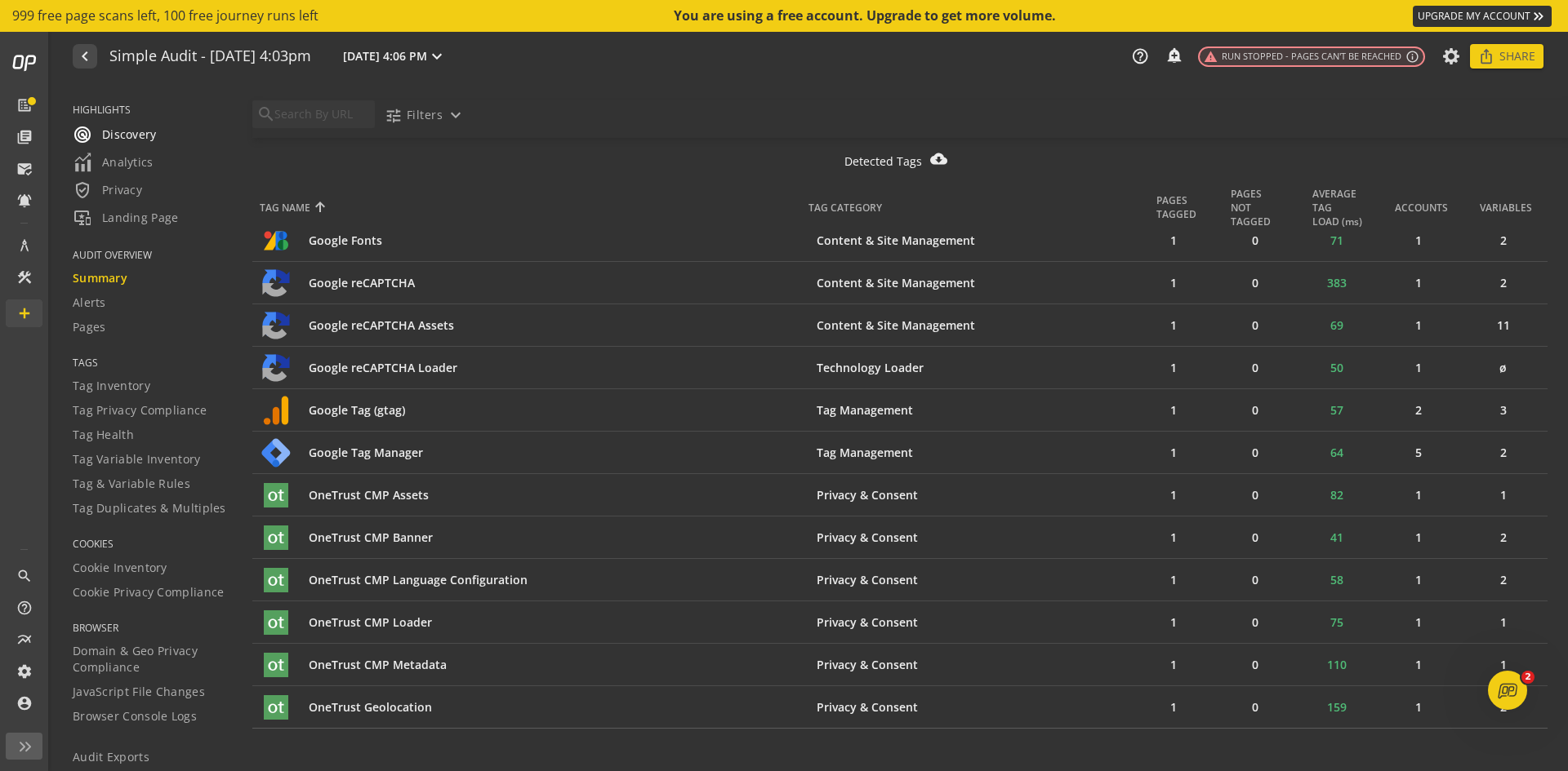
click at [129, 142] on span "radar Discovery" at bounding box center [114, 134] width 84 height 19
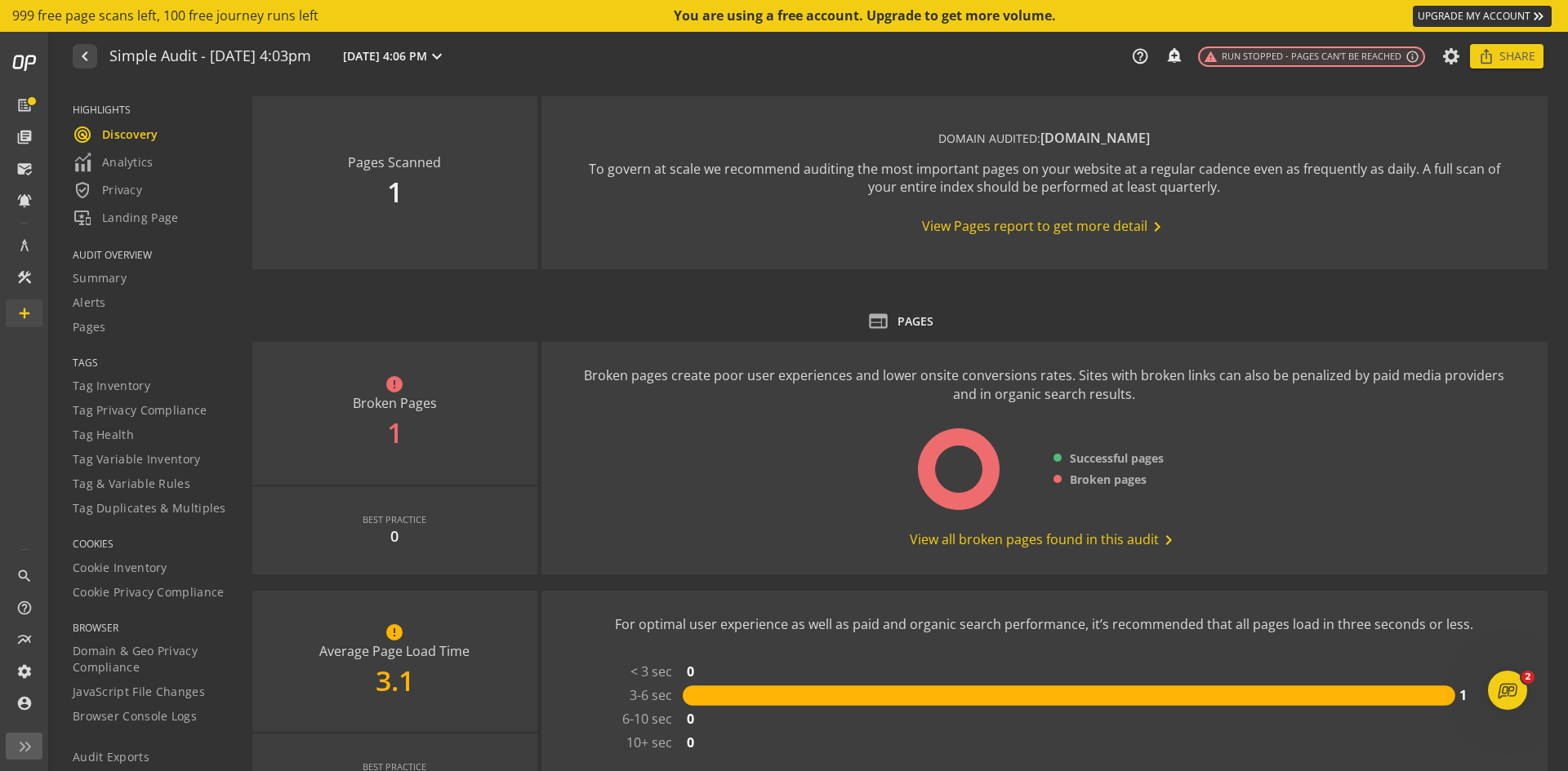
click at [974, 227] on span "View Pages report to get more detail chevron_right" at bounding box center [1044, 226] width 245 height 19
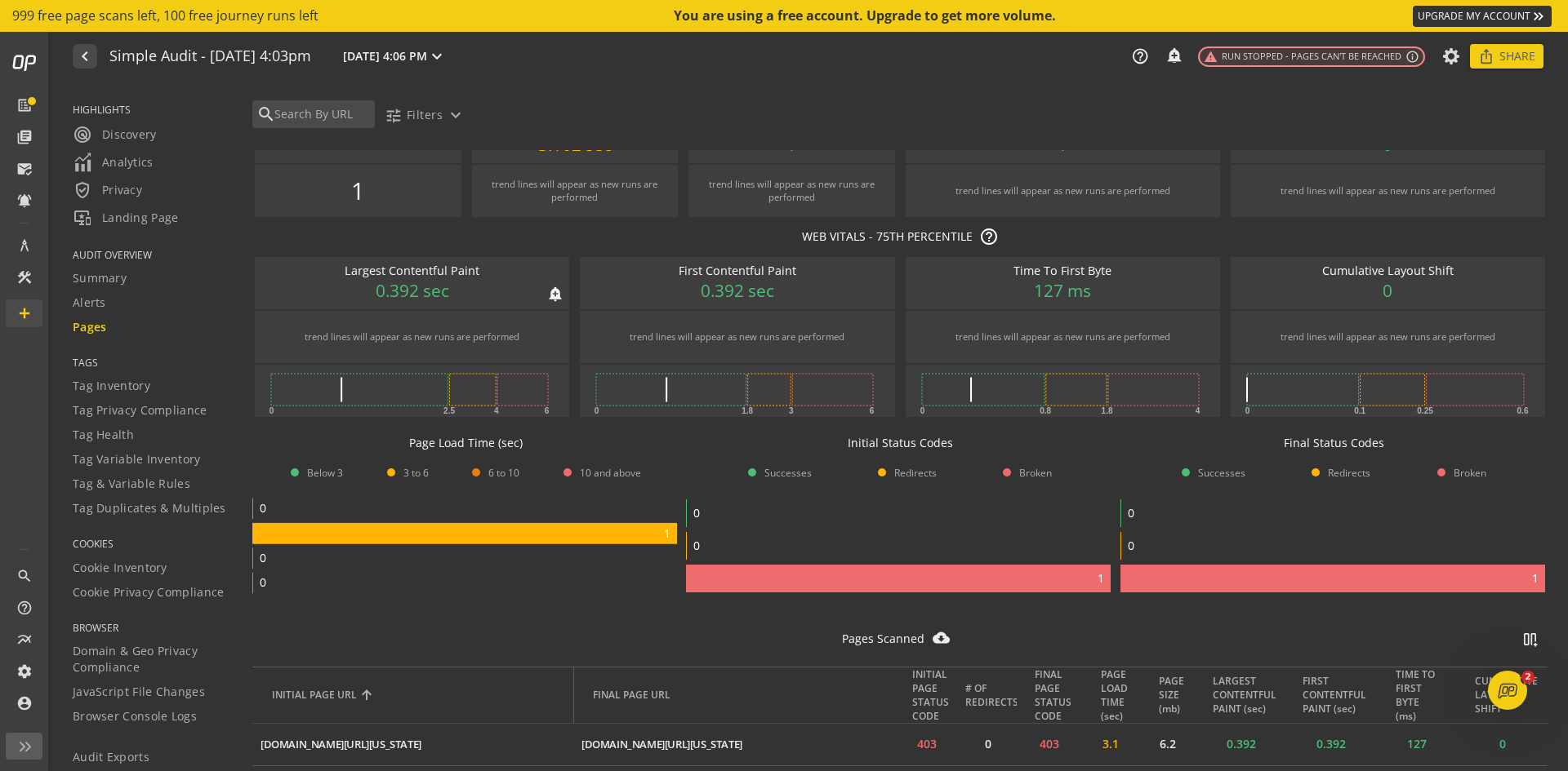
scroll to position [92, 0]
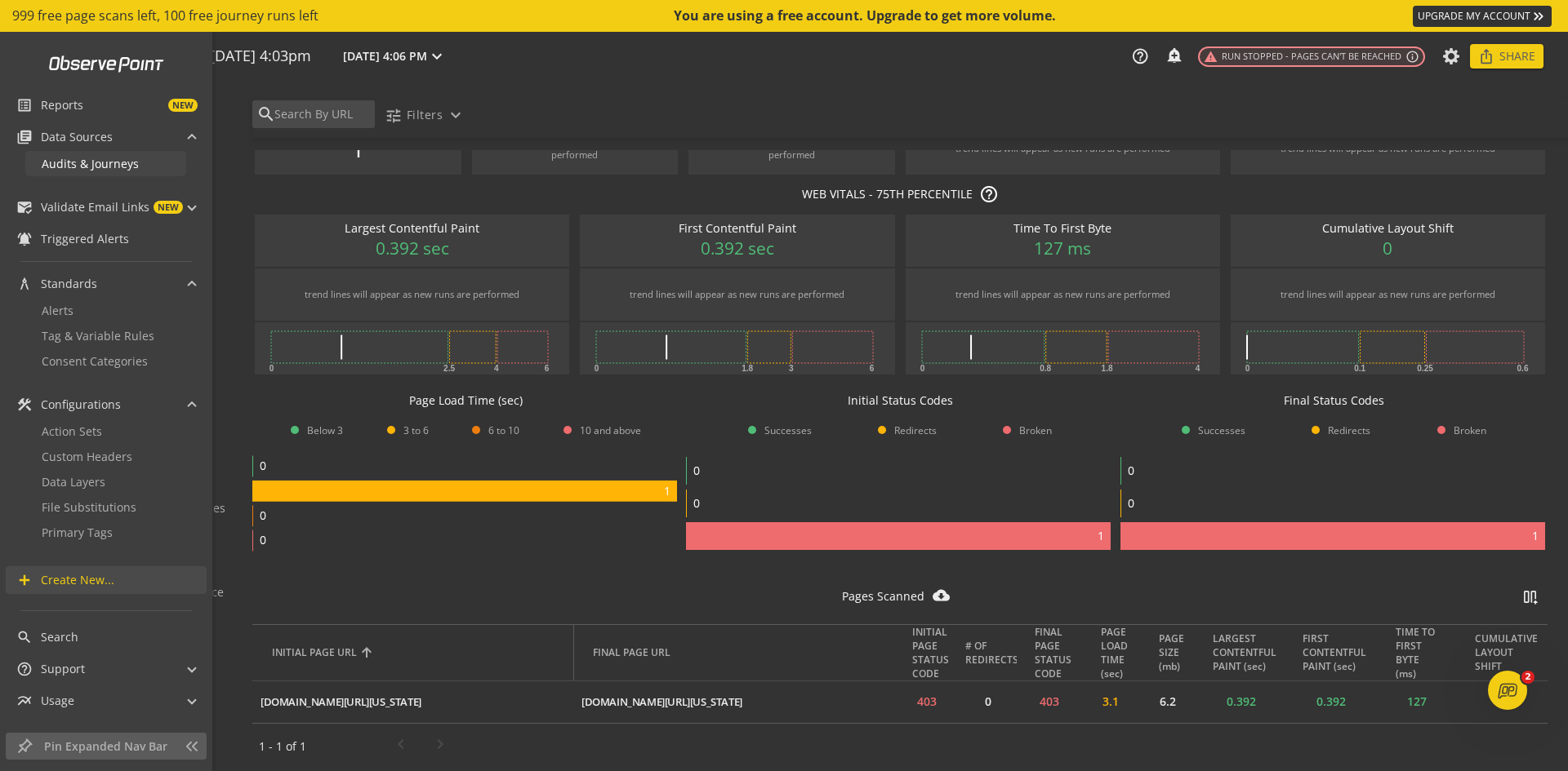
click at [77, 156] on span "Audits & Journeys" at bounding box center [90, 163] width 97 height 16
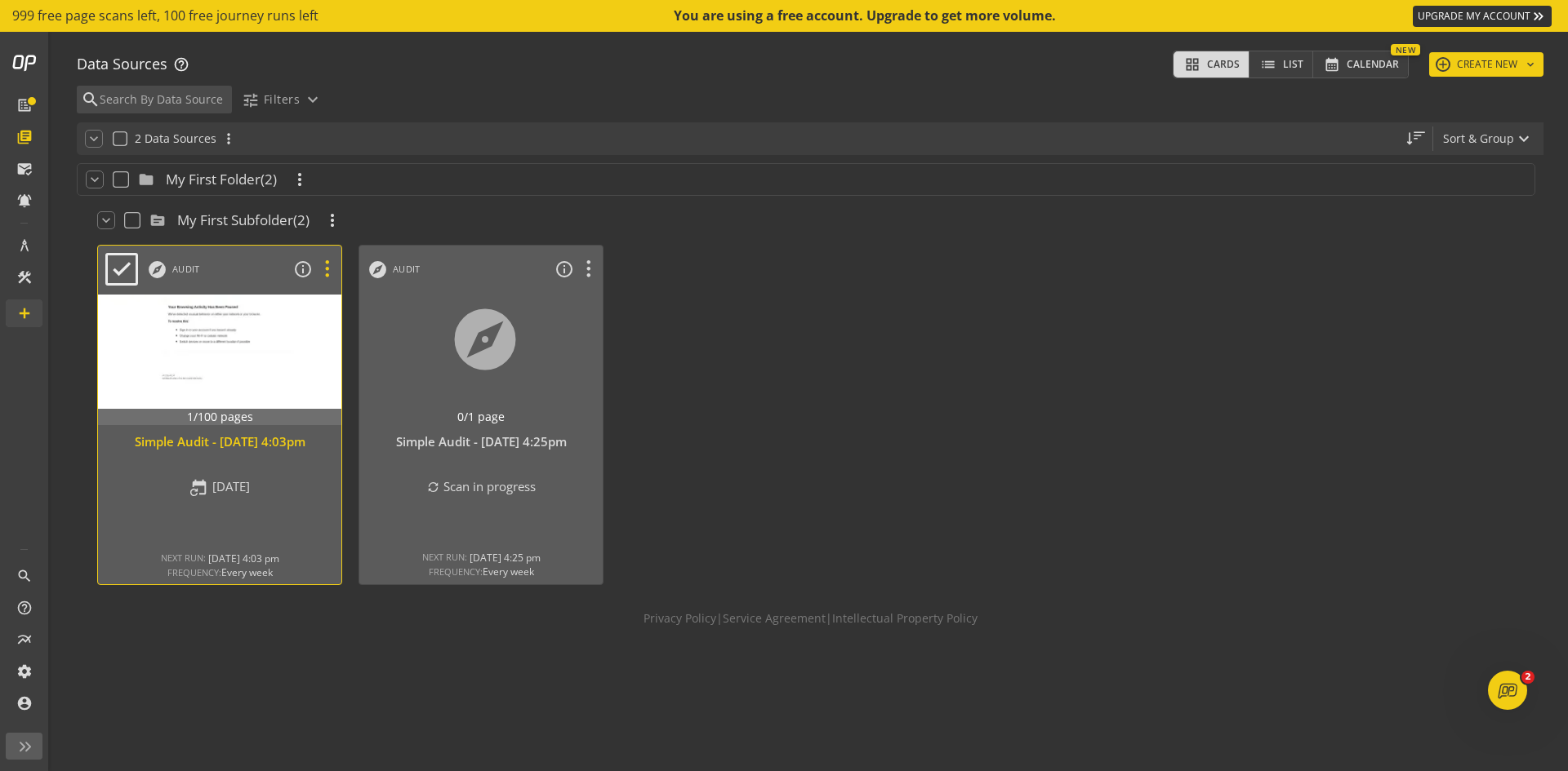
click at [320, 270] on icon at bounding box center [326, 269] width 29 height 21
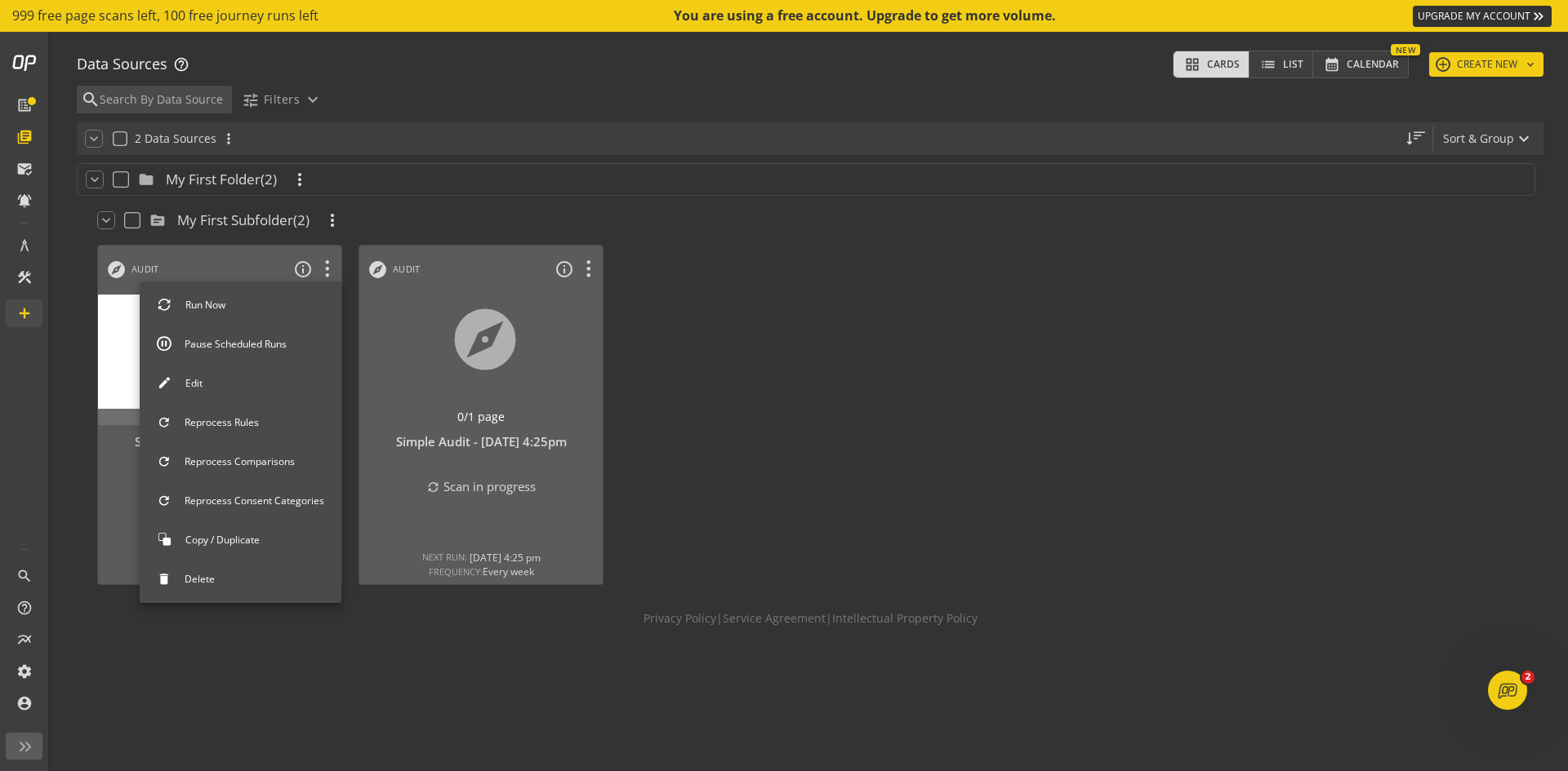
drag, startPoint x: 121, startPoint y: 335, endPoint x: 750, endPoint y: 744, distance: 750.3
click at [750, 746] on div at bounding box center [784, 386] width 1568 height 771
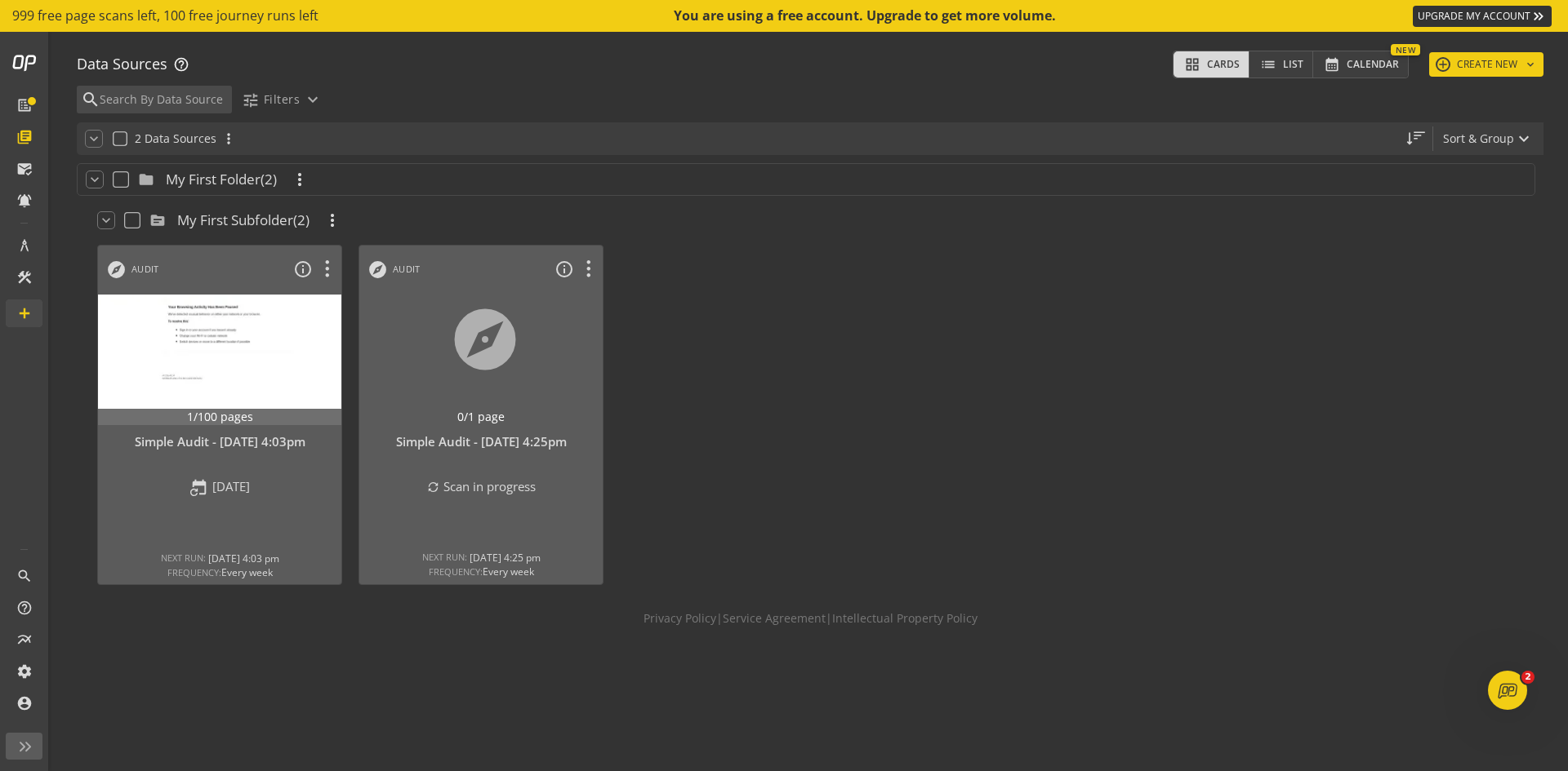
drag, startPoint x: 261, startPoint y: 359, endPoint x: 755, endPoint y: 348, distance: 494.1
click at [755, 348] on div at bounding box center [742, 415] width 261 height 358
click at [467, 346] on div at bounding box center [481, 360] width 256 height 137
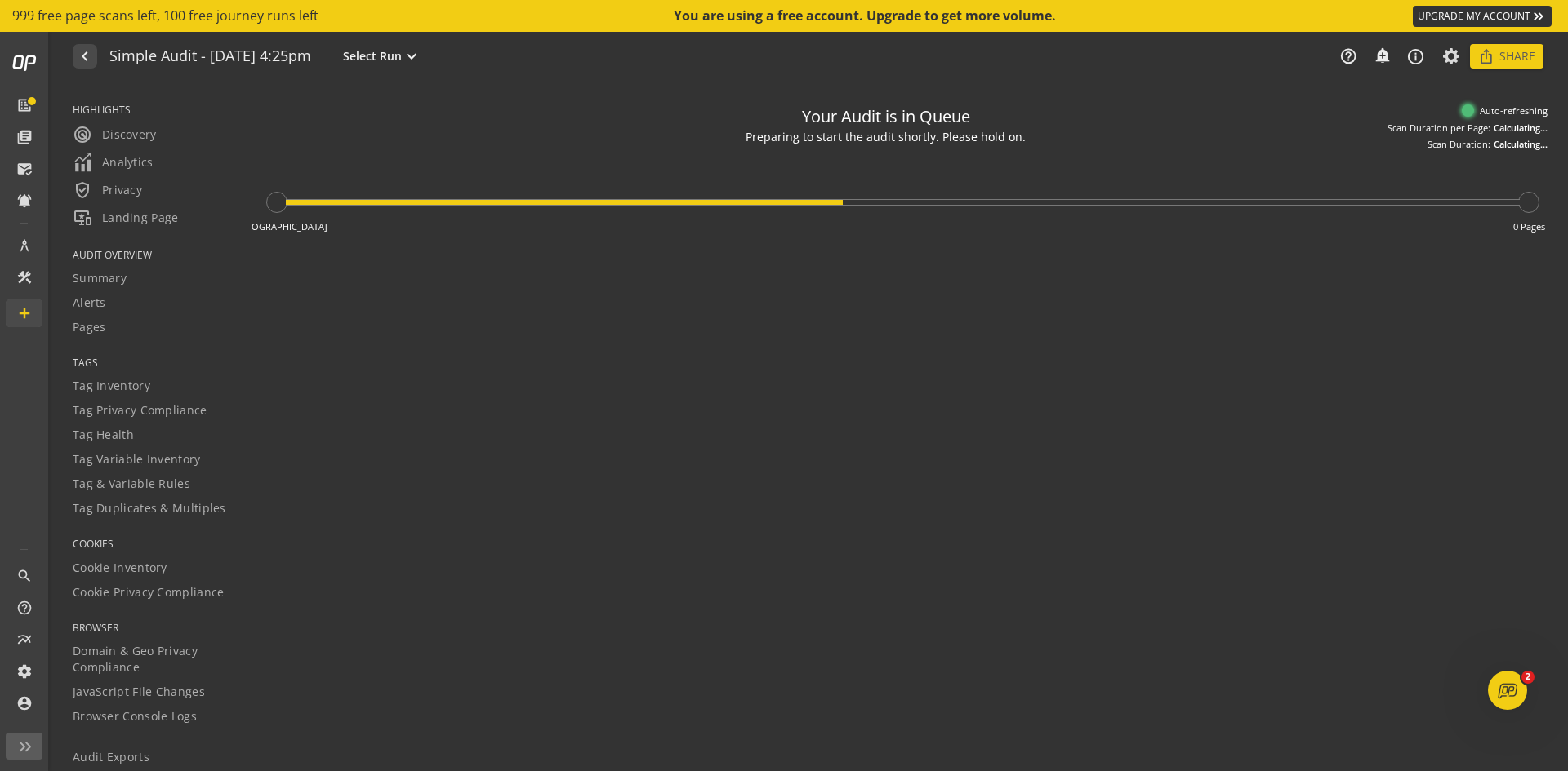
type textarea "Notes can include: -a description of what this audit is validating -changes in …"
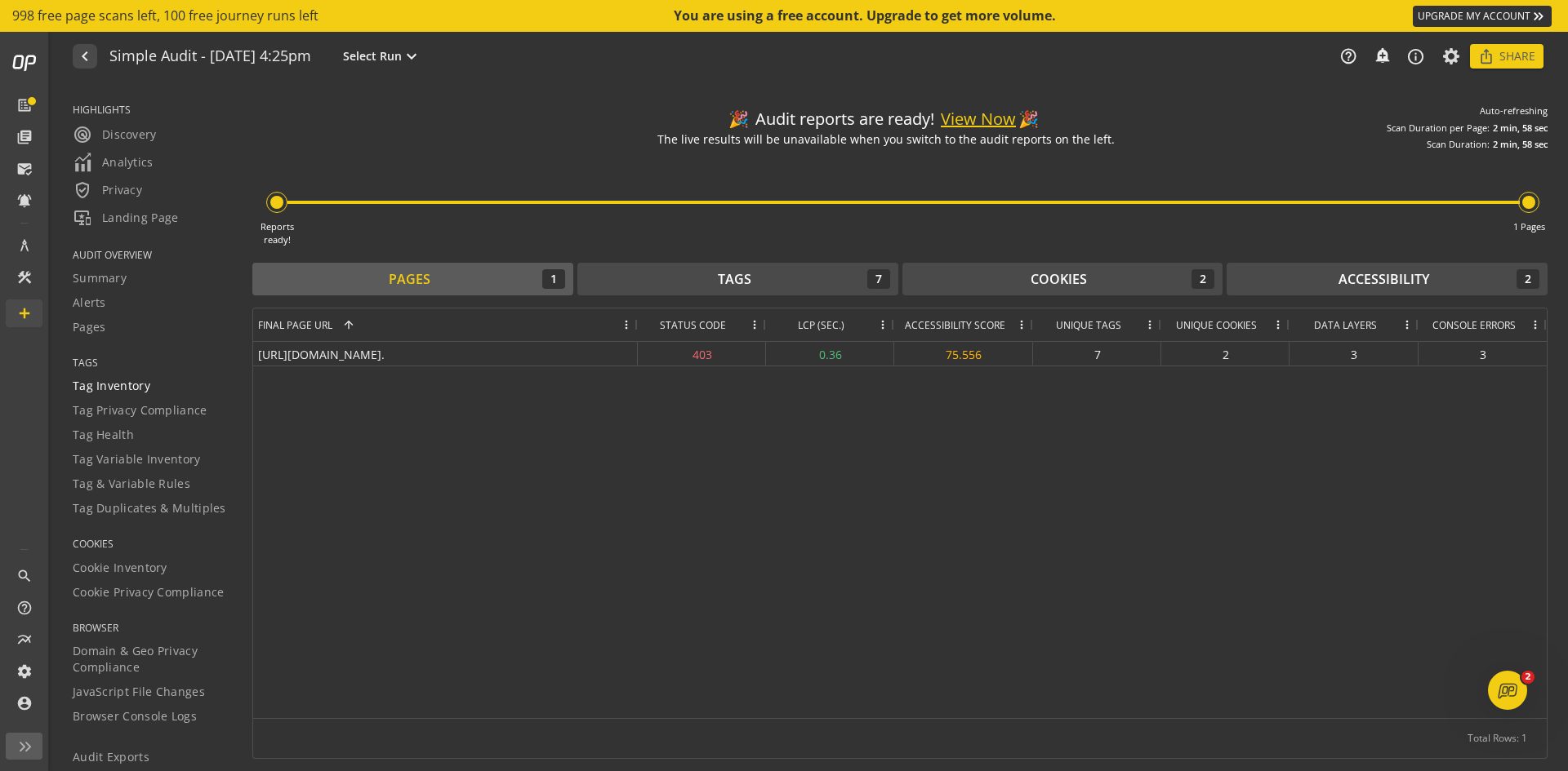
click at [108, 382] on span "Tag Inventory" at bounding box center [111, 386] width 78 height 17
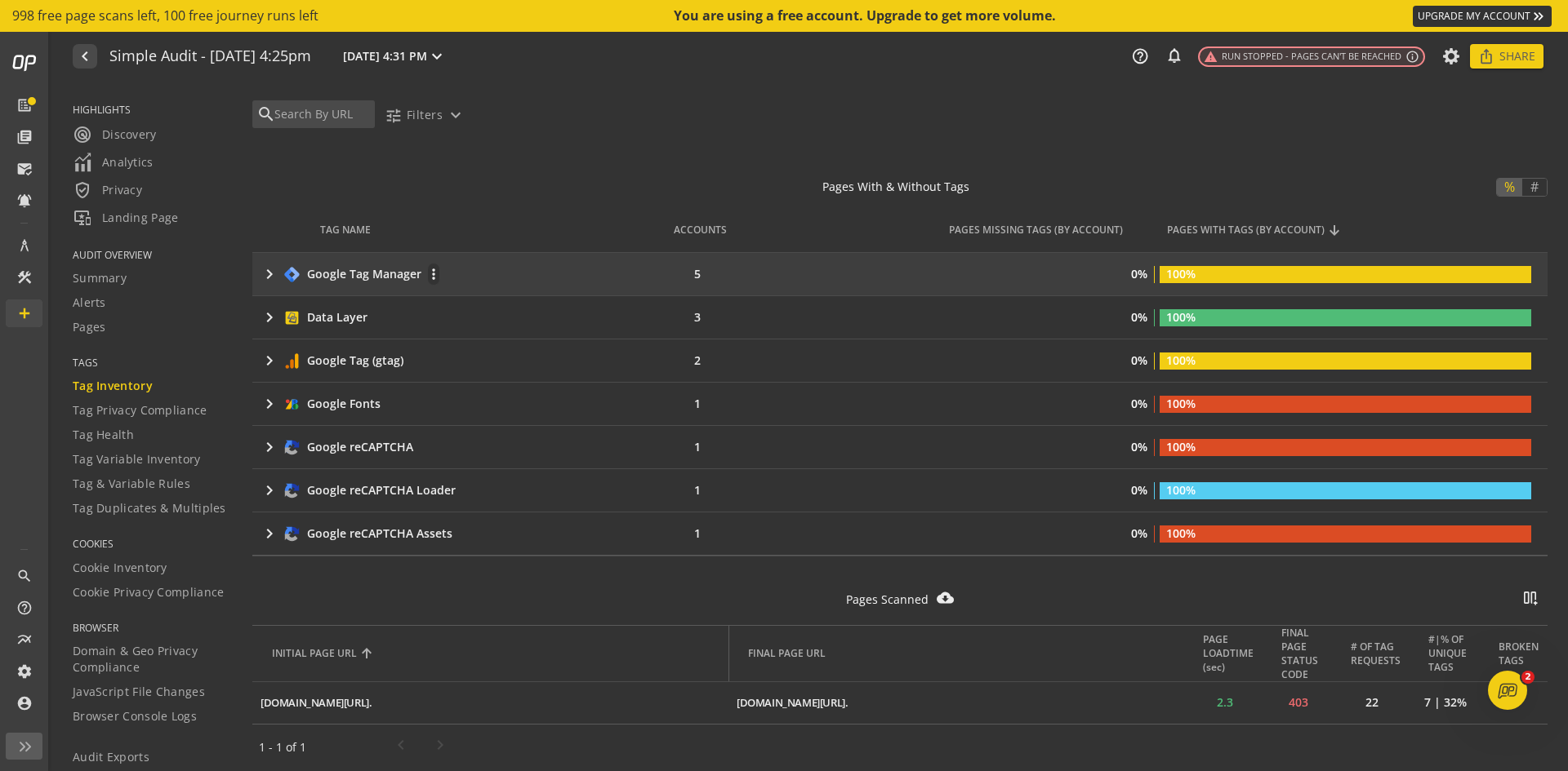
scroll to position [238, 0]
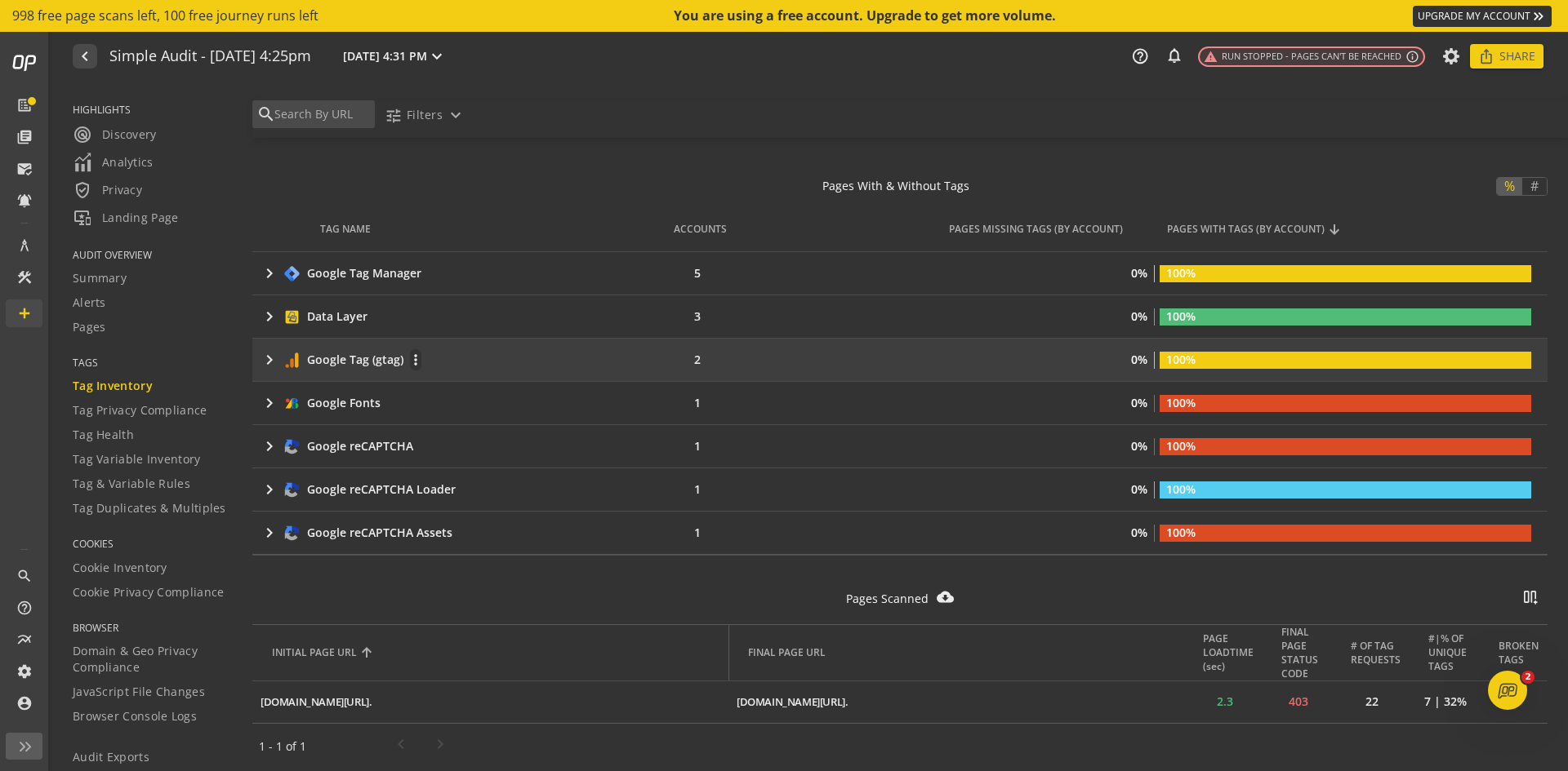
click at [267, 359] on mat-icon "keyboard_arrow_right" at bounding box center [269, 360] width 19 height 19
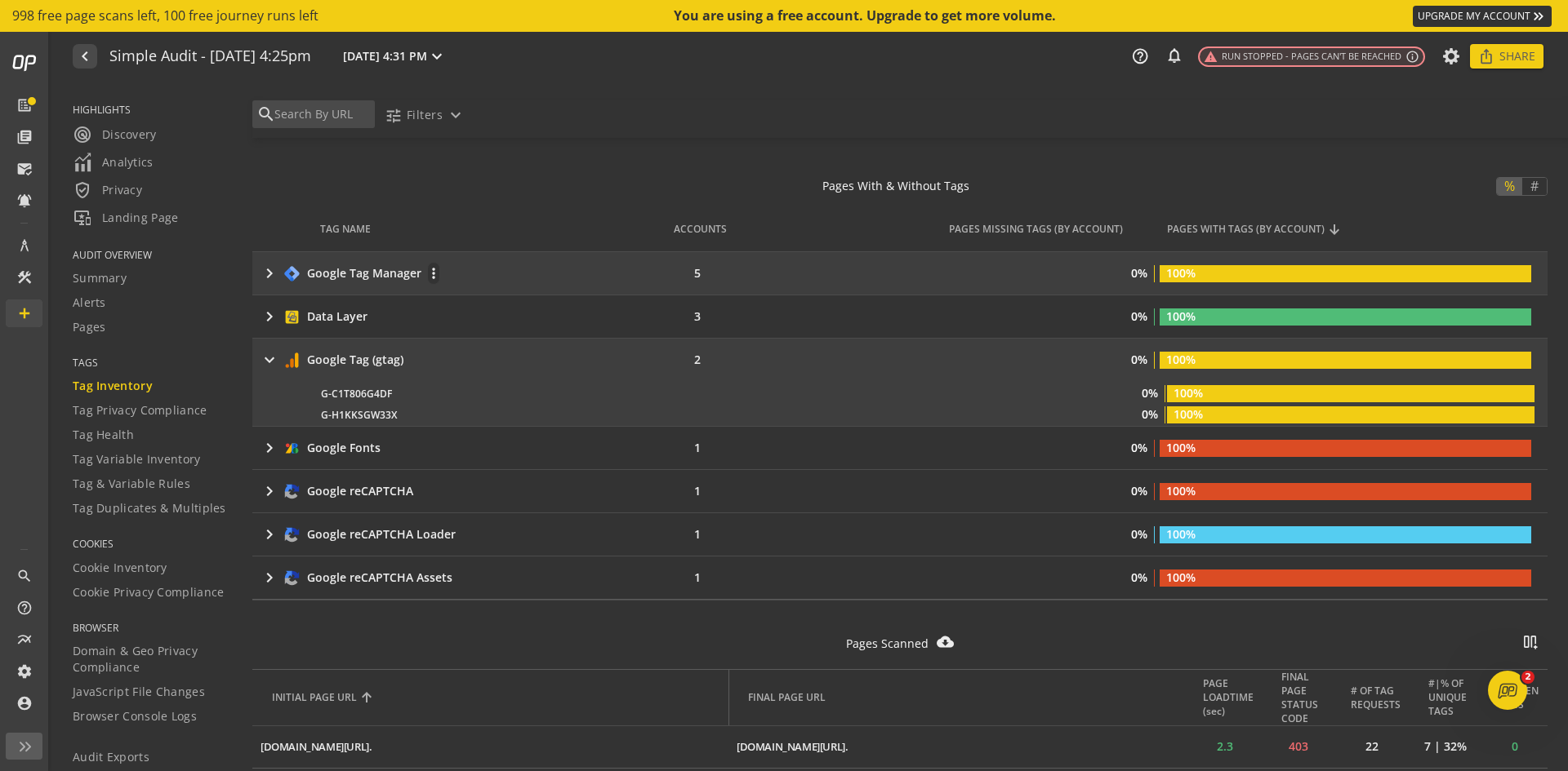
click at [274, 278] on mat-icon "keyboard_arrow_right" at bounding box center [269, 272] width 19 height 19
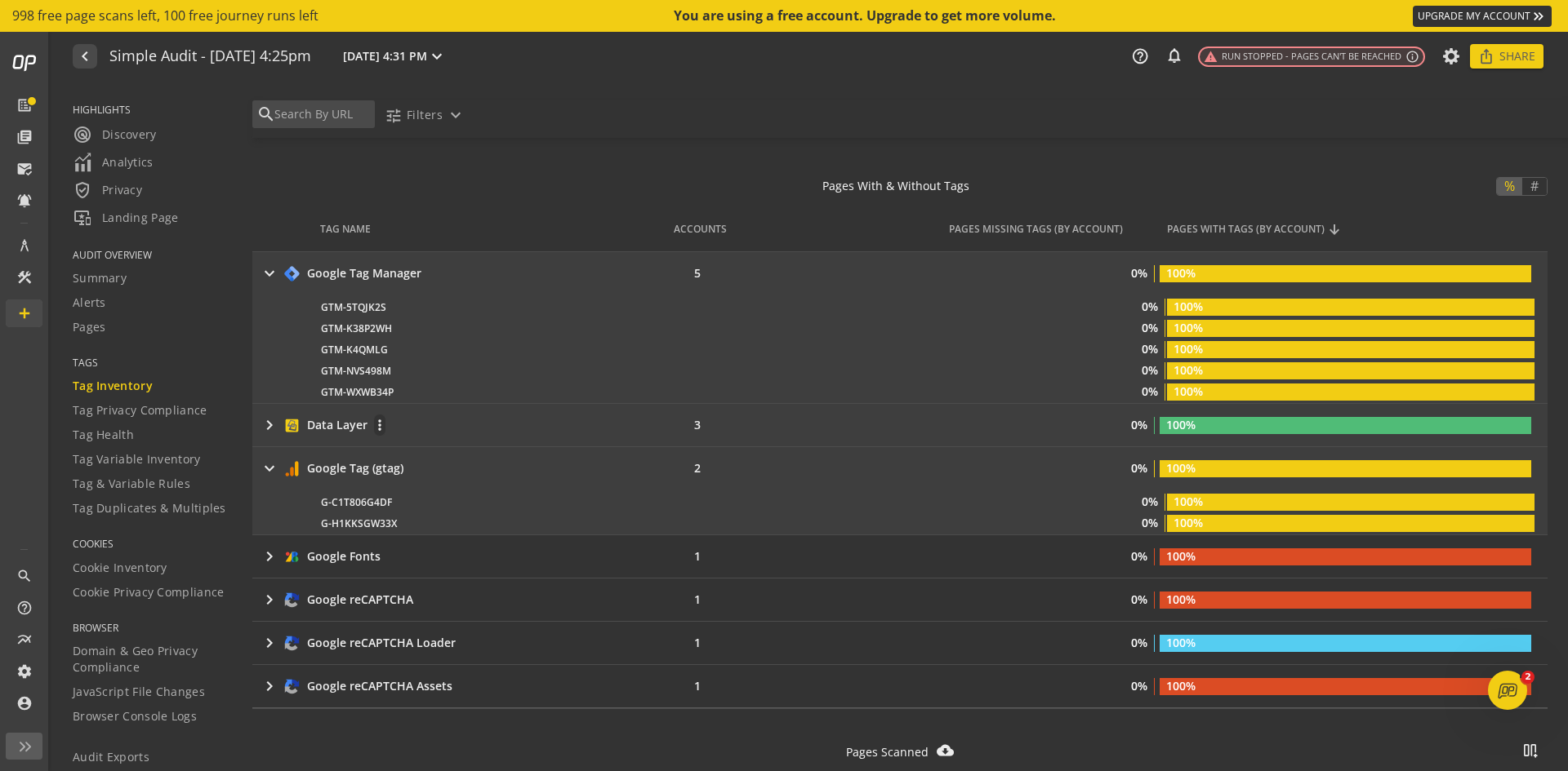
click at [270, 426] on mat-icon "keyboard_arrow_right" at bounding box center [269, 424] width 19 height 19
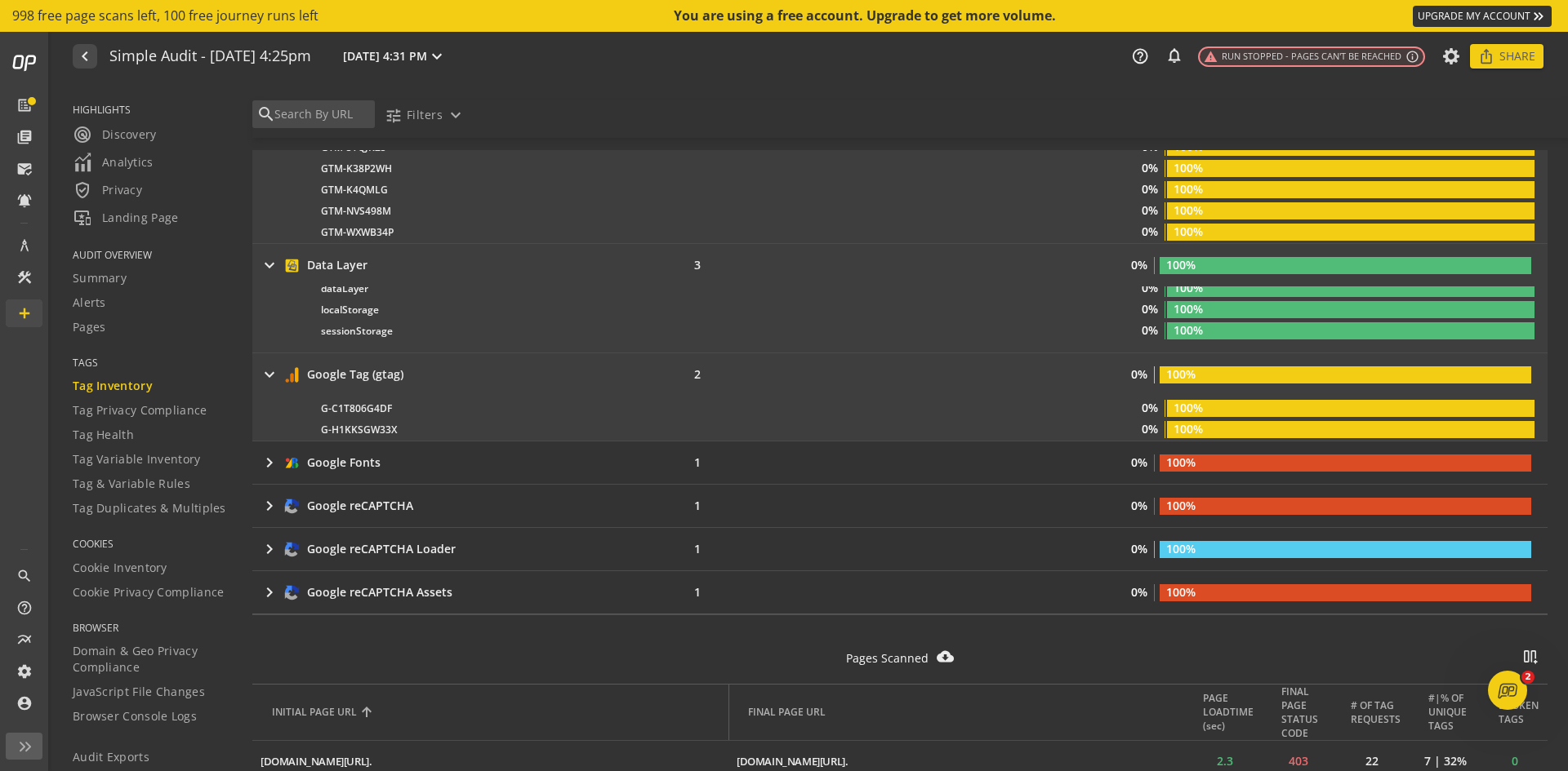
scroll to position [458, 0]
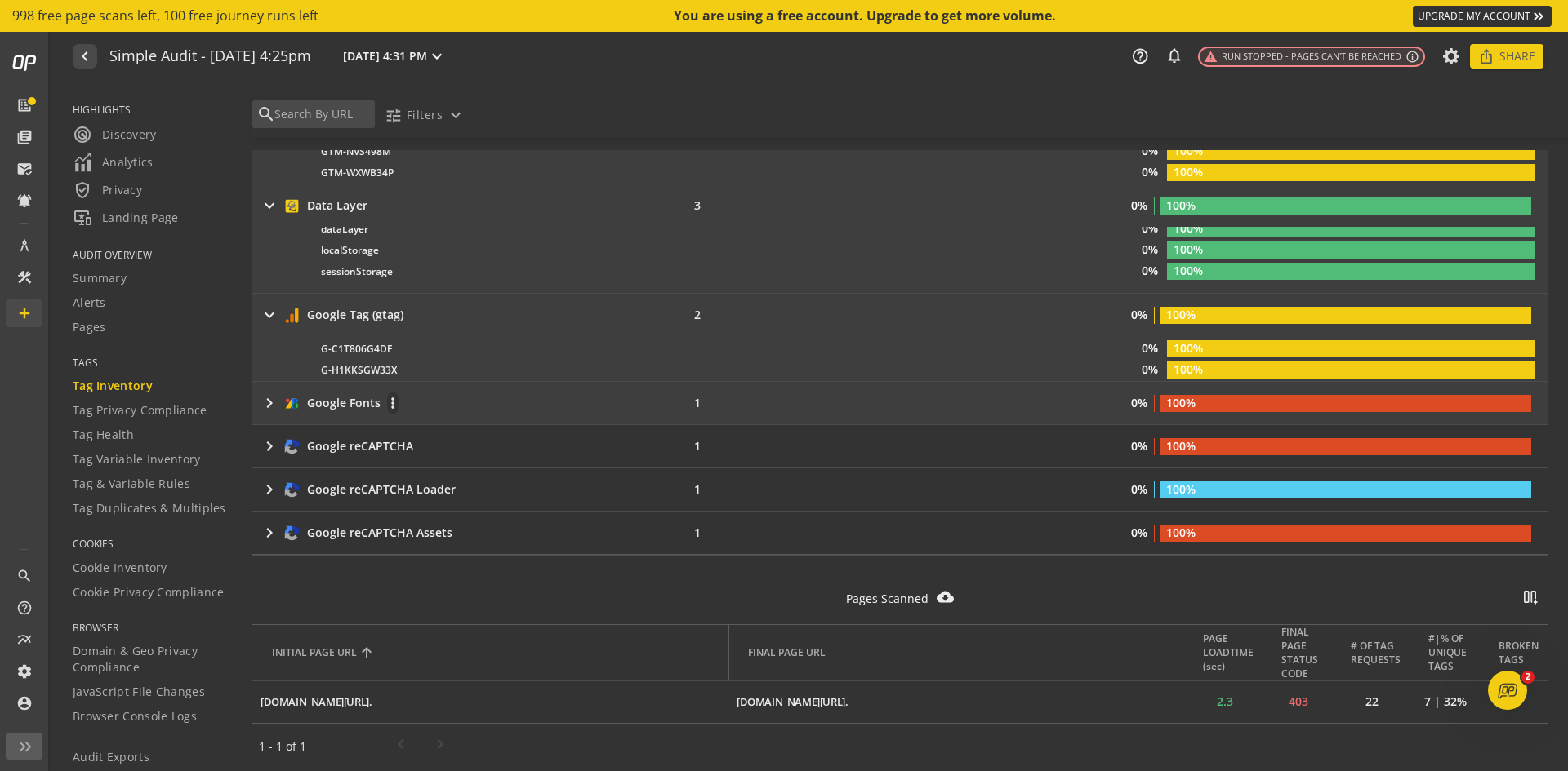
click at [265, 403] on mat-icon "keyboard_arrow_right" at bounding box center [269, 402] width 19 height 19
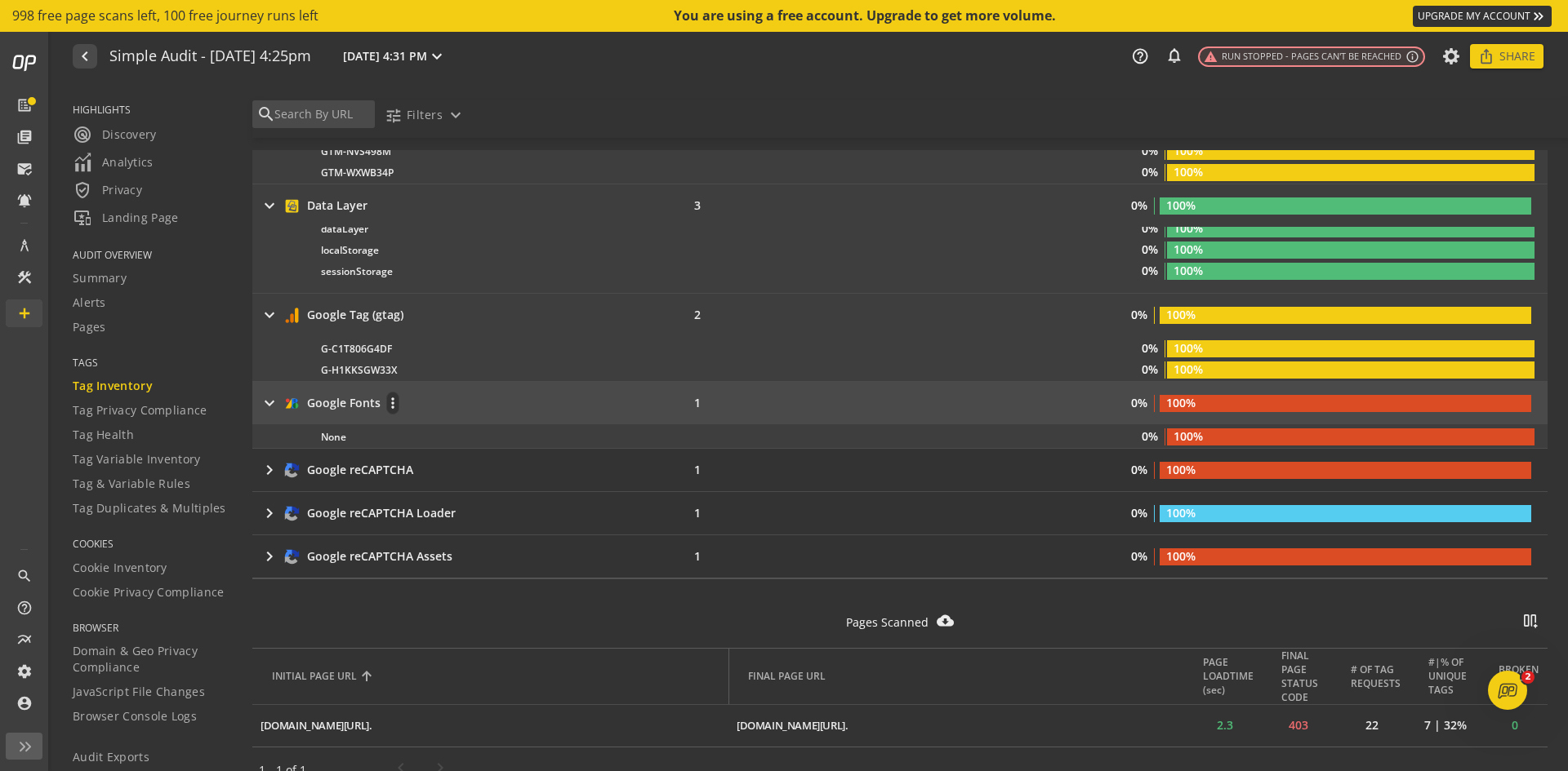
click at [271, 402] on mat-icon "keyboard_arrow_right" at bounding box center [269, 402] width 19 height 19
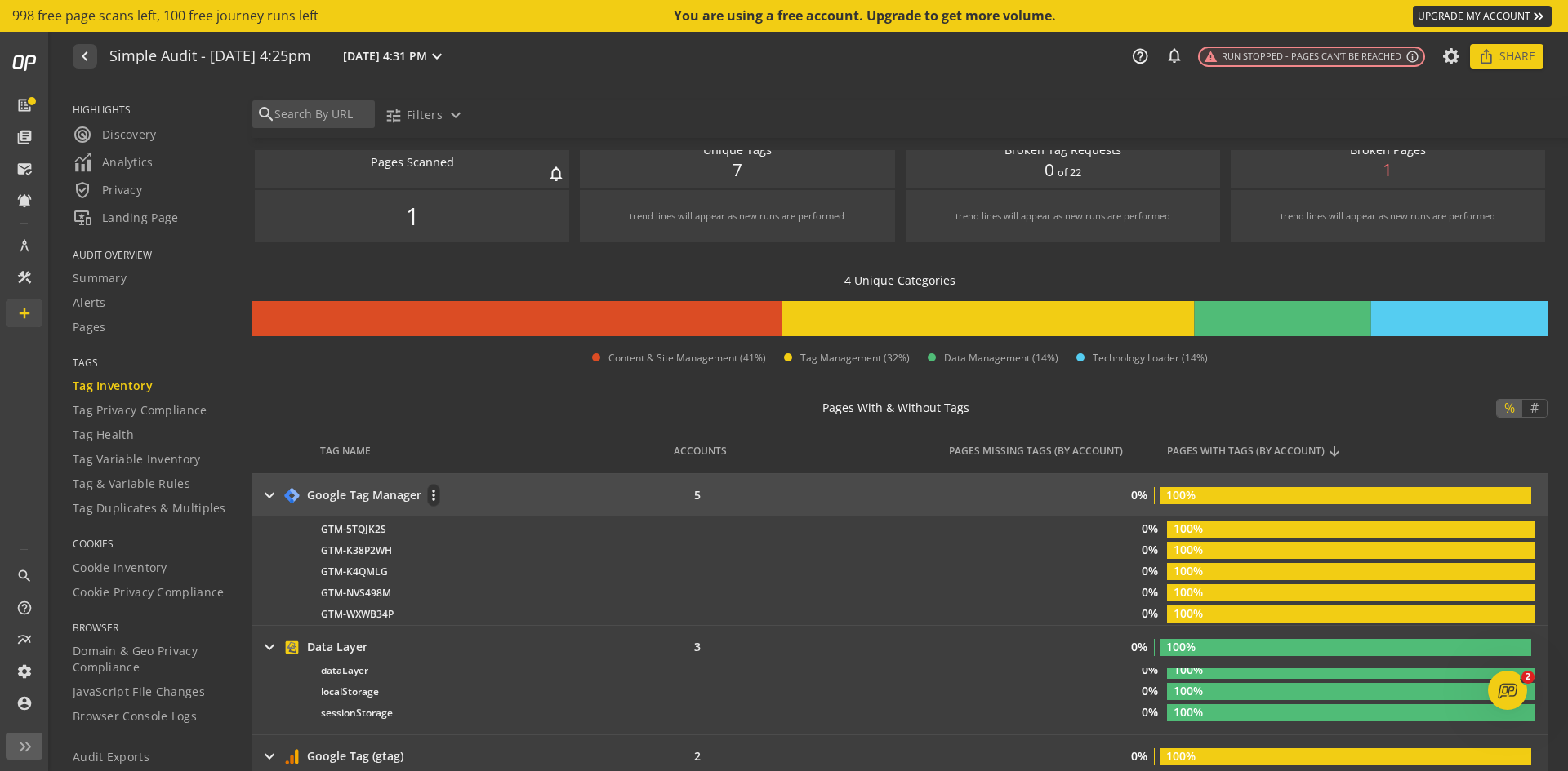
scroll to position [0, 0]
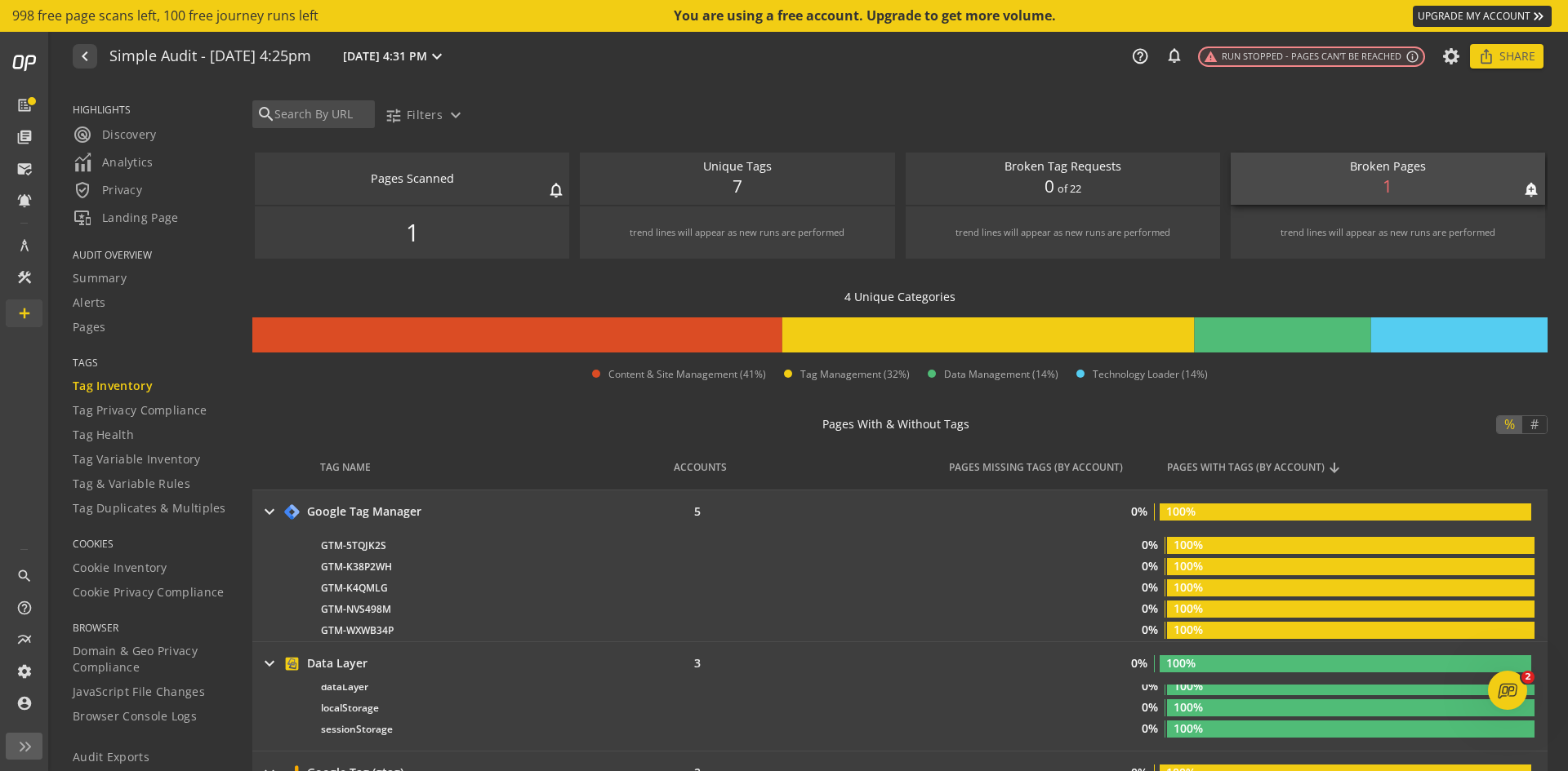
click at [1397, 180] on div "Broken Pages notifications_none add_alert 1" at bounding box center [1387, 179] width 314 height 52
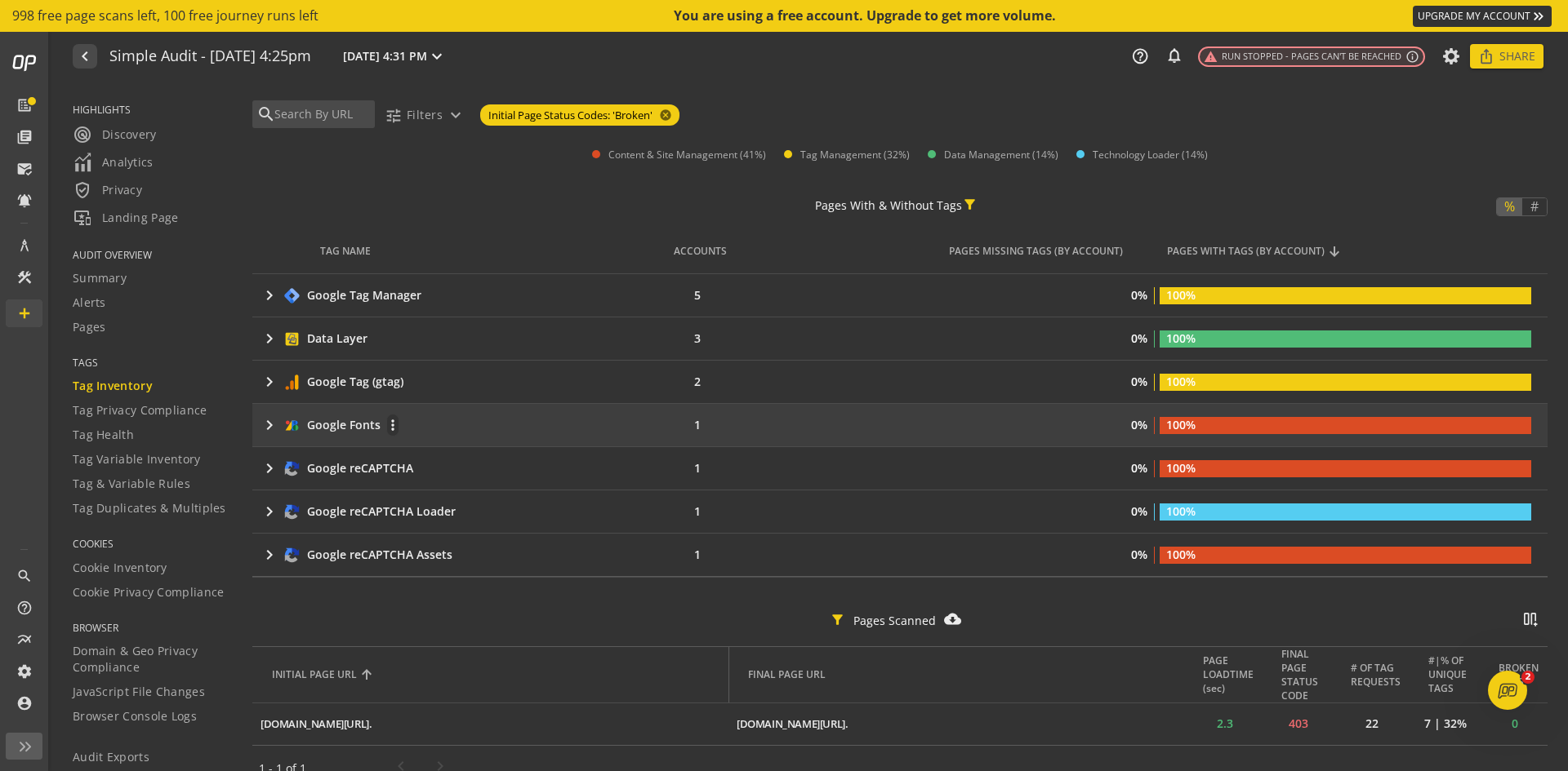
scroll to position [242, 0]
